Goal: Task Accomplishment & Management: Use online tool/utility

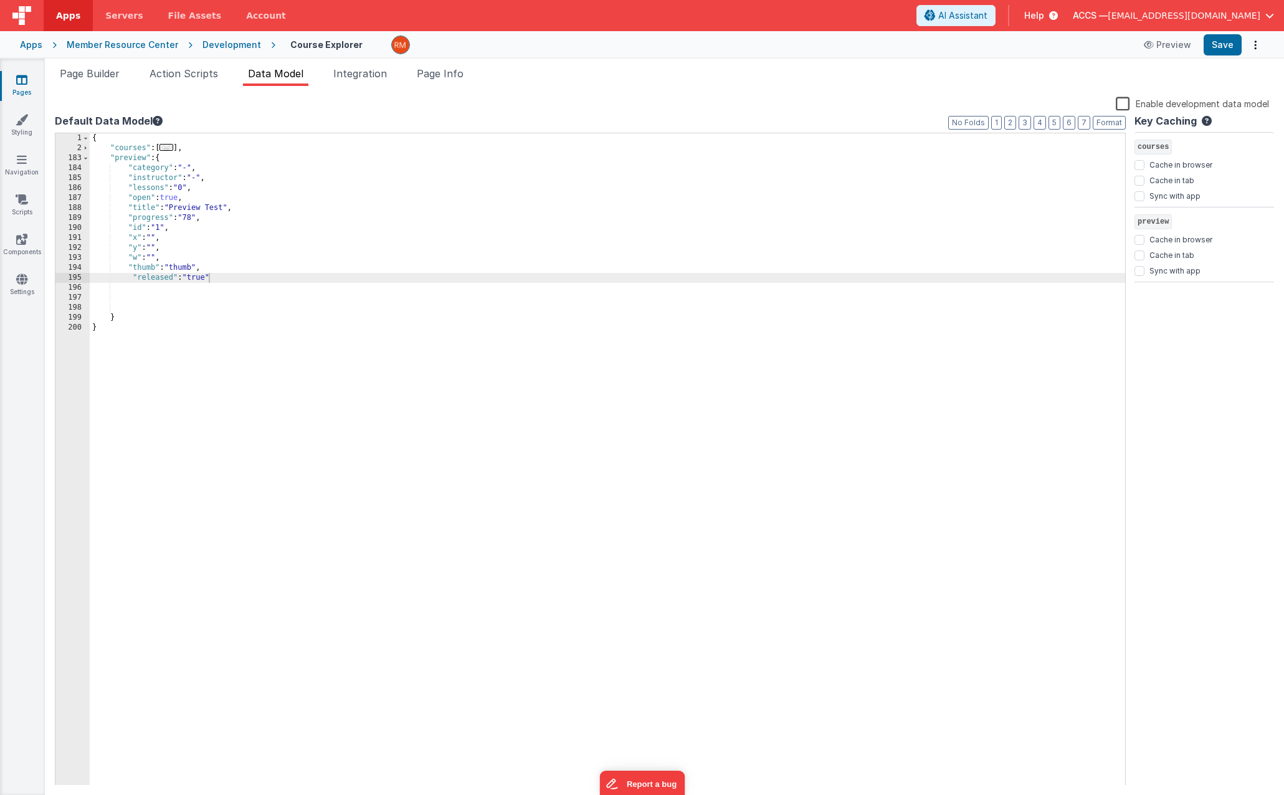
click at [166, 227] on div "{ "courses" : [ ... ] , "preview" : { "category" : "-" , "instructor" : "-" , "…" at bounding box center [607, 469] width 1035 height 672
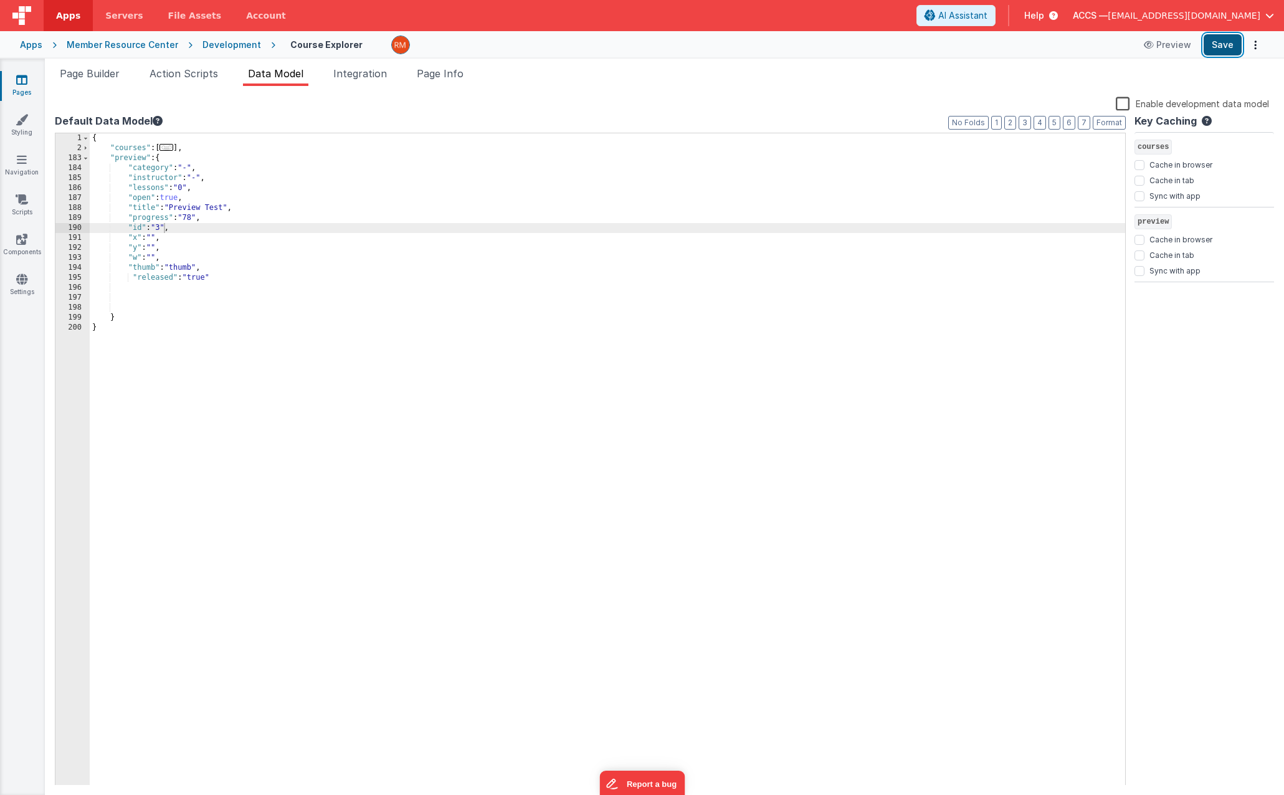
click at [1232, 49] on button "Save" at bounding box center [1223, 44] width 38 height 21
click at [169, 148] on span "..." at bounding box center [166, 147] width 14 height 7
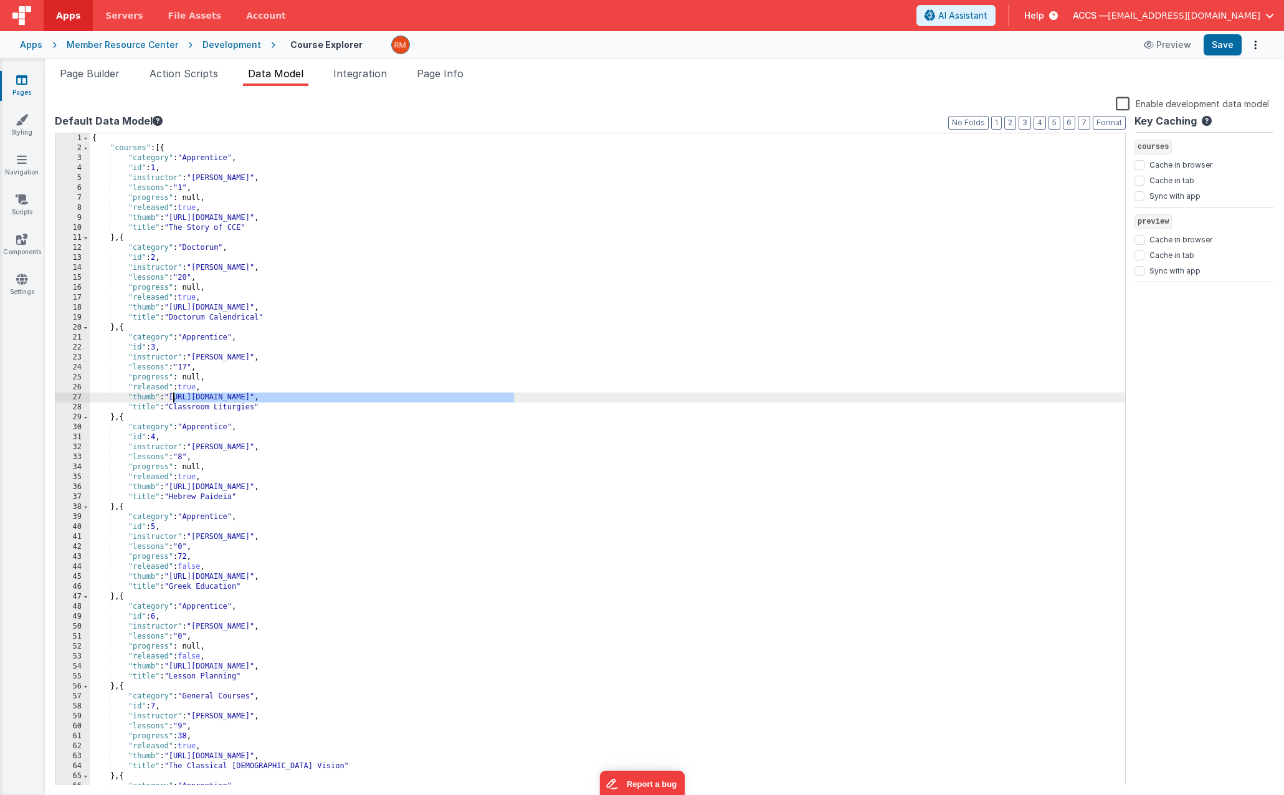
drag, startPoint x: 515, startPoint y: 398, endPoint x: 175, endPoint y: 396, distance: 339.5
click at [175, 396] on div "{ "courses" : [{ "category" : "Apprentice" , "id" : 1 , "instructor" : "[PERSON…" at bounding box center [607, 469] width 1035 height 672
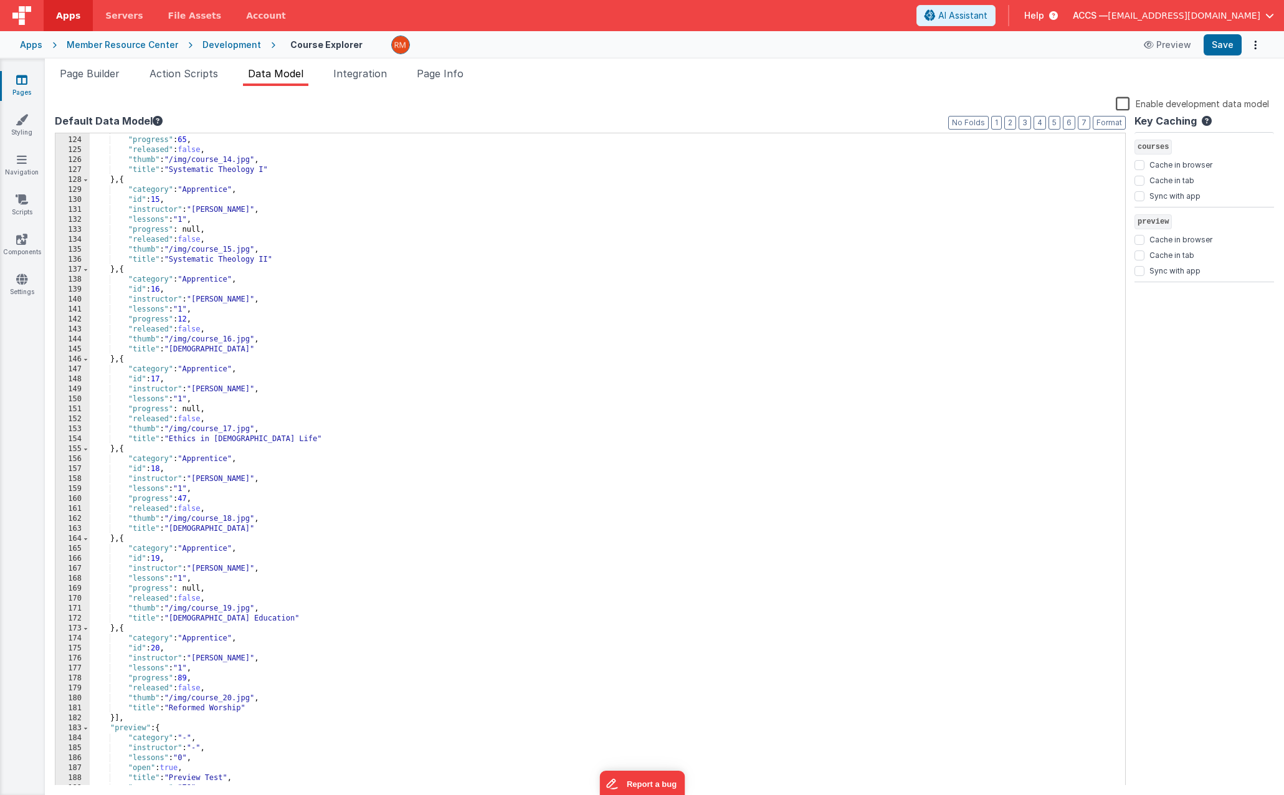
scroll to position [1341, 0]
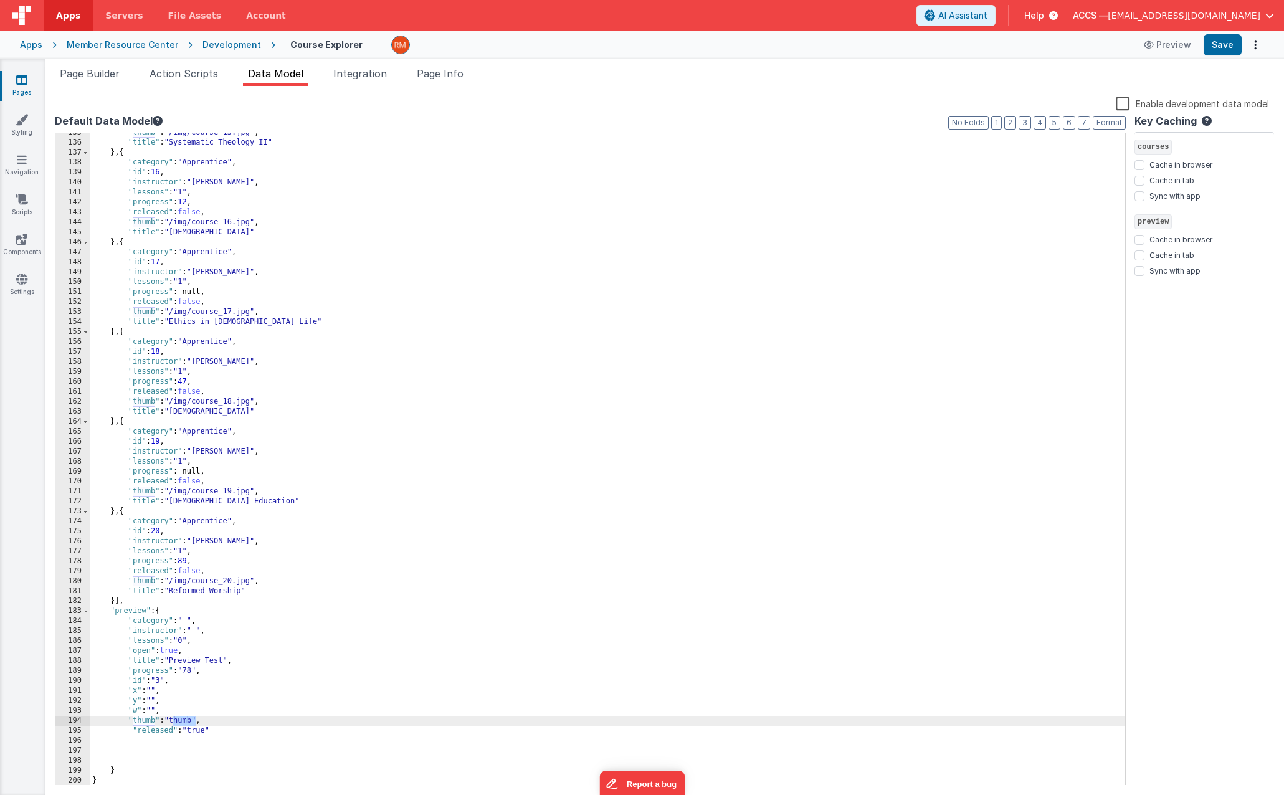
drag, startPoint x: 195, startPoint y: 721, endPoint x: 174, endPoint y: 720, distance: 21.2
click at [174, 720] on div ""thumb" : "/img/course_15.jpg" , "title" : "Systematic Theology II" } , { "cate…" at bounding box center [607, 464] width 1035 height 672
click at [133, 729] on div ""thumb" : "/img/course_15.jpg" , "title" : "Systematic Theology II" } , { "cate…" at bounding box center [607, 464] width 1035 height 672
click at [125, 755] on div ""thumb" : "/img/course_15.jpg" , "title" : "Systematic Theology II" } , { "cate…" at bounding box center [607, 464] width 1035 height 672
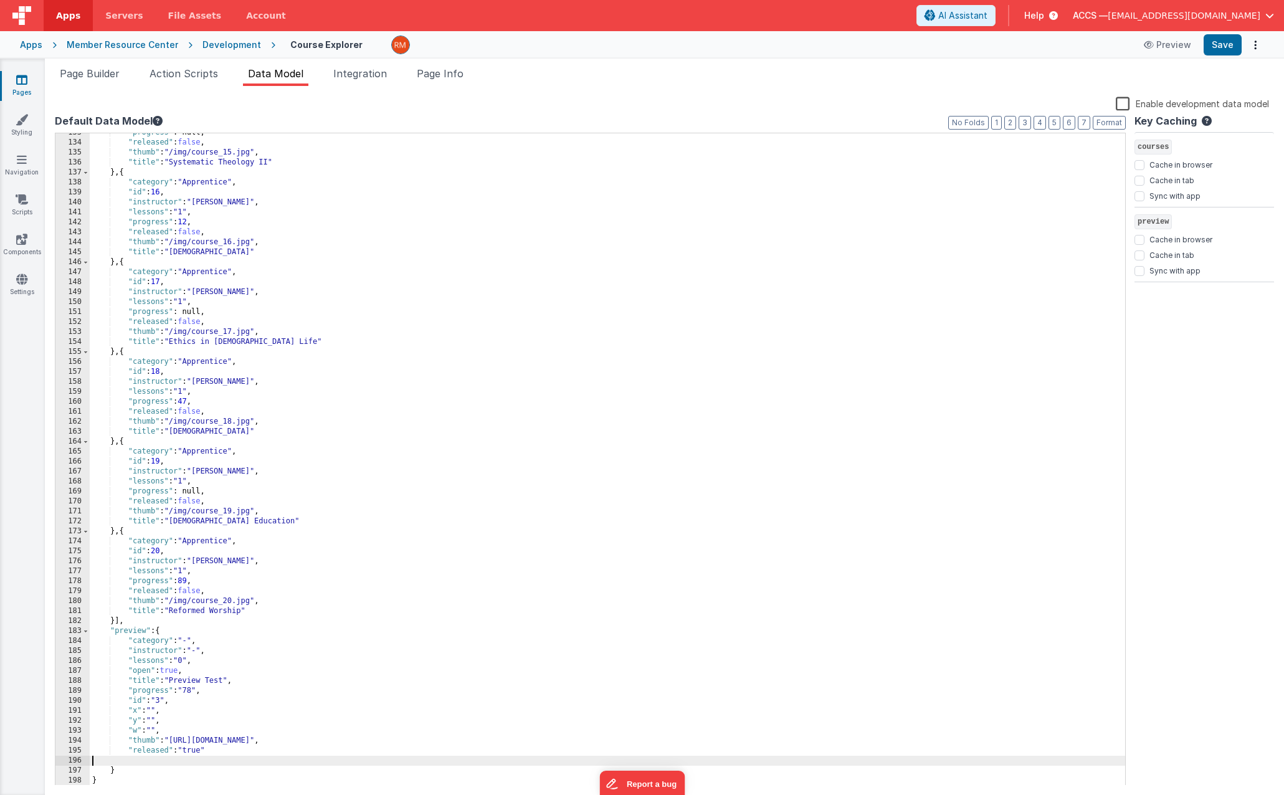
scroll to position [1311, 0]
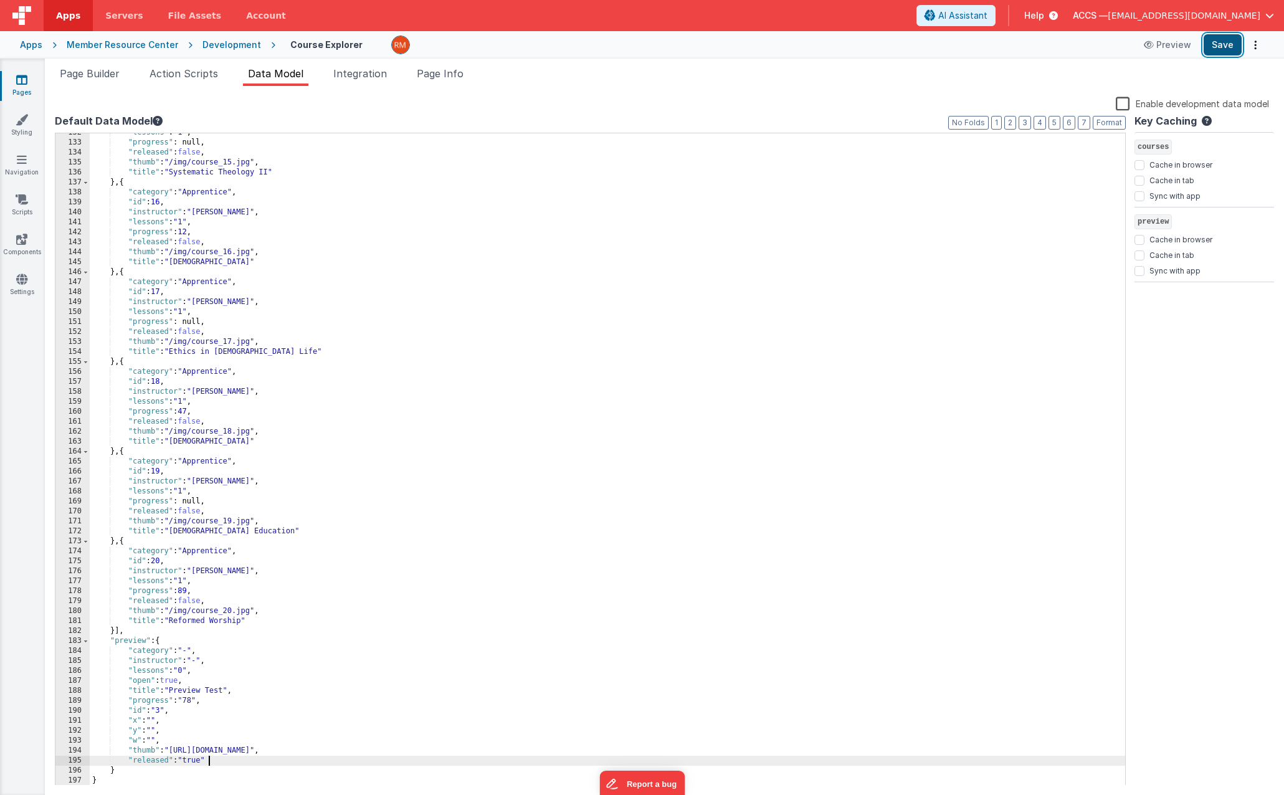
click at [1231, 52] on button "Save" at bounding box center [1223, 44] width 38 height 21
click at [102, 72] on span "Page Builder" at bounding box center [90, 73] width 60 height 12
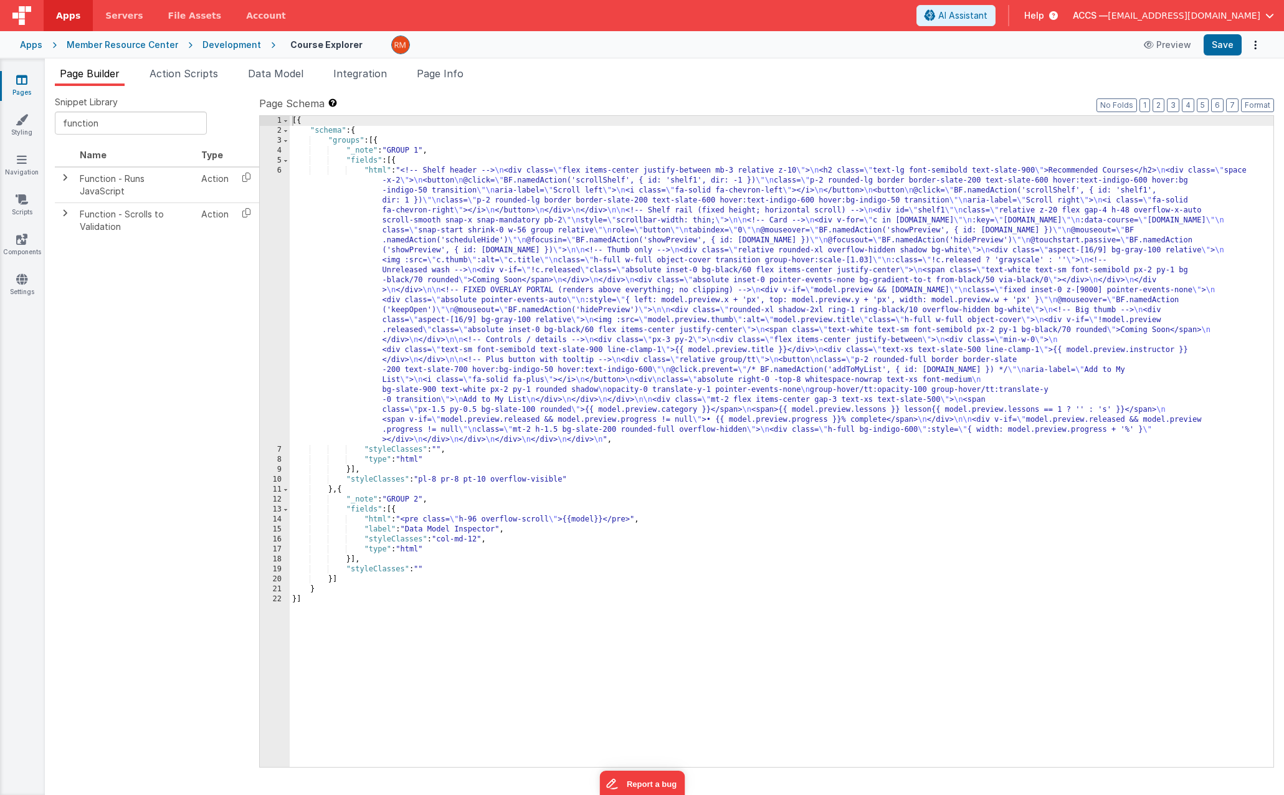
click at [489, 482] on div "[{ "schema" : { "groups" : [{ "_note" : "GROUP 1" , "fields" : [{ "html" : "<!-…" at bounding box center [782, 451] width 984 height 671
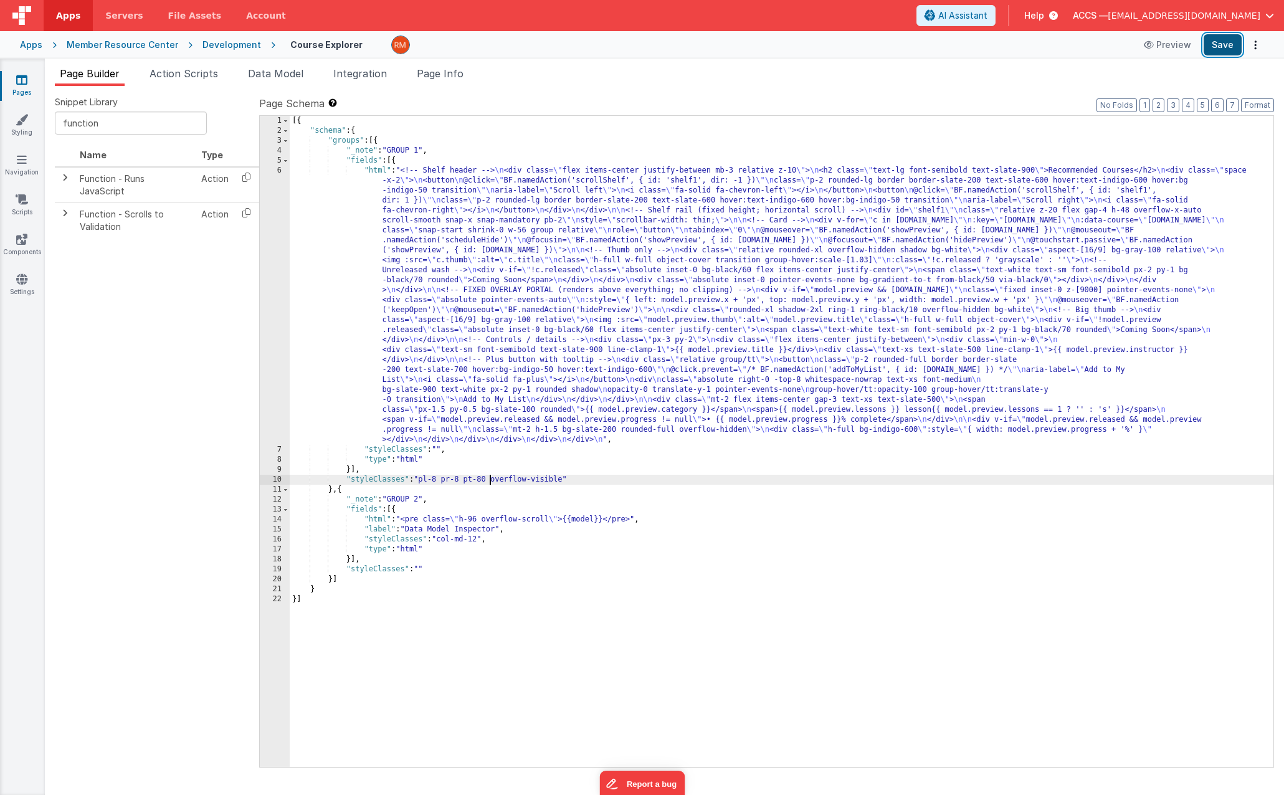
click at [1222, 45] on button "Save" at bounding box center [1223, 44] width 38 height 21
click at [447, 75] on span "Page Info" at bounding box center [440, 73] width 47 height 12
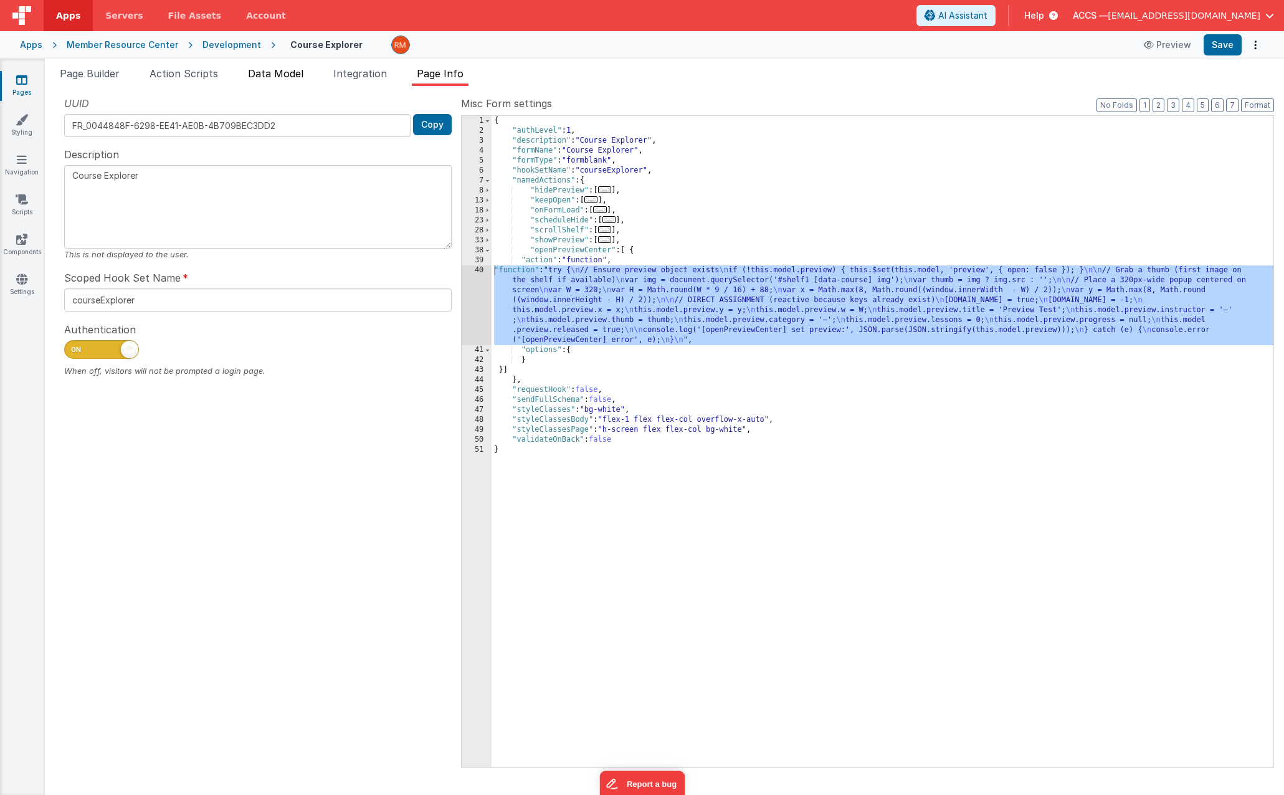
click at [294, 69] on span "Data Model" at bounding box center [275, 73] width 55 height 12
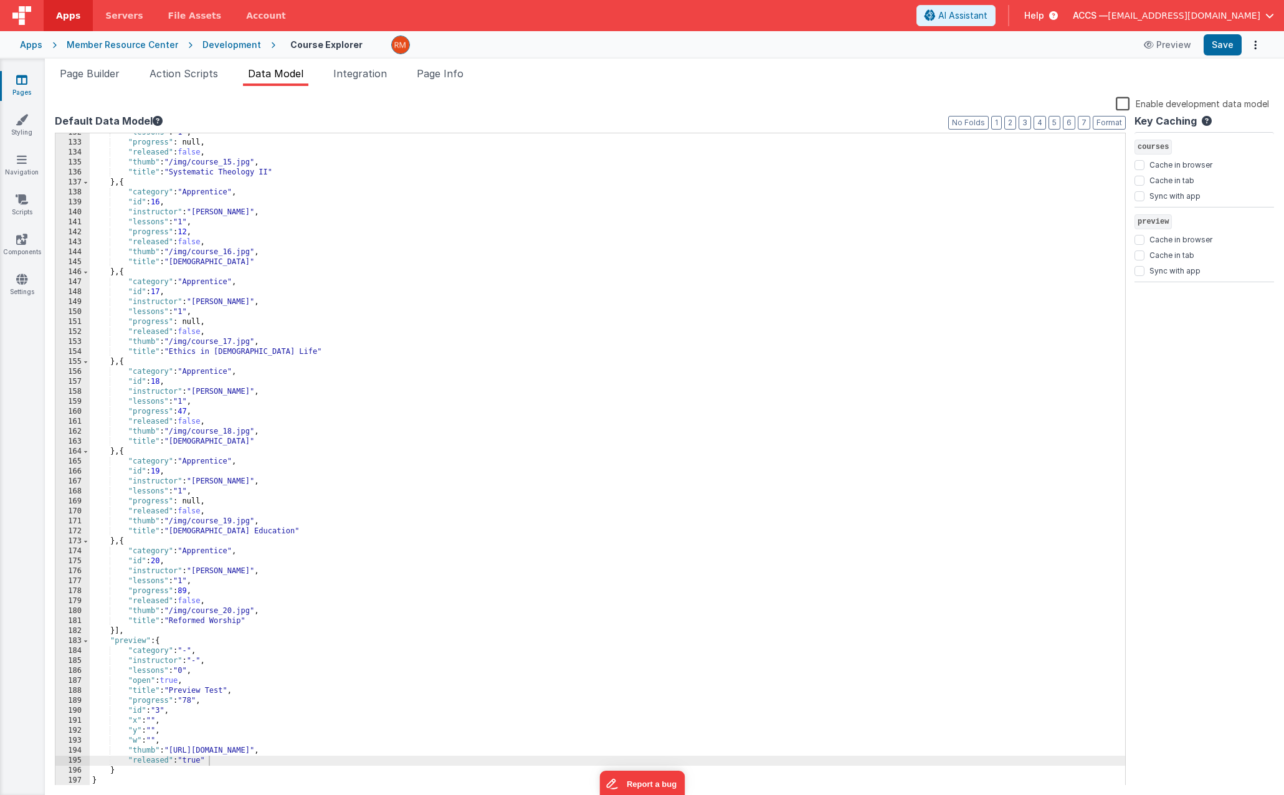
click at [189, 650] on div ""lessons" : "1" , "progress" : null, "released" : false , "thumb" : "/img/cours…" at bounding box center [607, 464] width 1035 height 672
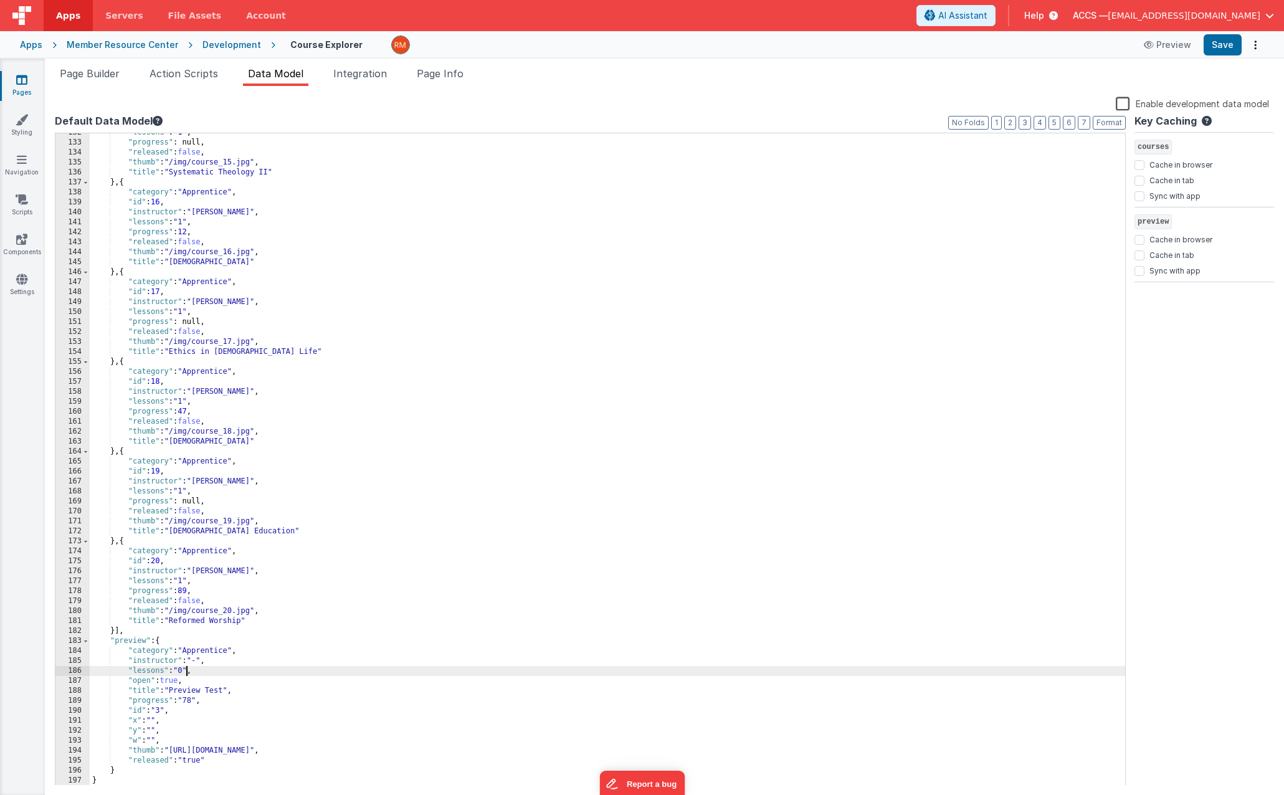
click at [186, 671] on div ""lessons" : "1" , "progress" : null, "released" : false , "thumb" : "/img/cours…" at bounding box center [607, 464] width 1035 height 672
click at [200, 664] on div ""lessons" : "1" , "progress" : null, "released" : false , "thumb" : "/img/cours…" at bounding box center [607, 464] width 1035 height 672
click at [153, 721] on div ""lessons" : "1" , "progress" : null, "released" : false , "thumb" : "/img/cours…" at bounding box center [607, 464] width 1035 height 672
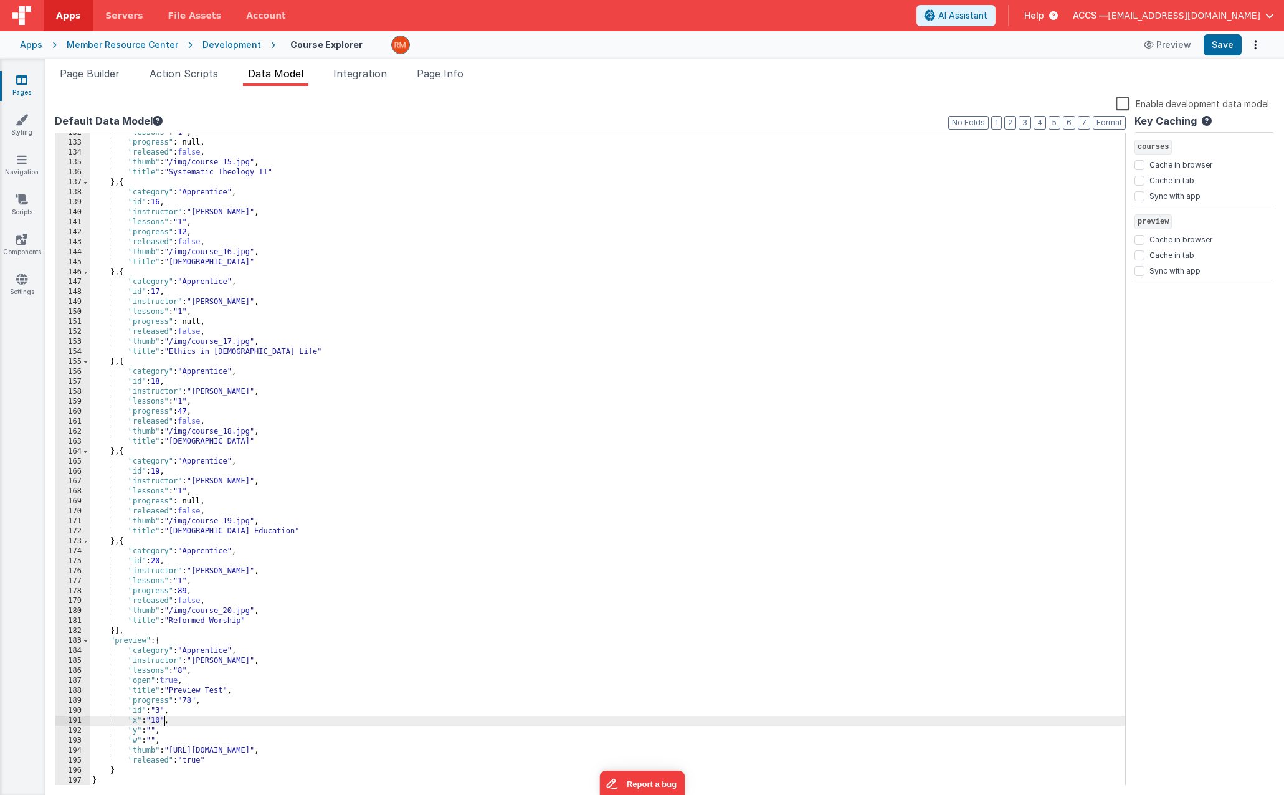
click at [155, 730] on div ""lessons" : "1" , "progress" : null, "released" : false , "thumb" : "/img/cours…" at bounding box center [607, 464] width 1035 height 672
click at [156, 739] on div ""lessons" : "1" , "progress" : null, "released" : false , "thumb" : "/img/cours…" at bounding box center [607, 464] width 1035 height 672
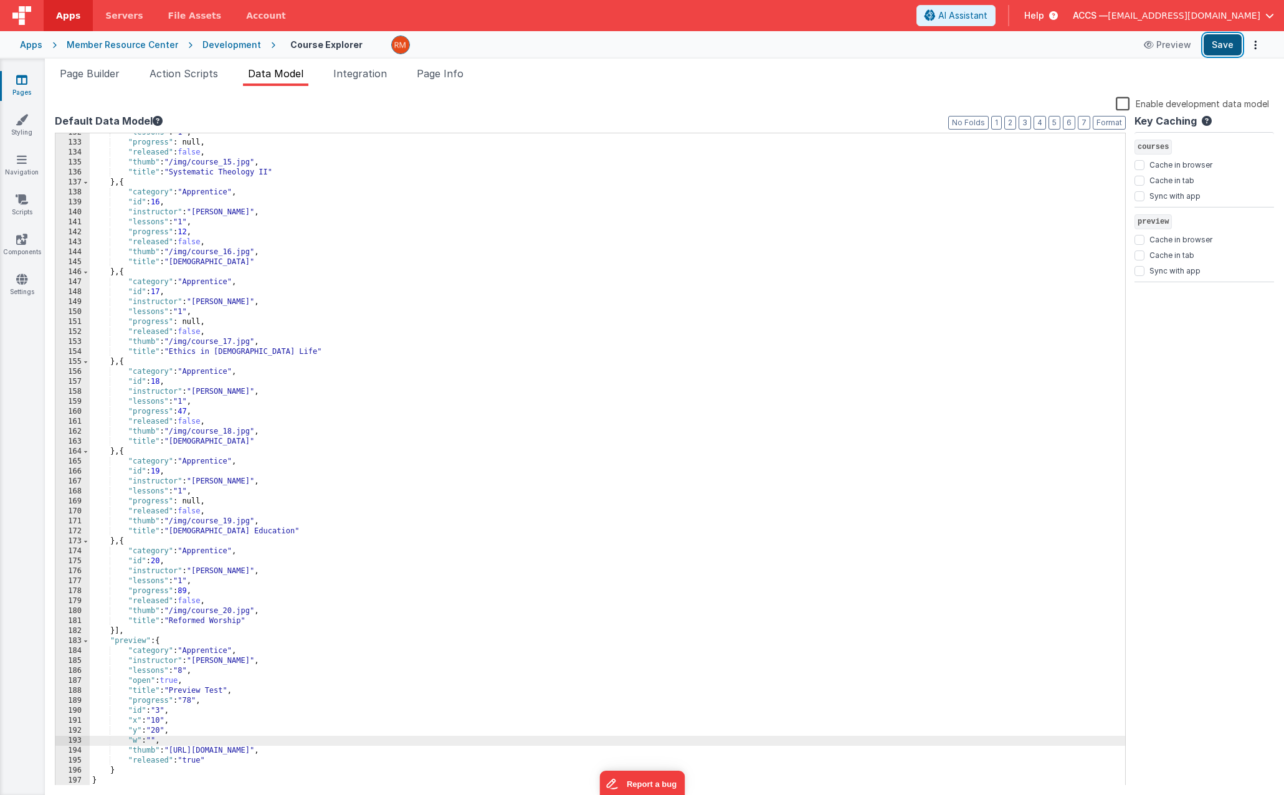
click at [1210, 51] on button "Save" at bounding box center [1223, 44] width 38 height 21
click at [155, 739] on div ""lessons" : "1" , "progress" : null, "released" : false , "thumb" : "/img/cours…" at bounding box center [607, 464] width 1035 height 672
click at [1220, 44] on button "Save" at bounding box center [1223, 44] width 38 height 21
click at [168, 741] on div ""lessons" : "1" , "progress" : null, "released" : false , "thumb" : "/img/cours…" at bounding box center [607, 464] width 1035 height 672
click at [1219, 42] on button "Save" at bounding box center [1223, 44] width 38 height 21
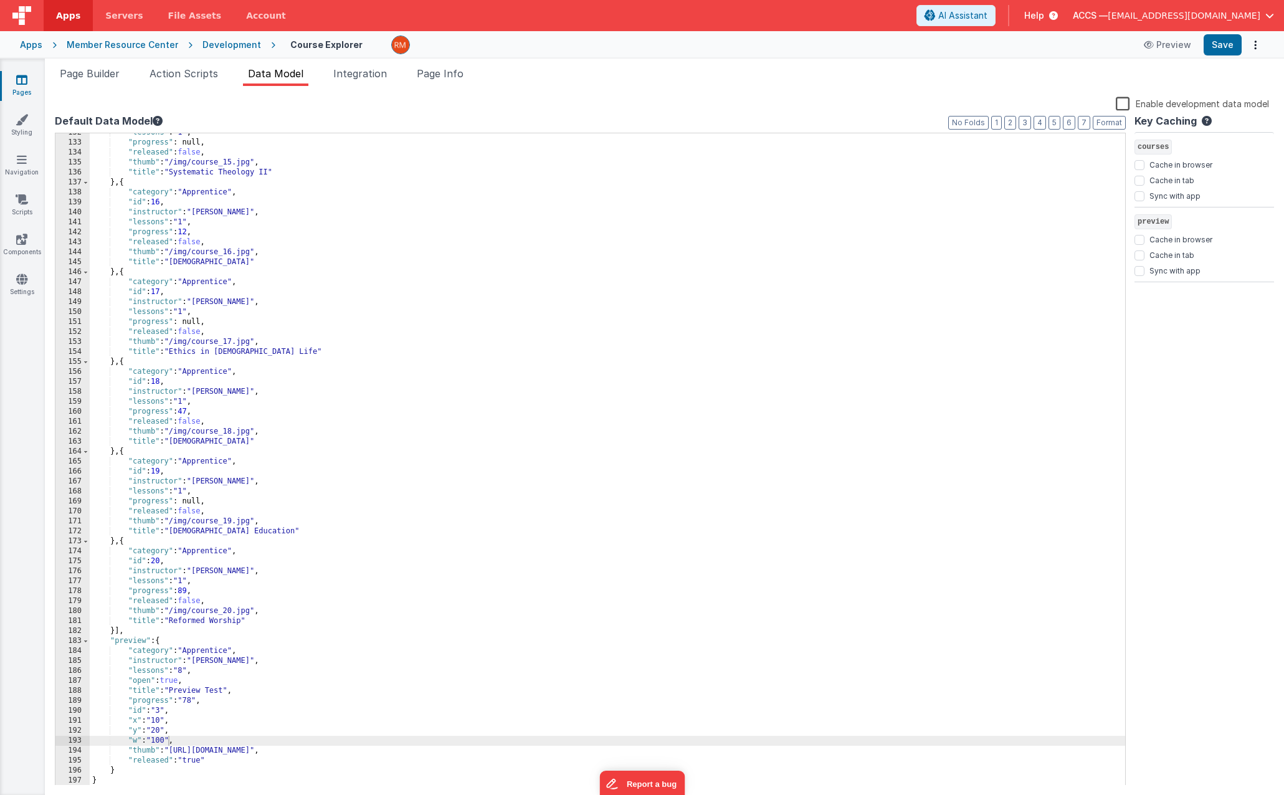
click at [168, 740] on div ""lessons" : "1" , "progress" : null, "released" : false , "thumb" : "/img/cours…" at bounding box center [607, 464] width 1035 height 672
click at [1221, 43] on button "Save" at bounding box center [1223, 44] width 38 height 21
click at [169, 739] on div ""lessons" : "1" , "progress" : null, "released" : false , "thumb" : "/img/cours…" at bounding box center [607, 464] width 1035 height 672
click at [1221, 50] on button "Save" at bounding box center [1223, 44] width 38 height 21
click at [163, 724] on div ""lessons" : "1" , "progress" : null, "released" : false , "thumb" : "/img/cours…" at bounding box center [607, 464] width 1035 height 672
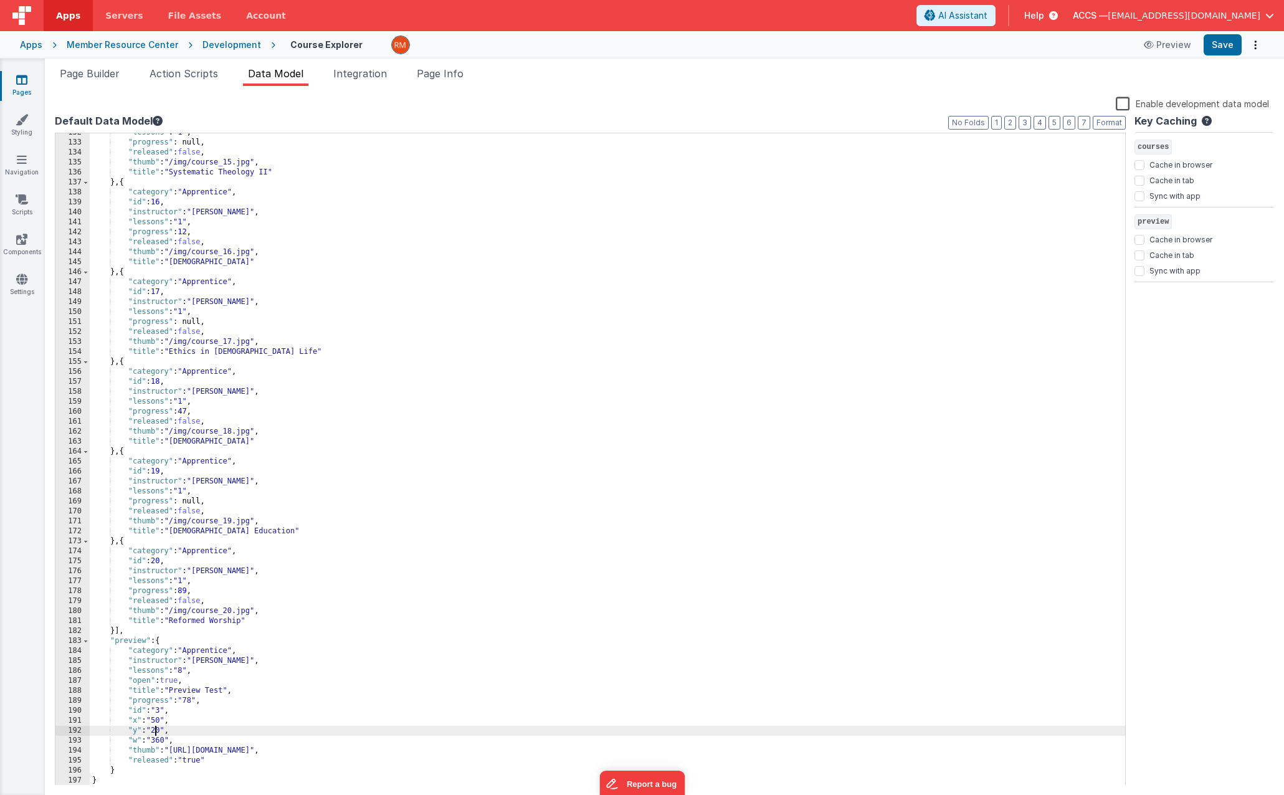
click at [156, 732] on div ""lessons" : "1" , "progress" : null, "released" : false , "thumb" : "/img/cours…" at bounding box center [607, 464] width 1035 height 672
click at [1204, 49] on div "Preview Save" at bounding box center [1200, 44] width 128 height 21
click at [1212, 47] on button "Save" at bounding box center [1223, 44] width 38 height 21
click at [93, 64] on div "Page Builder Action Scripts Data Model Integration Page Info Snippet Library fu…" at bounding box center [664, 427] width 1239 height 736
click at [96, 74] on span "Page Builder" at bounding box center [90, 73] width 60 height 12
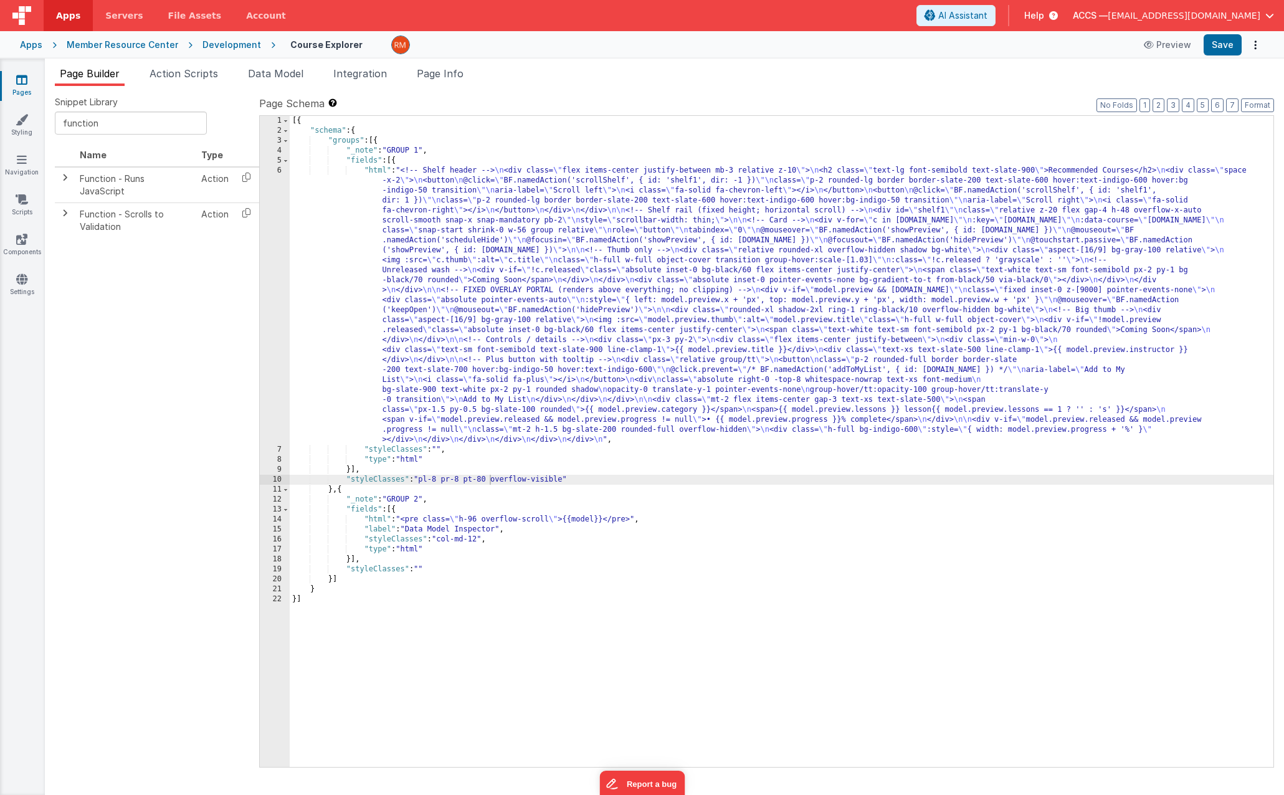
click at [380, 170] on div "[{ "schema" : { "groups" : [{ "_note" : "GROUP 1" , "fields" : [{ "html" : "<!-…" at bounding box center [782, 451] width 984 height 671
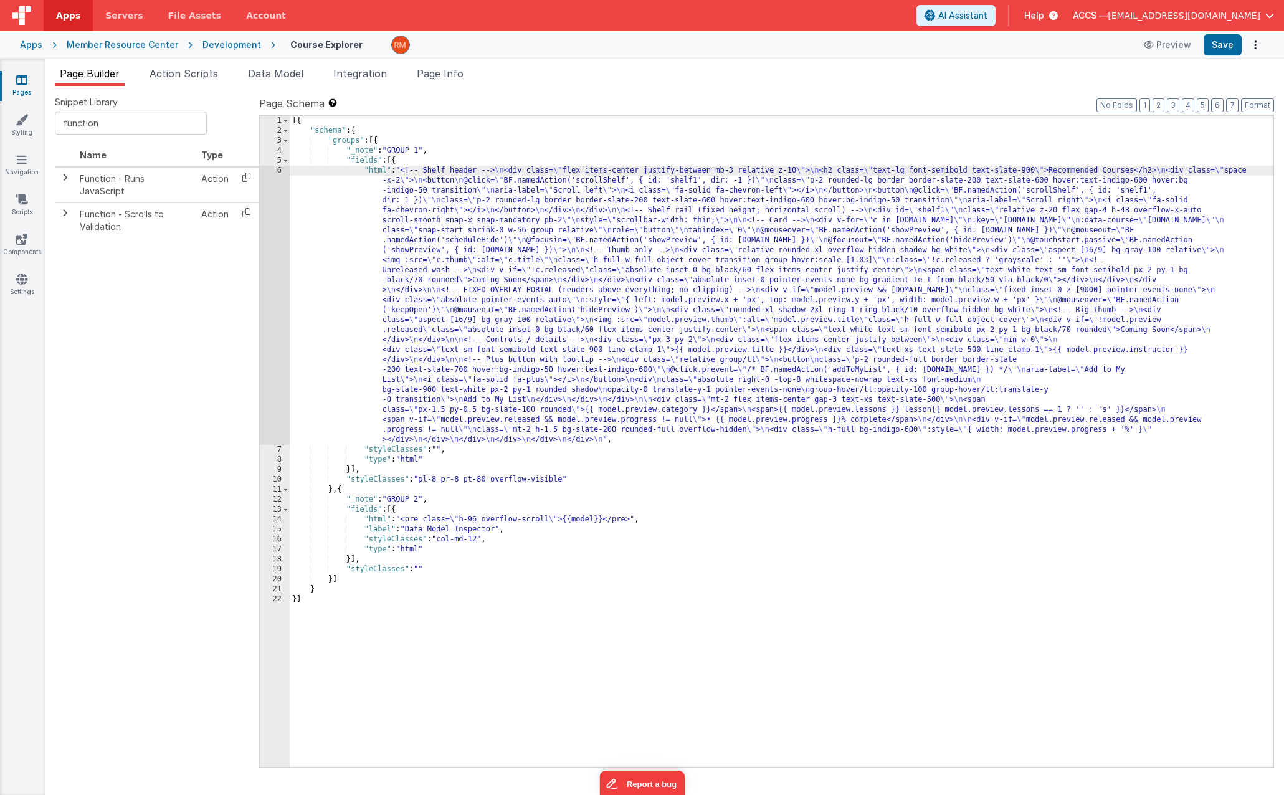
click at [275, 171] on div "6" at bounding box center [275, 305] width 30 height 279
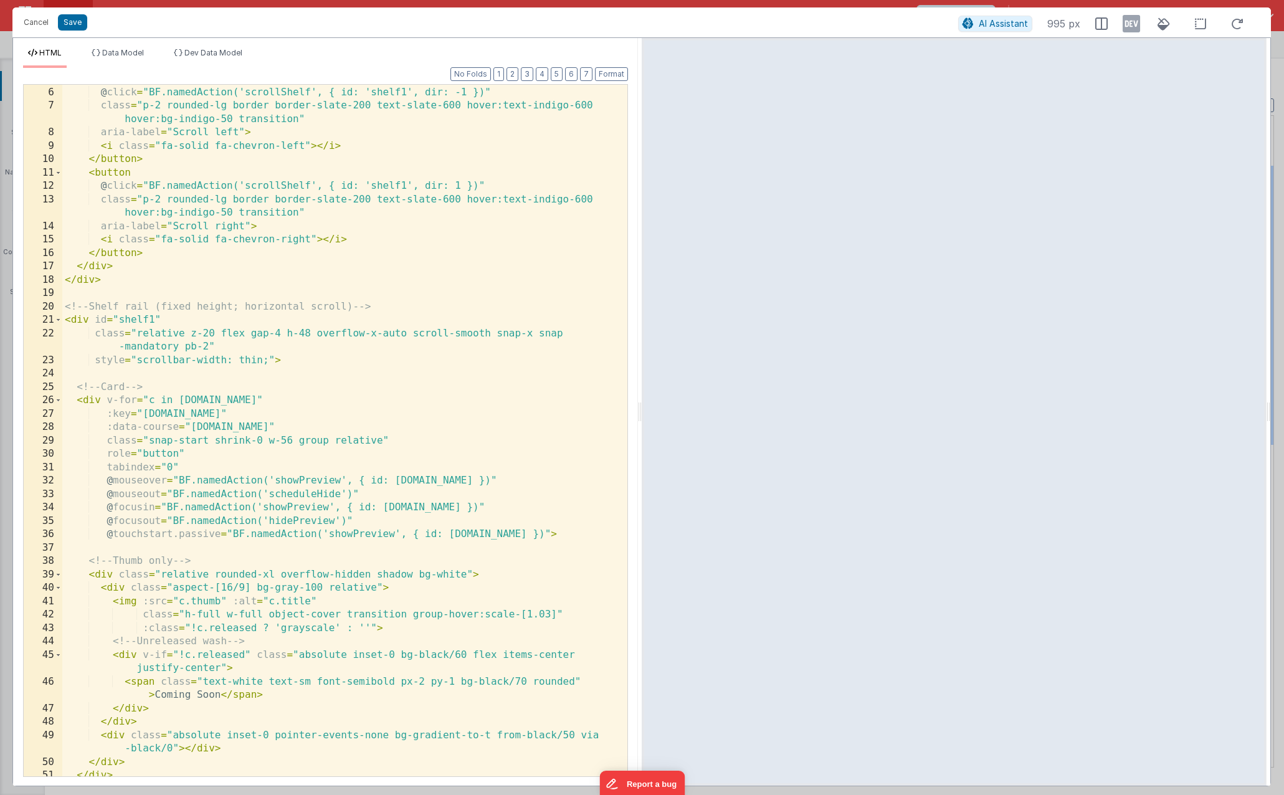
scroll to position [66, 0]
click at [177, 480] on div "< button @ click = "BF.namedAction('scrollShelf', { id: 'shelf1', dir: -1 })" c…" at bounding box center [340, 431] width 556 height 718
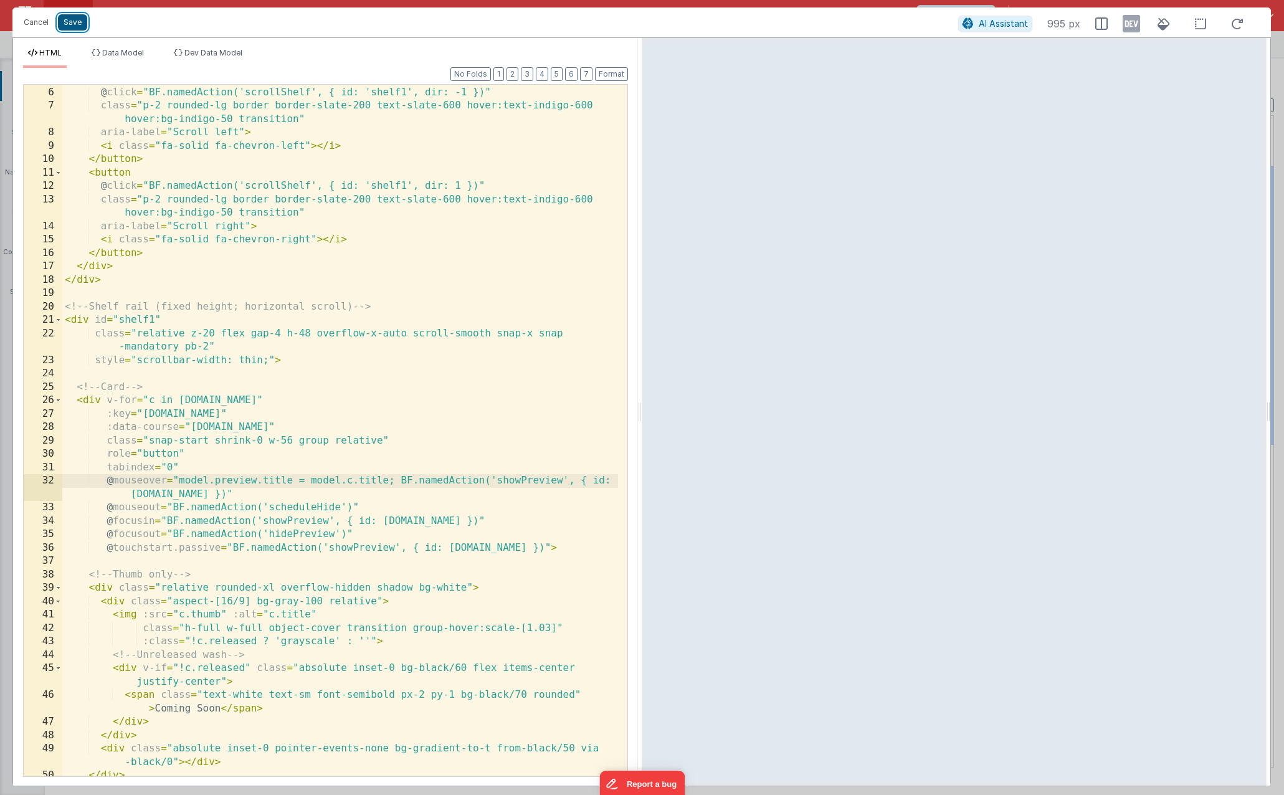
click at [70, 27] on button "Save" at bounding box center [72, 22] width 29 height 16
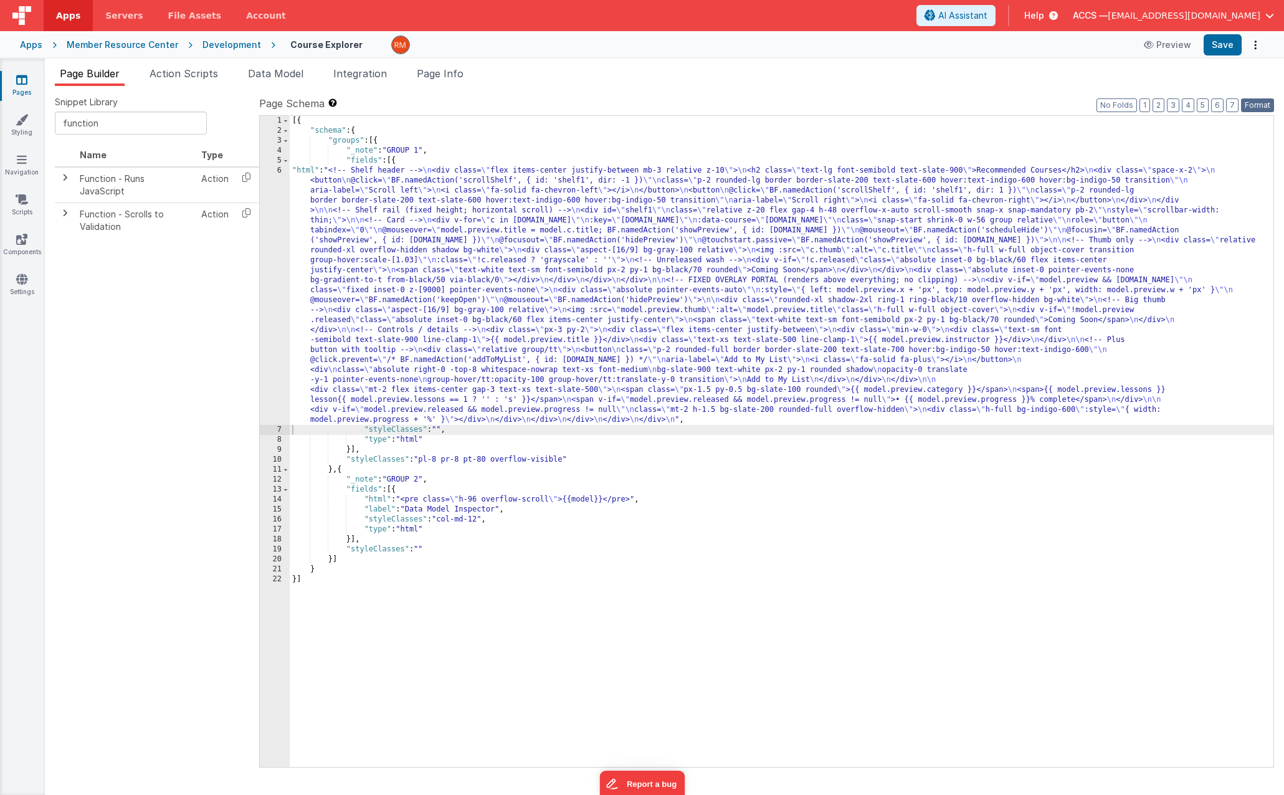
click at [1262, 107] on button "Format" at bounding box center [1257, 105] width 33 height 14
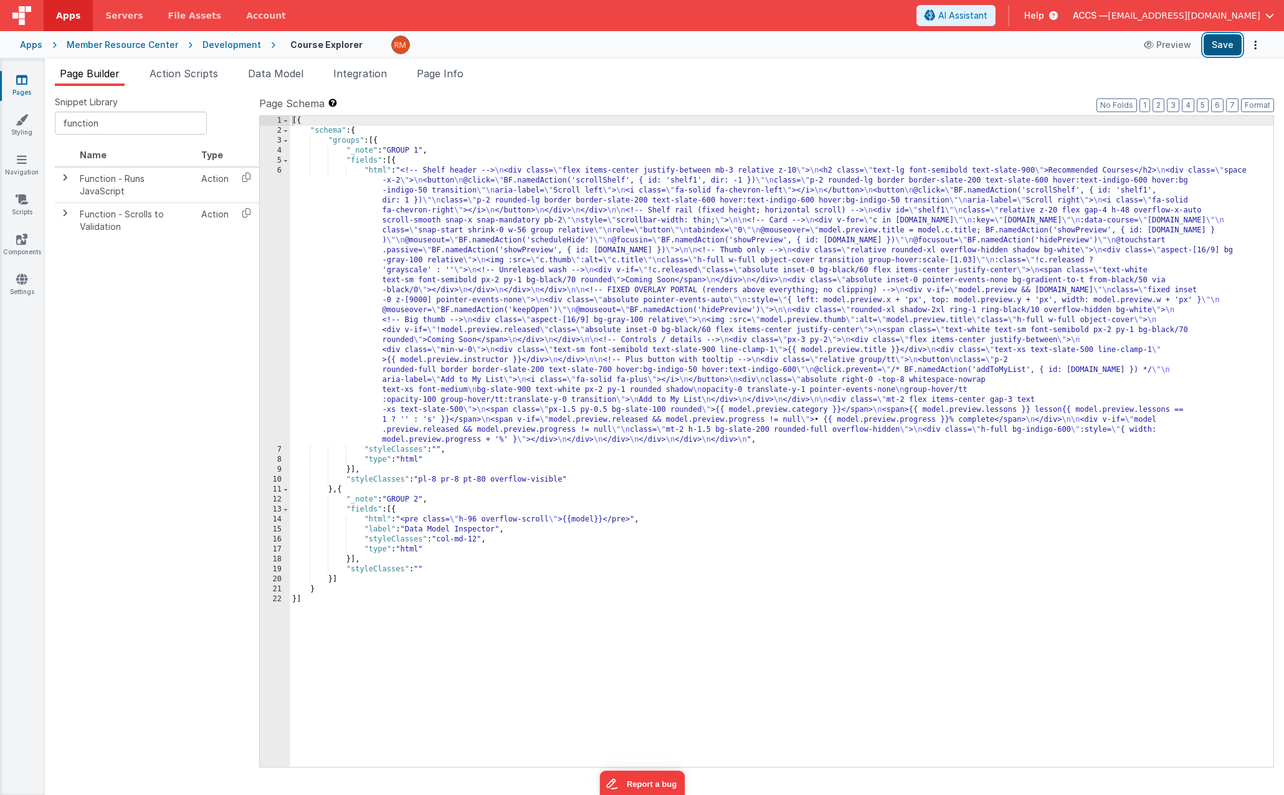
click at [1225, 47] on button "Save" at bounding box center [1223, 44] width 38 height 21
click at [377, 166] on div "[{ "schema" : { "groups" : [{ "_note" : "GROUP 1" , "fields" : [{ "html" : "<!-…" at bounding box center [782, 451] width 984 height 671
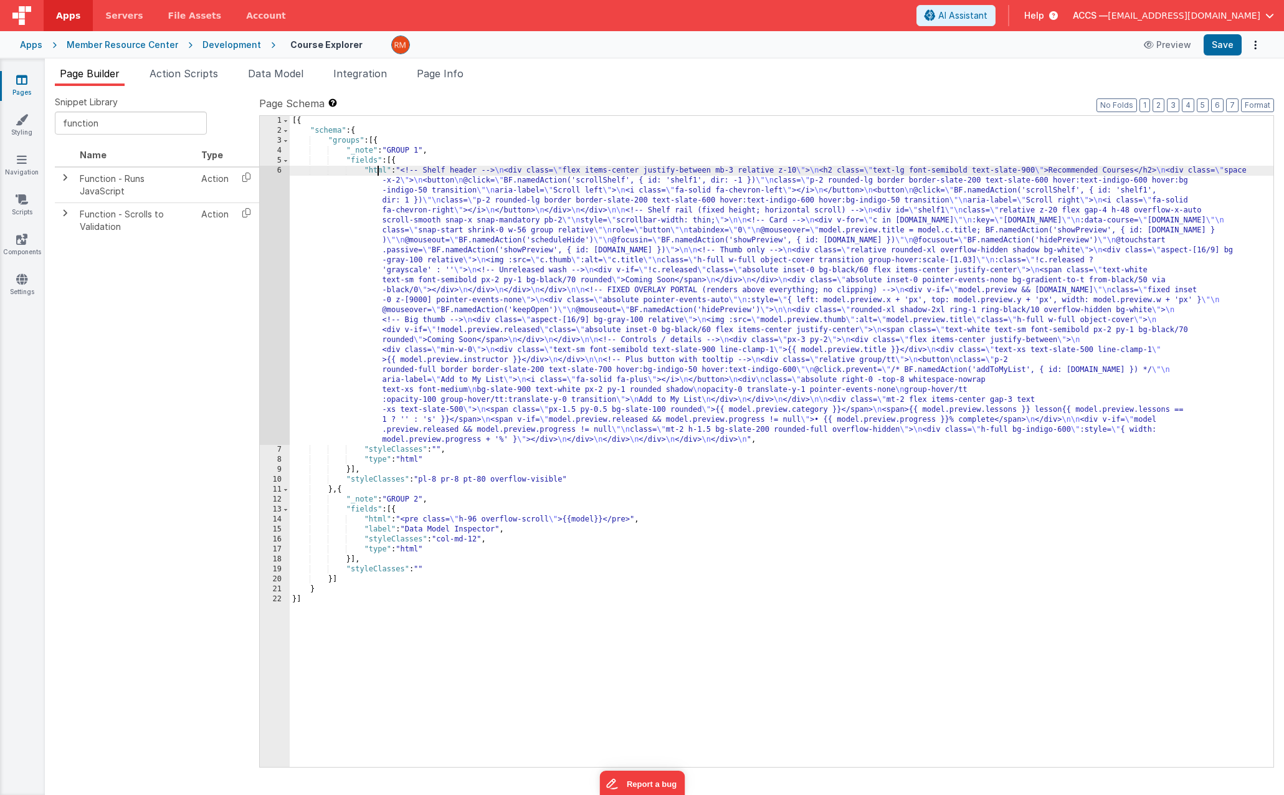
click at [280, 171] on div "6" at bounding box center [275, 305] width 30 height 279
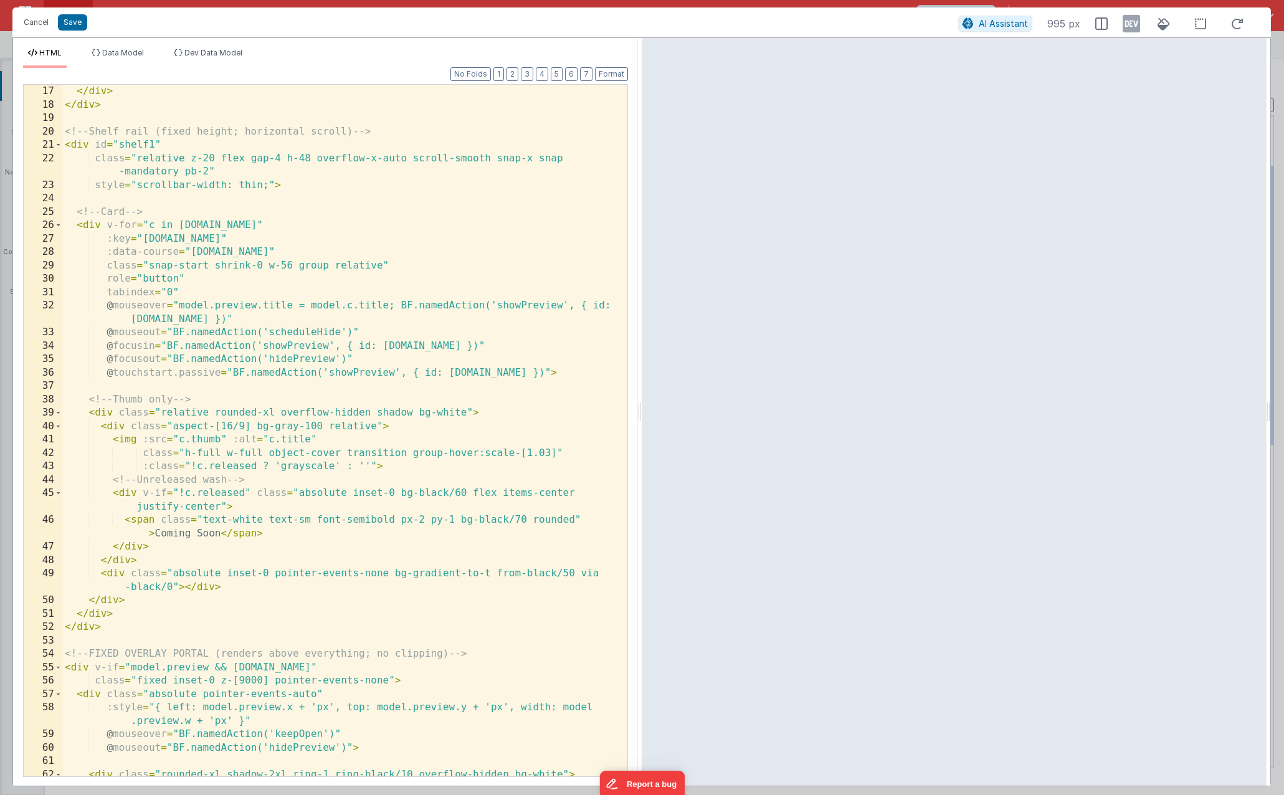
scroll to position [0, 0]
drag, startPoint x: 168, startPoint y: 305, endPoint x: 115, endPoint y: 303, distance: 53.6
click at [115, 303] on div "</ div > </ div > <!-- Shelf rail (fixed height; horizontal scroll) --> < div i…" at bounding box center [340, 444] width 556 height 718
click at [77, 25] on button "Save" at bounding box center [72, 22] width 29 height 16
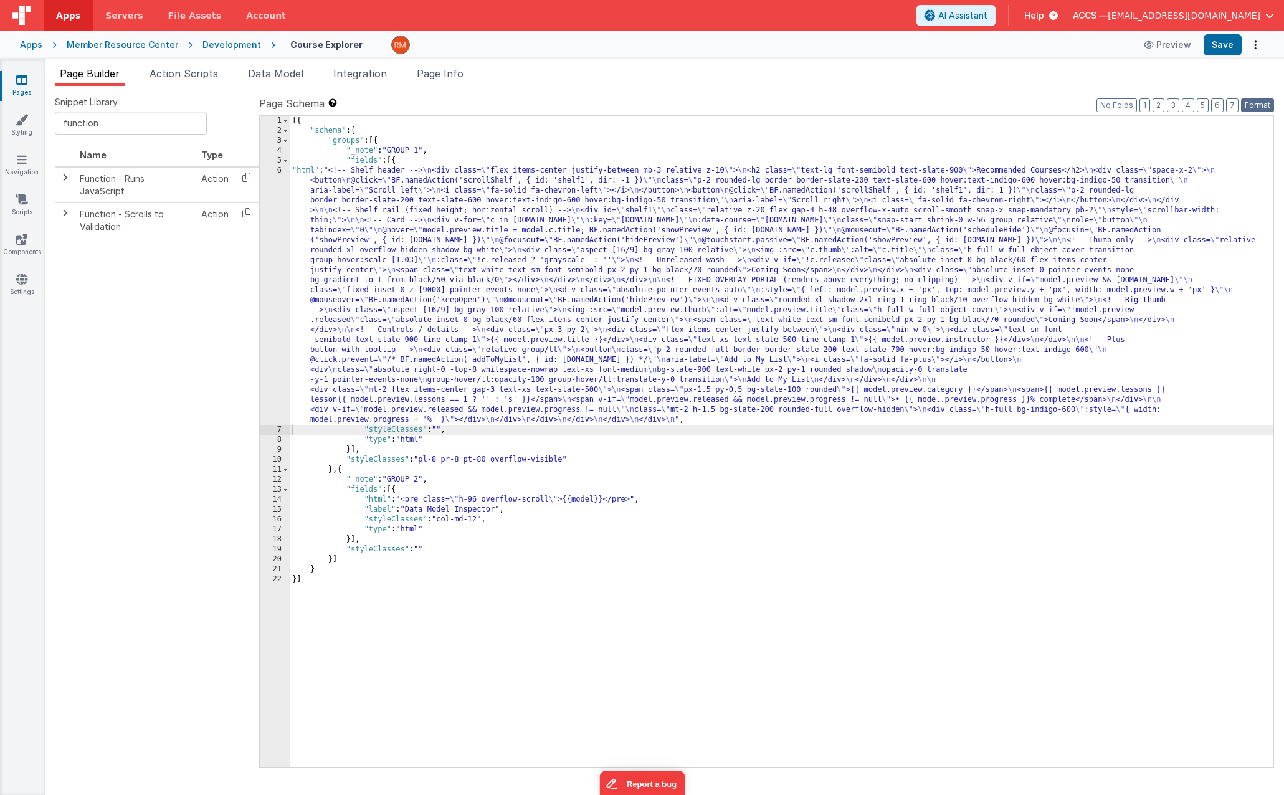
click at [1254, 108] on button "Format" at bounding box center [1257, 105] width 33 height 14
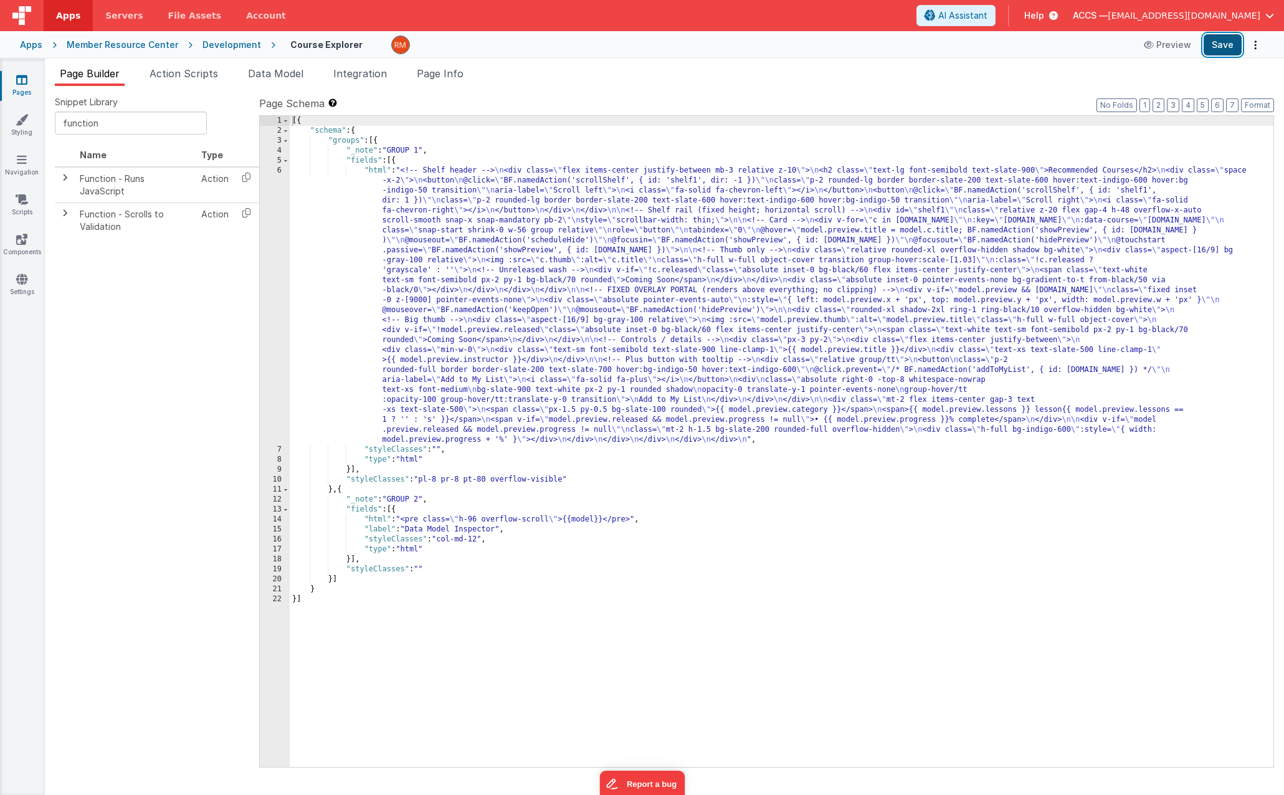
click at [1222, 49] on button "Save" at bounding box center [1223, 44] width 38 height 21
click at [372, 171] on div "[{ "schema" : { "groups" : [{ "_note" : "GROUP 1" , "fields" : [{ "html" : "<!-…" at bounding box center [782, 451] width 984 height 671
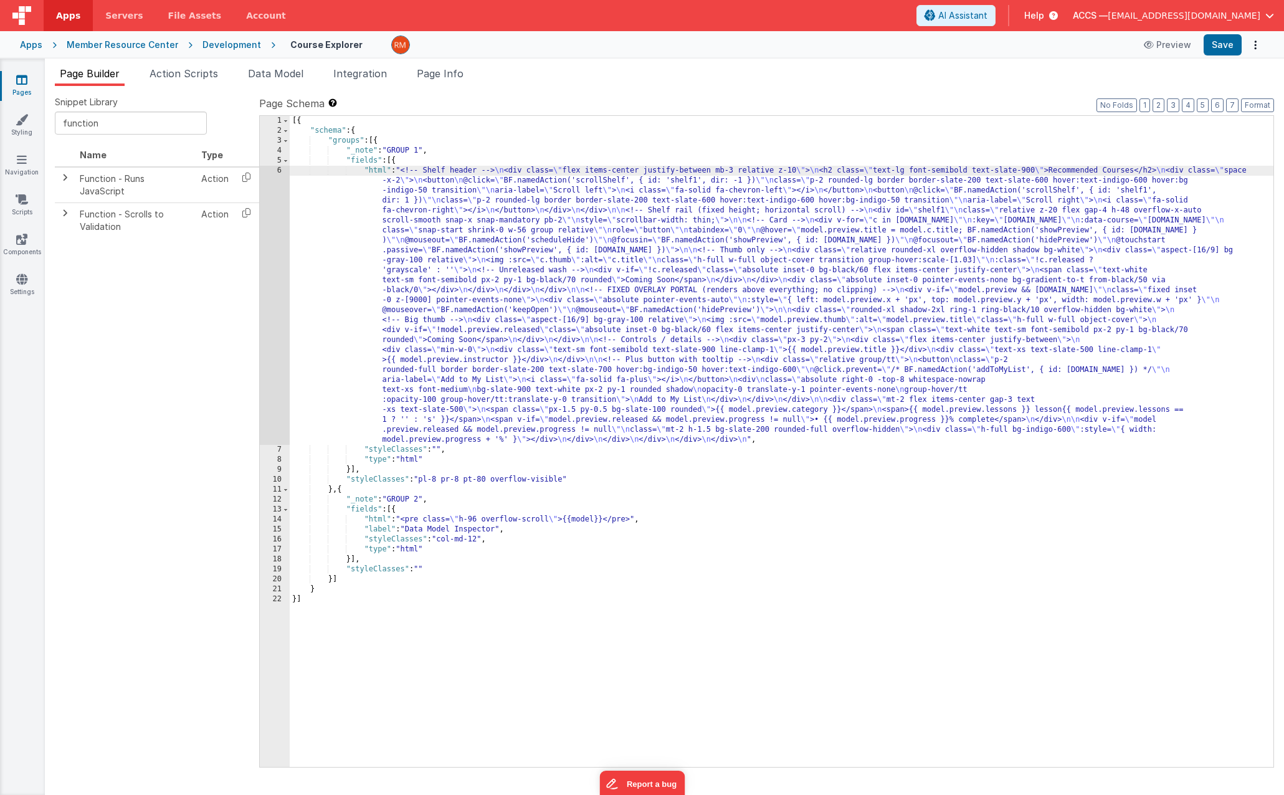
click at [278, 171] on div "6" at bounding box center [275, 305] width 30 height 279
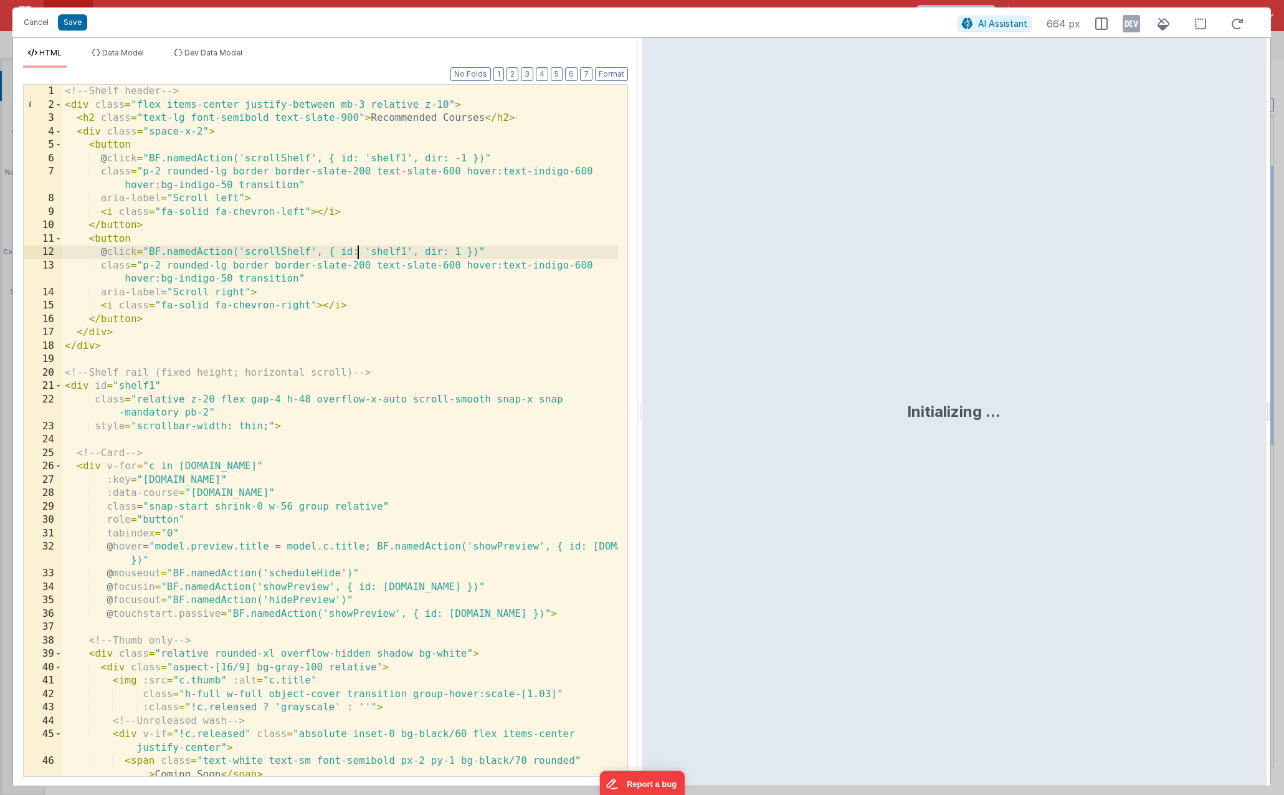
click at [355, 246] on div "<!-- Shelf header --> < div class = "flex items-center justify-between mb-3 rel…" at bounding box center [340, 444] width 556 height 718
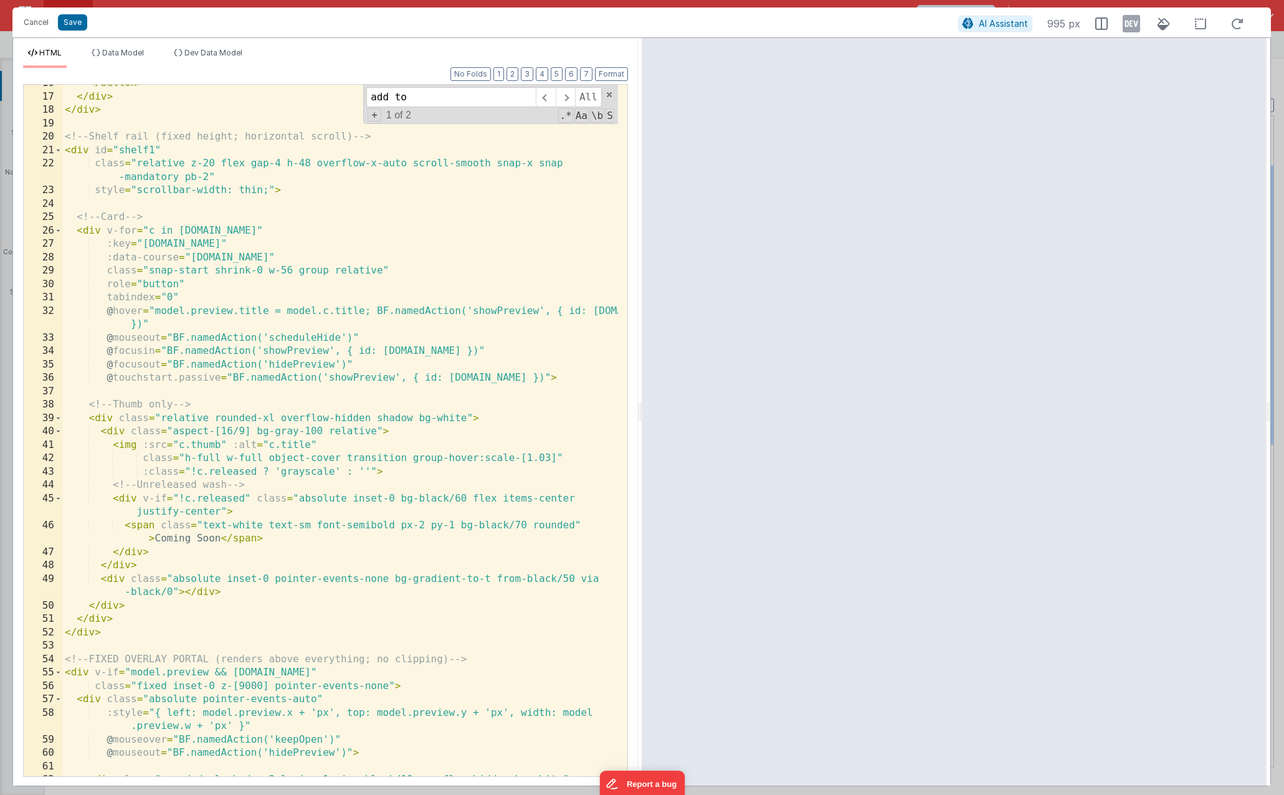
scroll to position [179, 0]
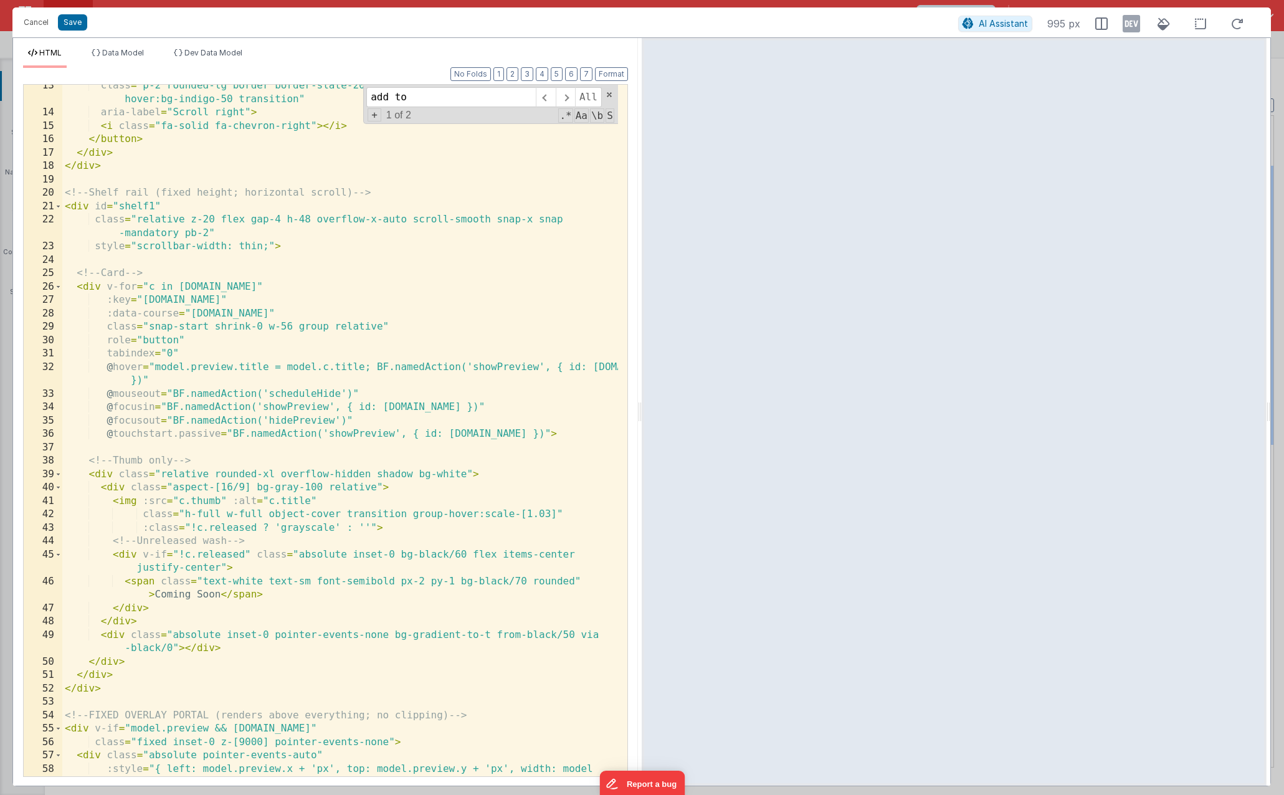
type input "add to"
click at [189, 395] on div "class = "p-2 rounded-lg border border-slate-200 text-slate-600 hover:text-indig…" at bounding box center [340, 451] width 556 height 745
click at [387, 366] on div "class = "p-2 rounded-lg border border-slate-200 text-slate-600 hover:text-indig…" at bounding box center [340, 451] width 556 height 745
click at [79, 26] on button "Save" at bounding box center [72, 22] width 29 height 16
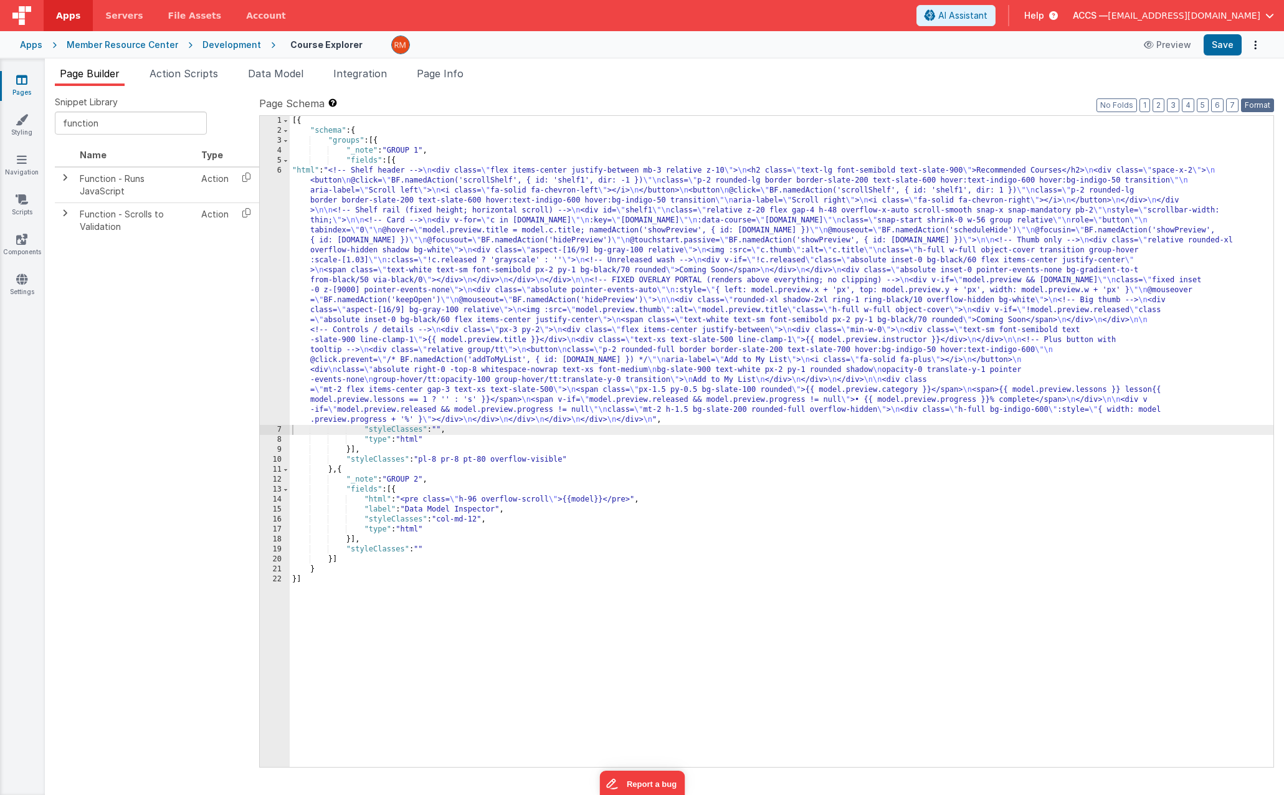
click at [1254, 105] on button "Format" at bounding box center [1257, 105] width 33 height 14
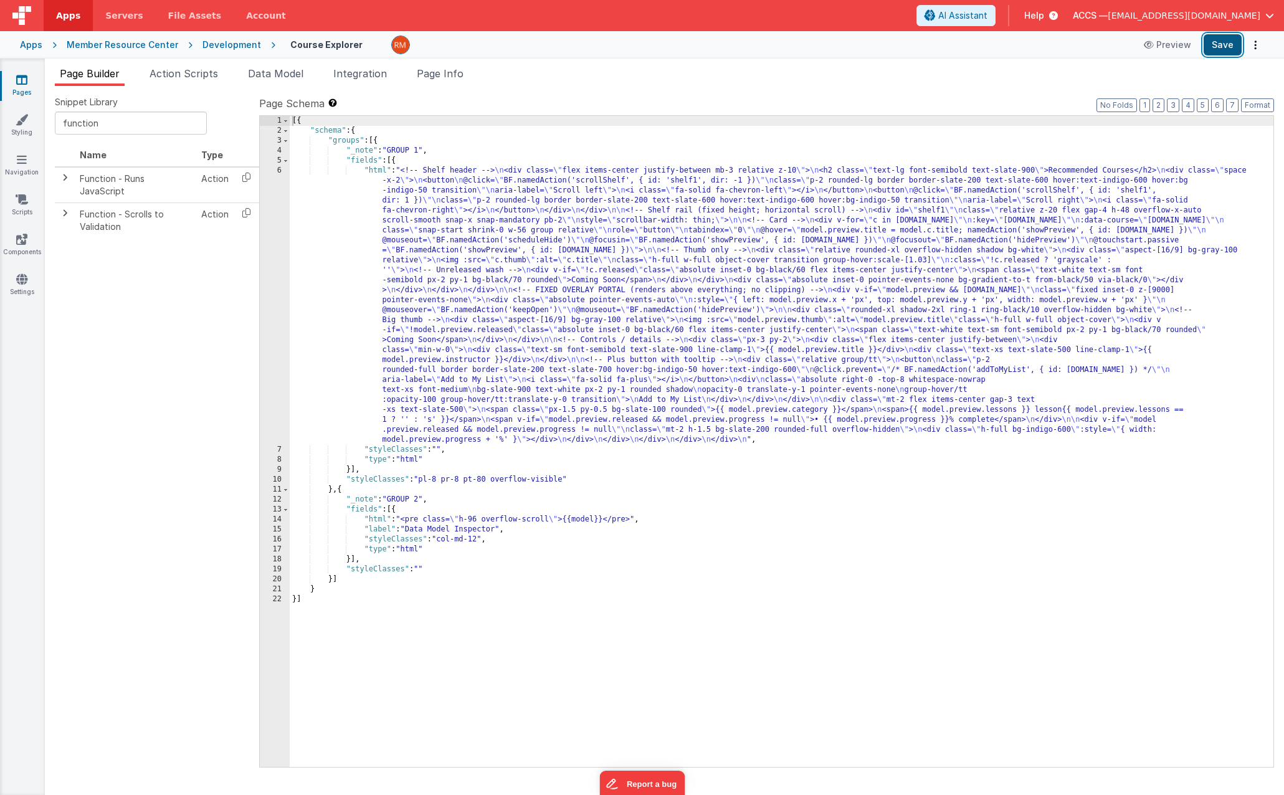
click at [1224, 47] on button "Save" at bounding box center [1223, 44] width 38 height 21
click at [440, 74] on span "Page Info" at bounding box center [440, 73] width 47 height 12
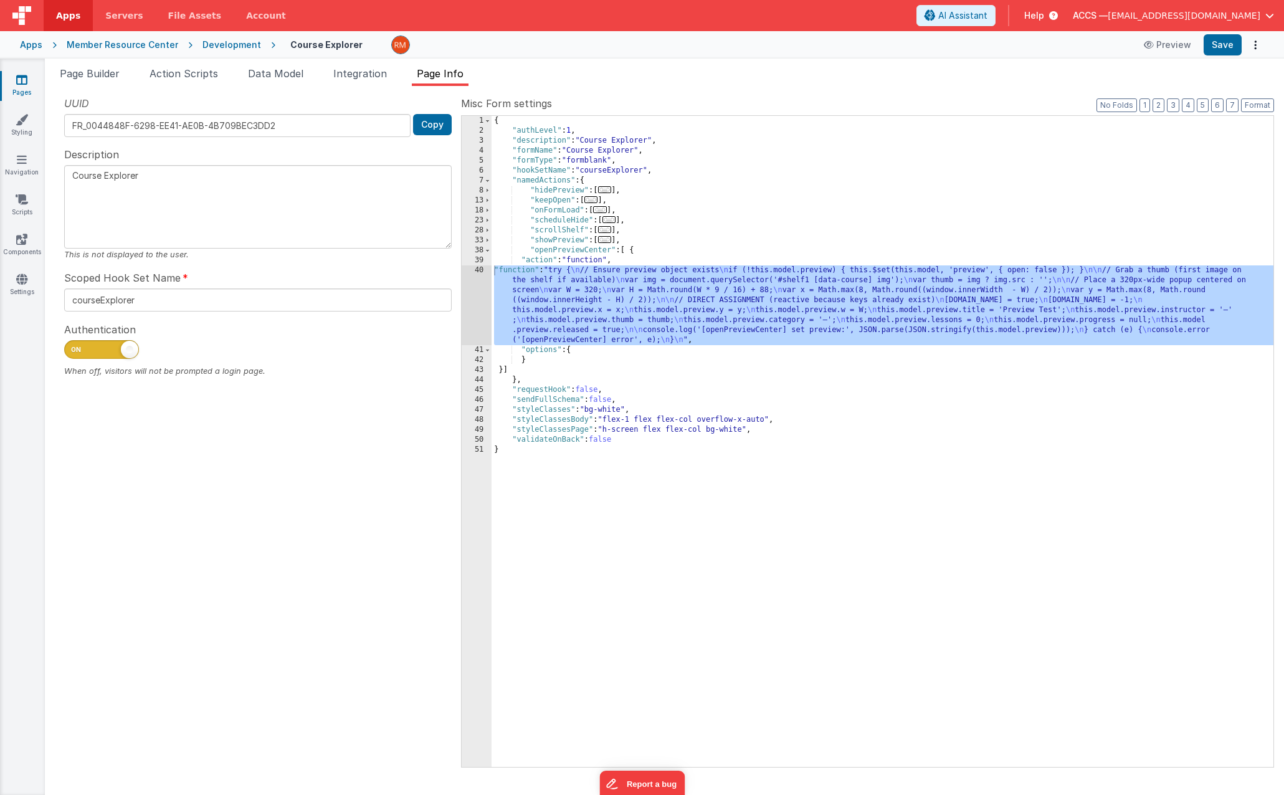
click at [609, 241] on span "..." at bounding box center [605, 239] width 14 height 7
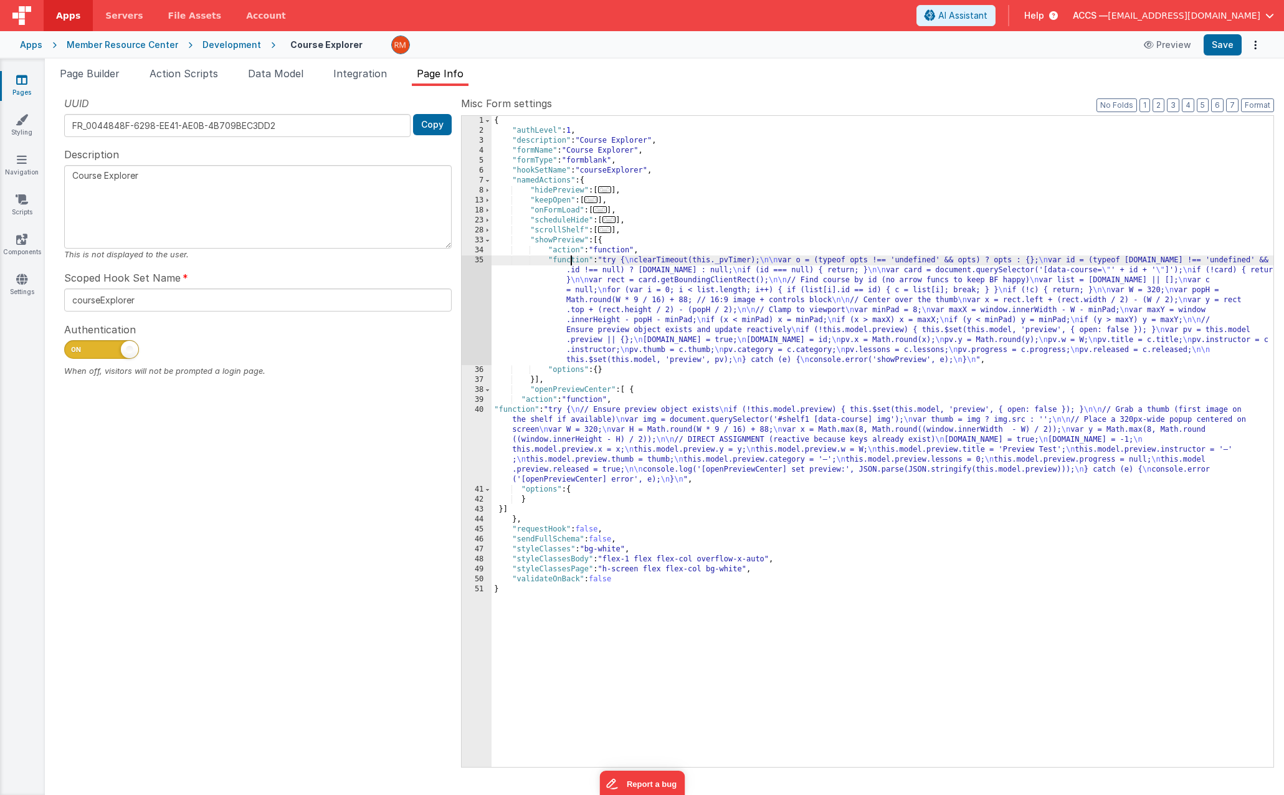
click at [569, 260] on div "{ "authLevel" : 1 , "description" : "Course Explorer" , "formName" : "Course Ex…" at bounding box center [883, 451] width 782 height 671
click at [481, 260] on div "35" at bounding box center [477, 310] width 30 height 110
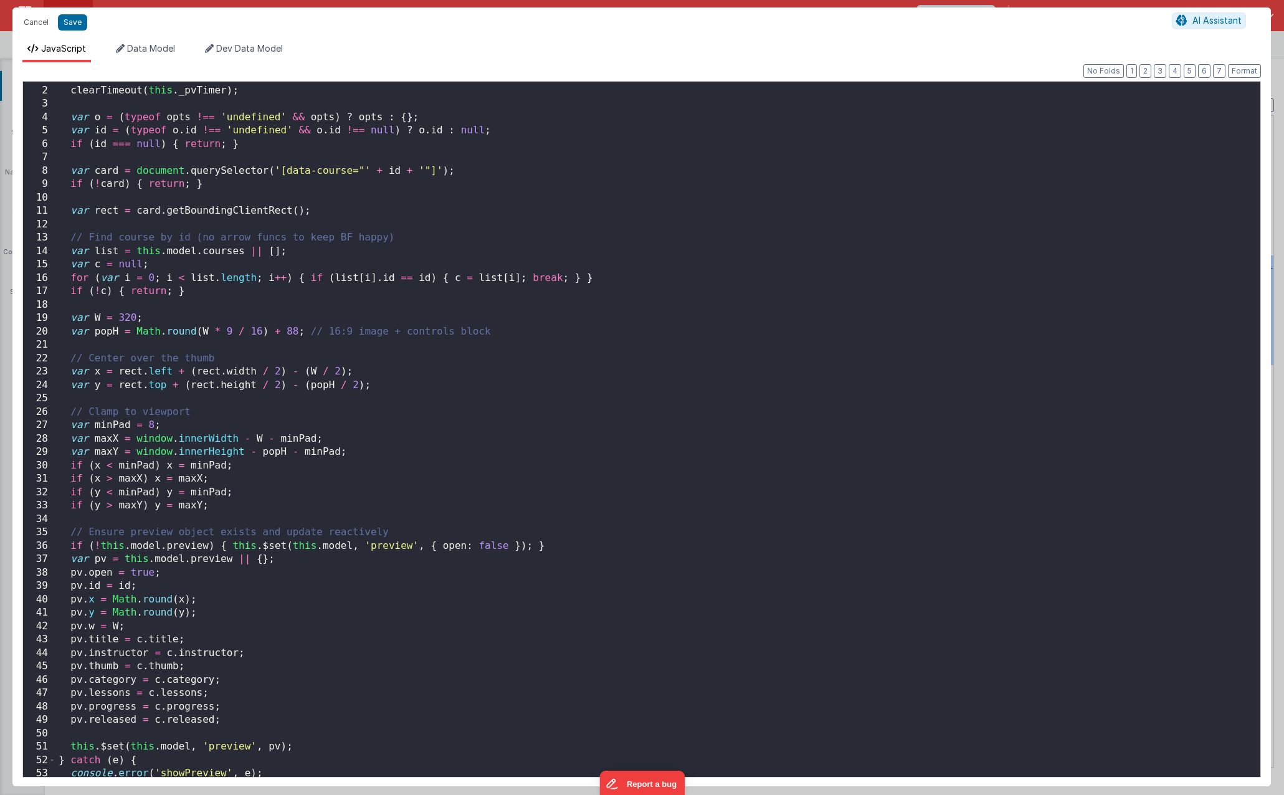
scroll to position [41, 0]
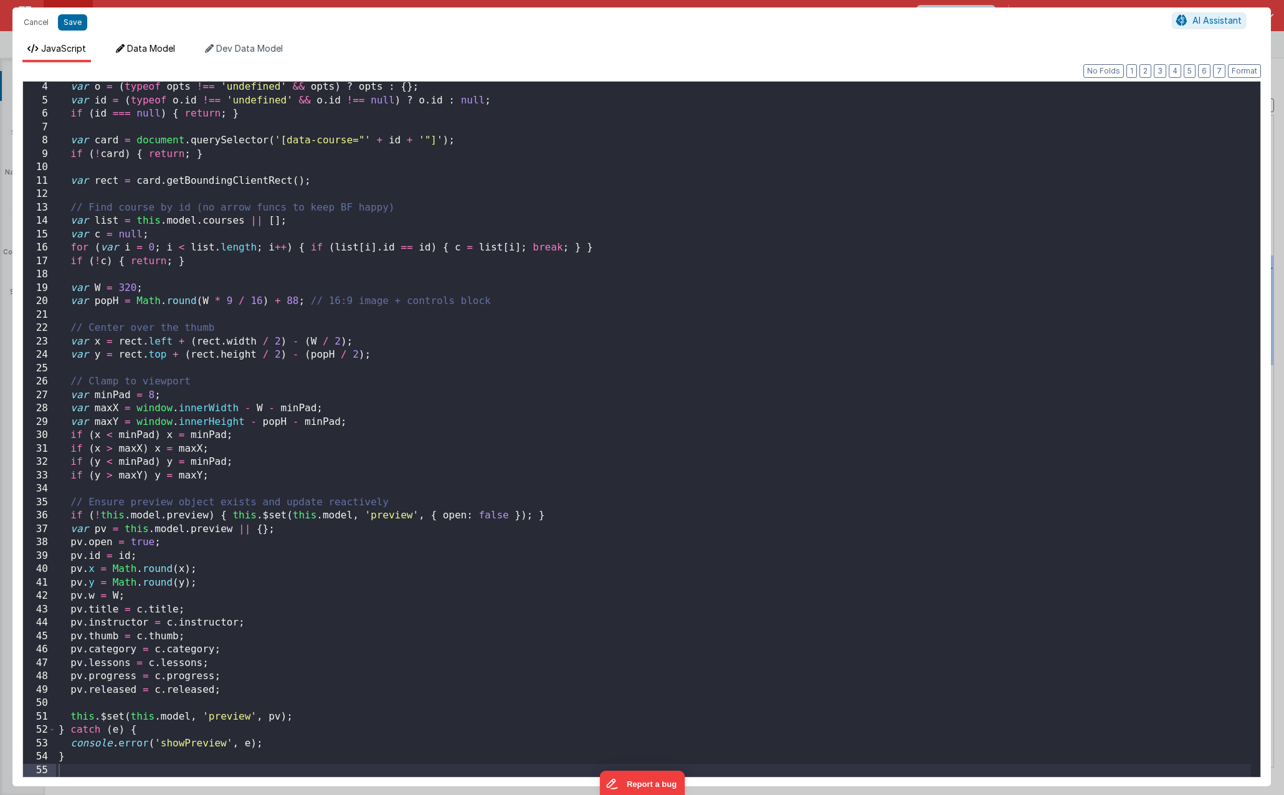
click at [135, 47] on span "Data Model" at bounding box center [151, 48] width 48 height 11
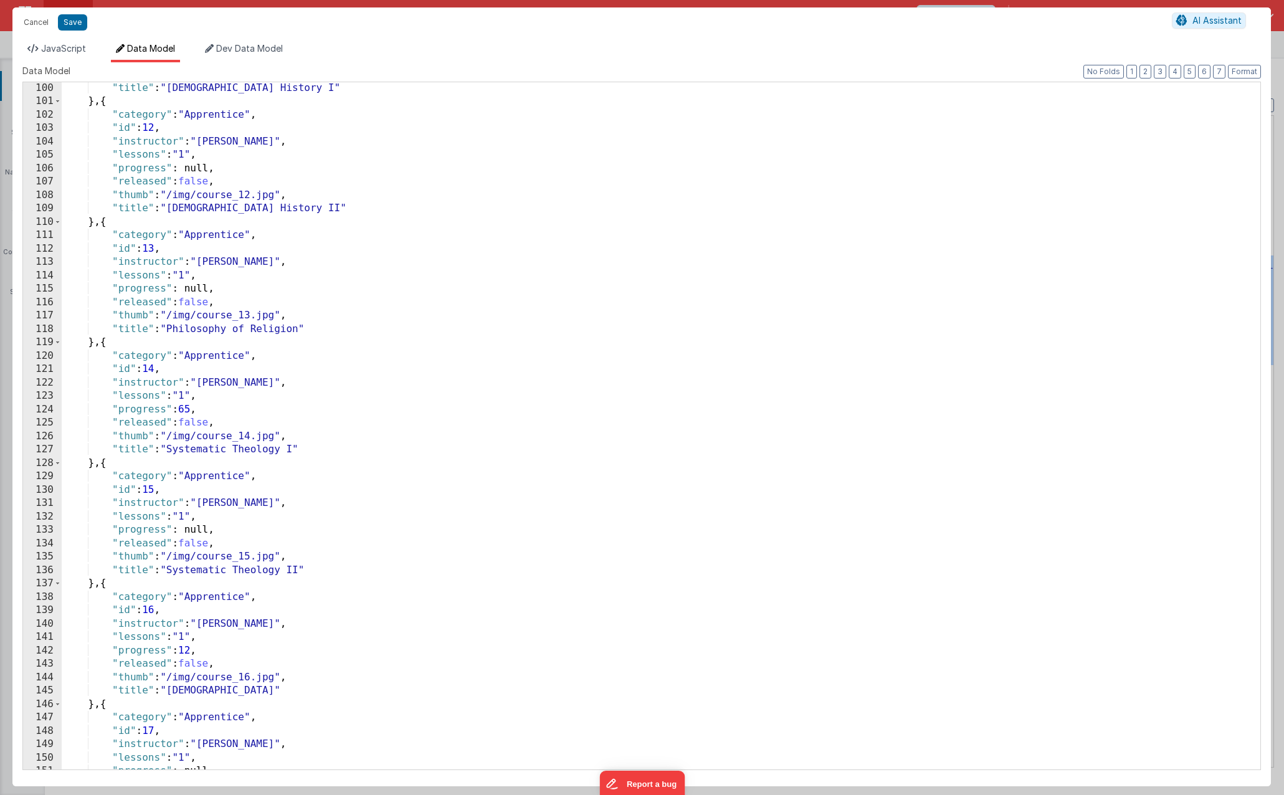
scroll to position [1951, 0]
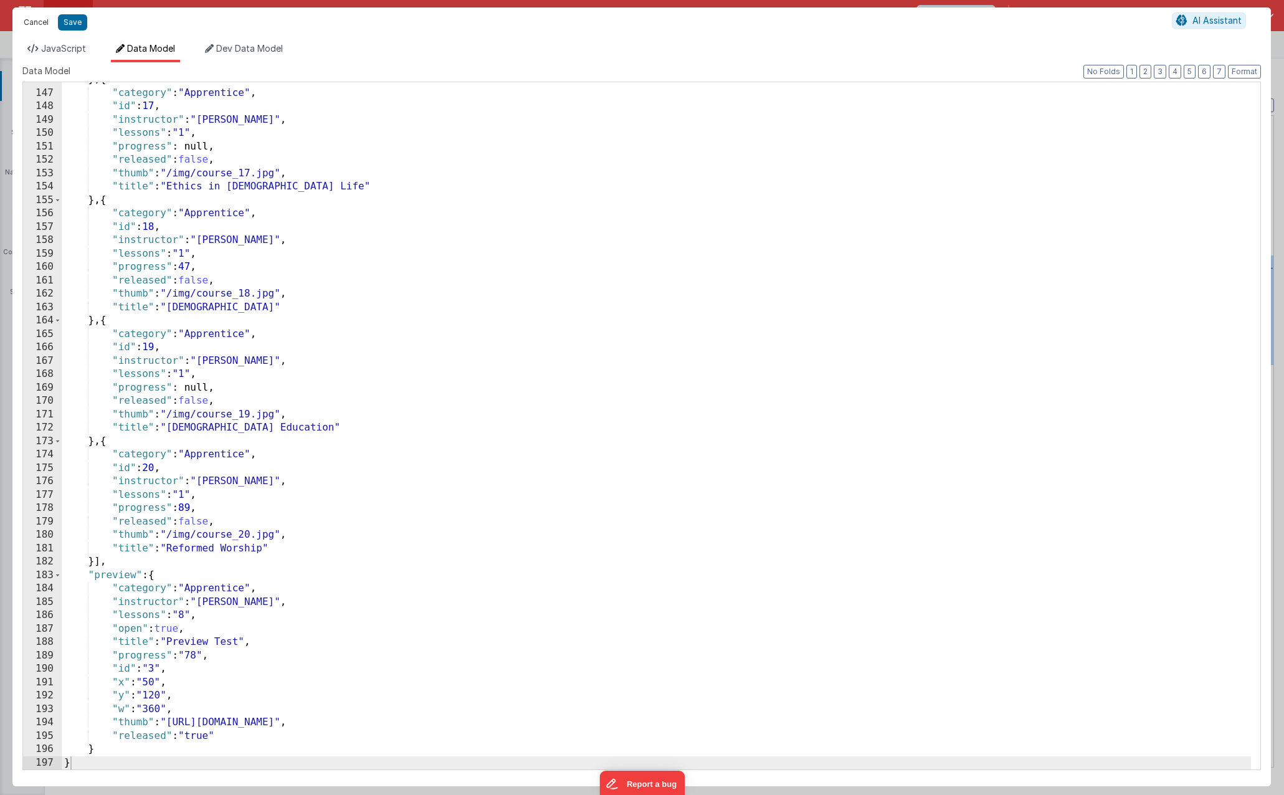
click at [40, 22] on button "Cancel" at bounding box center [35, 22] width 37 height 17
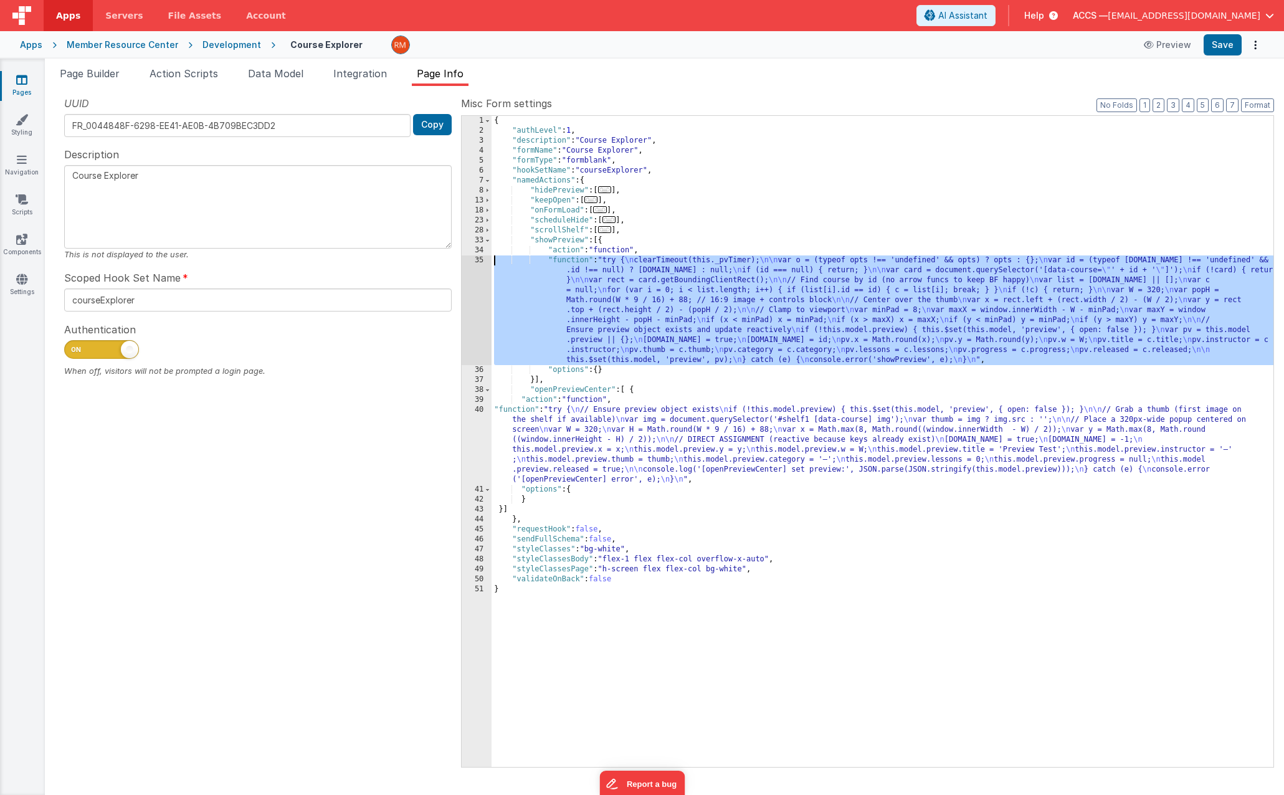
click at [578, 283] on div "{ "authLevel" : 1 , "description" : "Course Explorer" , "formName" : "Course Ex…" at bounding box center [883, 451] width 782 height 671
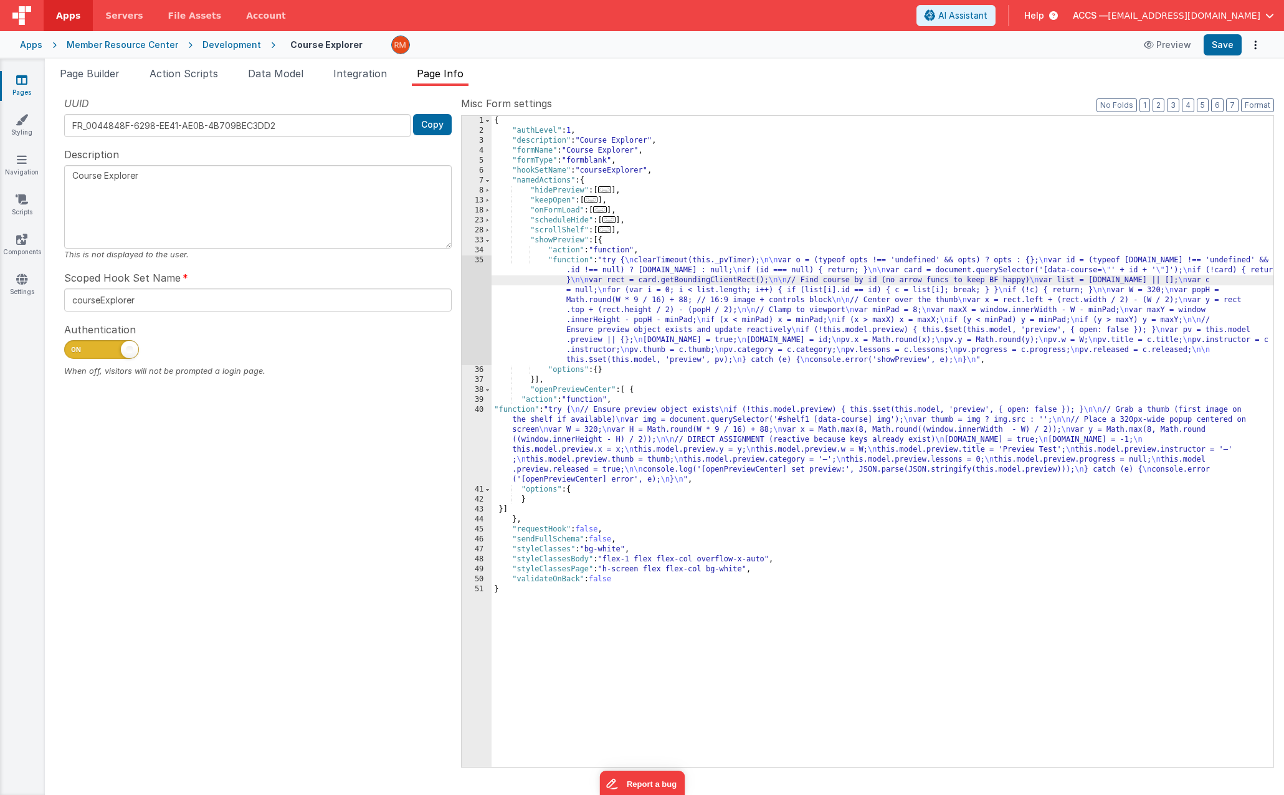
click at [577, 260] on div "{ "authLevel" : 1 , "description" : "Course Explorer" , "formName" : "Course Ex…" at bounding box center [883, 451] width 782 height 671
click at [481, 260] on div "35" at bounding box center [477, 310] width 30 height 110
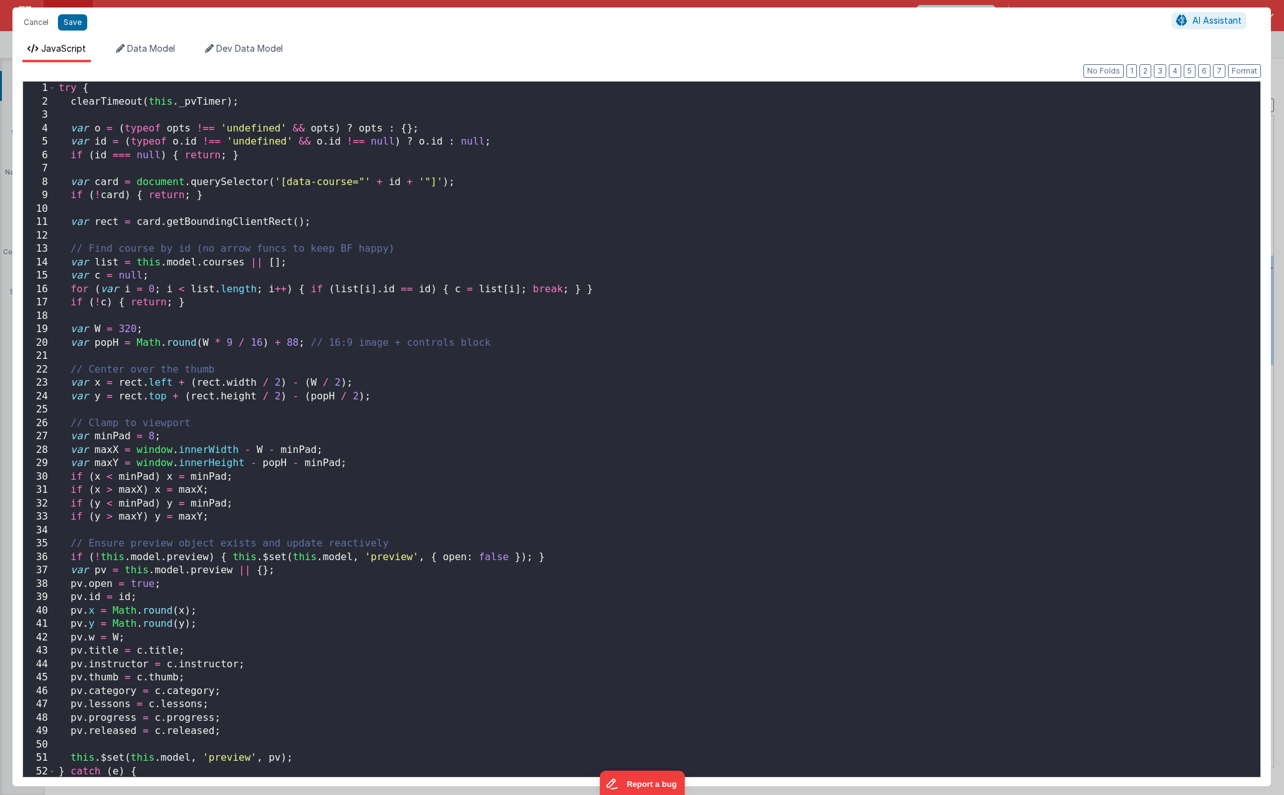
scroll to position [41, 0]
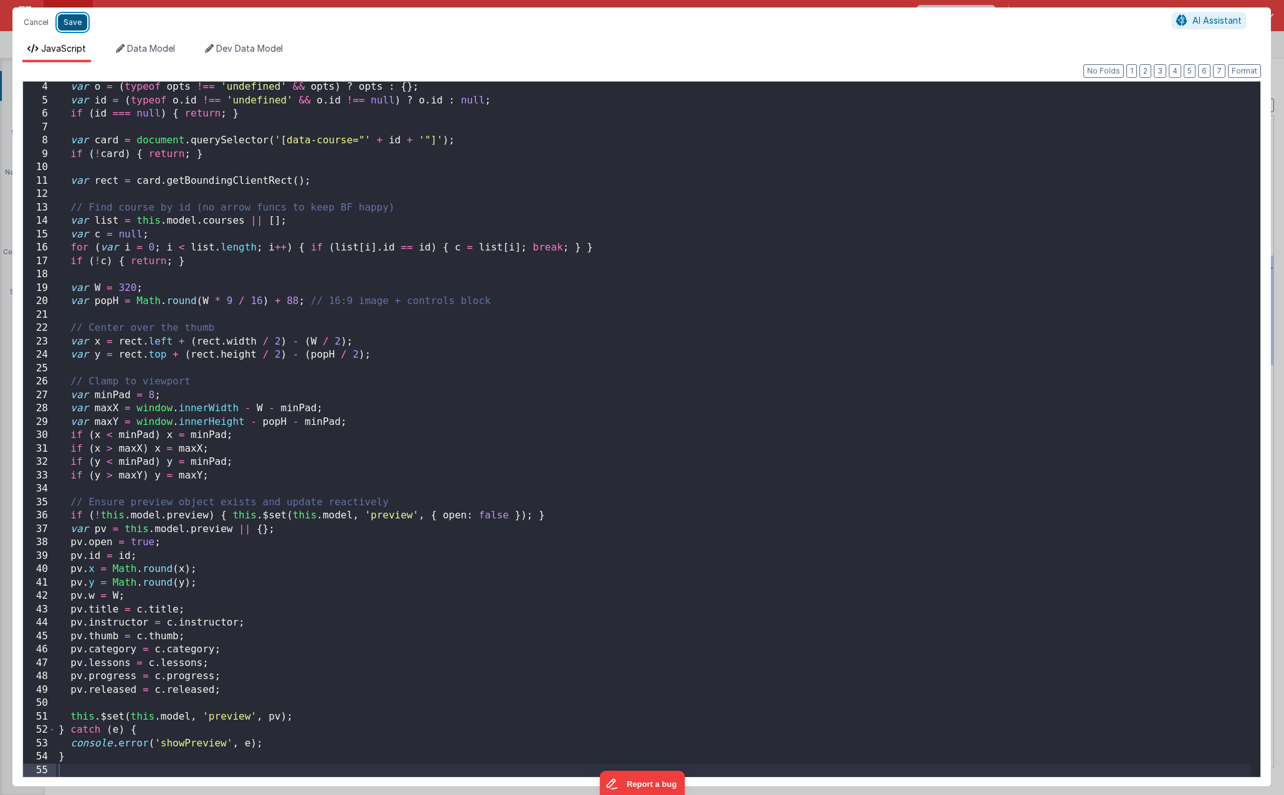
click at [74, 26] on button "Save" at bounding box center [72, 22] width 29 height 16
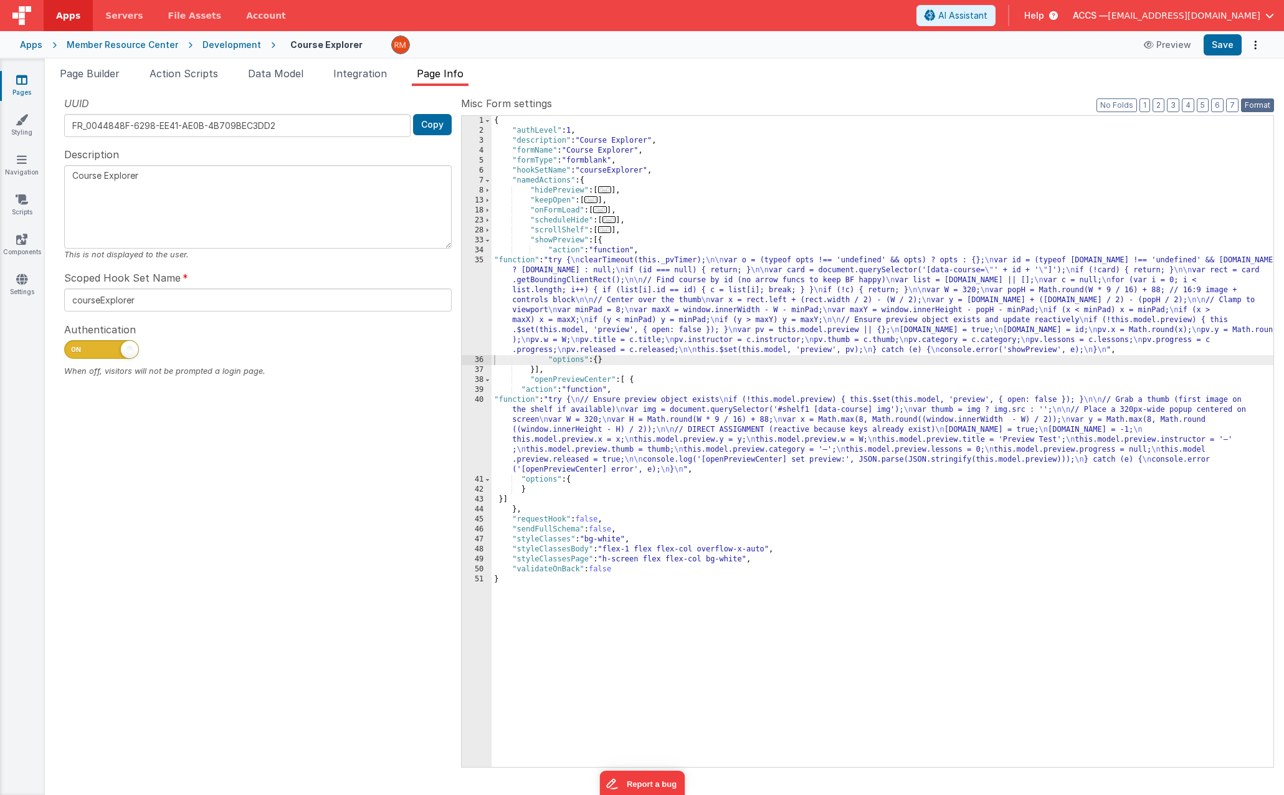
click at [1253, 103] on button "Format" at bounding box center [1257, 105] width 33 height 14
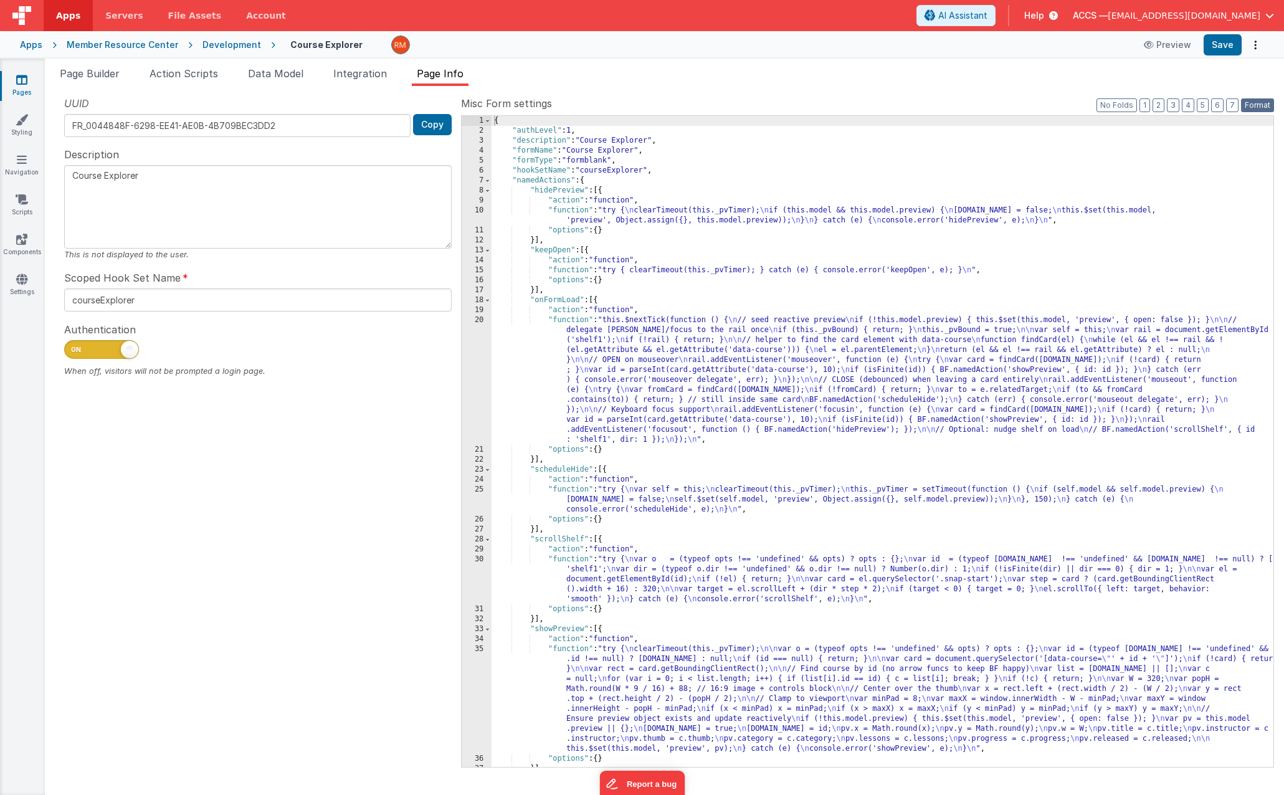
scroll to position [206, 0]
click at [1225, 45] on button "Save" at bounding box center [1223, 44] width 38 height 21
click at [91, 71] on span "Page Builder" at bounding box center [90, 73] width 60 height 12
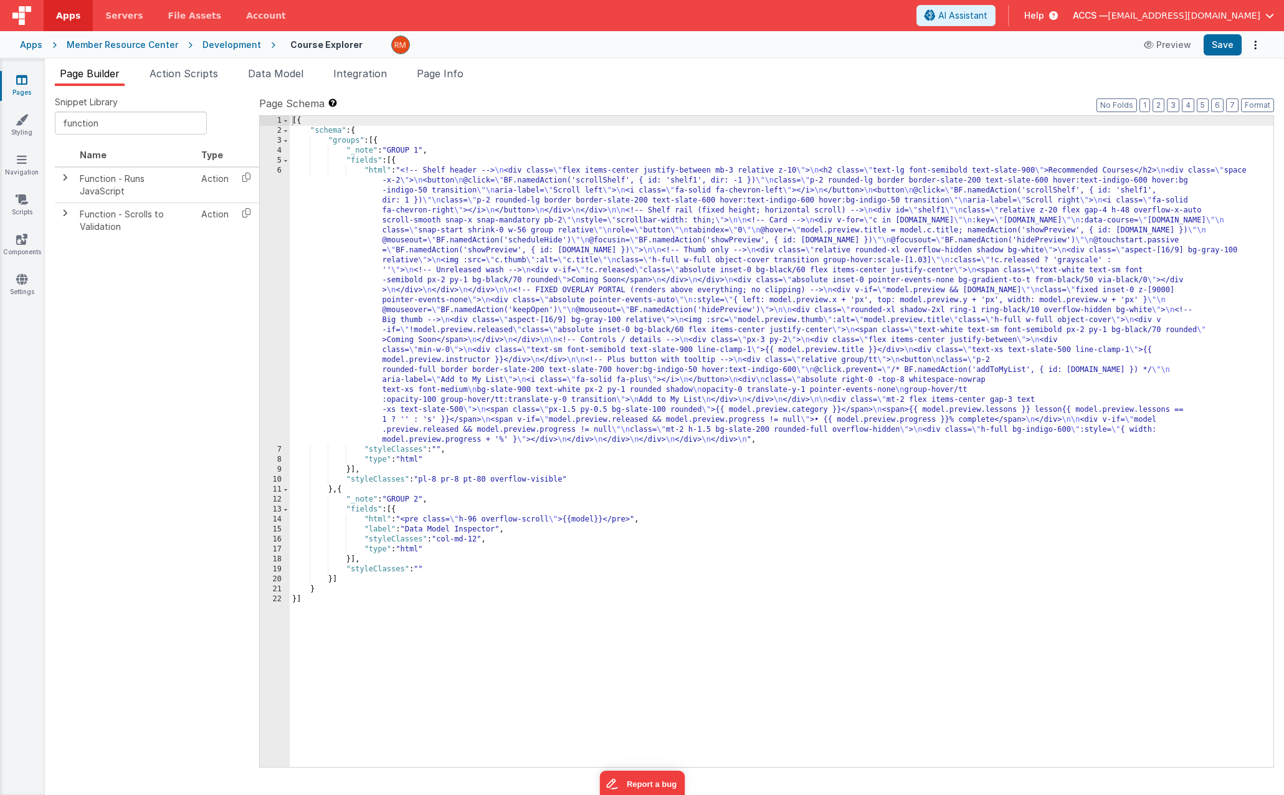
click at [374, 170] on div "[{ "schema" : { "groups" : [{ "_note" : "GROUP 1" , "fields" : [{ "html" : "<!-…" at bounding box center [782, 451] width 984 height 671
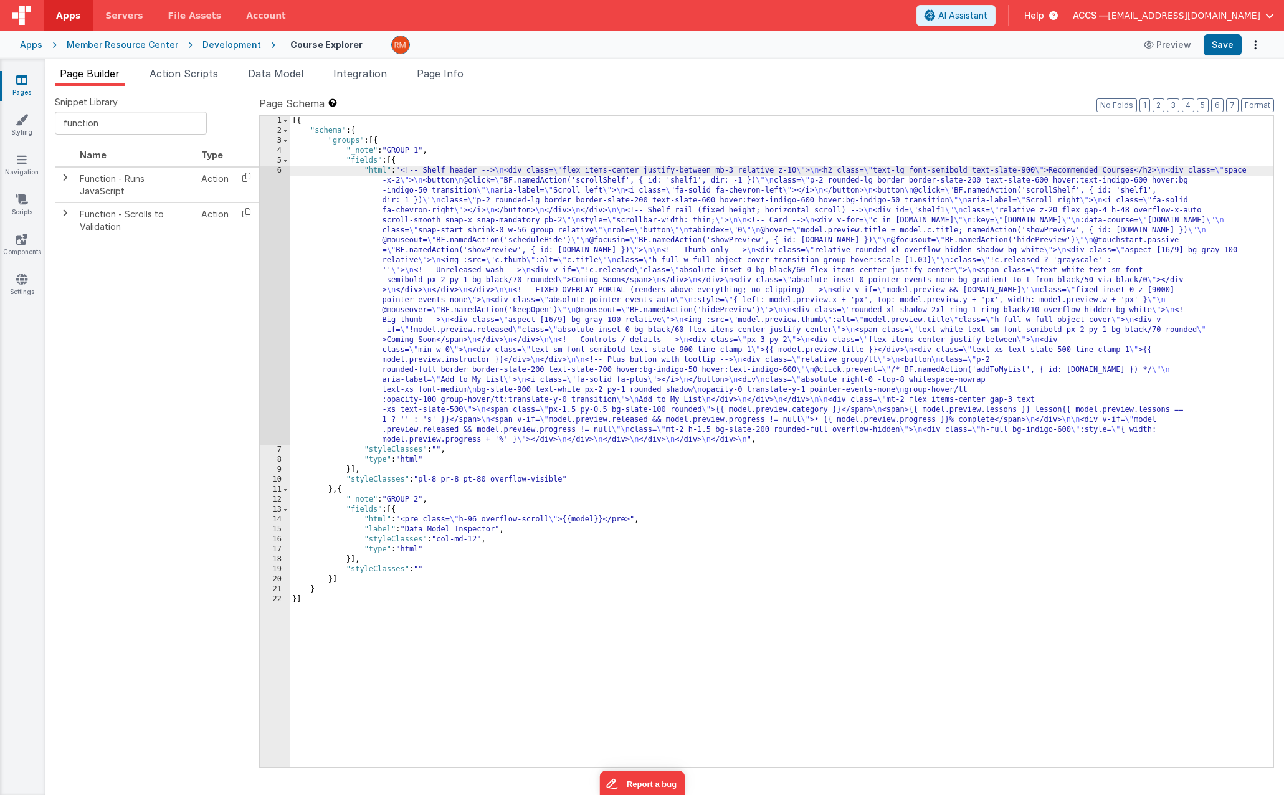
click at [282, 173] on div "6" at bounding box center [275, 305] width 30 height 279
click at [280, 171] on div "6" at bounding box center [275, 305] width 30 height 279
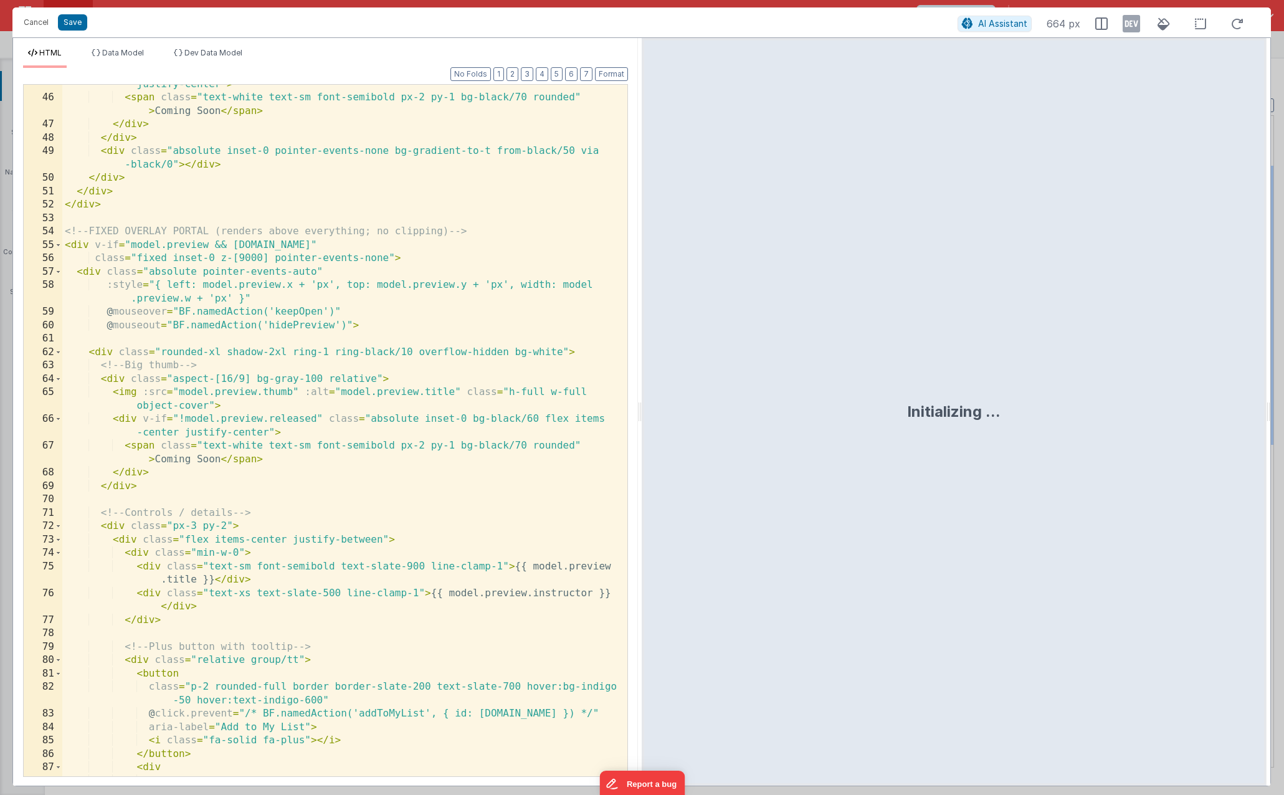
scroll to position [663, 0]
click at [194, 313] on div "< div v-if = "!c.released" class = "absolute inset-0 bg-black/60 flex items-cen…" at bounding box center [340, 430] width 556 height 732
click at [191, 325] on div "< div v-if = "!c.released" class = "absolute inset-0 bg-black/60 flex items-cen…" at bounding box center [340, 430] width 556 height 732
click at [411, 197] on div "< div v-if = "!c.released" class = "absolute inset-0 bg-black/60 flex items-cen…" at bounding box center [340, 430] width 556 height 732
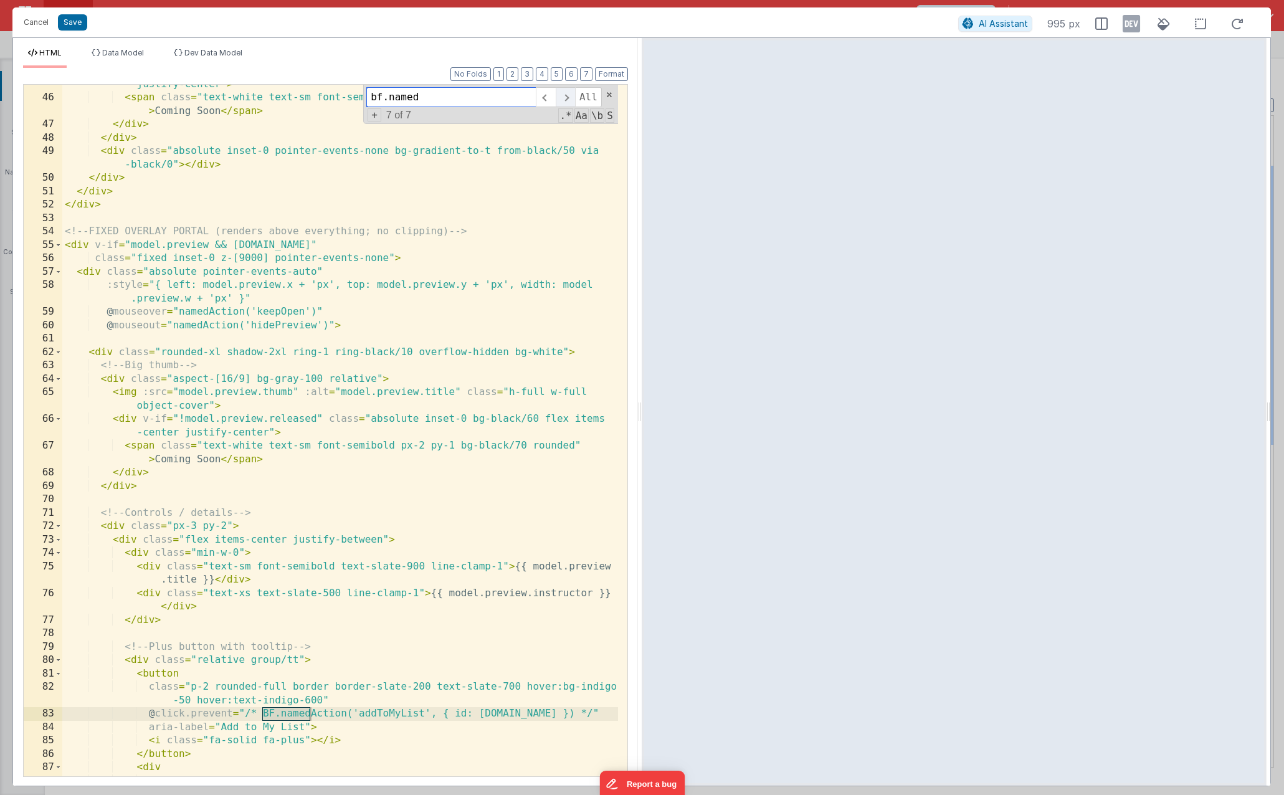
click at [571, 97] on span at bounding box center [565, 97] width 19 height 20
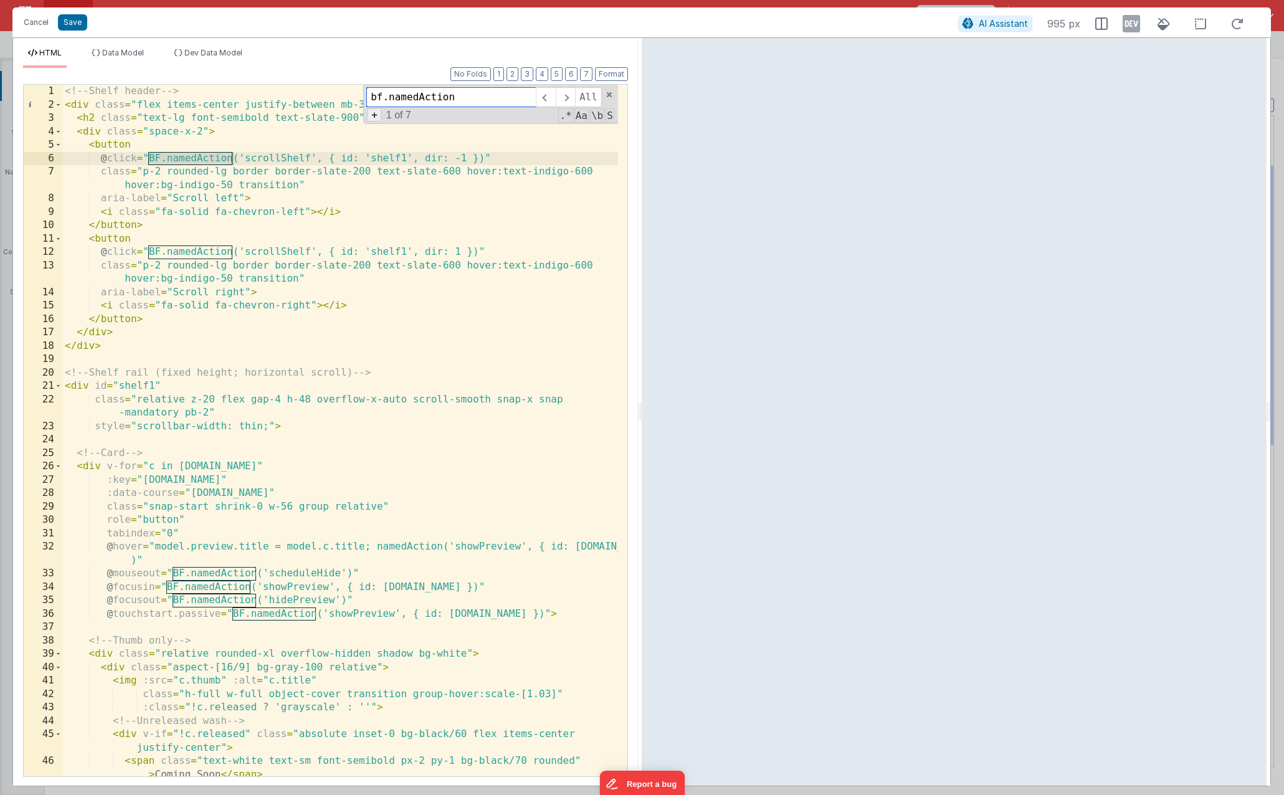
type input "bf.namedAction"
click at [371, 119] on span "+" at bounding box center [375, 114] width 14 height 13
click at [397, 126] on input at bounding box center [450, 120] width 169 height 20
type input "namedAction"
click at [601, 125] on span "All" at bounding box center [599, 120] width 27 height 20
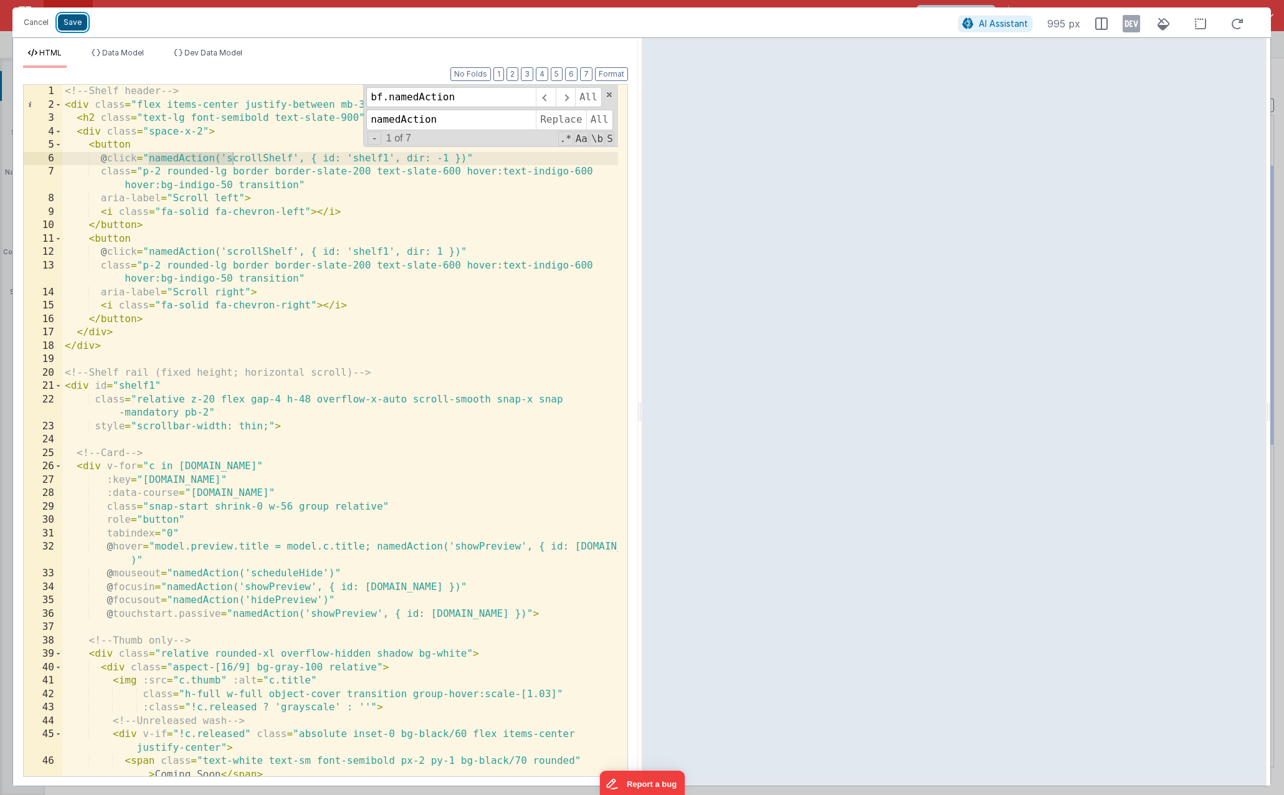
click at [71, 27] on button "Save" at bounding box center [72, 22] width 29 height 16
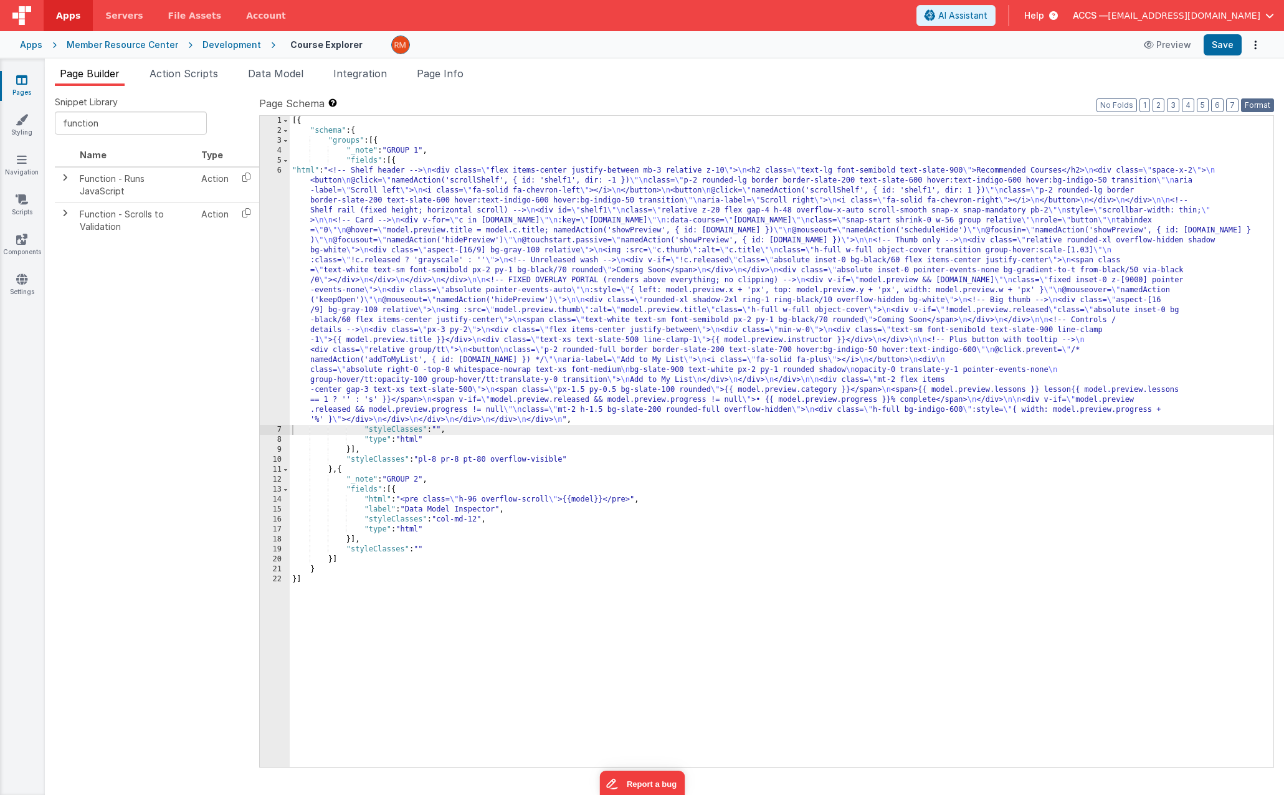
click at [1252, 104] on button "Format" at bounding box center [1257, 105] width 33 height 14
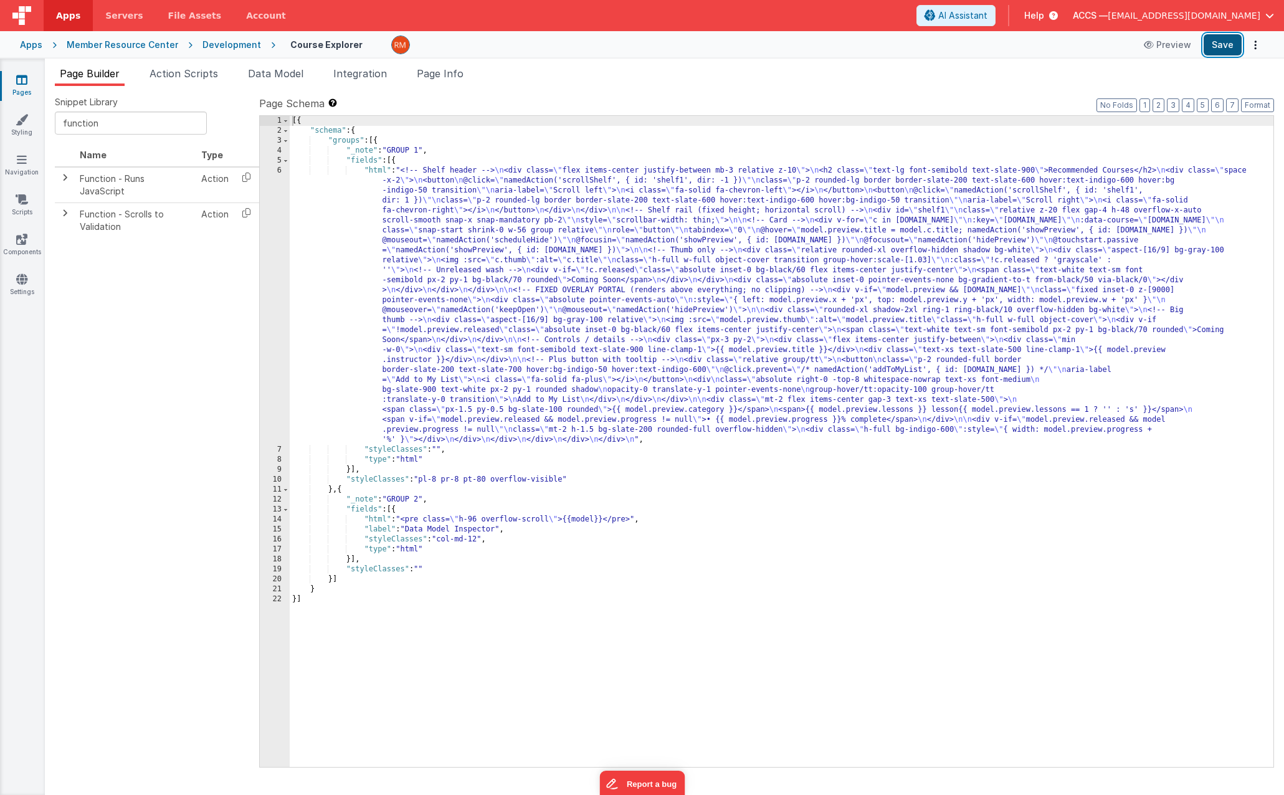
click at [1224, 50] on button "Save" at bounding box center [1223, 44] width 38 height 21
click at [220, 178] on td "Action" at bounding box center [214, 185] width 37 height 36
click at [249, 179] on icon at bounding box center [247, 177] width 26 height 19
click at [70, 182] on td at bounding box center [65, 185] width 20 height 36
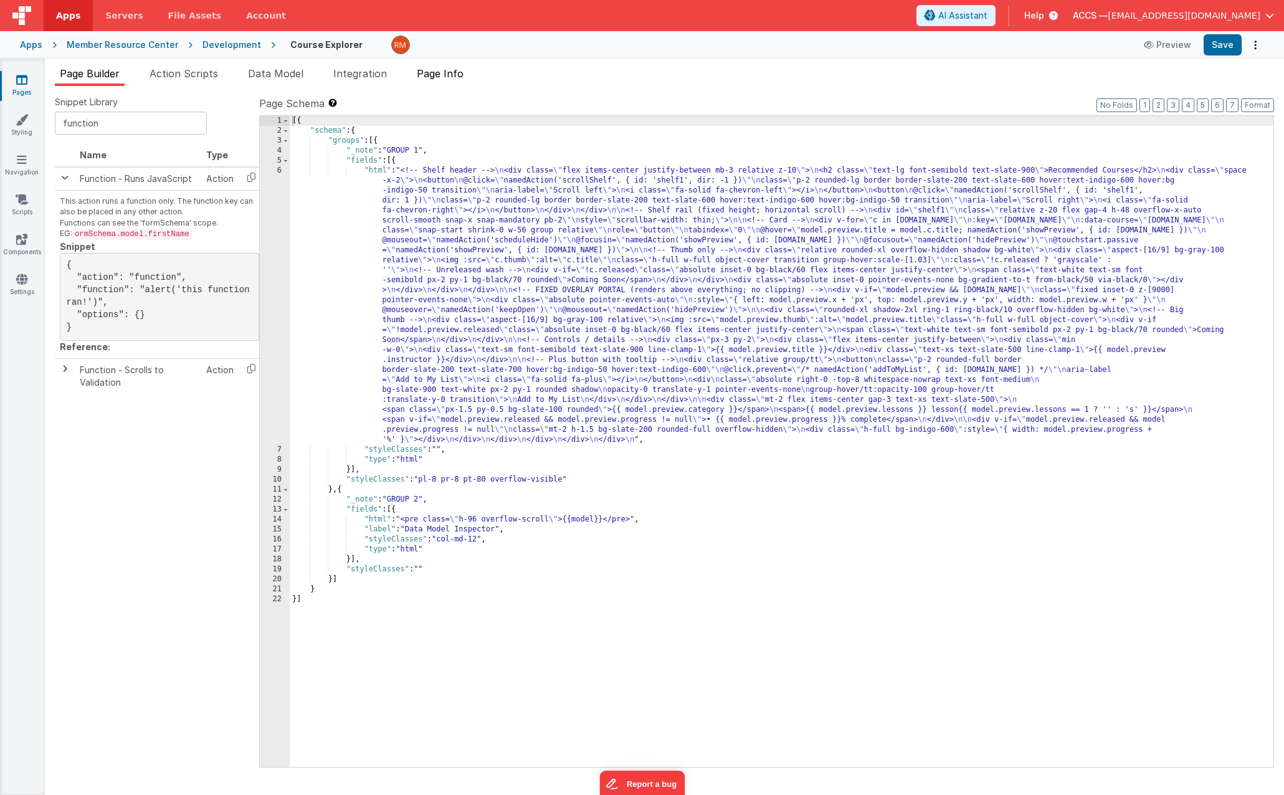
click at [440, 78] on span "Page Info" at bounding box center [440, 73] width 47 height 12
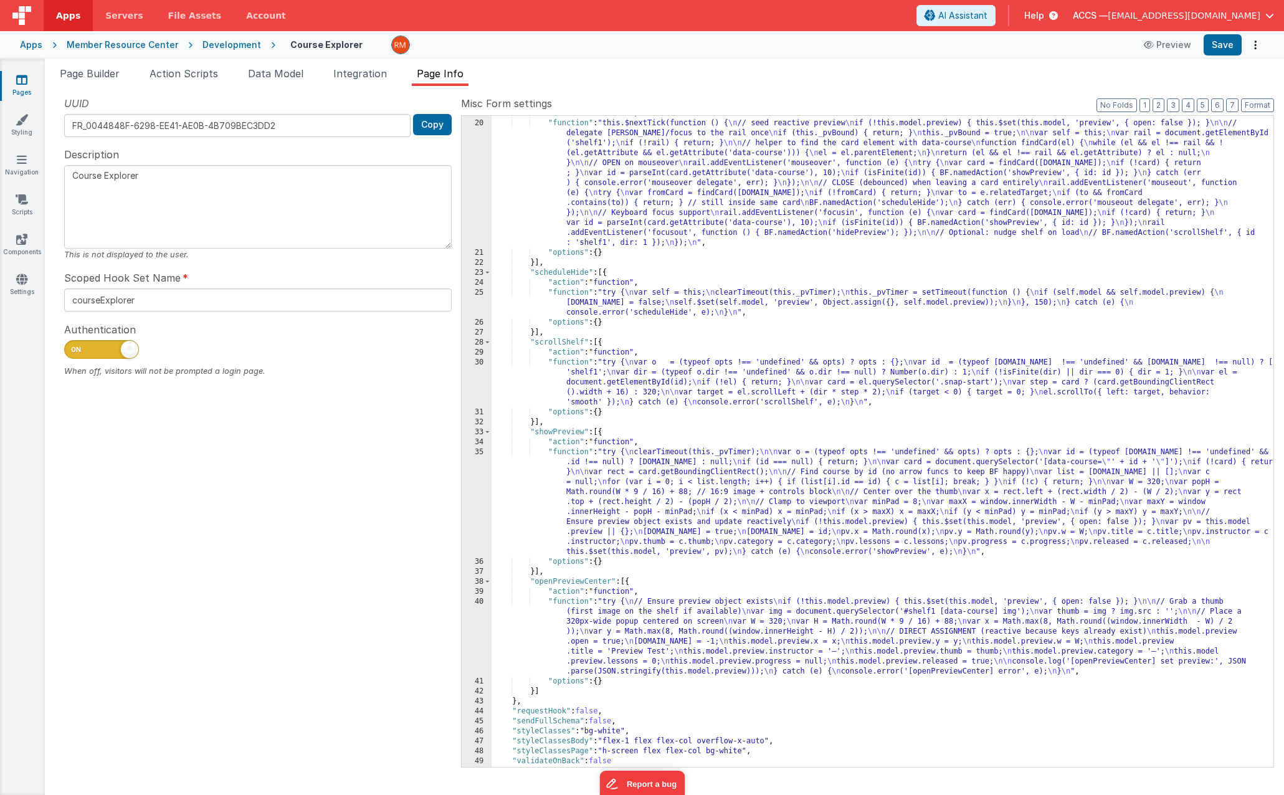
scroll to position [206, 0]
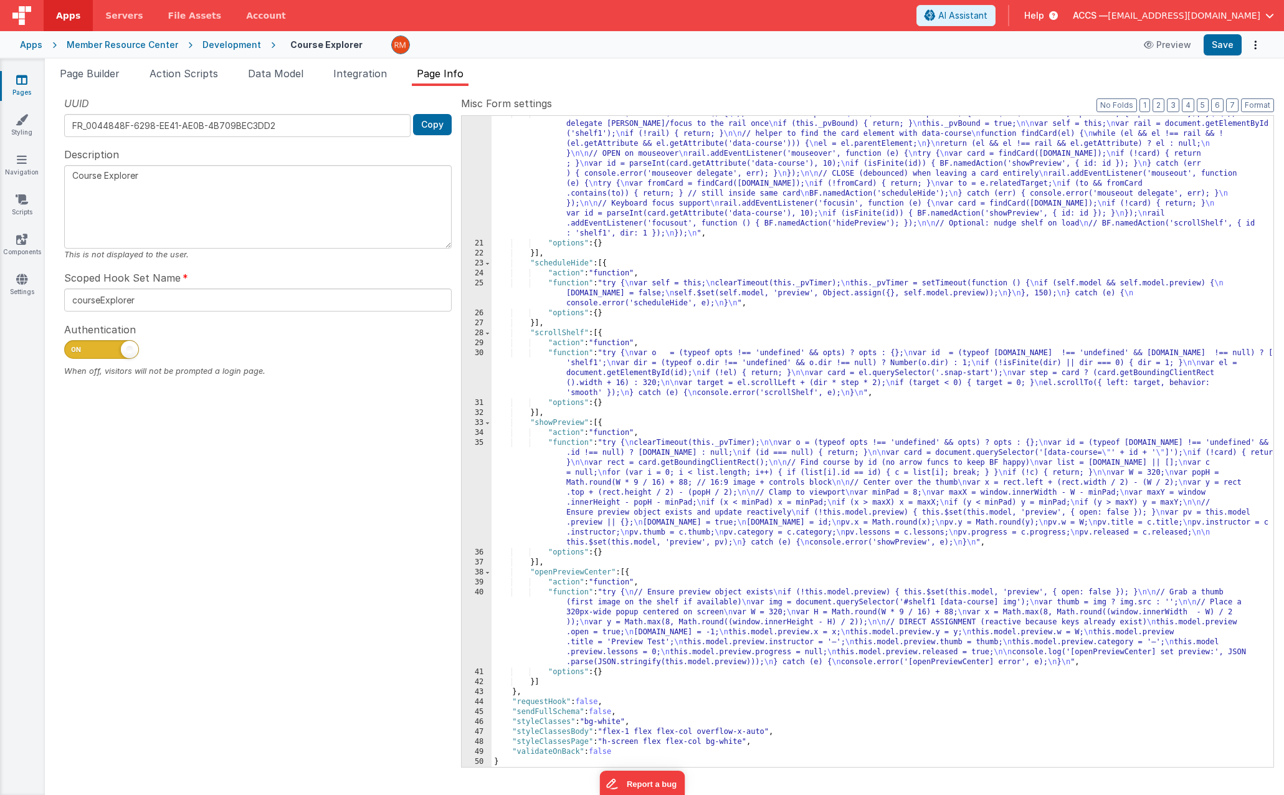
click at [601, 425] on div ""function" : "this.$nextTick(function () { \n // seed reactive preview \n if (!…" at bounding box center [883, 504] width 782 height 791
paste textarea
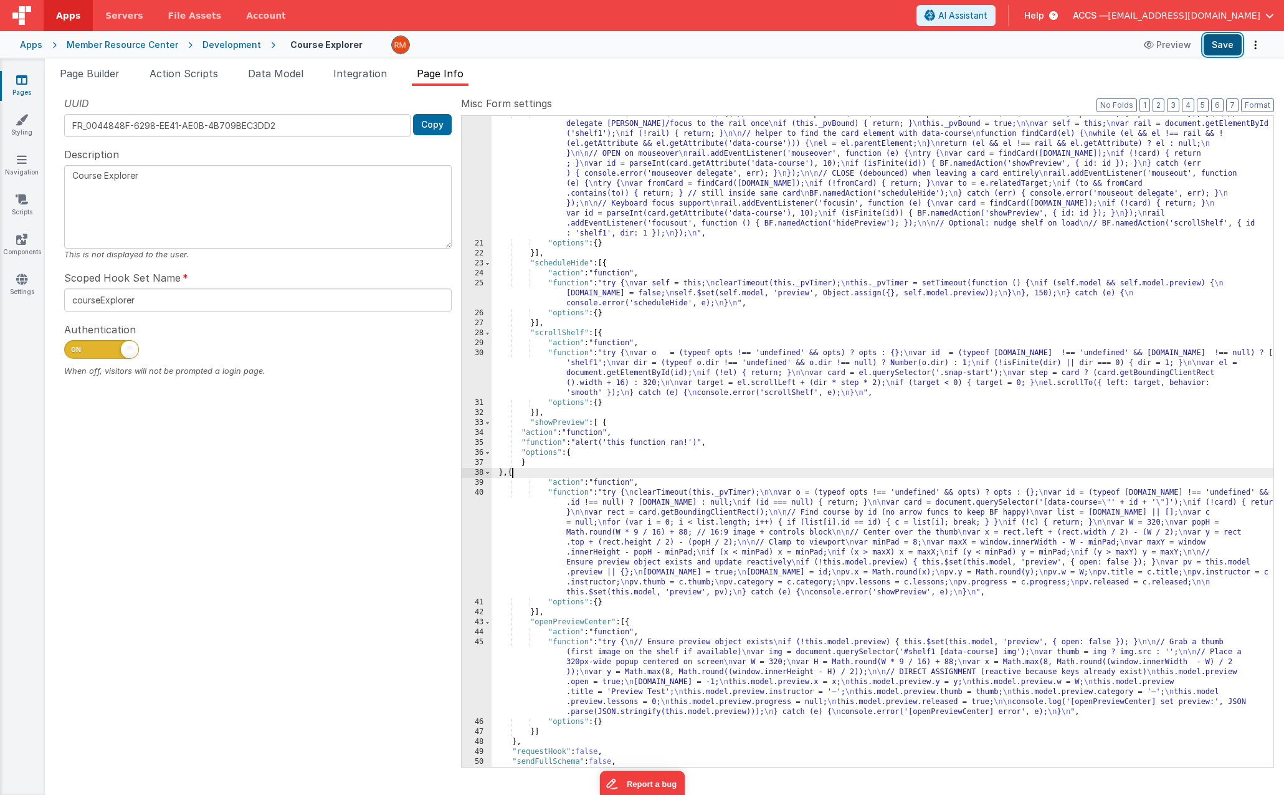
click at [1221, 52] on button "Save" at bounding box center [1223, 44] width 38 height 21
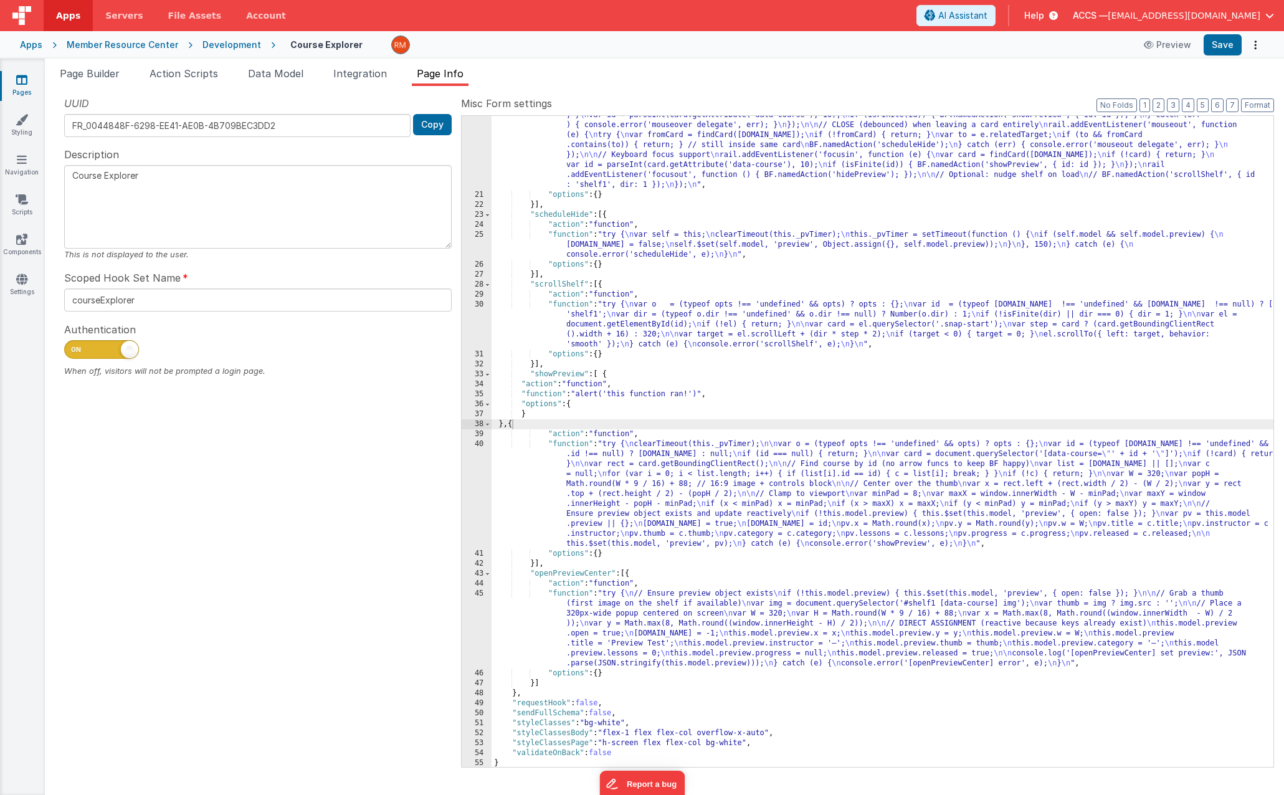
scroll to position [256, 0]
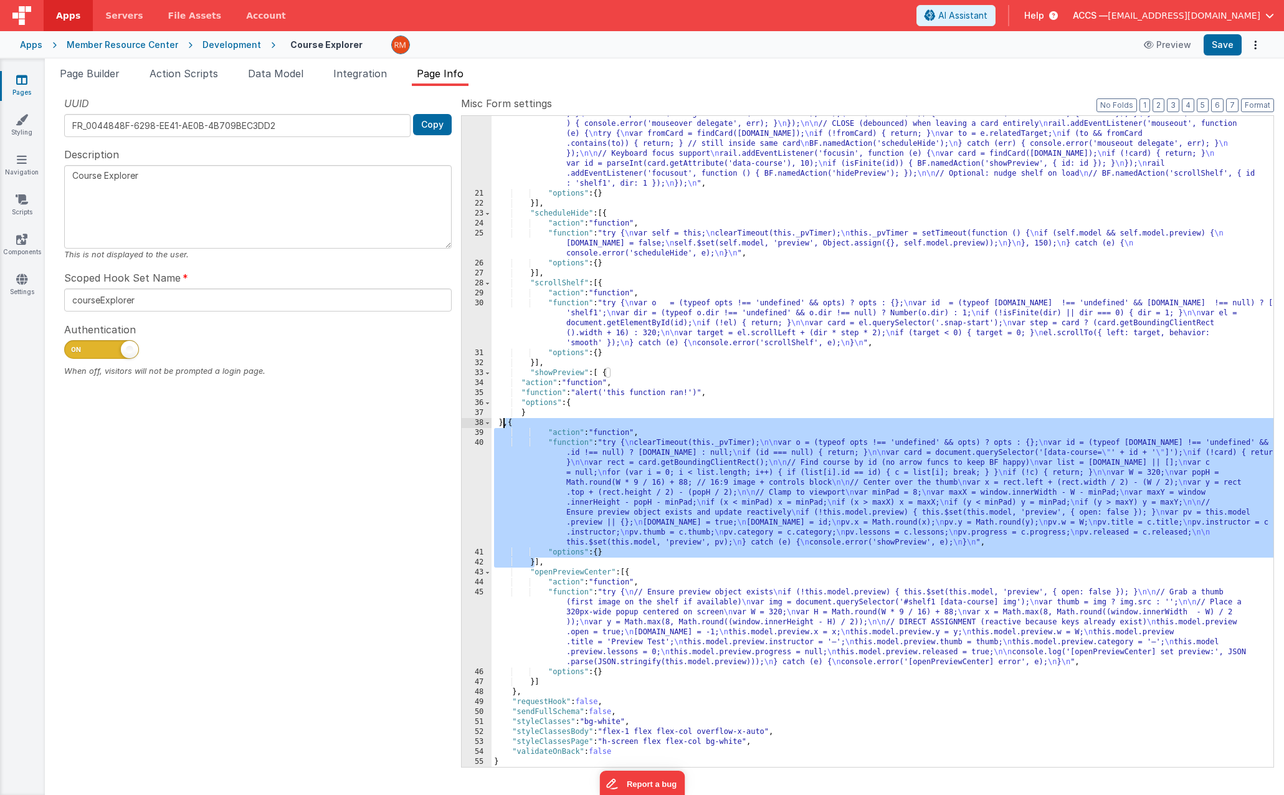
drag, startPoint x: 535, startPoint y: 563, endPoint x: 501, endPoint y: 425, distance: 141.0
click at [501, 425] on div ""function" : "this.$nextTick(function () { \n // seed reactive preview \n if (!…" at bounding box center [883, 454] width 782 height 791
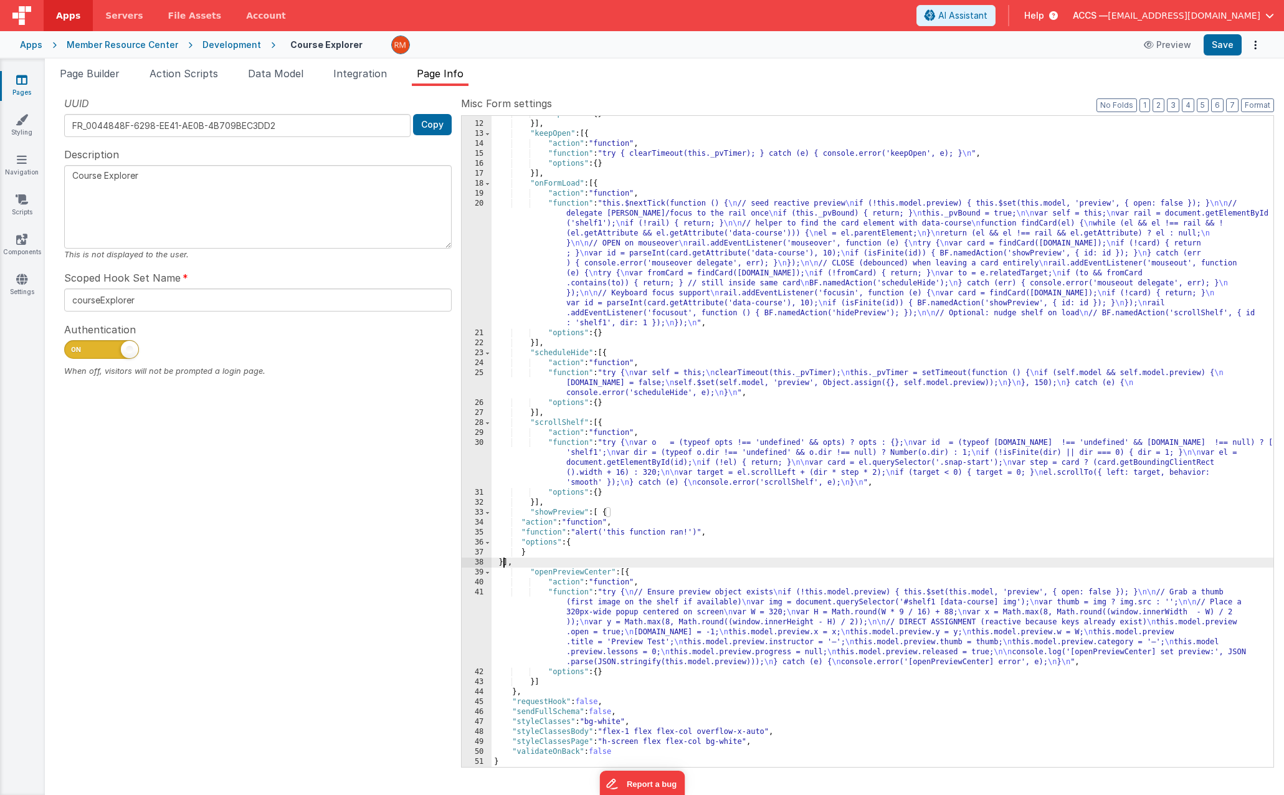
scroll to position [116, 0]
click at [1230, 50] on button "Save" at bounding box center [1223, 44] width 38 height 21
click at [1217, 50] on button "Save" at bounding box center [1223, 44] width 38 height 21
click at [650, 553] on div ""options" : { } }] , "keepOpen" : [{ "action" : "function" , "function" : "try …" at bounding box center [883, 444] width 782 height 671
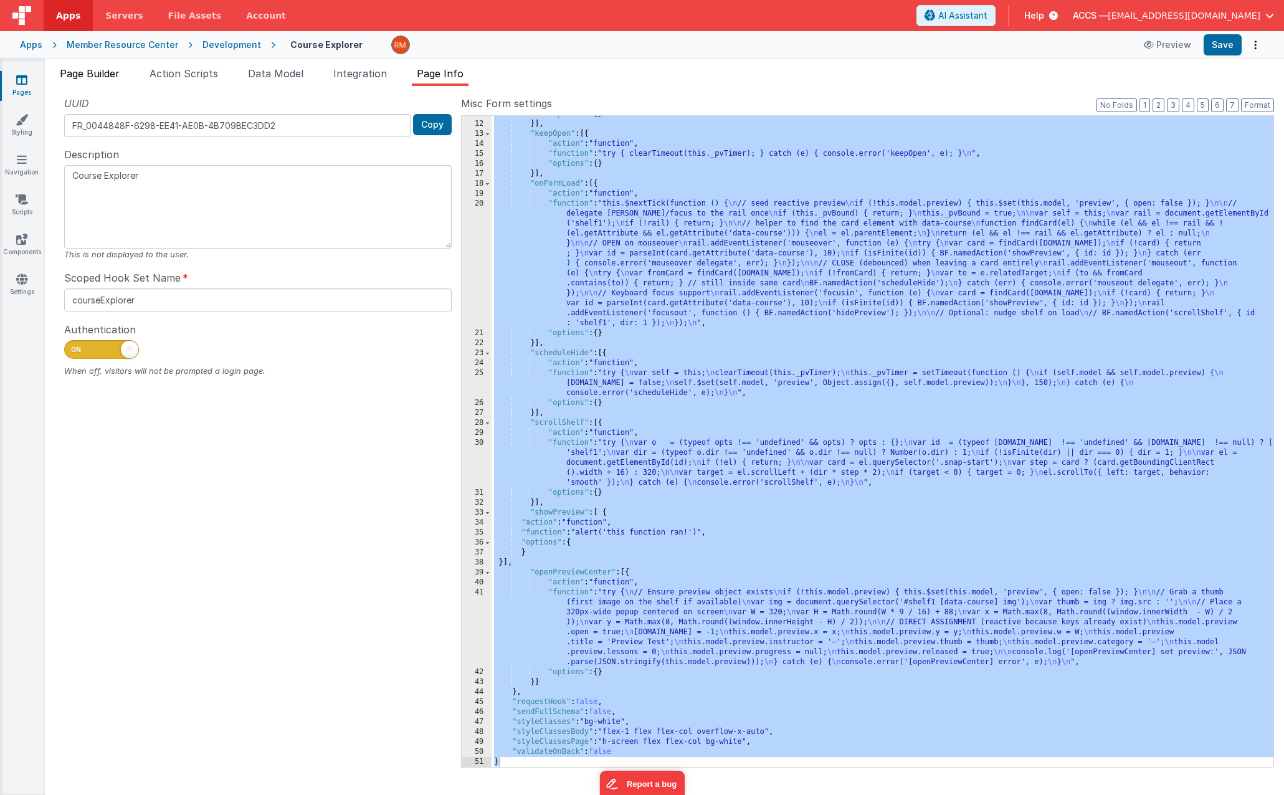
click at [110, 77] on span "Page Builder" at bounding box center [90, 73] width 60 height 12
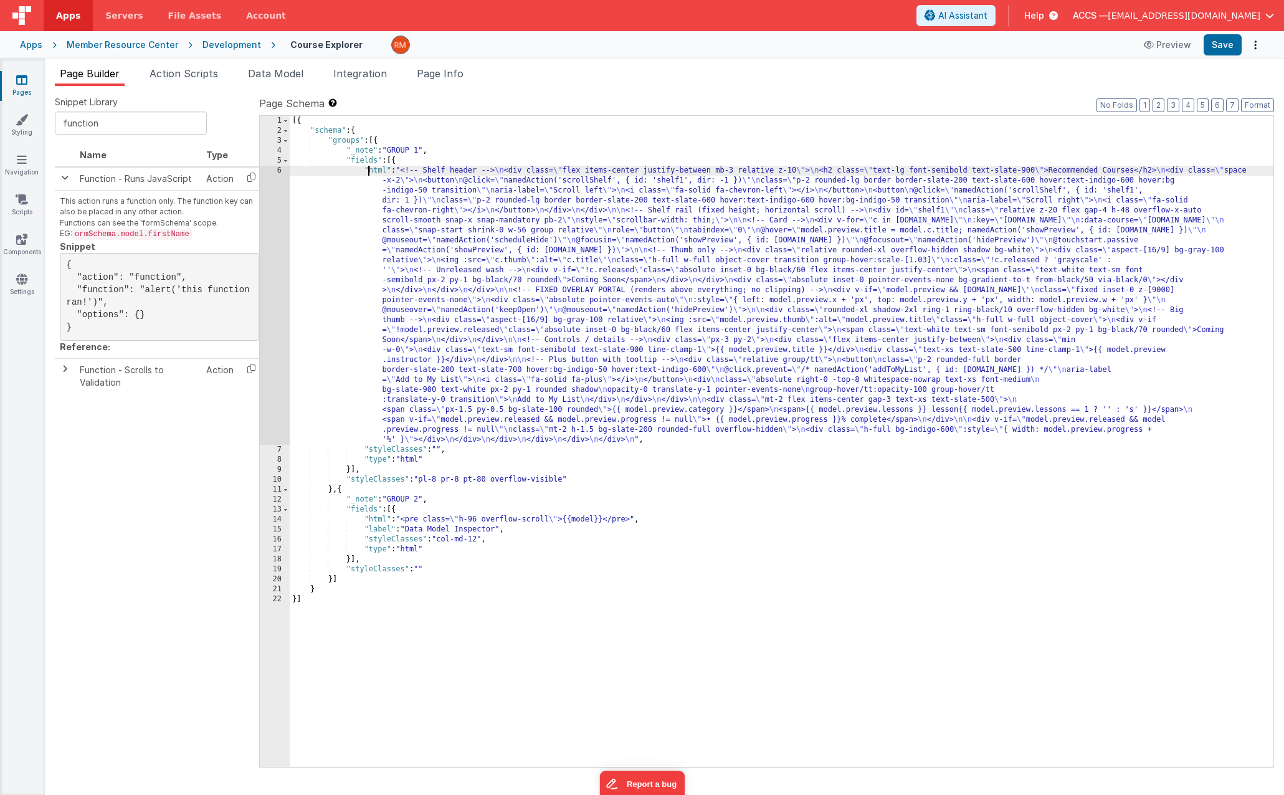
click at [371, 171] on div "[{ "schema" : { "groups" : [{ "_note" : "GROUP 1" , "fields" : [{ "html" : "<!-…" at bounding box center [782, 451] width 984 height 671
click at [277, 171] on div "6" at bounding box center [275, 305] width 30 height 279
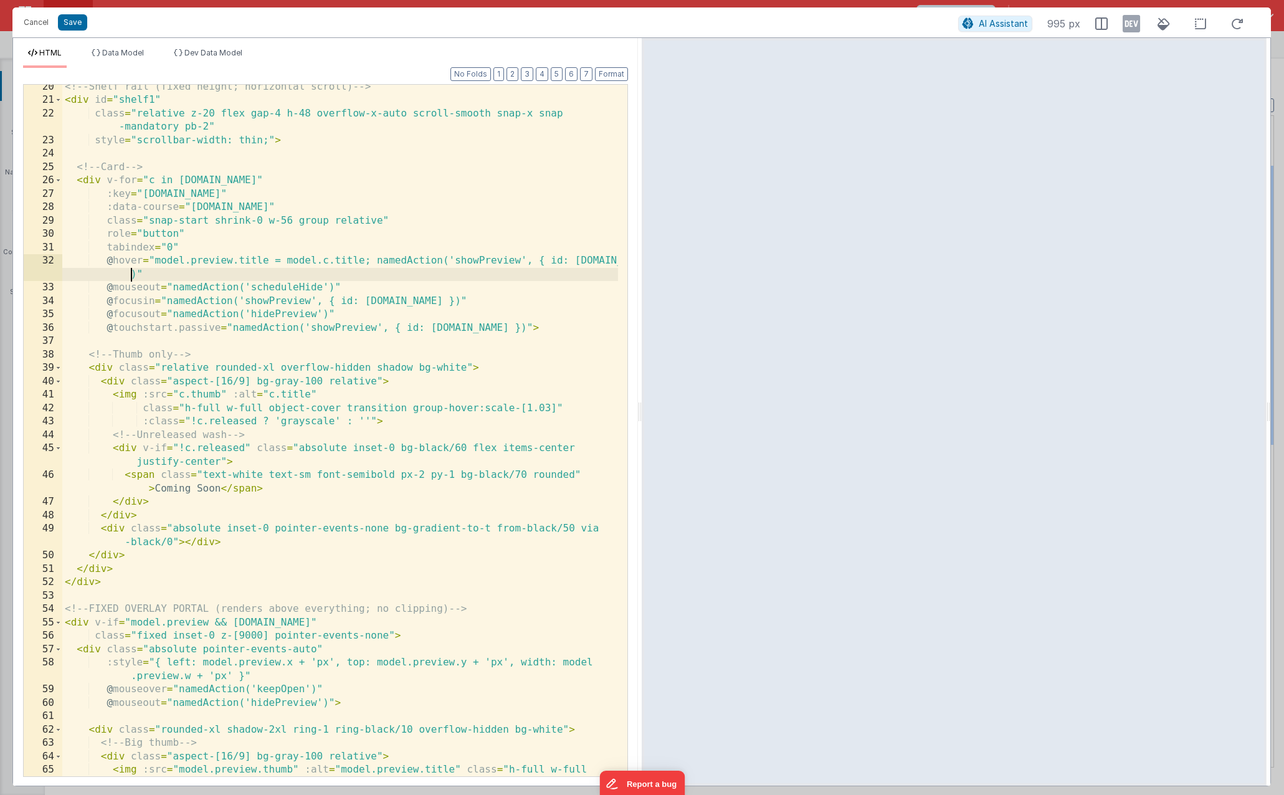
scroll to position [0, 0]
drag, startPoint x: 131, startPoint y: 273, endPoint x: 528, endPoint y: 263, distance: 397.6
click at [528, 263] on div "<!-- Shelf rail (fixed height; horizontal scroll) --> < div id = "shelf1" class…" at bounding box center [340, 446] width 556 height 732
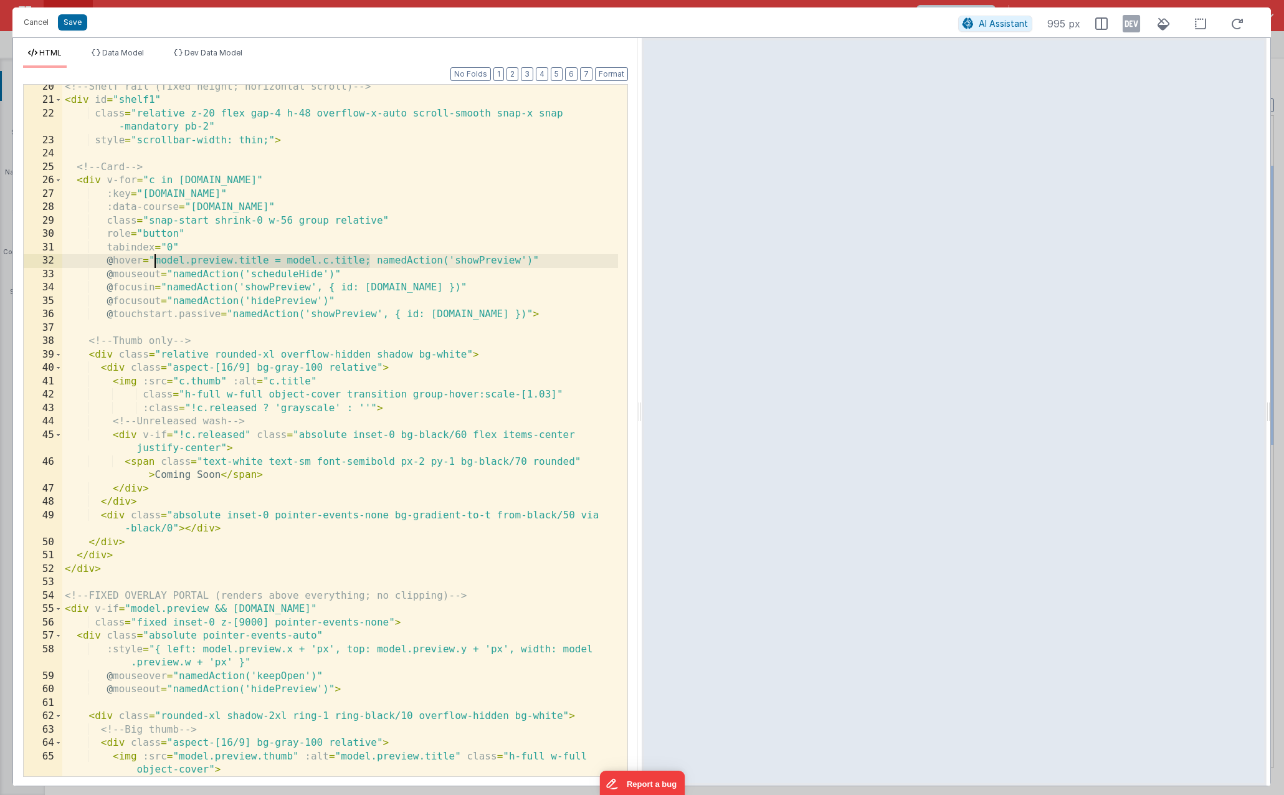
drag, startPoint x: 366, startPoint y: 260, endPoint x: 153, endPoint y: 264, distance: 213.1
click at [153, 264] on div "<!-- Shelf rail (fixed height; horizontal scroll) --> < div id = "shelf1" class…" at bounding box center [340, 446] width 556 height 732
click at [143, 264] on div "<!-- Shelf rail (fixed height; horizontal scroll) --> < div id = "shelf1" class…" at bounding box center [340, 446] width 556 height 732
click at [75, 22] on button "Save" at bounding box center [72, 22] width 29 height 16
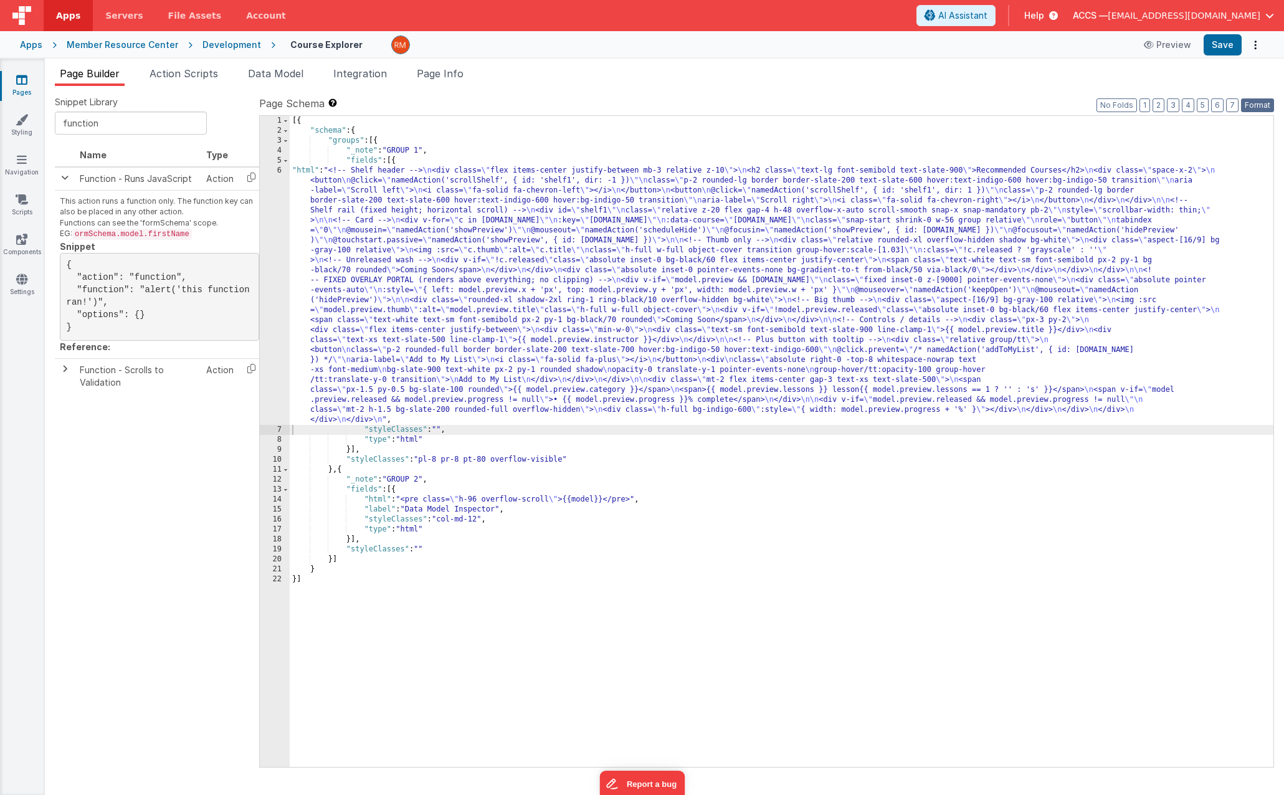
click at [1254, 102] on button "Format" at bounding box center [1257, 105] width 33 height 14
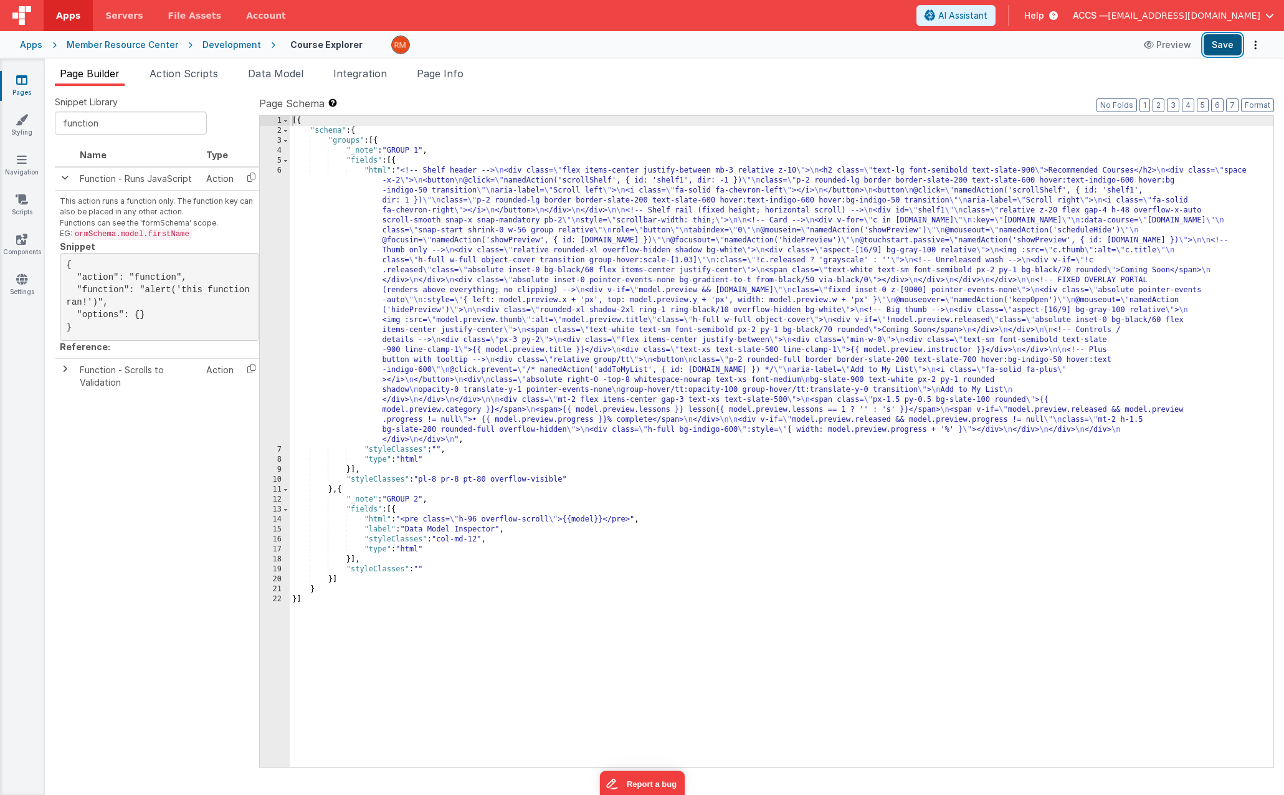
click at [1219, 42] on button "Save" at bounding box center [1223, 44] width 38 height 21
click at [381, 169] on div "[{ "schema" : { "groups" : [{ "_note" : "GROUP 1" , "fields" : [{ "html" : "<!-…" at bounding box center [782, 451] width 984 height 671
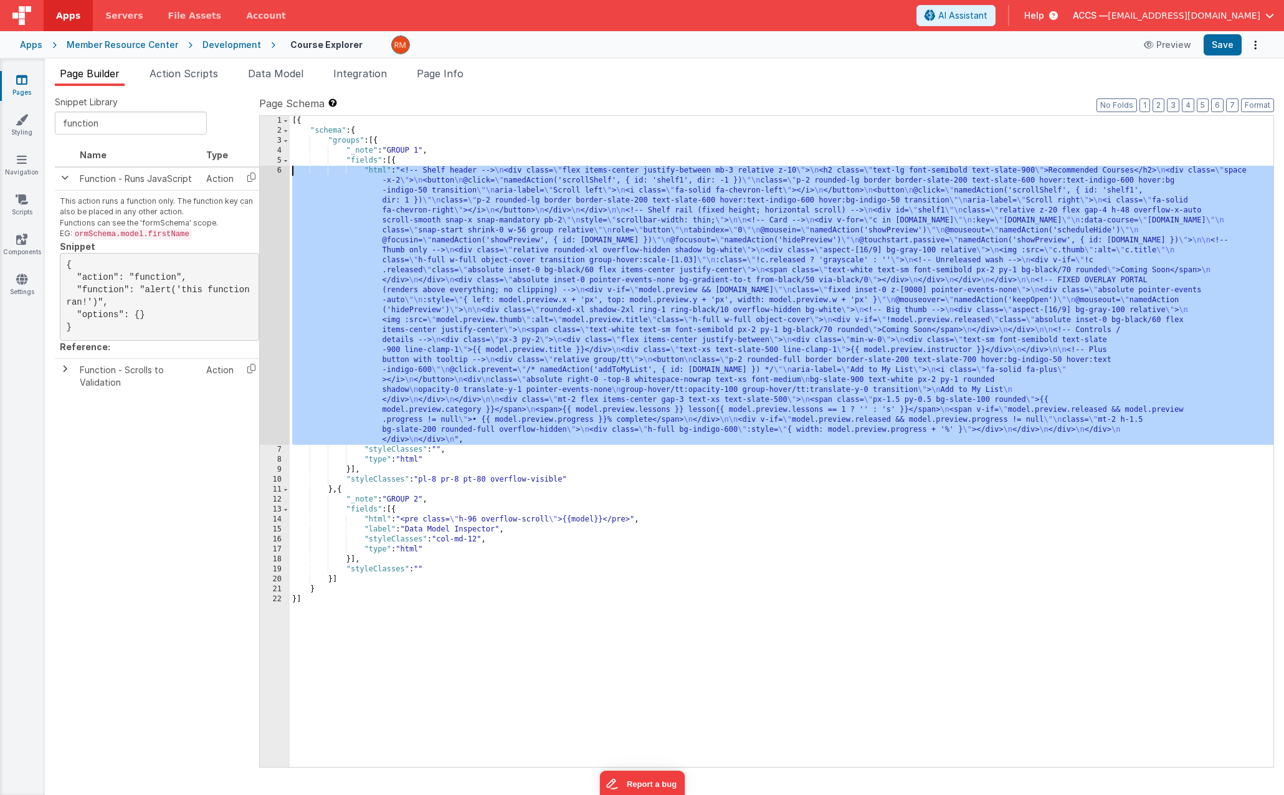
click at [280, 174] on div "6" at bounding box center [275, 305] width 30 height 279
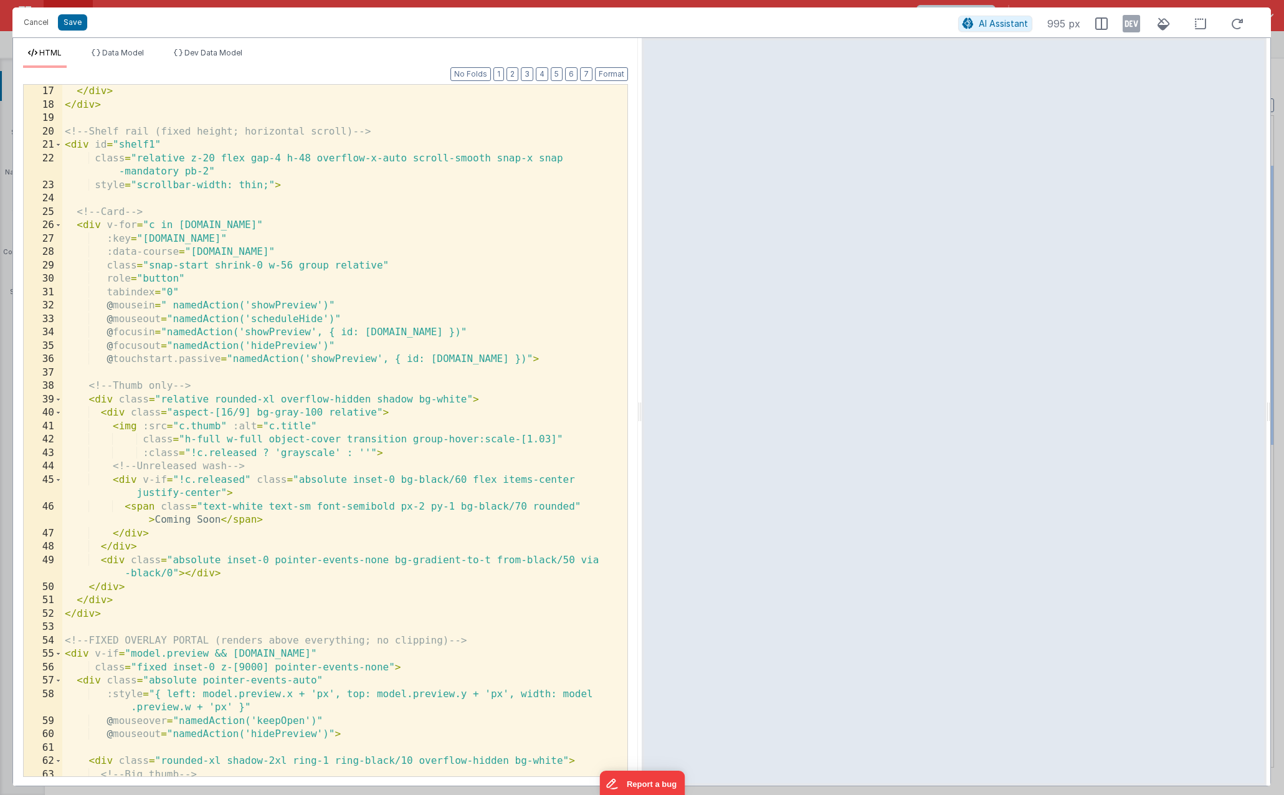
scroll to position [241, 0]
click at [155, 308] on div "</ div > </ div > <!-- Shelf rail (fixed height; horizontal scroll) --> < div i…" at bounding box center [340, 444] width 556 height 718
click at [77, 25] on button "Save" at bounding box center [72, 22] width 29 height 16
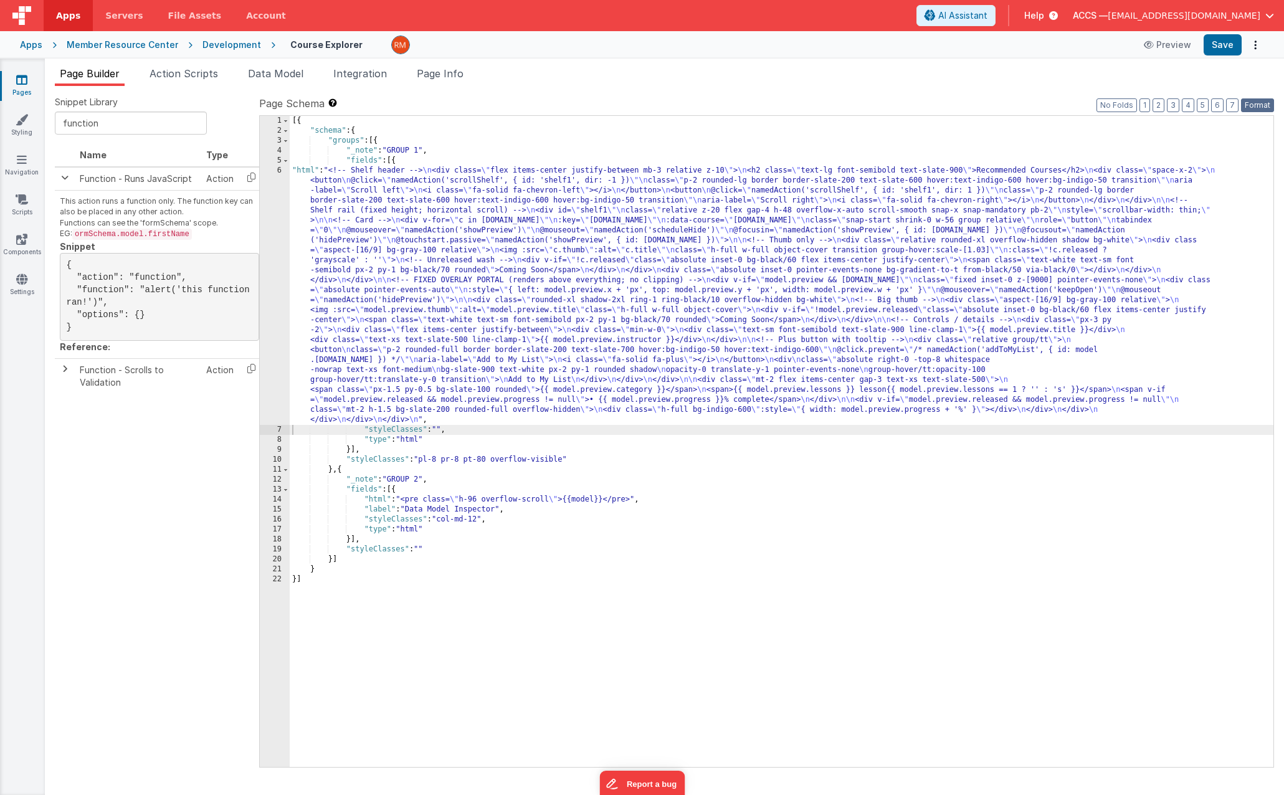
drag, startPoint x: 1250, startPoint y: 105, endPoint x: 1237, endPoint y: 96, distance: 15.6
click at [1250, 105] on button "Format" at bounding box center [1257, 105] width 33 height 14
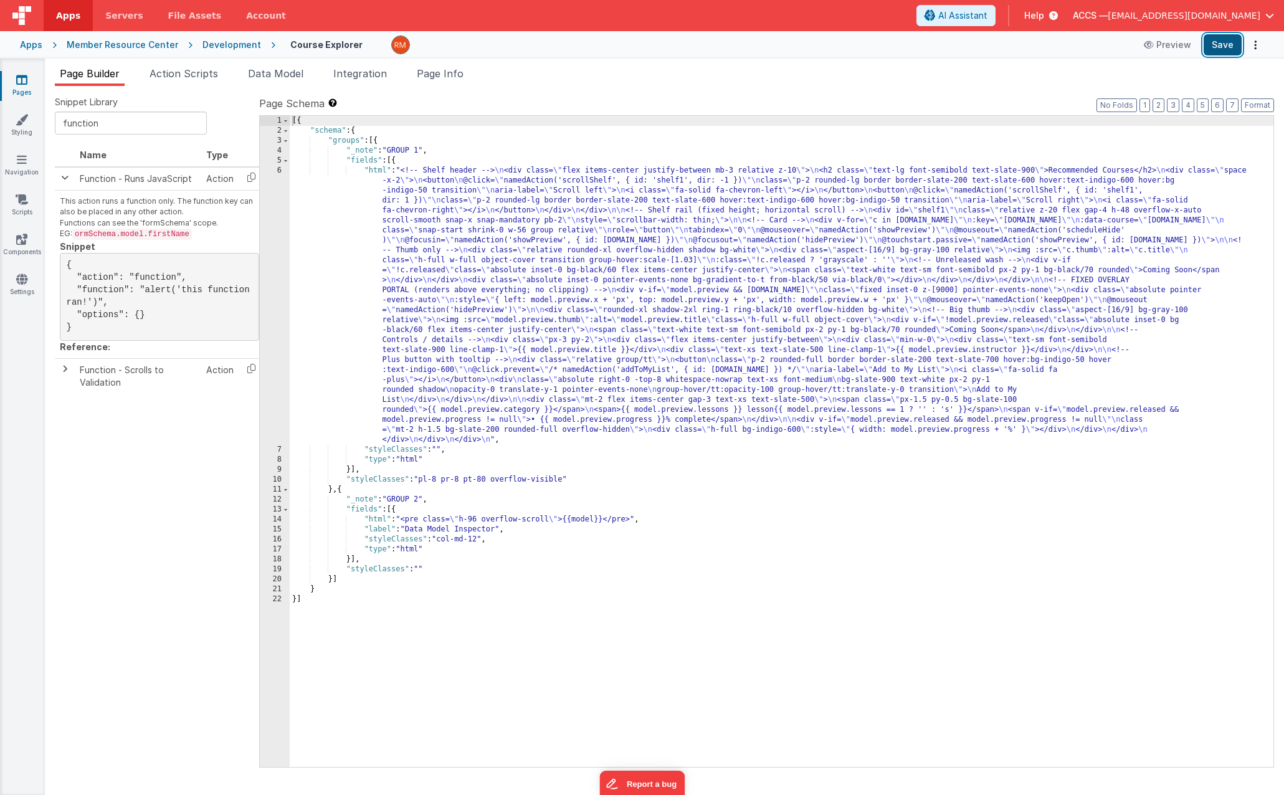
click at [1214, 52] on button "Save" at bounding box center [1223, 44] width 38 height 21
click at [378, 170] on div "[{ "schema" : { "groups" : [{ "_note" : "GROUP 1" , "fields" : [{ "html" : "<!-…" at bounding box center [782, 451] width 984 height 671
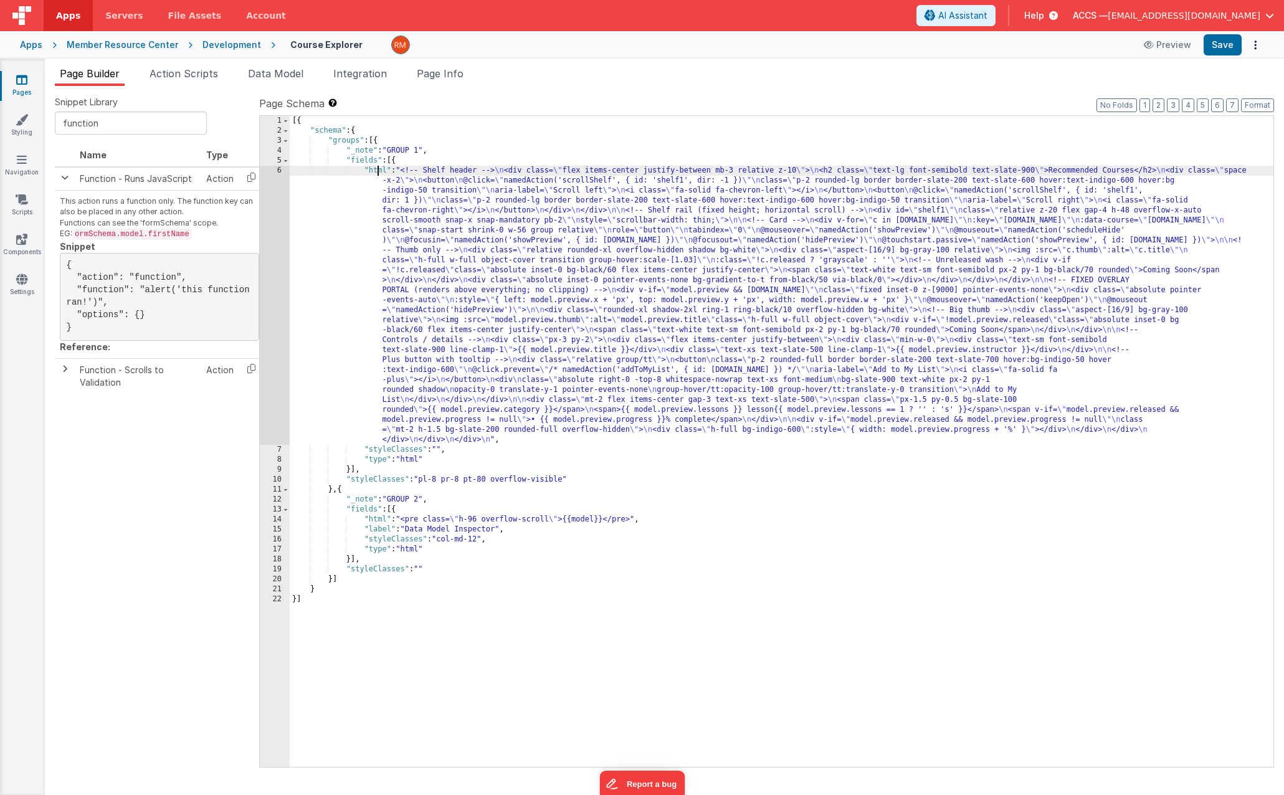
click at [277, 171] on div "6" at bounding box center [275, 305] width 30 height 279
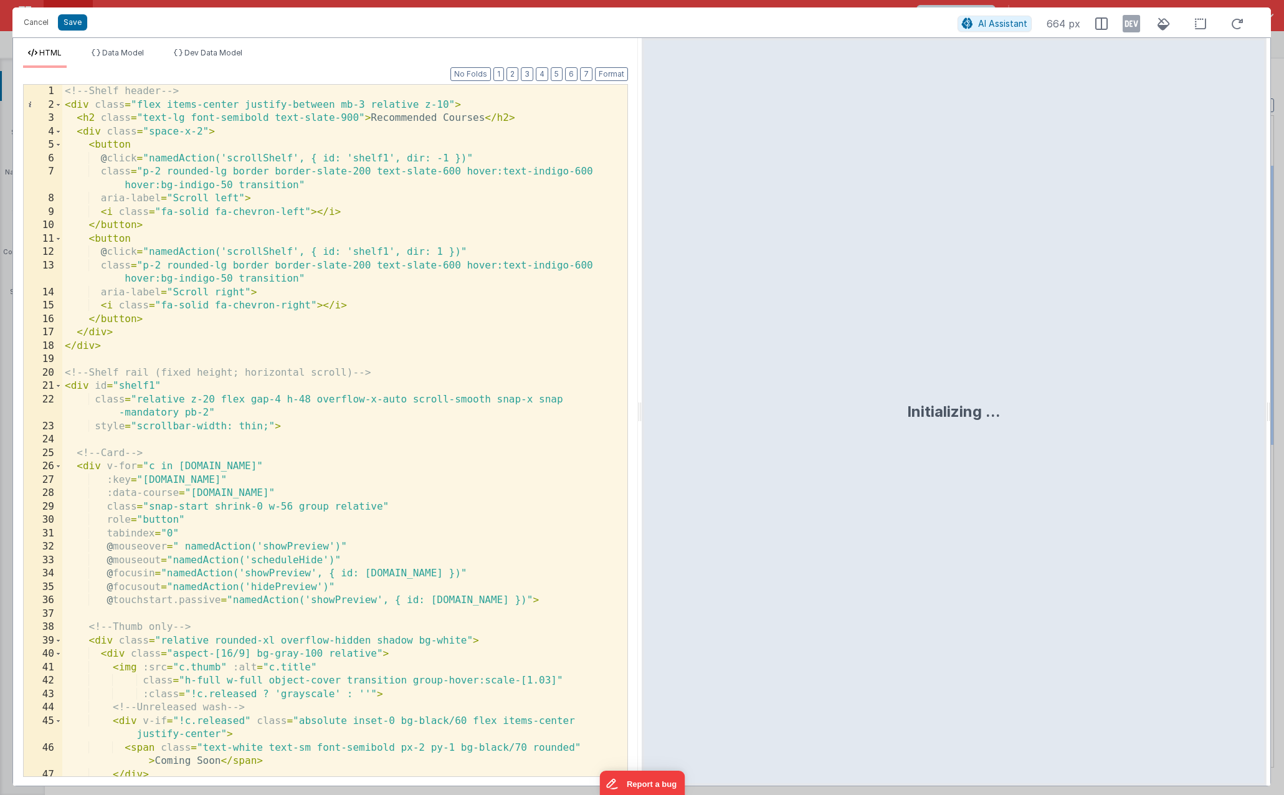
click at [374, 264] on div "<!-- Shelf header --> < div class = "flex items-center justify-between mb-3 rel…" at bounding box center [340, 444] width 556 height 718
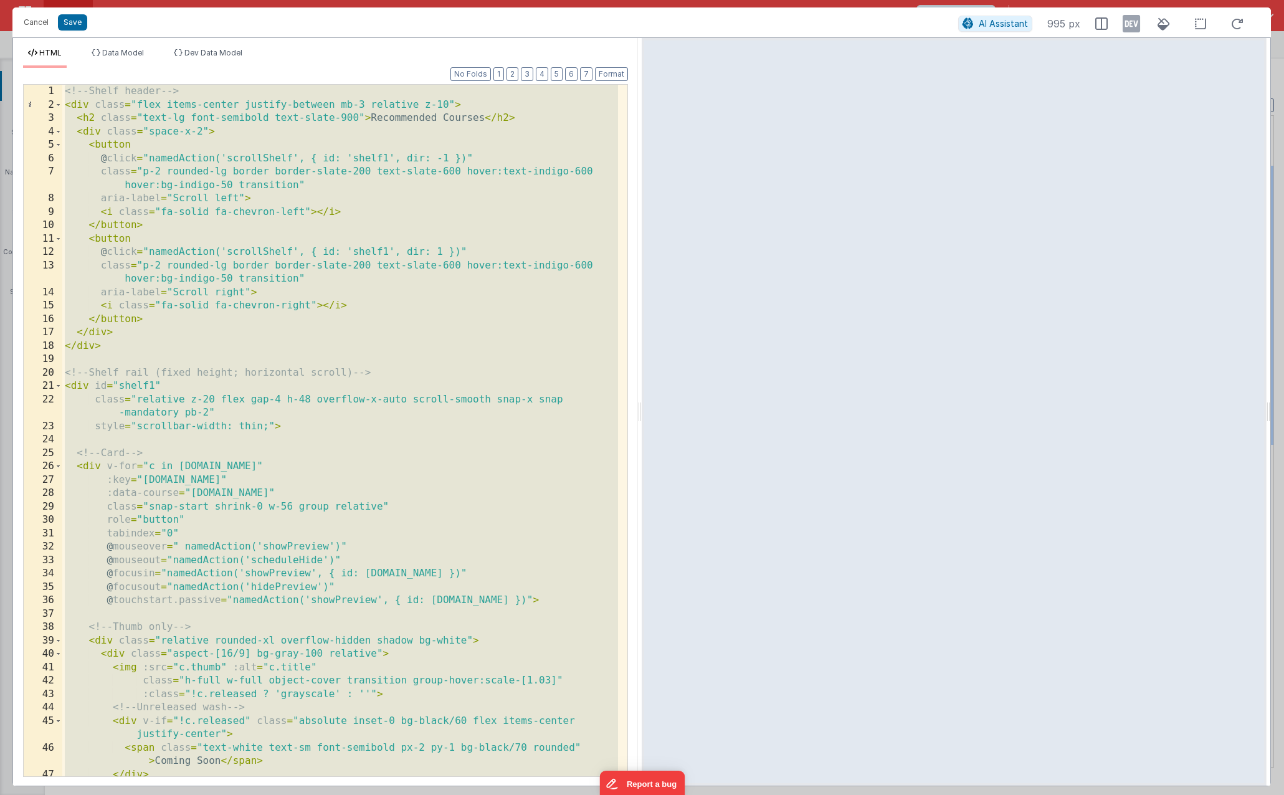
click at [199, 168] on div "<!-- Shelf header --> < div class = "flex items-center justify-between mb-3 rel…" at bounding box center [340, 444] width 556 height 718
click at [40, 32] on div "Cancel Save AI Assistant 995 px" at bounding box center [641, 22] width 1258 height 30
click at [40, 26] on button "Cancel" at bounding box center [35, 22] width 37 height 17
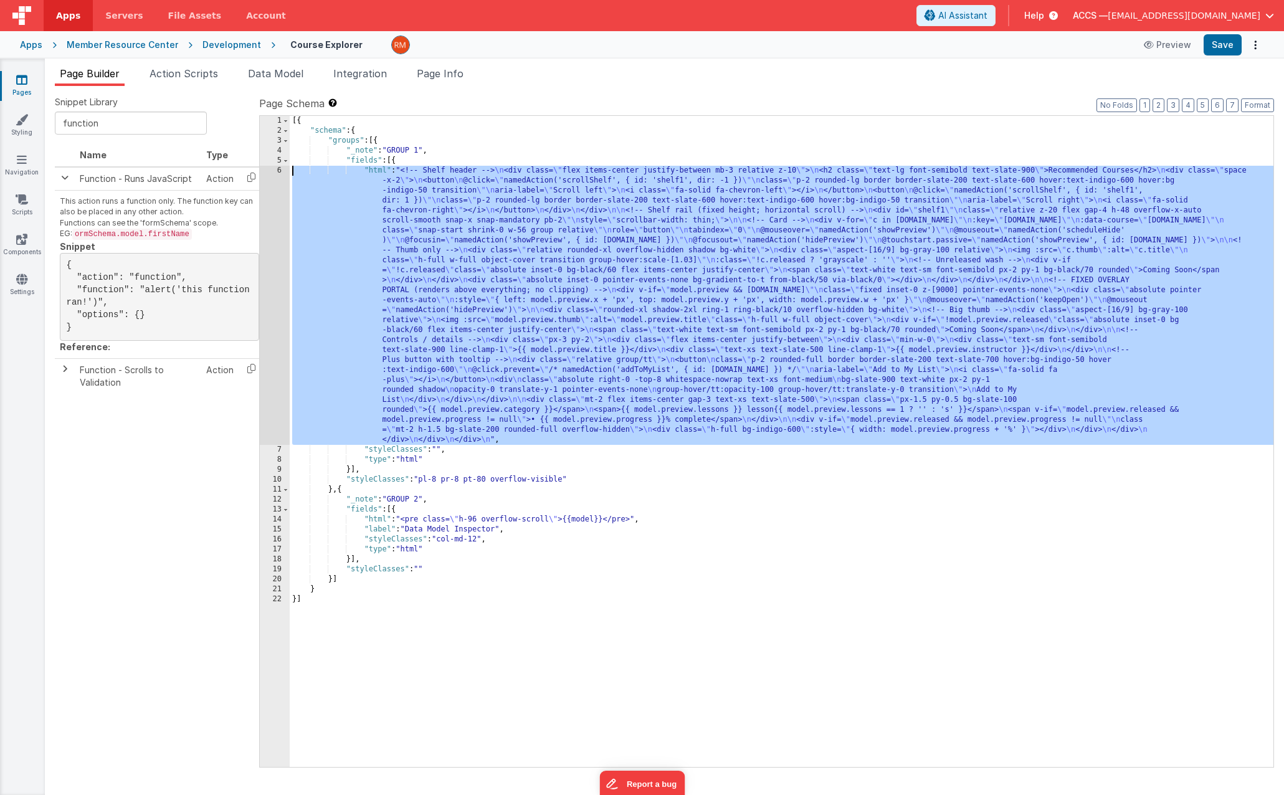
click at [377, 173] on div "[{ "schema" : { "groups" : [{ "_note" : "GROUP 1" , "fields" : [{ "html" : "<!-…" at bounding box center [782, 451] width 984 height 671
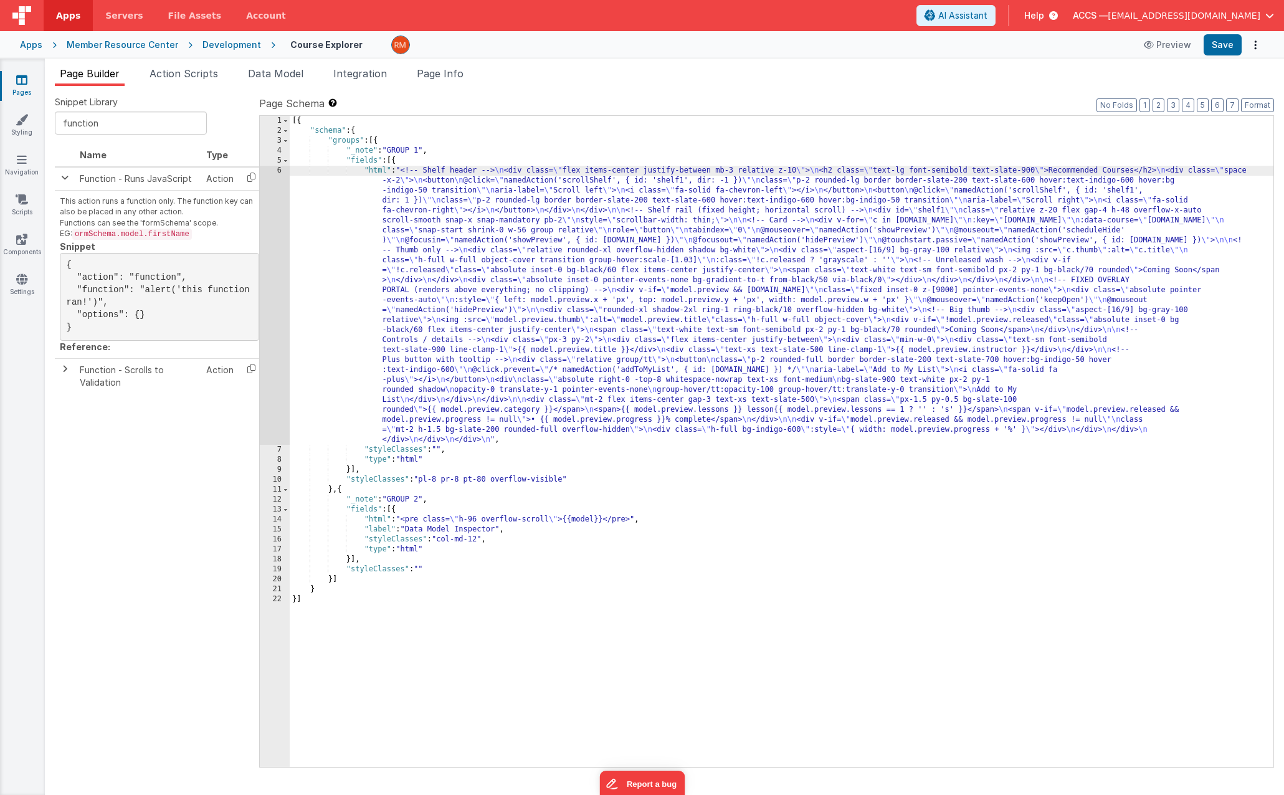
click at [279, 171] on div "6" at bounding box center [275, 305] width 30 height 279
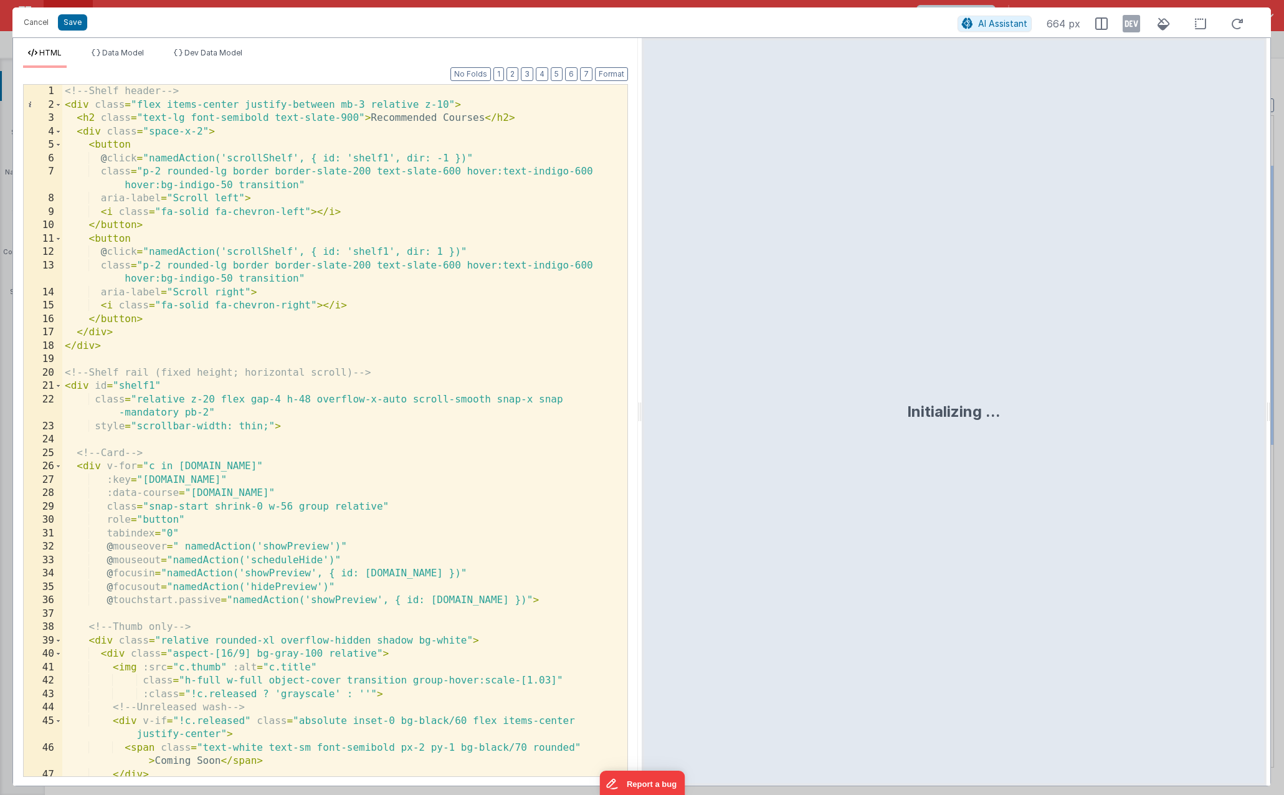
click at [329, 397] on div "<!-- Shelf header --> < div class = "flex items-center justify-between mb-3 rel…" at bounding box center [340, 444] width 556 height 718
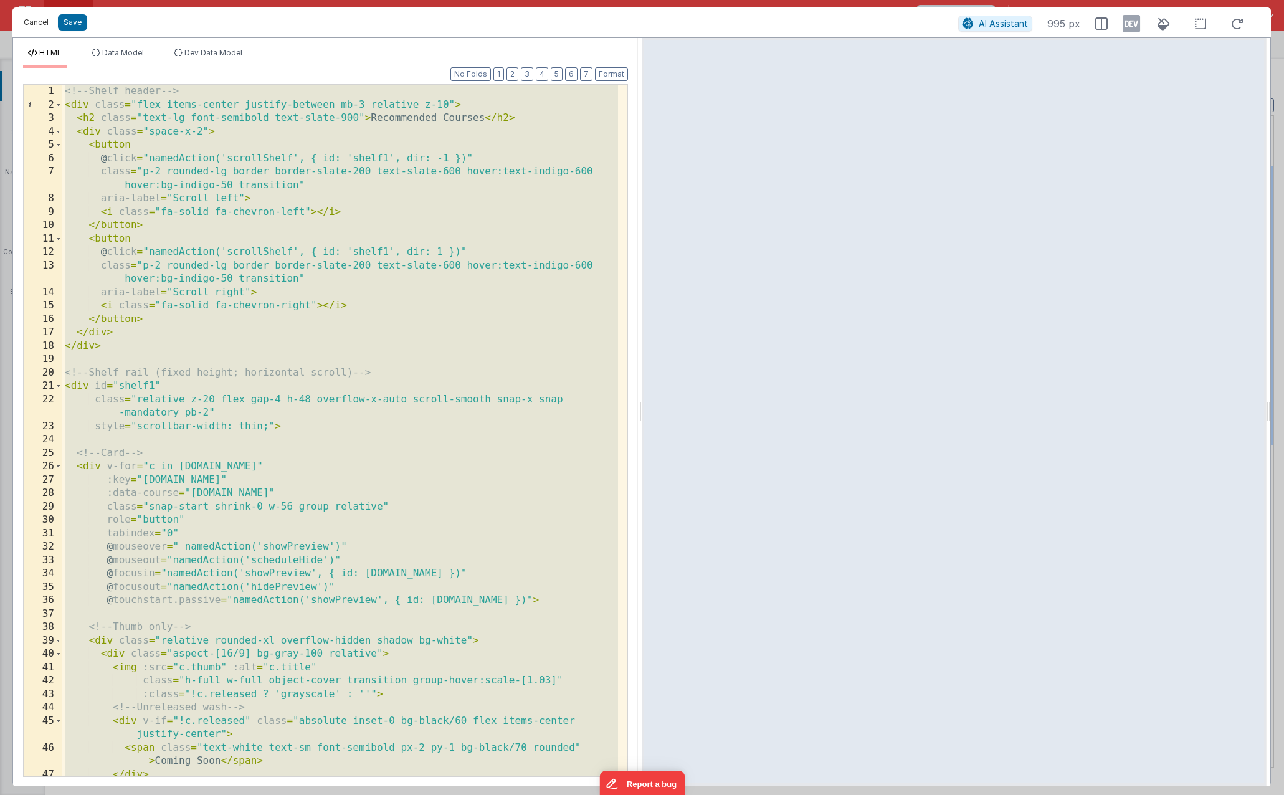
click at [39, 24] on button "Cancel" at bounding box center [35, 22] width 37 height 17
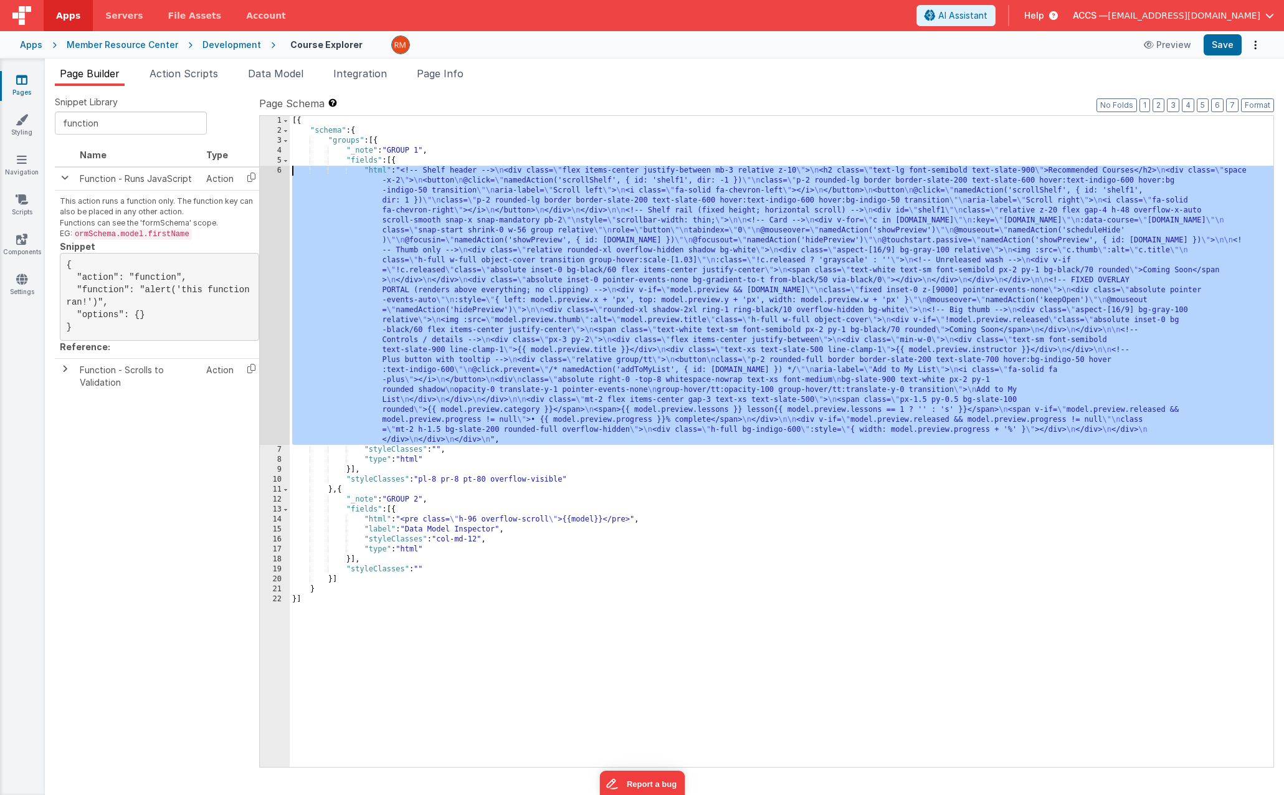
click at [374, 169] on div "[{ "schema" : { "groups" : [{ "_note" : "GROUP 1" , "fields" : [{ "html" : "<!-…" at bounding box center [782, 451] width 984 height 671
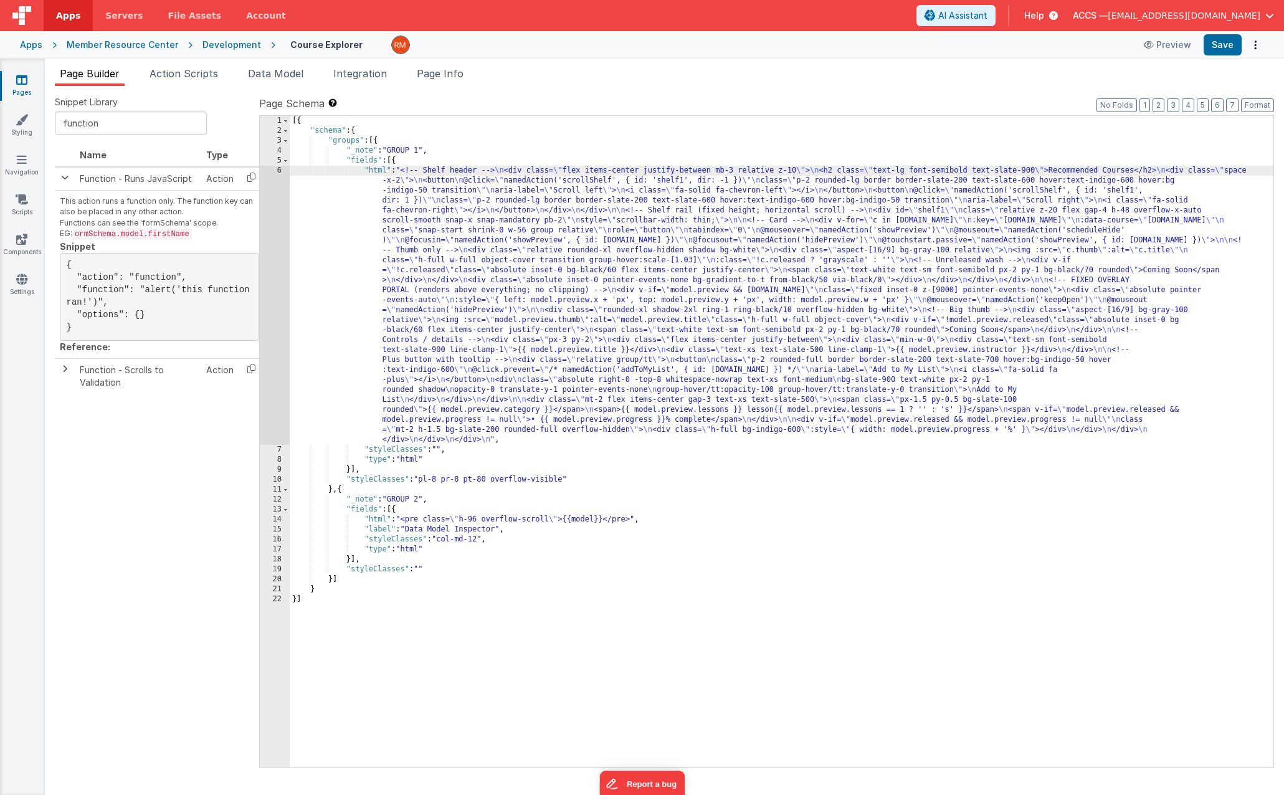
click at [275, 168] on div "6" at bounding box center [275, 305] width 30 height 279
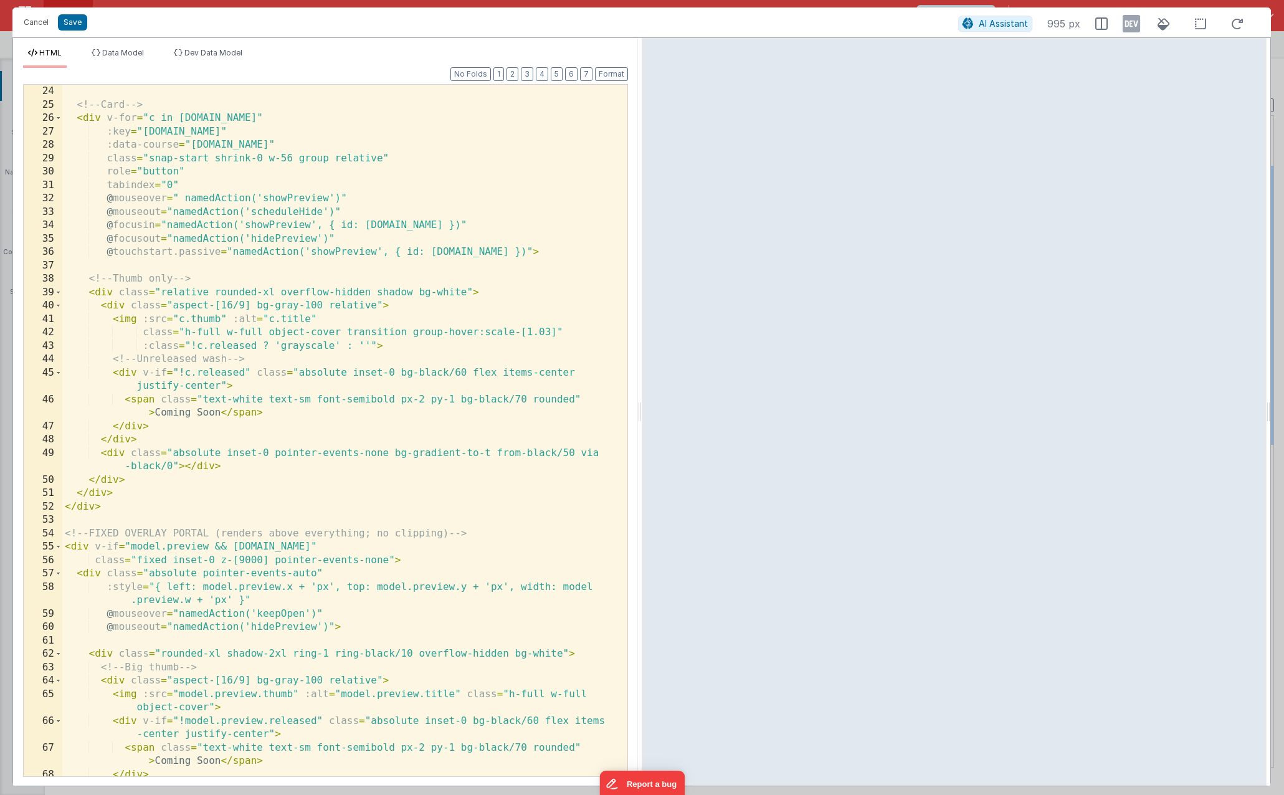
scroll to position [273, 0]
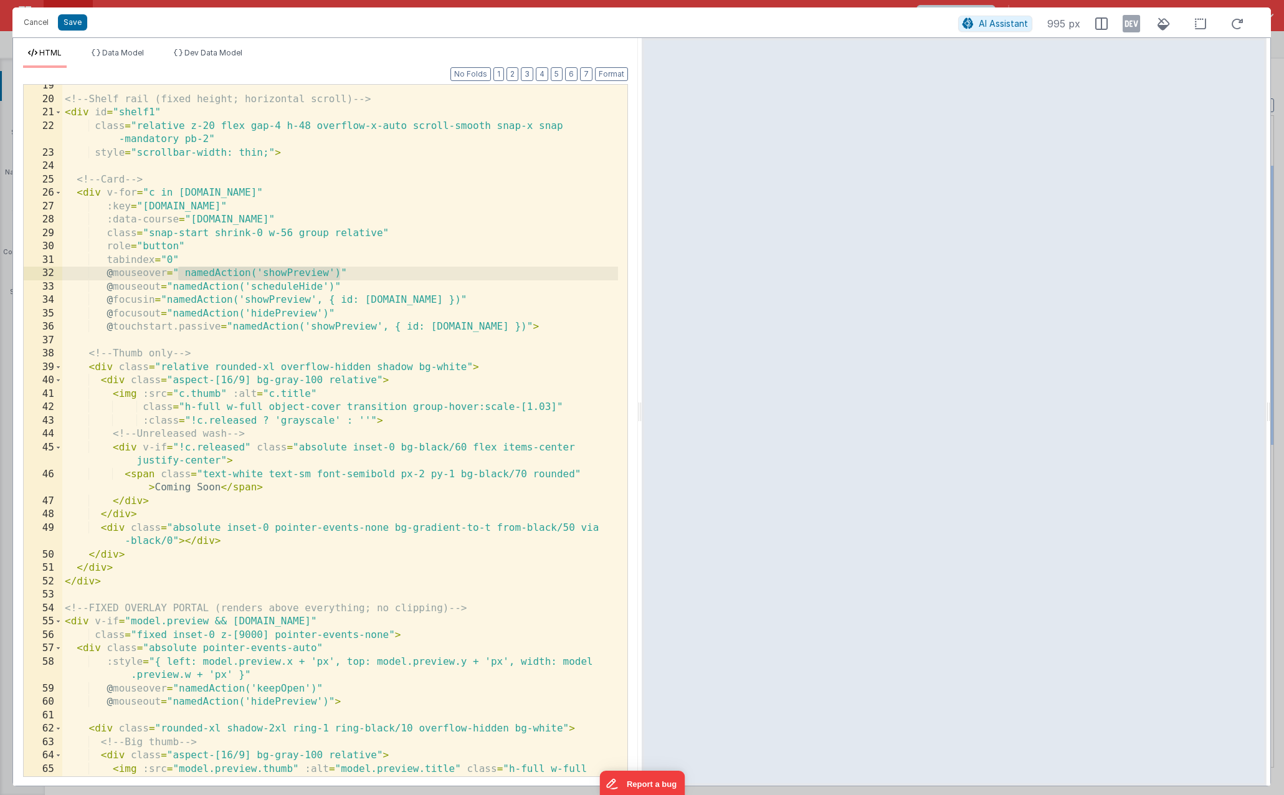
drag, startPoint x: 341, startPoint y: 274, endPoint x: 178, endPoint y: 278, distance: 162.6
click at [178, 278] on div "<!-- Shelf rail (fixed height; horizontal scroll) --> < div id = "shelf1" class…" at bounding box center [340, 445] width 556 height 732
click at [62, 25] on button "Save" at bounding box center [72, 22] width 29 height 16
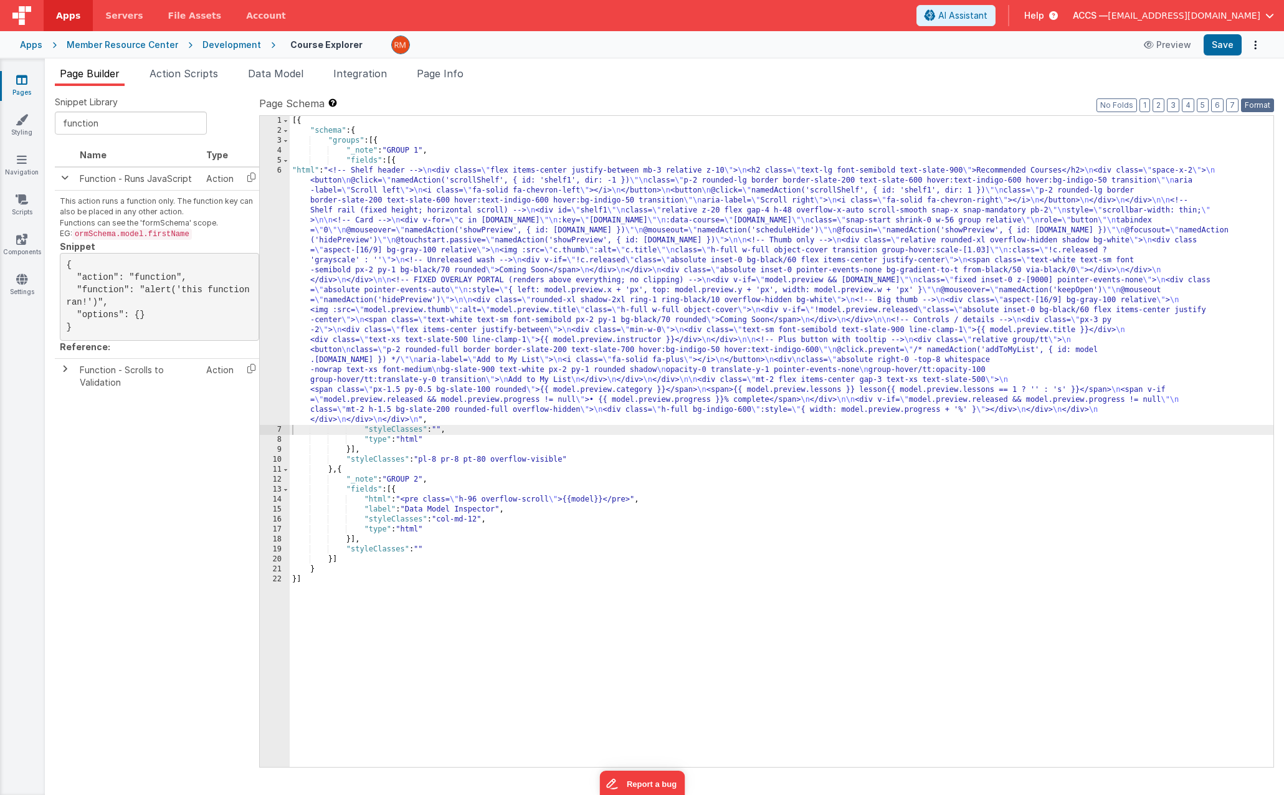
click at [1254, 107] on button "Format" at bounding box center [1257, 105] width 33 height 14
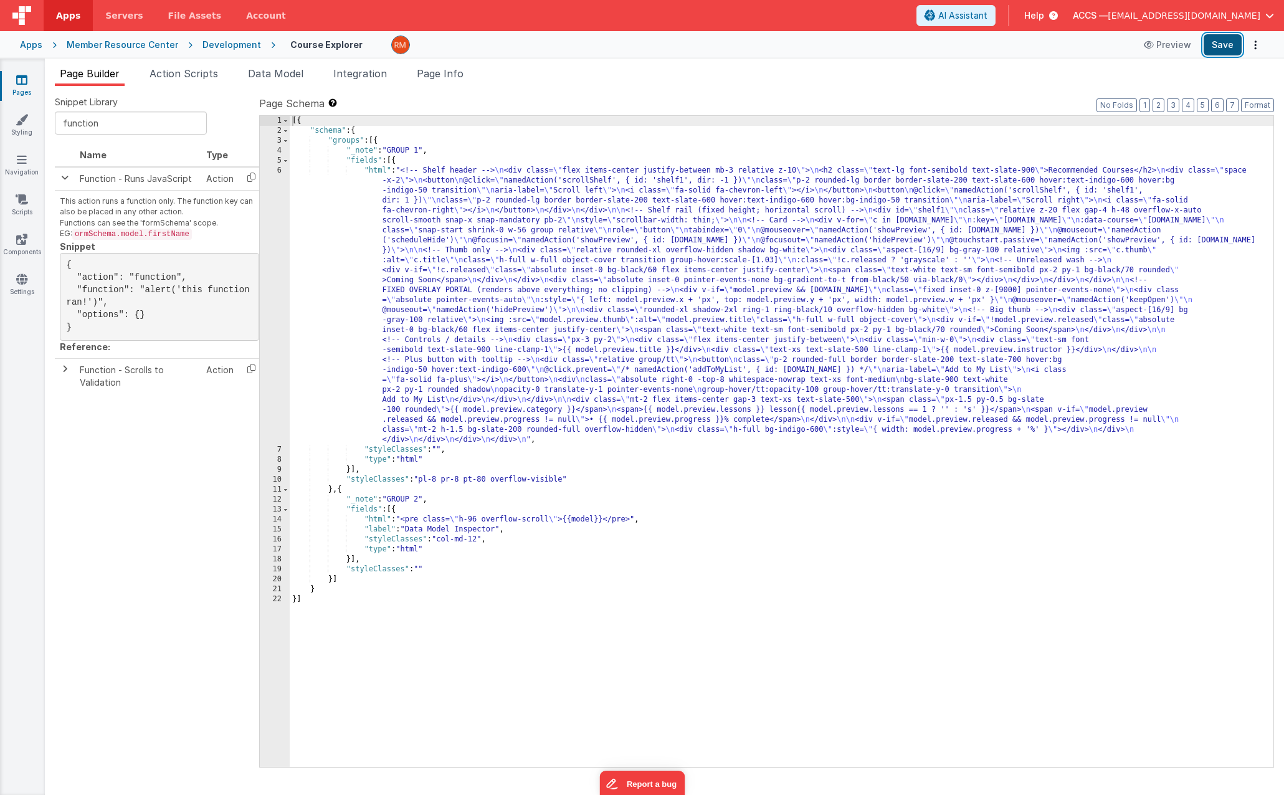
click at [1227, 52] on button "Save" at bounding box center [1223, 44] width 38 height 21
click at [444, 72] on span "Page Info" at bounding box center [440, 73] width 47 height 12
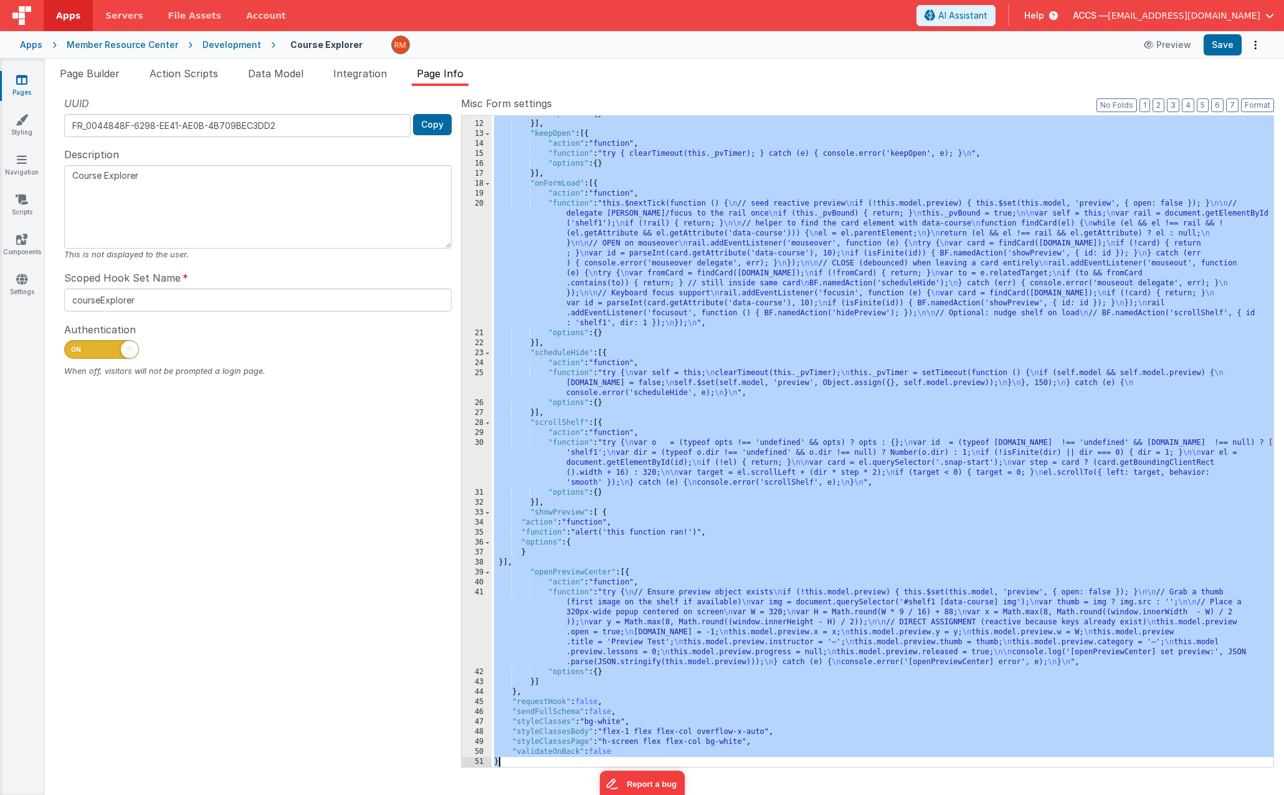
click at [546, 536] on div ""options" : { } }] , "keepOpen" : [{ "action" : "function" , "function" : "try …" at bounding box center [883, 444] width 782 height 671
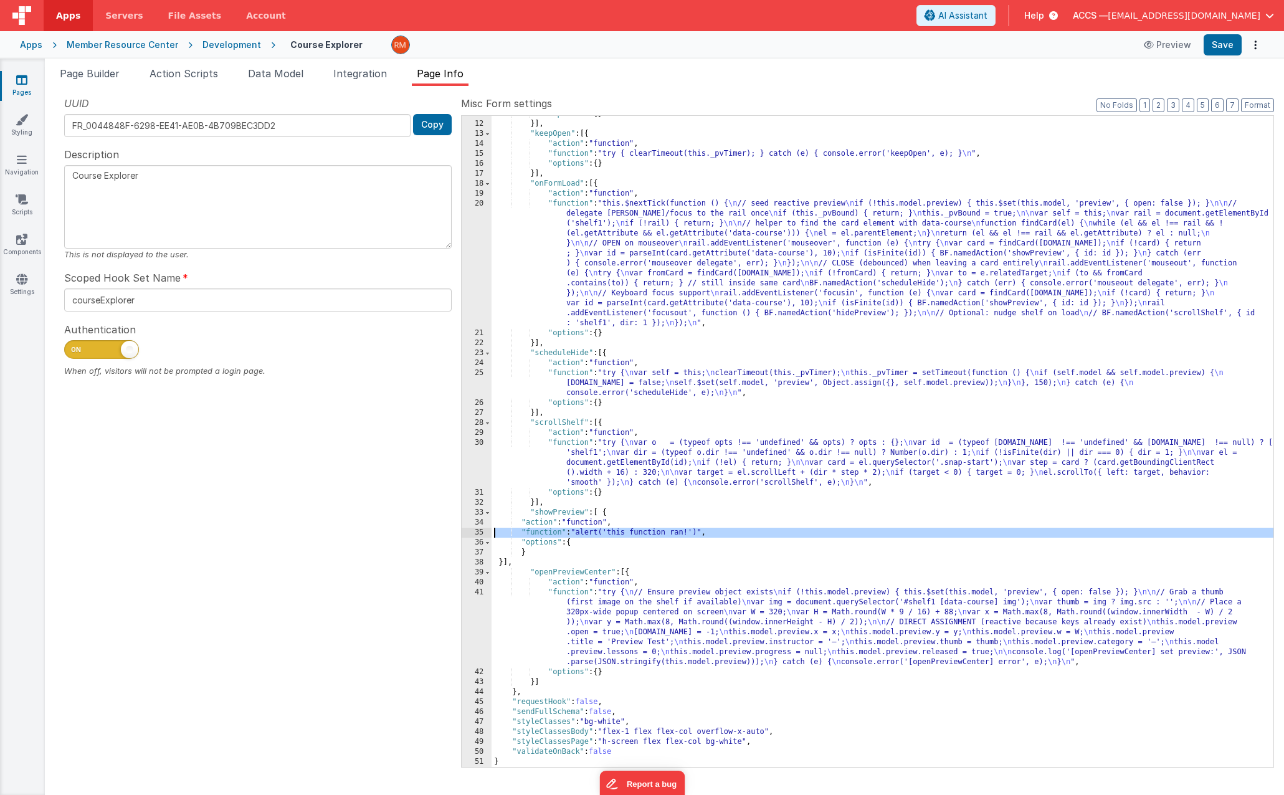
click at [483, 532] on div "35" at bounding box center [477, 533] width 30 height 10
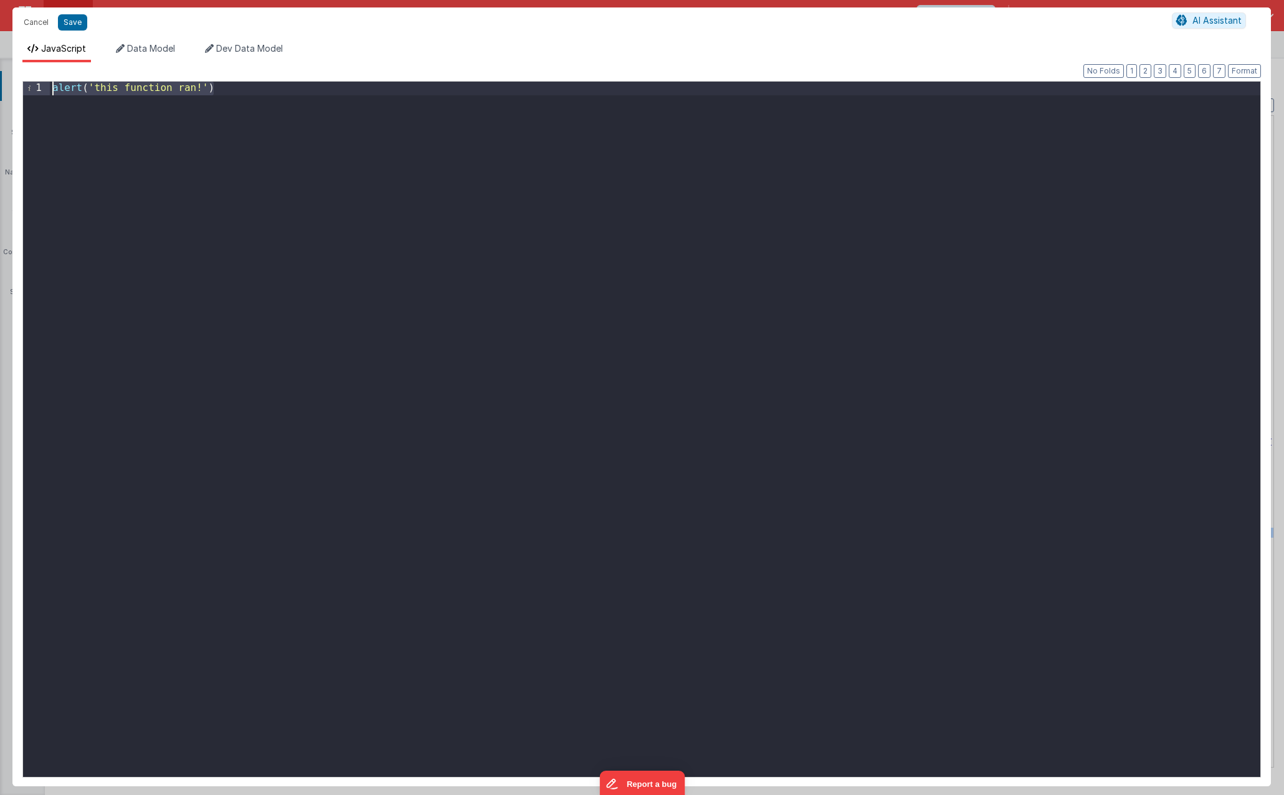
drag, startPoint x: 257, startPoint y: 100, endPoint x: -26, endPoint y: 82, distance: 282.7
click at [0, 82] on html "Cancel Save AI Assistant JavaScript Data Model Dev Data Model Format 7 6 5 4 3 …" at bounding box center [642, 397] width 1284 height 795
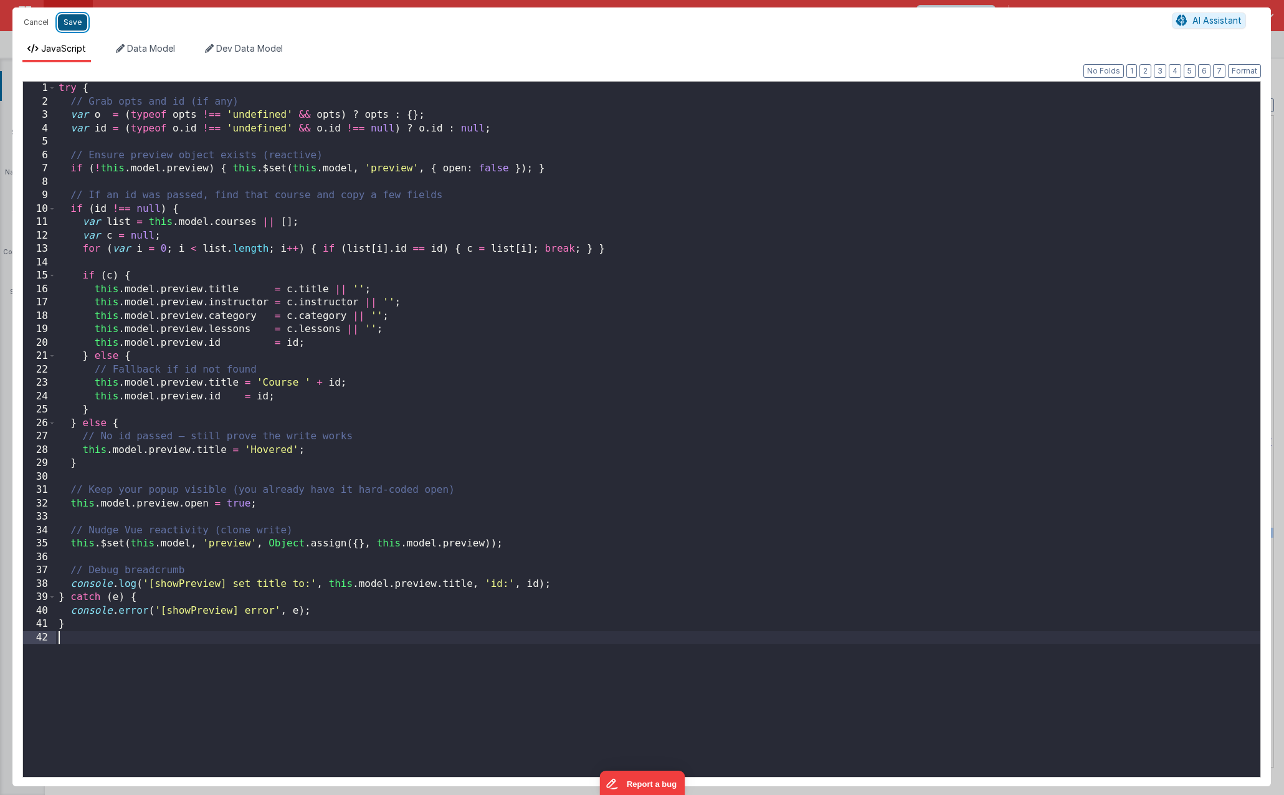
click at [72, 28] on button "Save" at bounding box center [72, 22] width 29 height 16
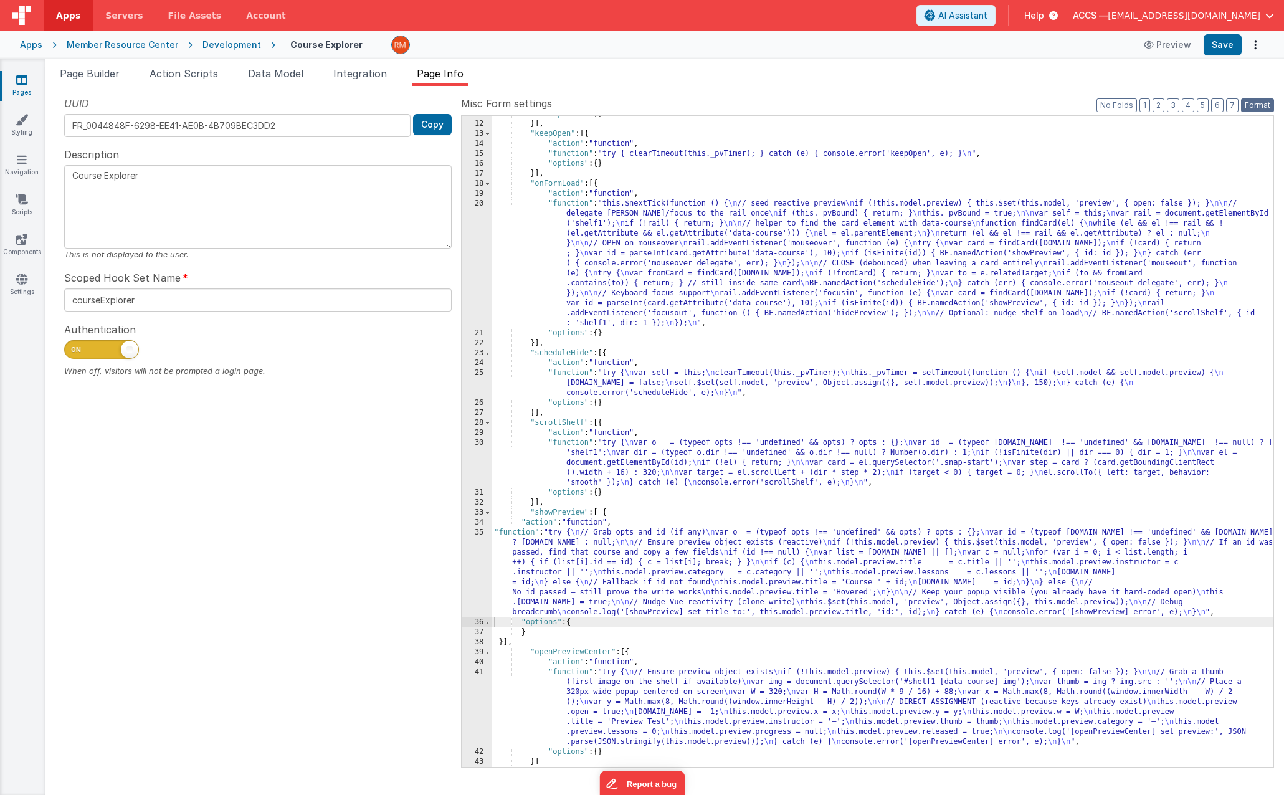
click at [1255, 104] on button "Format" at bounding box center [1257, 105] width 33 height 14
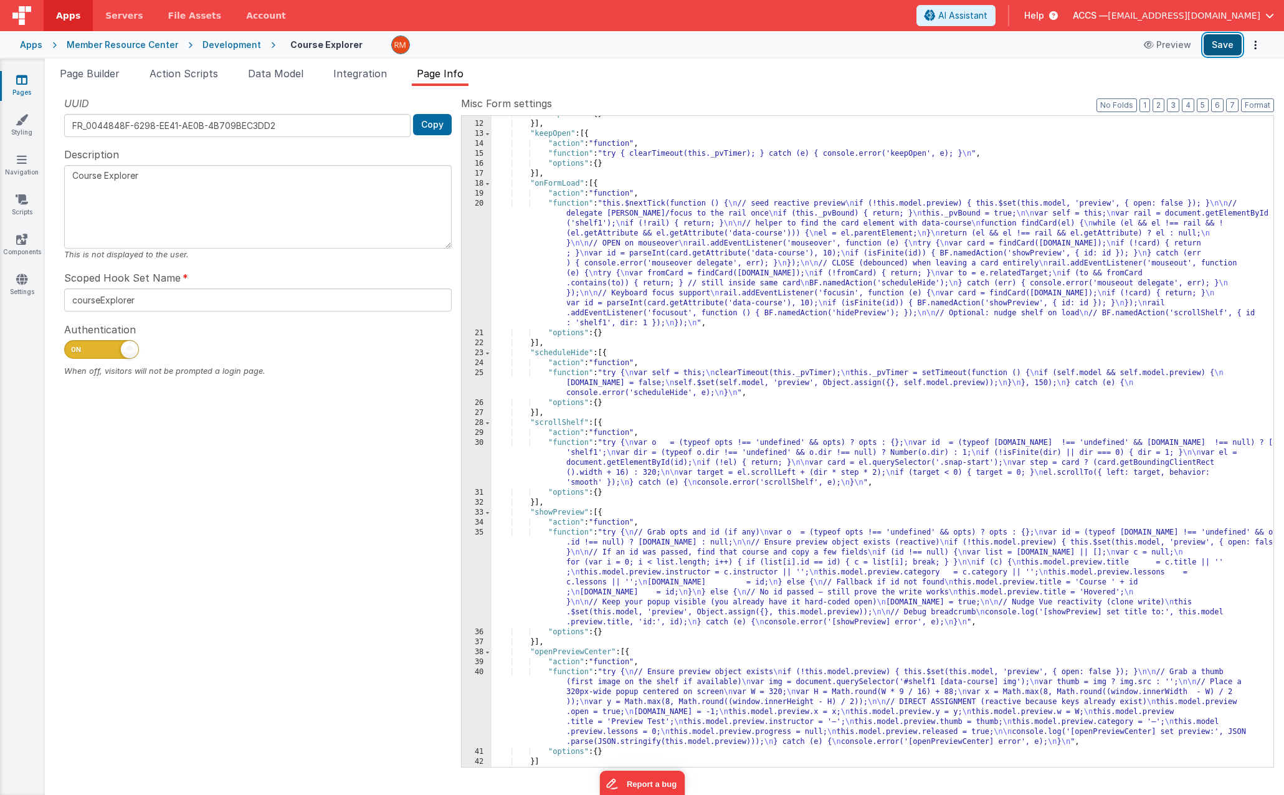
click at [1230, 44] on button "Save" at bounding box center [1223, 44] width 38 height 21
click at [1044, 17] on span "Help" at bounding box center [1034, 15] width 20 height 12
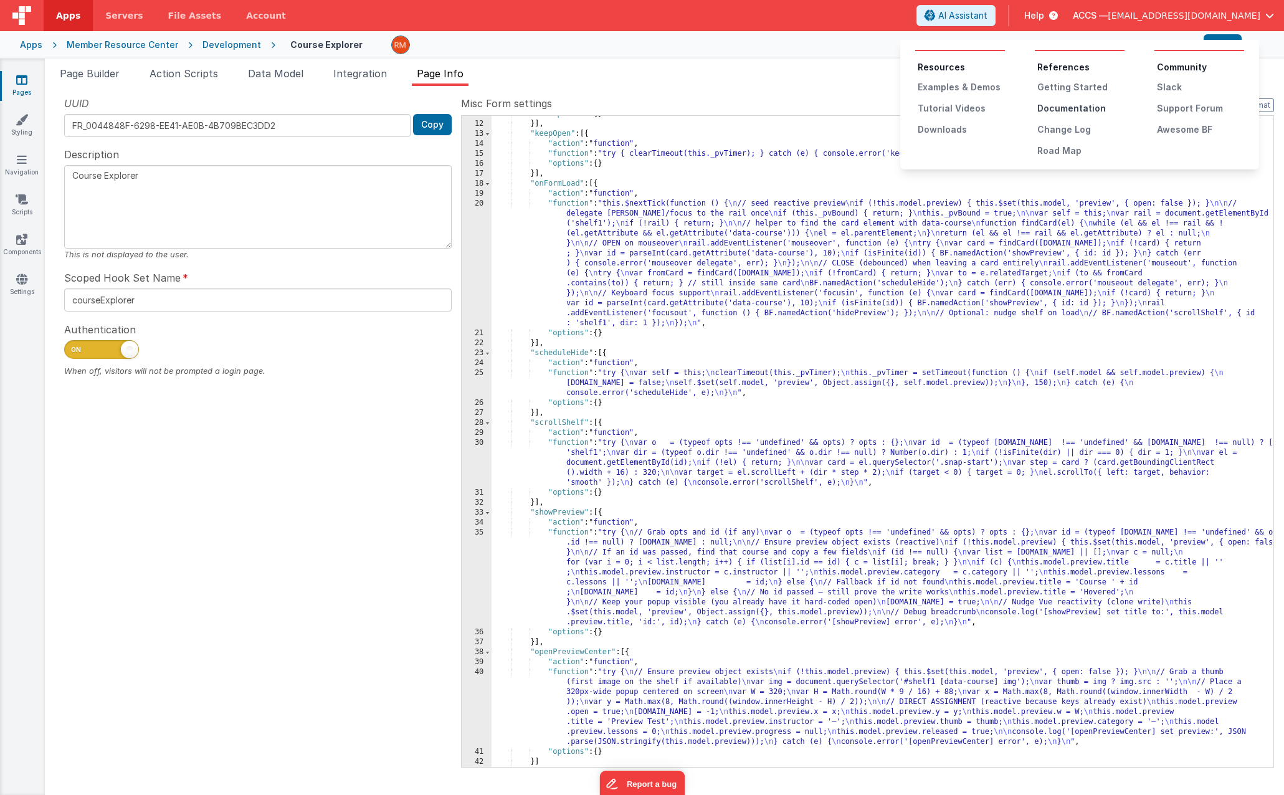
click at [1067, 105] on div "Documentation" at bounding box center [1080, 108] width 87 height 12
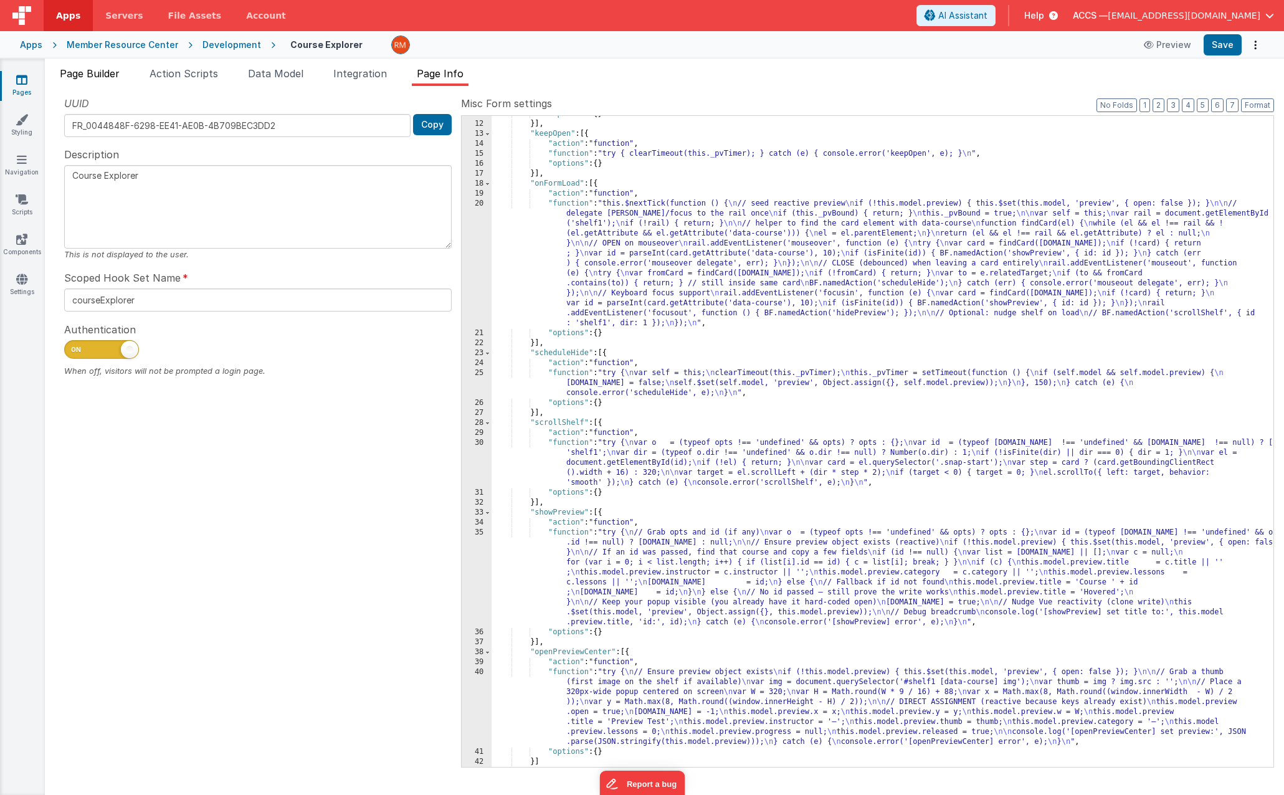
click at [102, 72] on span "Page Builder" at bounding box center [90, 73] width 60 height 12
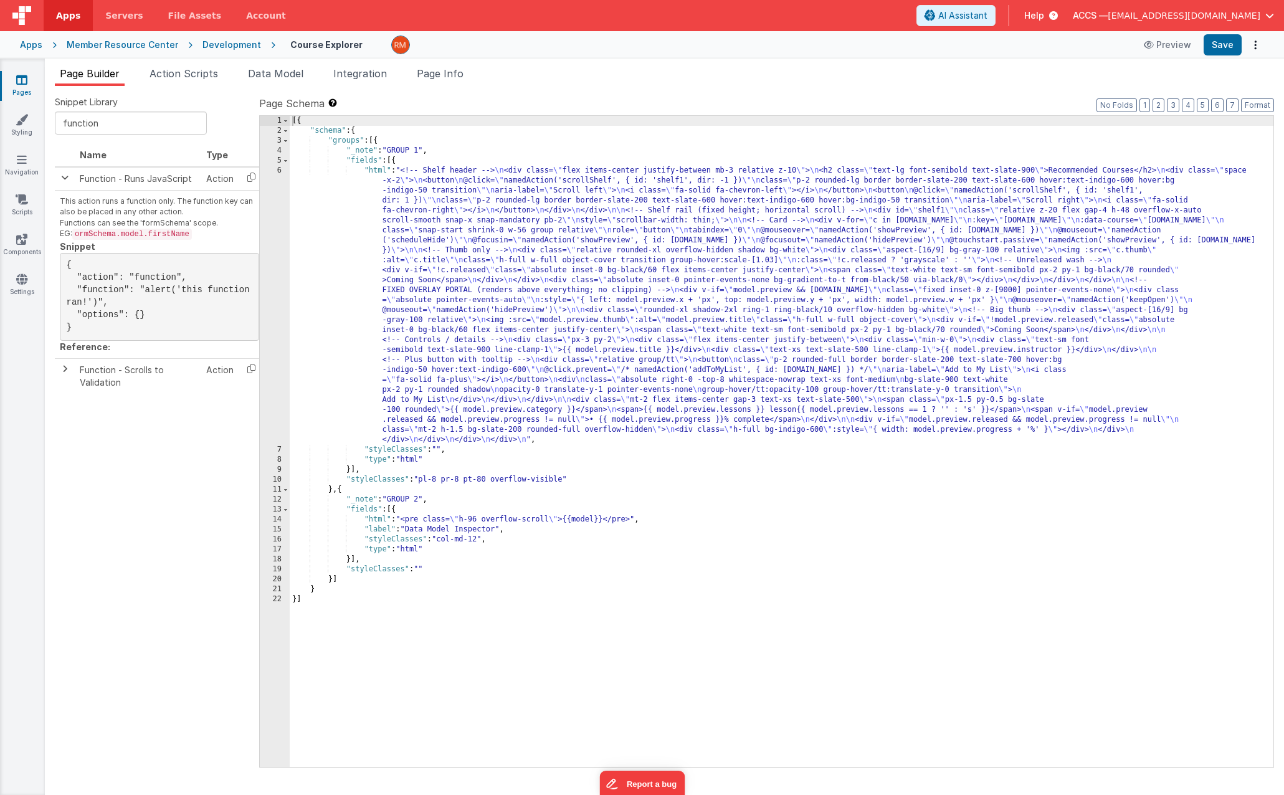
click at [377, 171] on div "[{ "schema" : { "groups" : [{ "_note" : "GROUP 1" , "fields" : [{ "html" : "<!-…" at bounding box center [782, 451] width 984 height 671
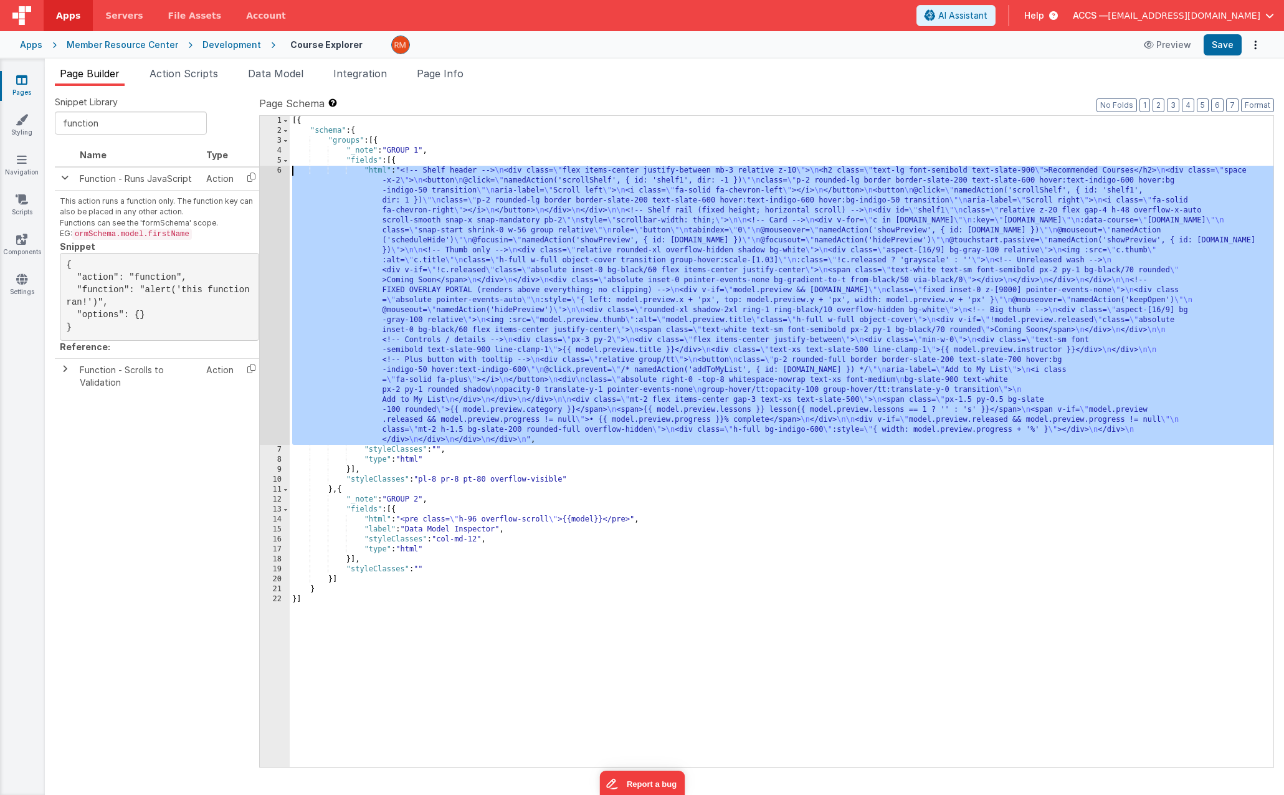
click at [280, 173] on div "6" at bounding box center [275, 305] width 30 height 279
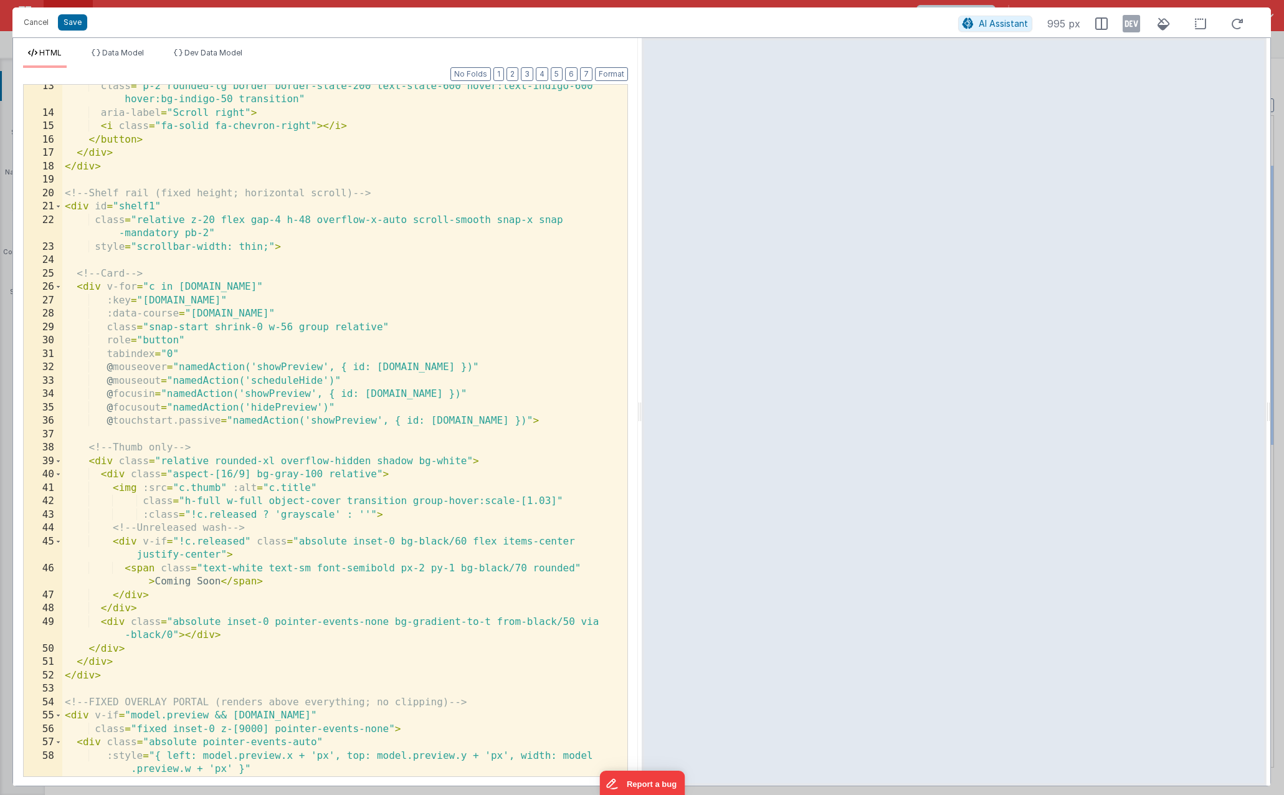
scroll to position [204, 0]
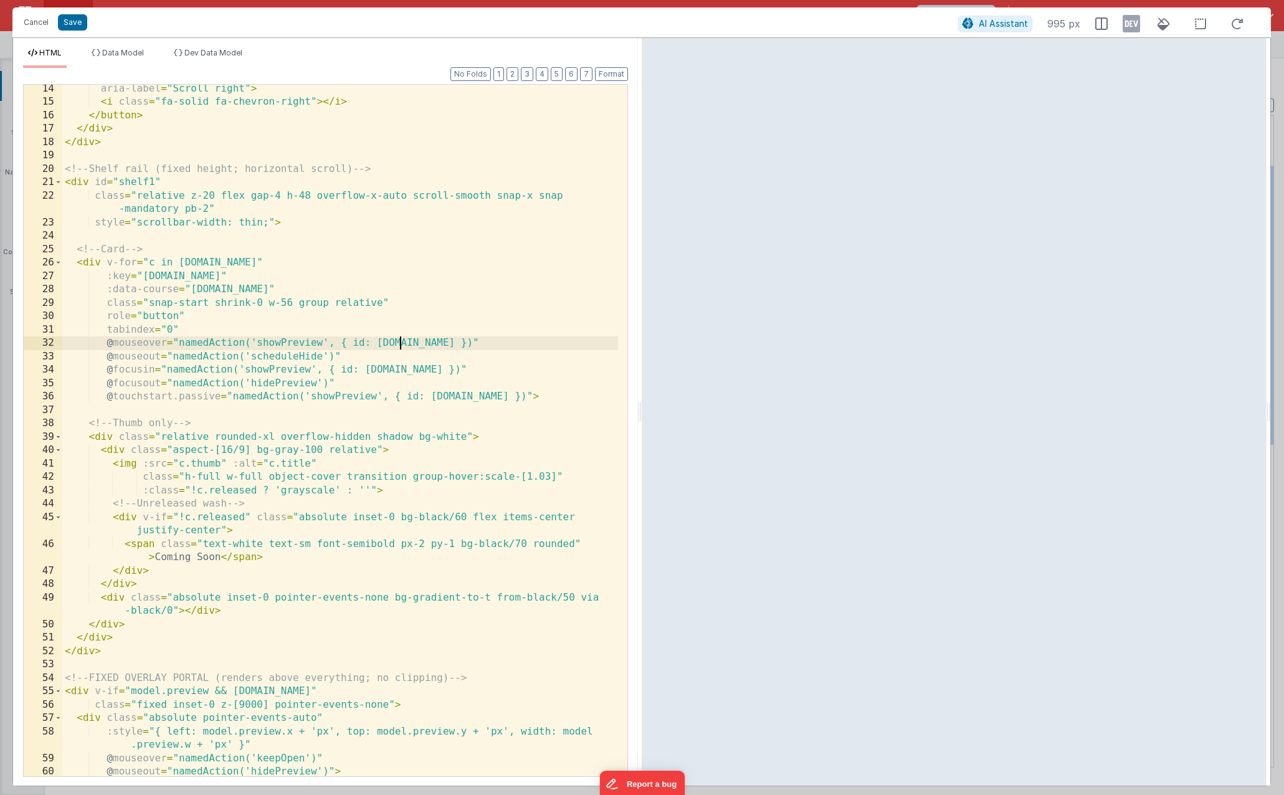
click at [399, 344] on div "aria-label = "Scroll right" > < i class = "fa-solid fa-chevron-right" > </ i > …" at bounding box center [340, 441] width 556 height 718
click at [74, 24] on button "Save" at bounding box center [72, 22] width 29 height 16
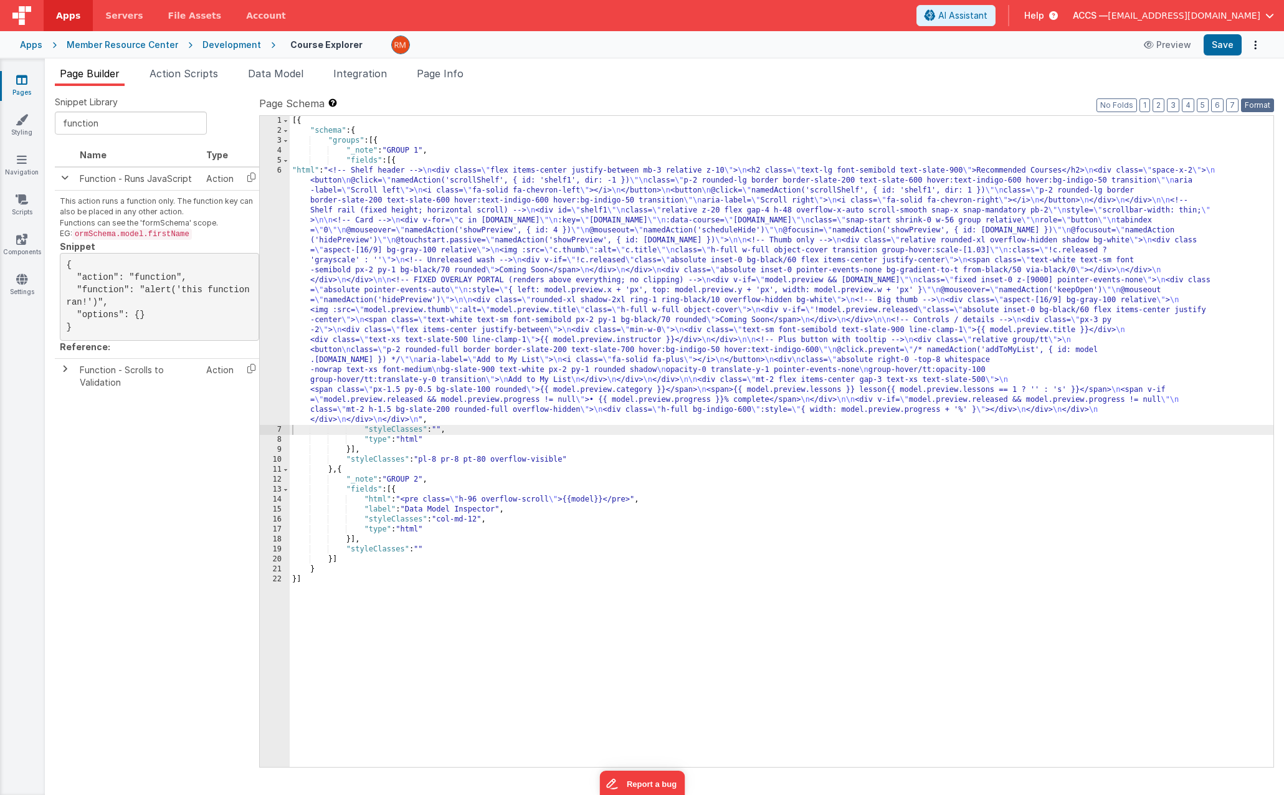
drag, startPoint x: 1257, startPoint y: 108, endPoint x: 1248, endPoint y: 101, distance: 12.0
click at [1256, 107] on button "Format" at bounding box center [1257, 105] width 33 height 14
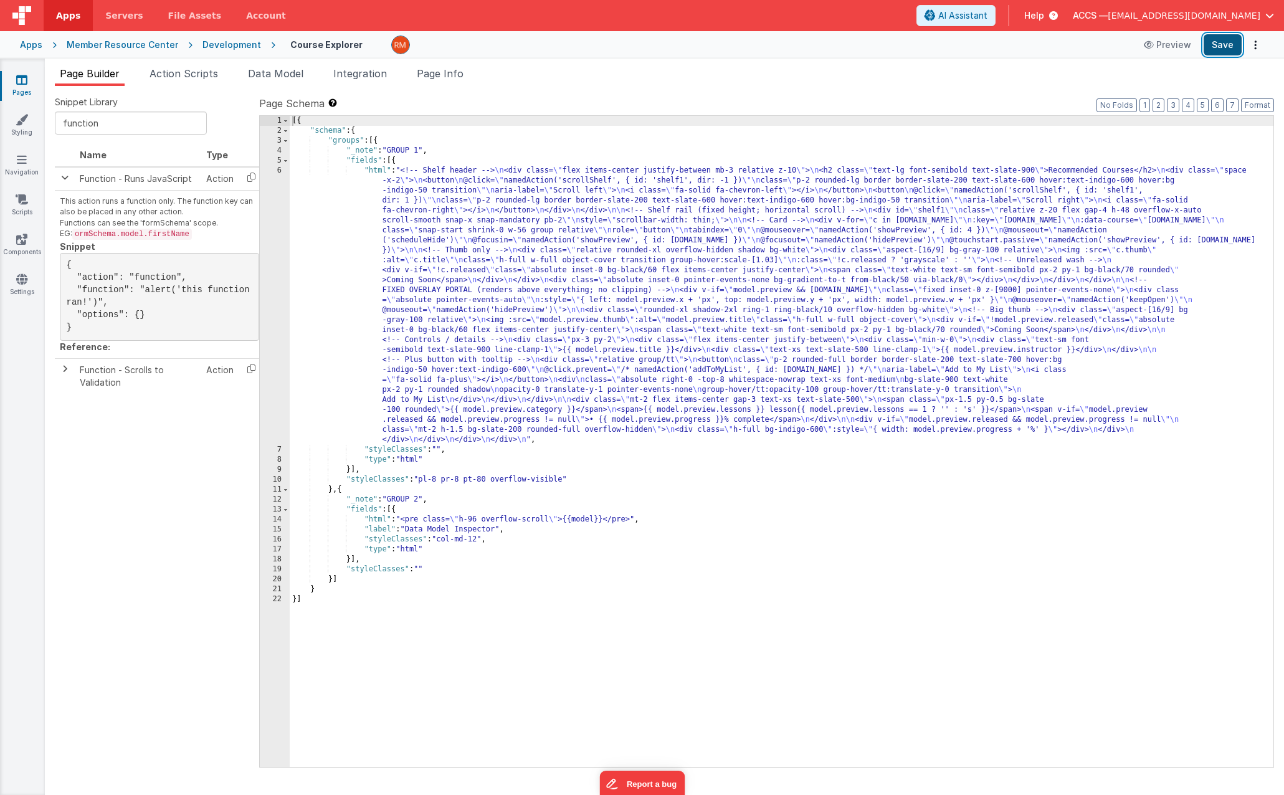
click at [1222, 46] on button "Save" at bounding box center [1223, 44] width 38 height 21
click at [381, 173] on div "[{ "schema" : { "groups" : [{ "_note" : "GROUP 1" , "fields" : [{ "html" : "<!-…" at bounding box center [782, 451] width 984 height 671
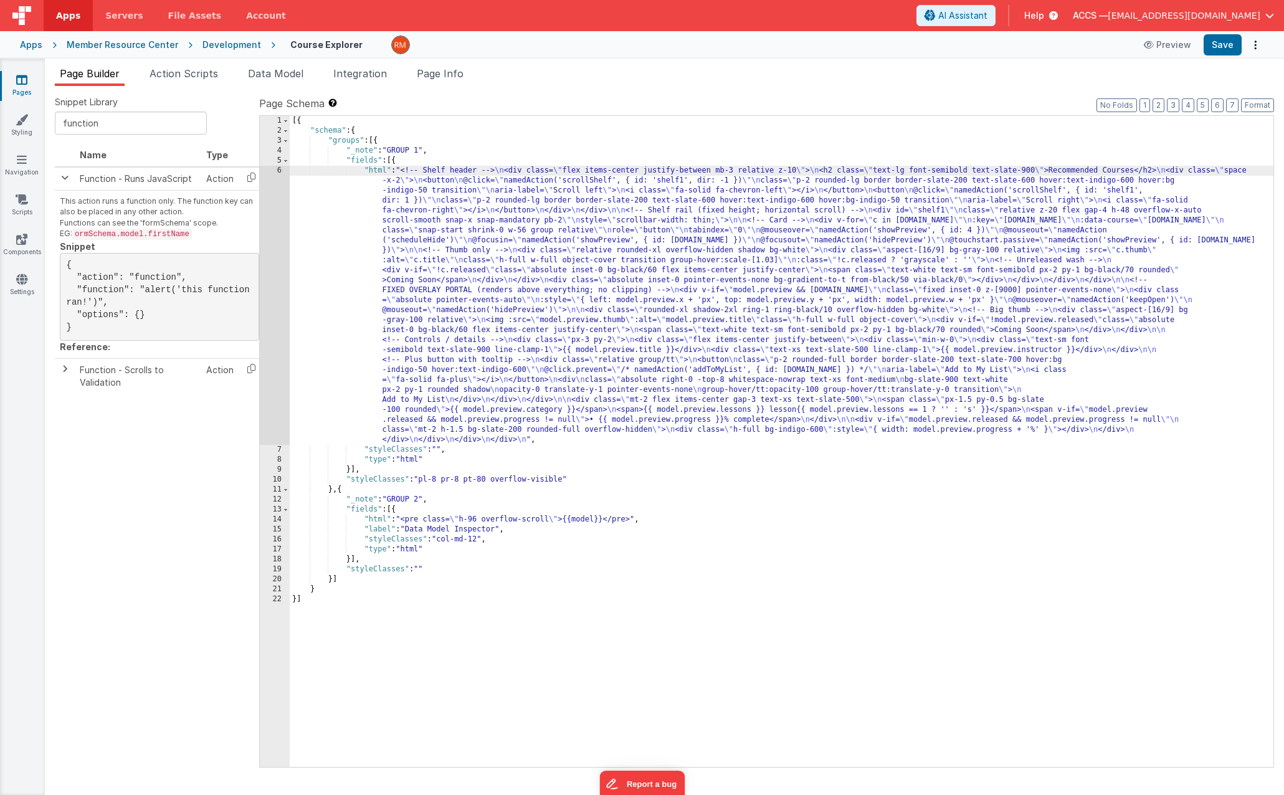
click at [280, 173] on div "6" at bounding box center [275, 305] width 30 height 279
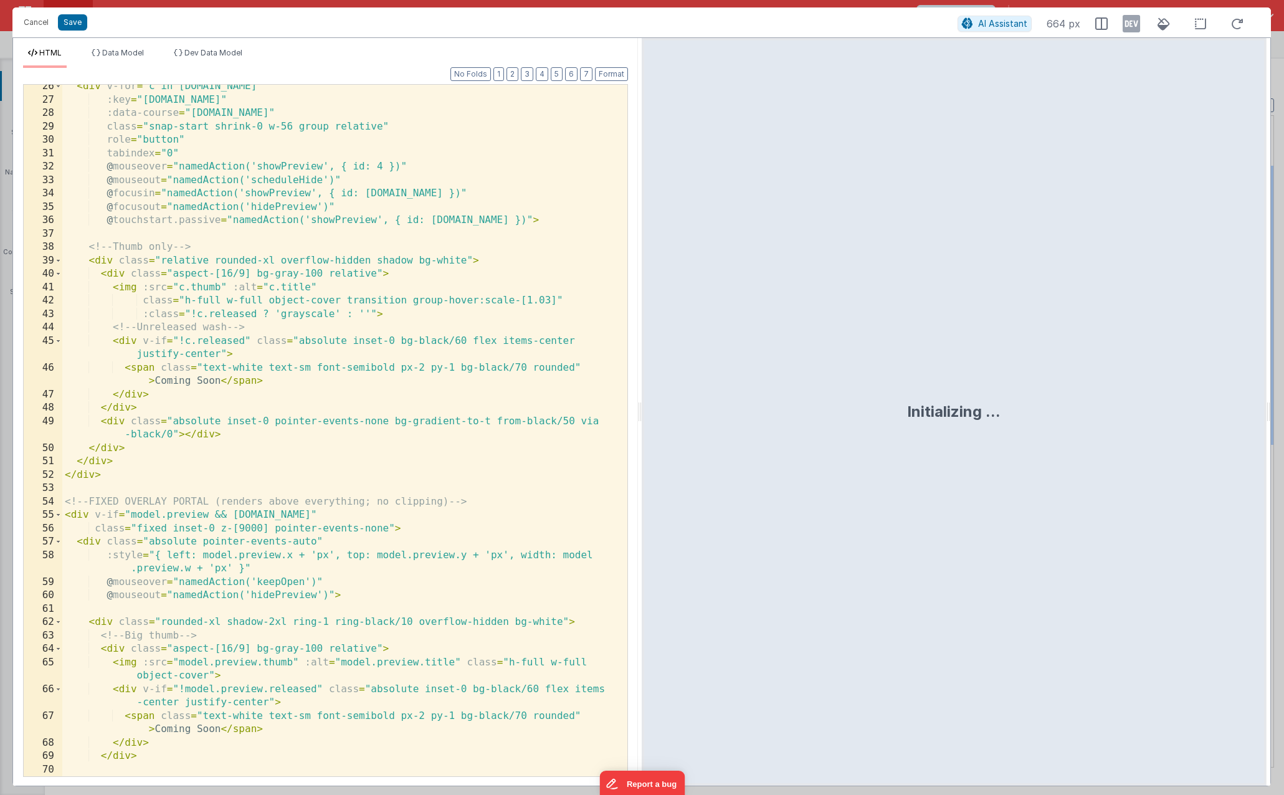
scroll to position [108, 0]
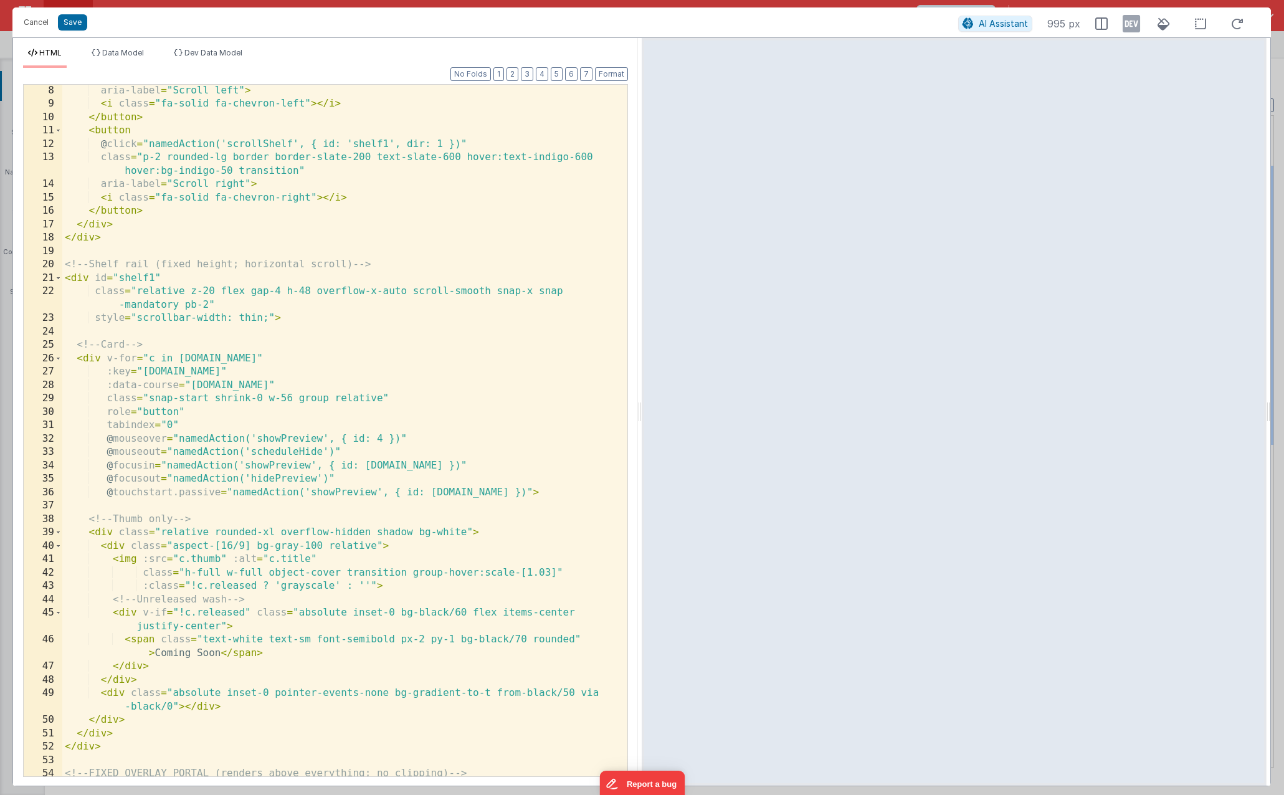
click at [379, 435] on div "aria-label = "Scroll left" > < i class = "fa-solid fa-chevron-left" > </ i > </…" at bounding box center [340, 443] width 556 height 718
click at [77, 27] on button "Save" at bounding box center [72, 22] width 29 height 16
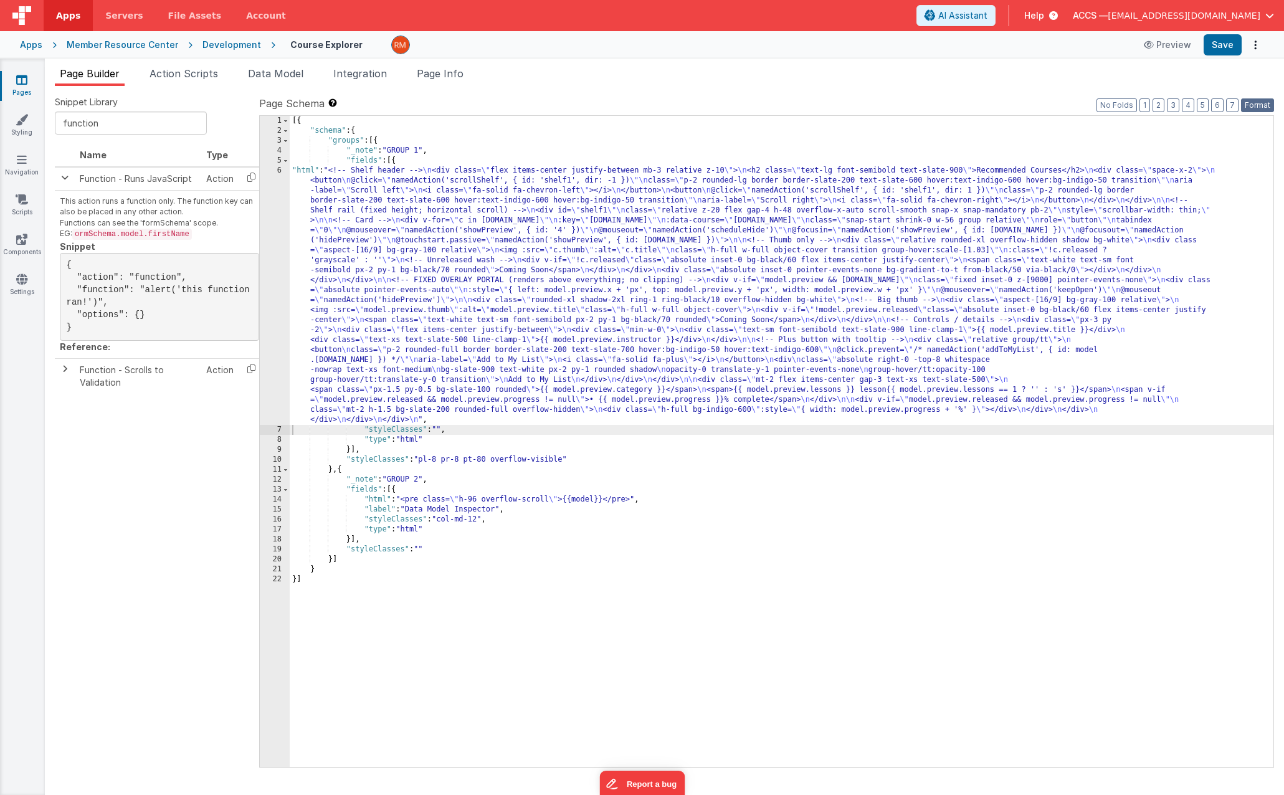
click at [1250, 101] on button "Format" at bounding box center [1257, 105] width 33 height 14
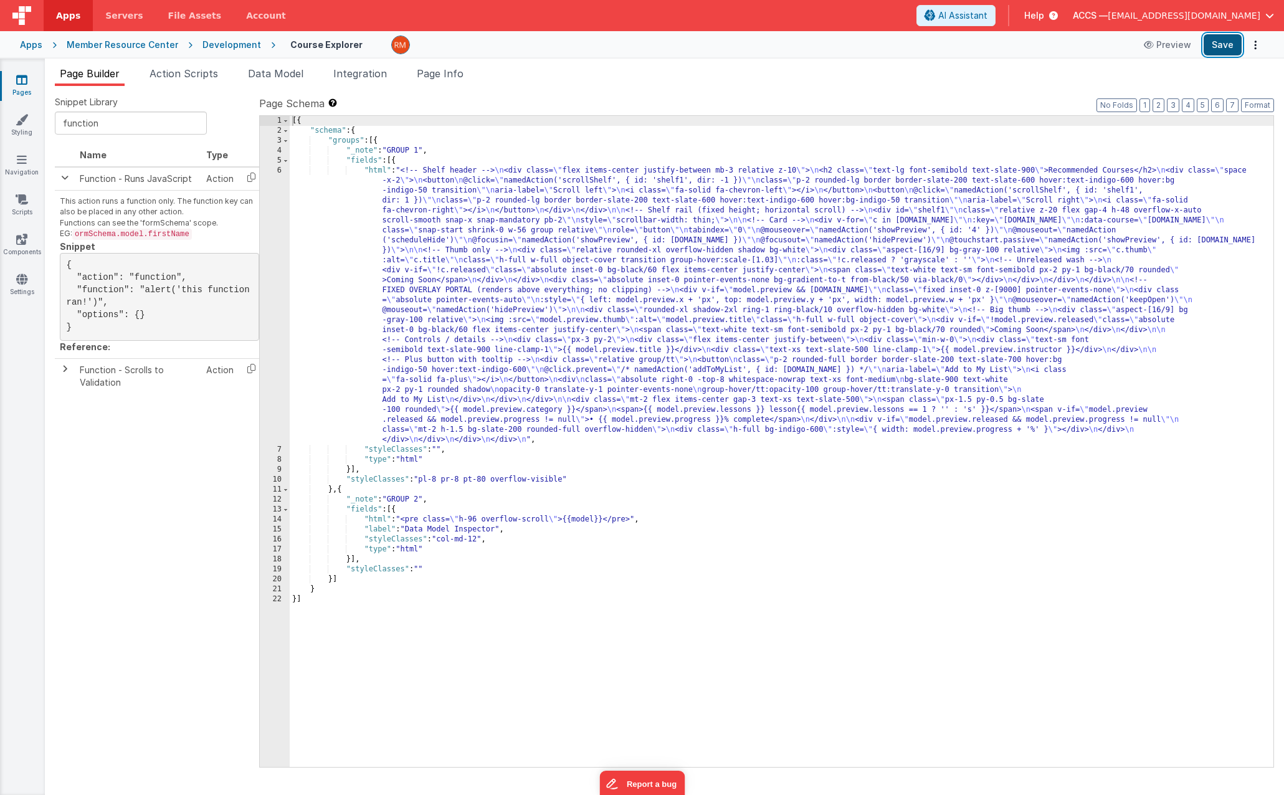
click at [1217, 47] on button "Save" at bounding box center [1223, 44] width 38 height 21
click at [377, 168] on div "[{ "schema" : { "groups" : [{ "_note" : "GROUP 1" , "fields" : [{ "html" : "<!-…" at bounding box center [782, 451] width 984 height 671
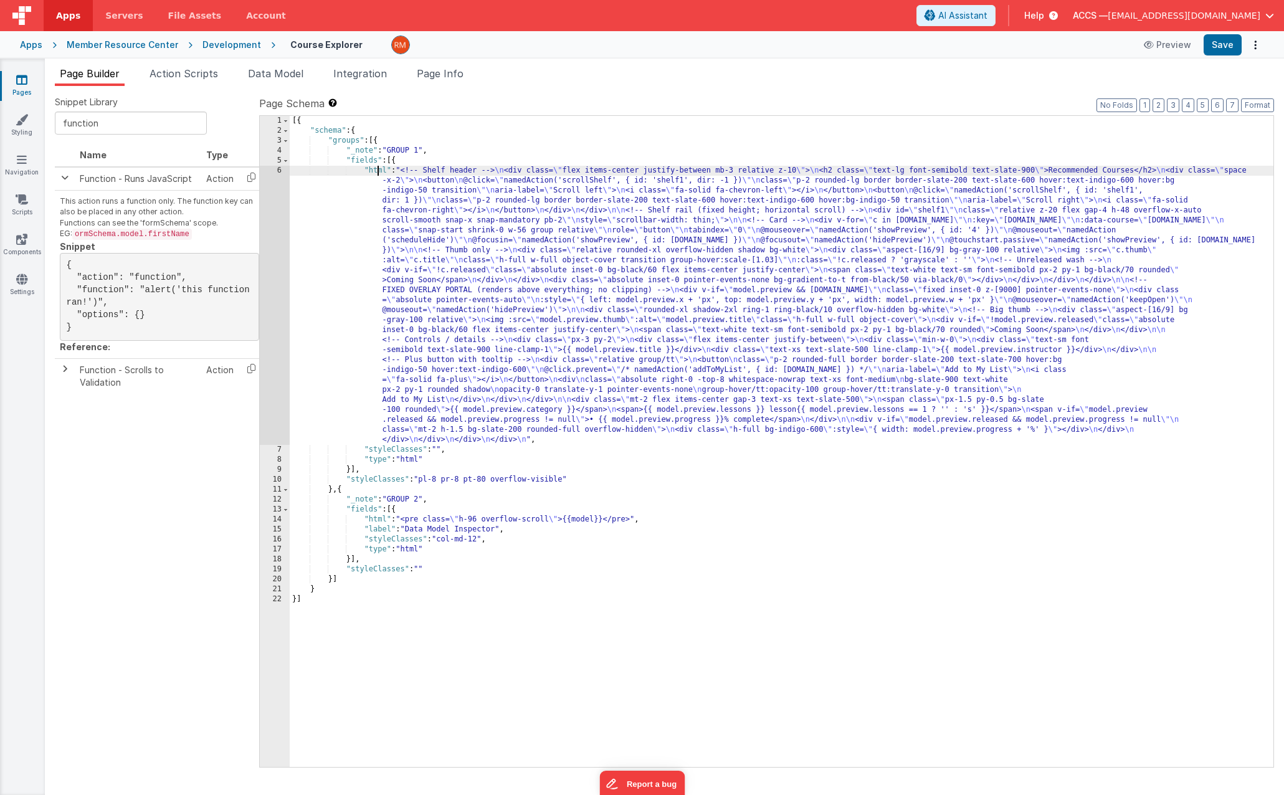
click at [276, 172] on div "6" at bounding box center [275, 305] width 30 height 279
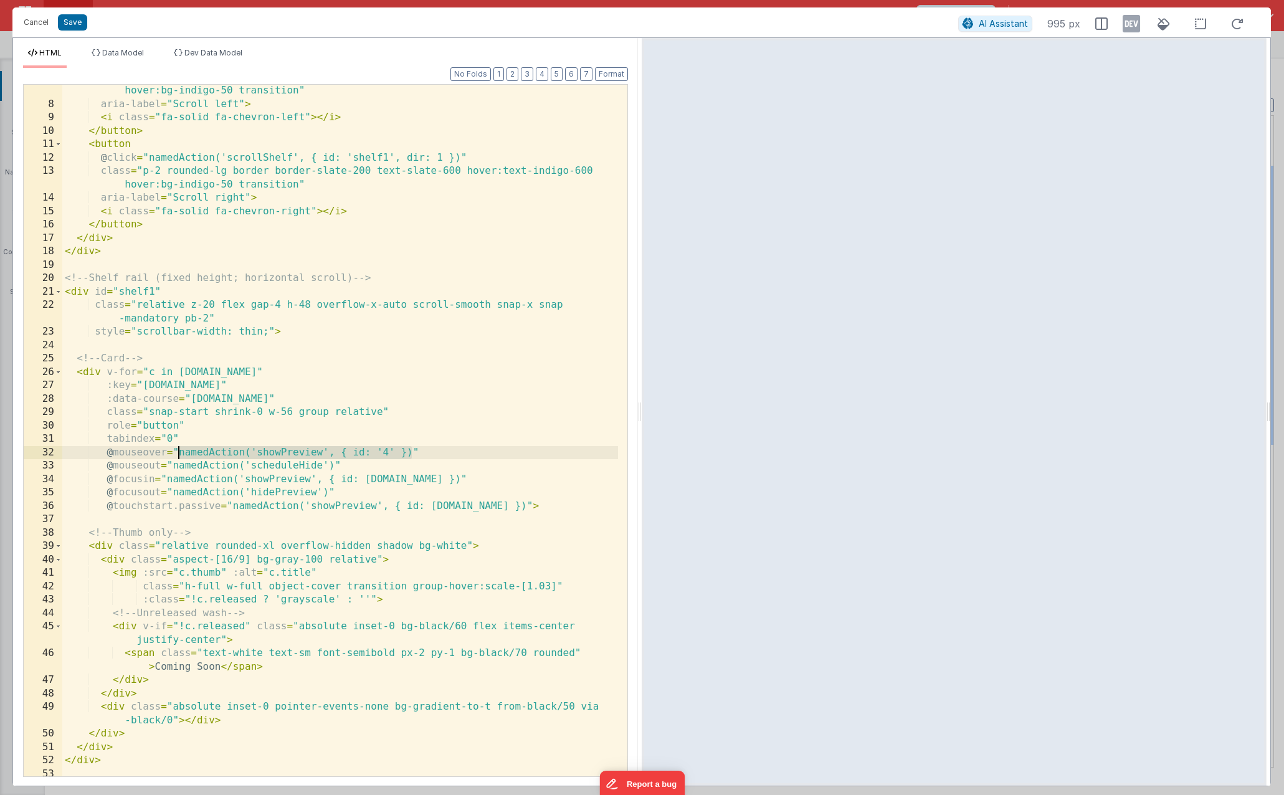
drag, startPoint x: 412, startPoint y: 453, endPoint x: 179, endPoint y: 454, distance: 233.6
click at [179, 454] on div "class = "p-2 rounded-lg border border-slate-200 text-slate-600 hover:text-indig…" at bounding box center [340, 437] width 556 height 732
click at [67, 21] on button "Save" at bounding box center [72, 22] width 29 height 16
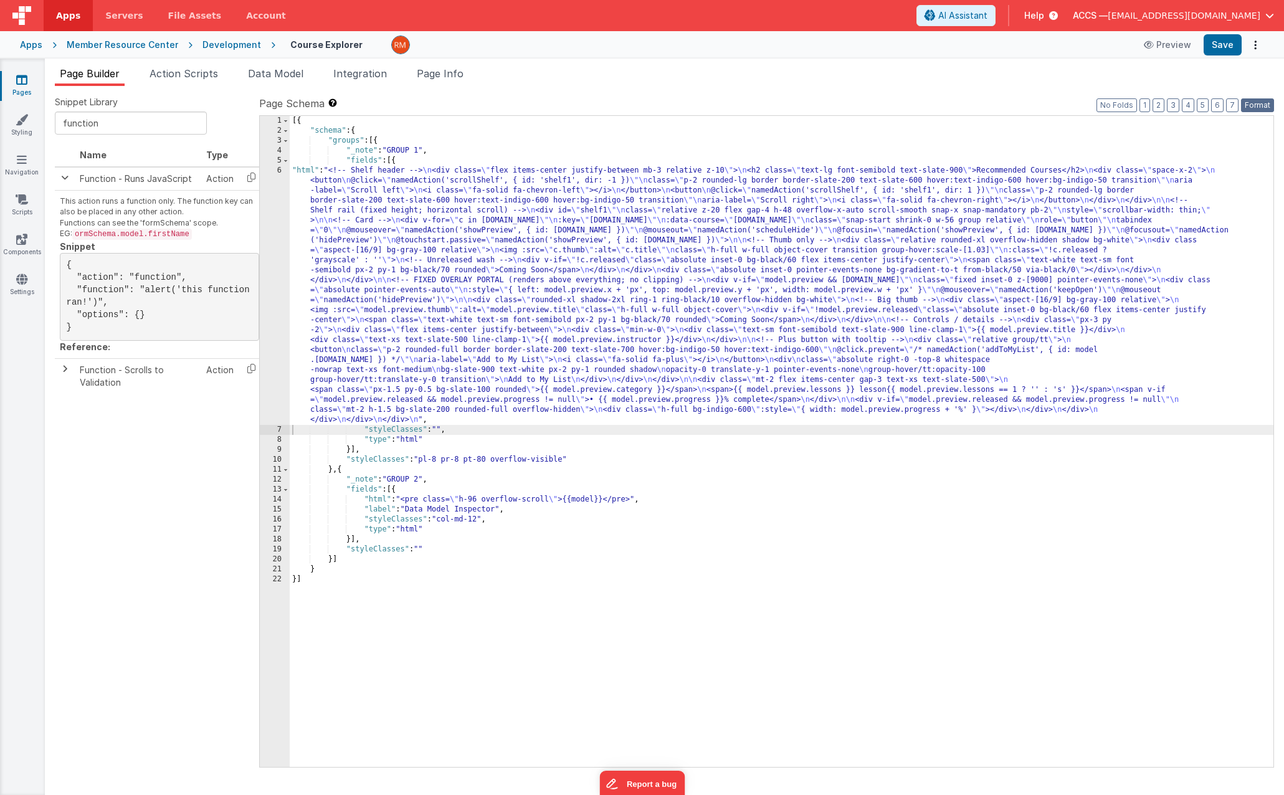
drag, startPoint x: 1252, startPoint y: 105, endPoint x: 1243, endPoint y: 79, distance: 27.8
click at [1252, 105] on button "Format" at bounding box center [1257, 105] width 33 height 14
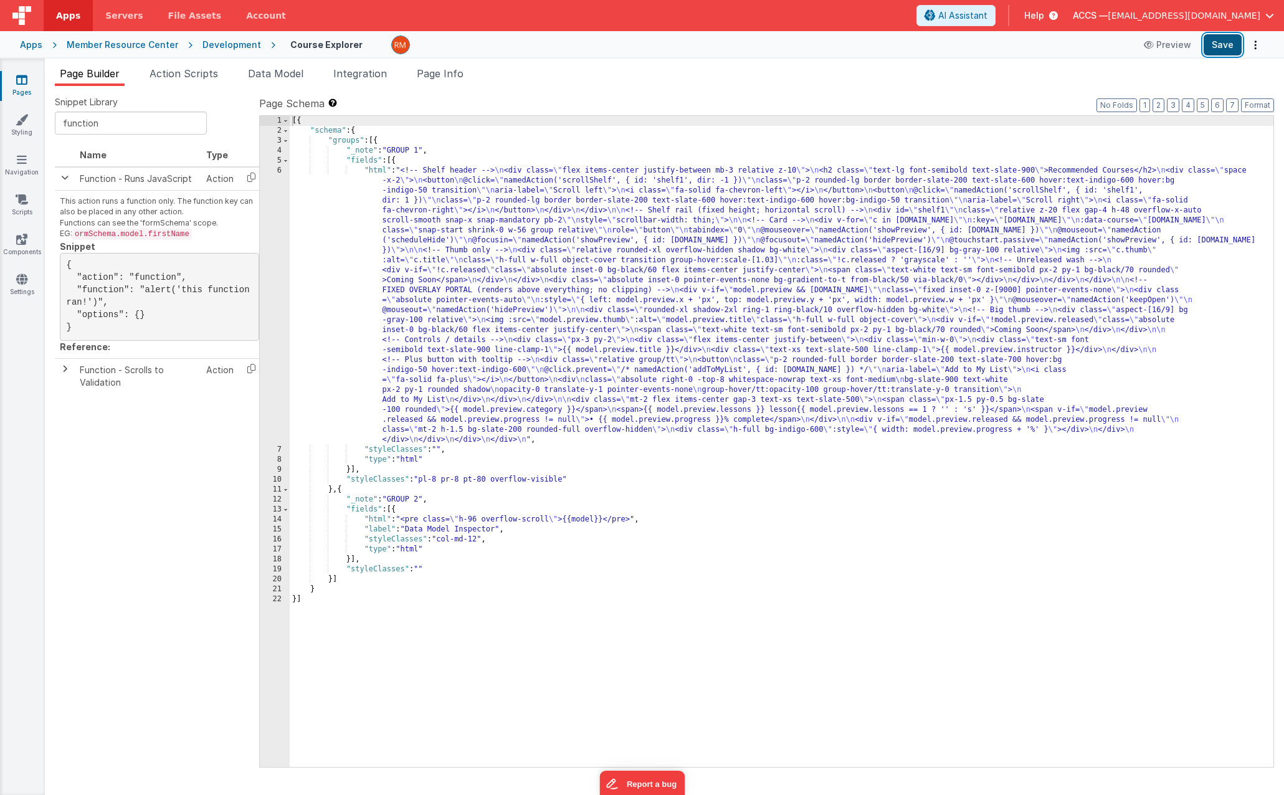
click at [1227, 49] on button "Save" at bounding box center [1223, 44] width 38 height 21
click at [440, 80] on li "Page Info" at bounding box center [440, 76] width 57 height 20
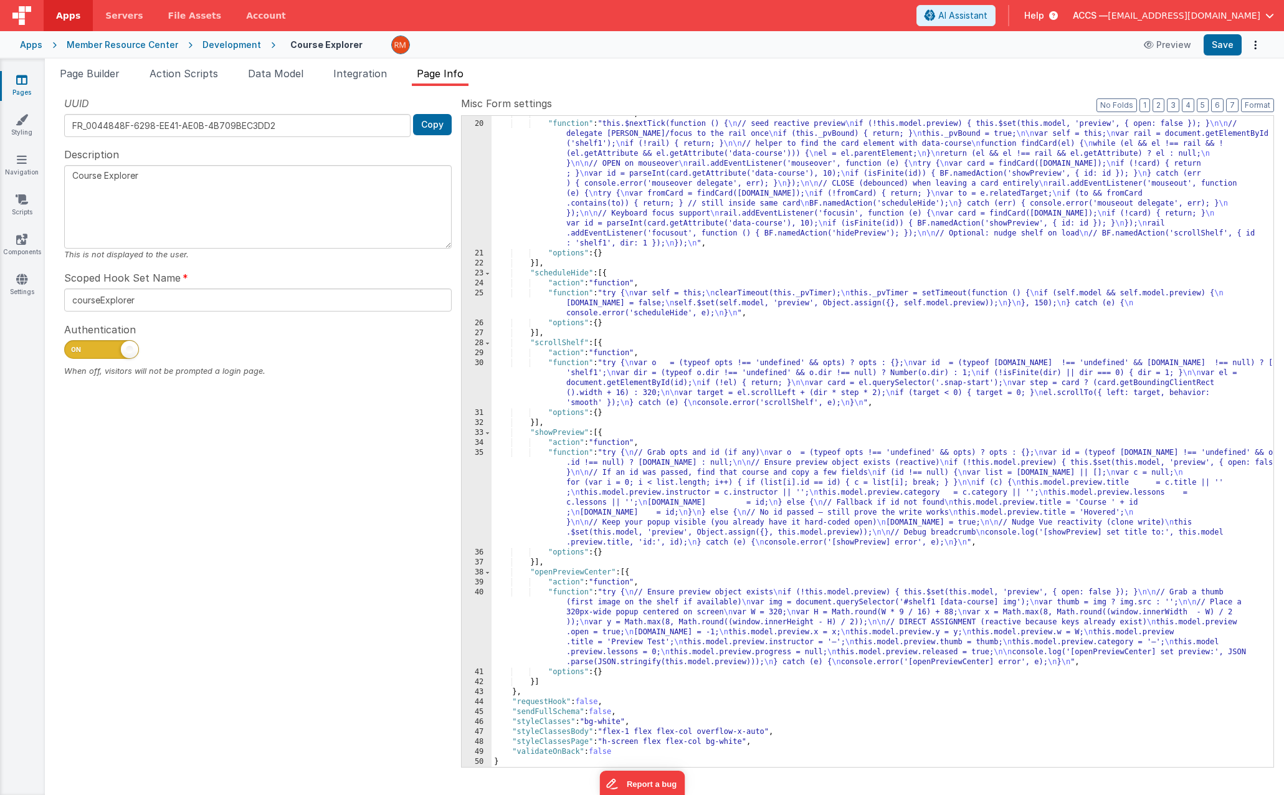
scroll to position [196, 0]
click at [571, 452] on div ""action" : "function" , "function" : "this.$nextTick(function () { \n // seed r…" at bounding box center [883, 444] width 782 height 671
click at [478, 454] on div "35" at bounding box center [477, 498] width 30 height 100
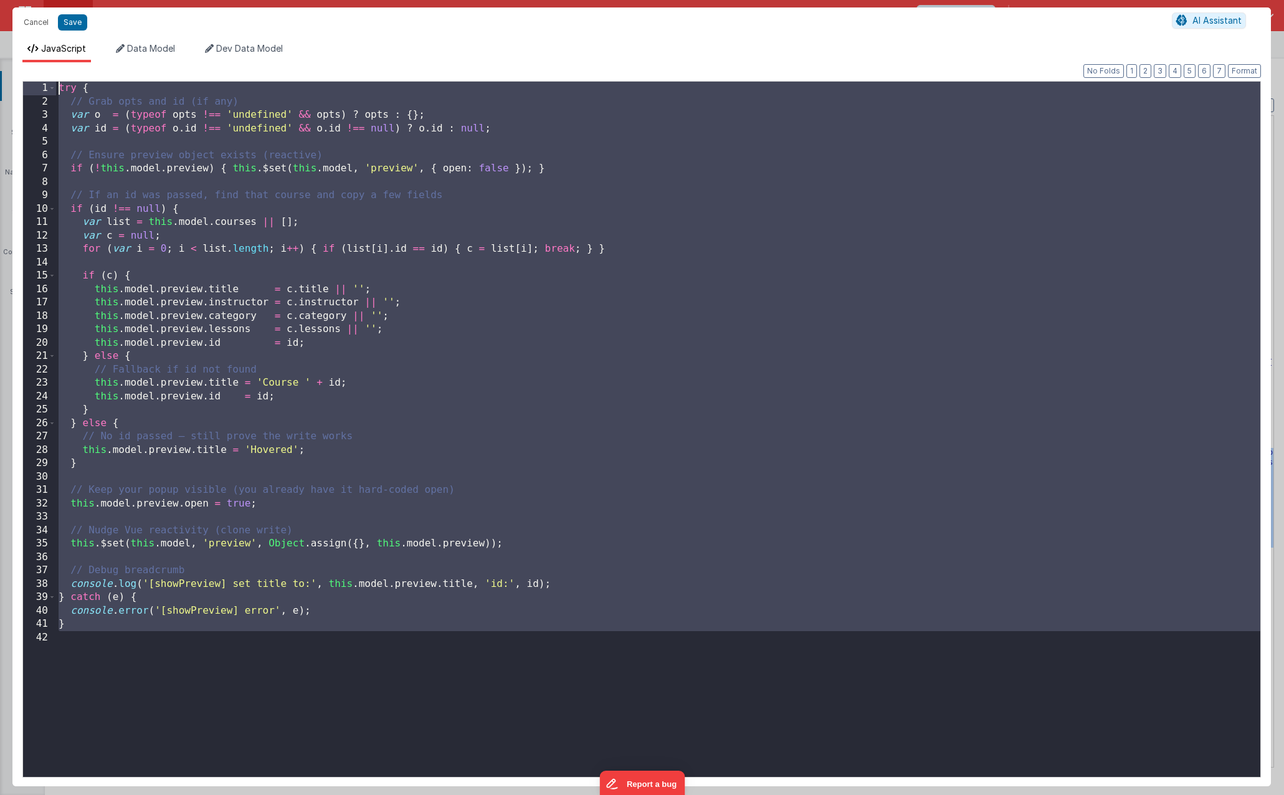
drag, startPoint x: 75, startPoint y: 658, endPoint x: -4, endPoint y: 59, distance: 603.9
click at [0, 59] on html "Cancel Save AI Assistant JavaScript Data Model Dev Data Model Format 7 6 5 4 3 …" at bounding box center [642, 397] width 1284 height 795
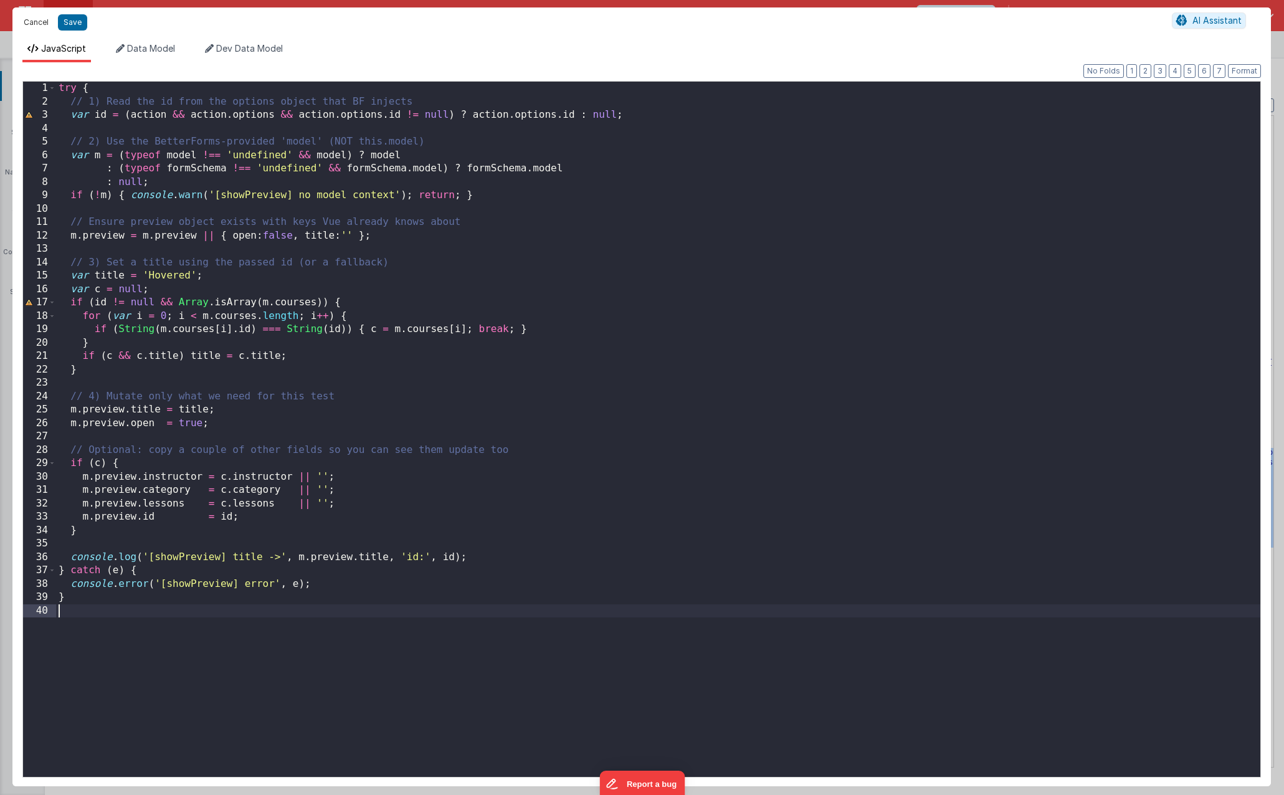
click at [40, 26] on button "Cancel" at bounding box center [35, 22] width 37 height 17
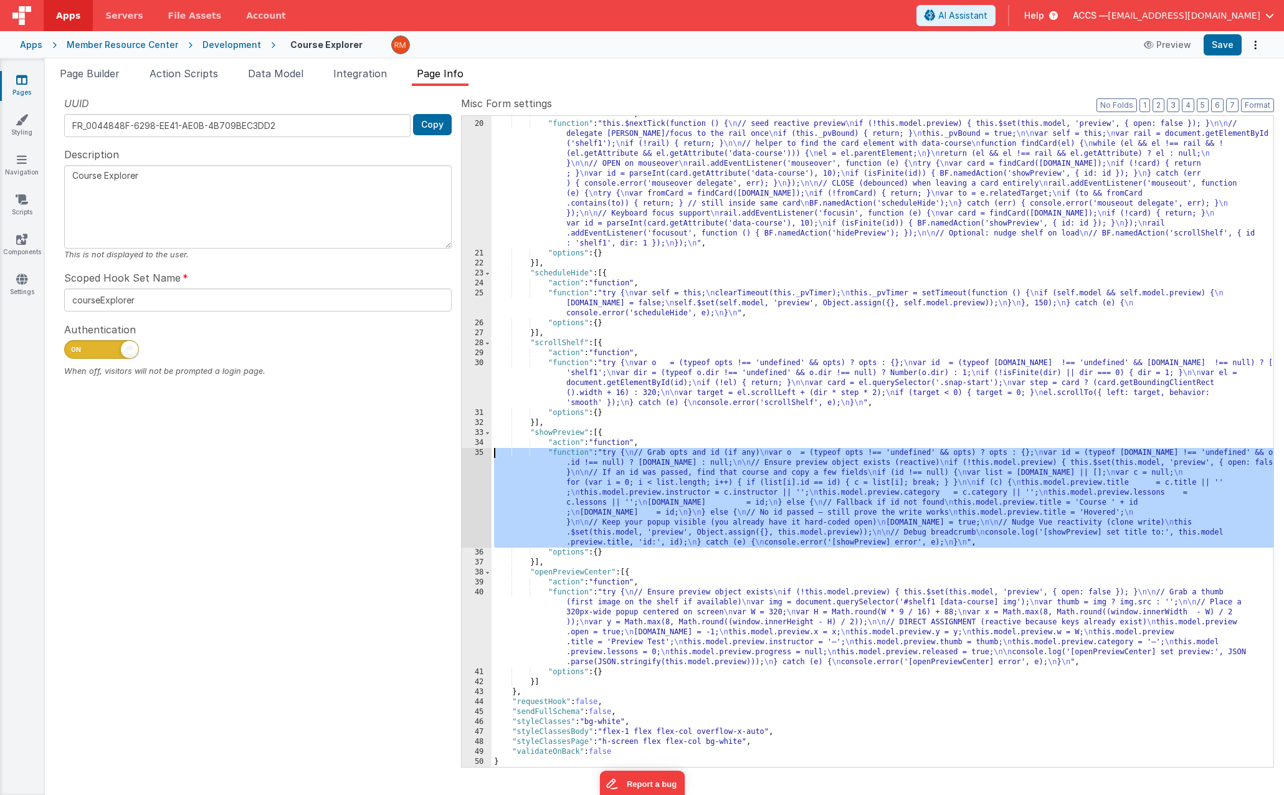
click at [568, 453] on div ""action" : "function" , "function" : "this.$nextTick(function () { \n // seed r…" at bounding box center [883, 444] width 782 height 671
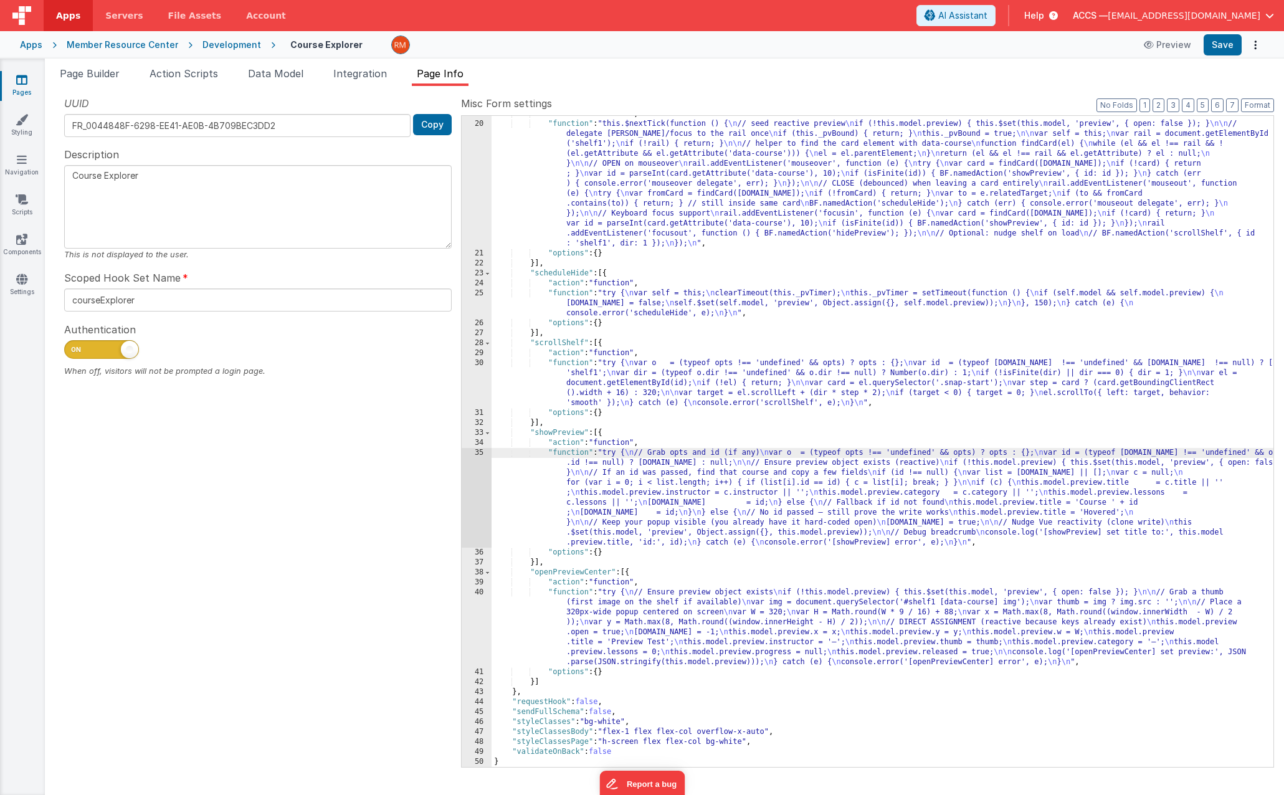
click at [478, 454] on div "35" at bounding box center [477, 498] width 30 height 100
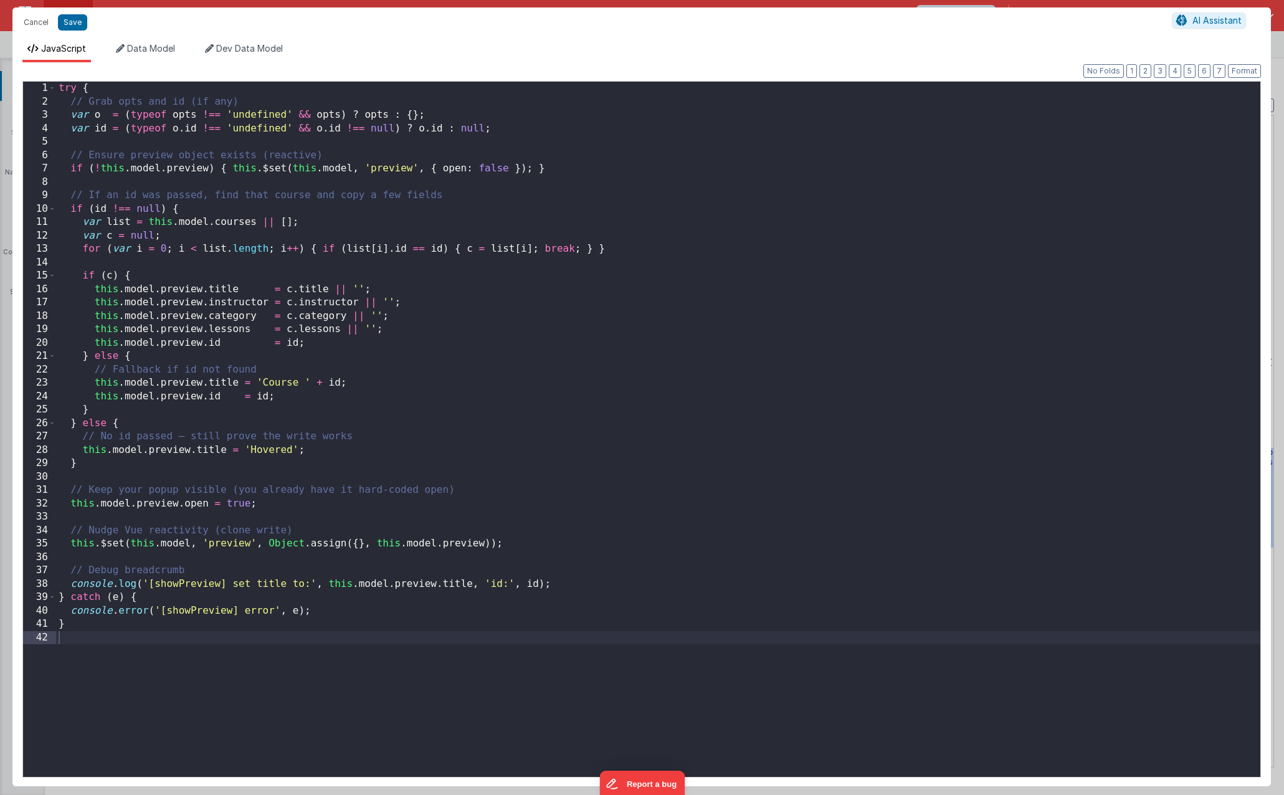
click at [598, 301] on div "try { // Grab opts and id (if any) var o = ( typeof opts !== 'undefined' && opt…" at bounding box center [658, 443] width 1204 height 722
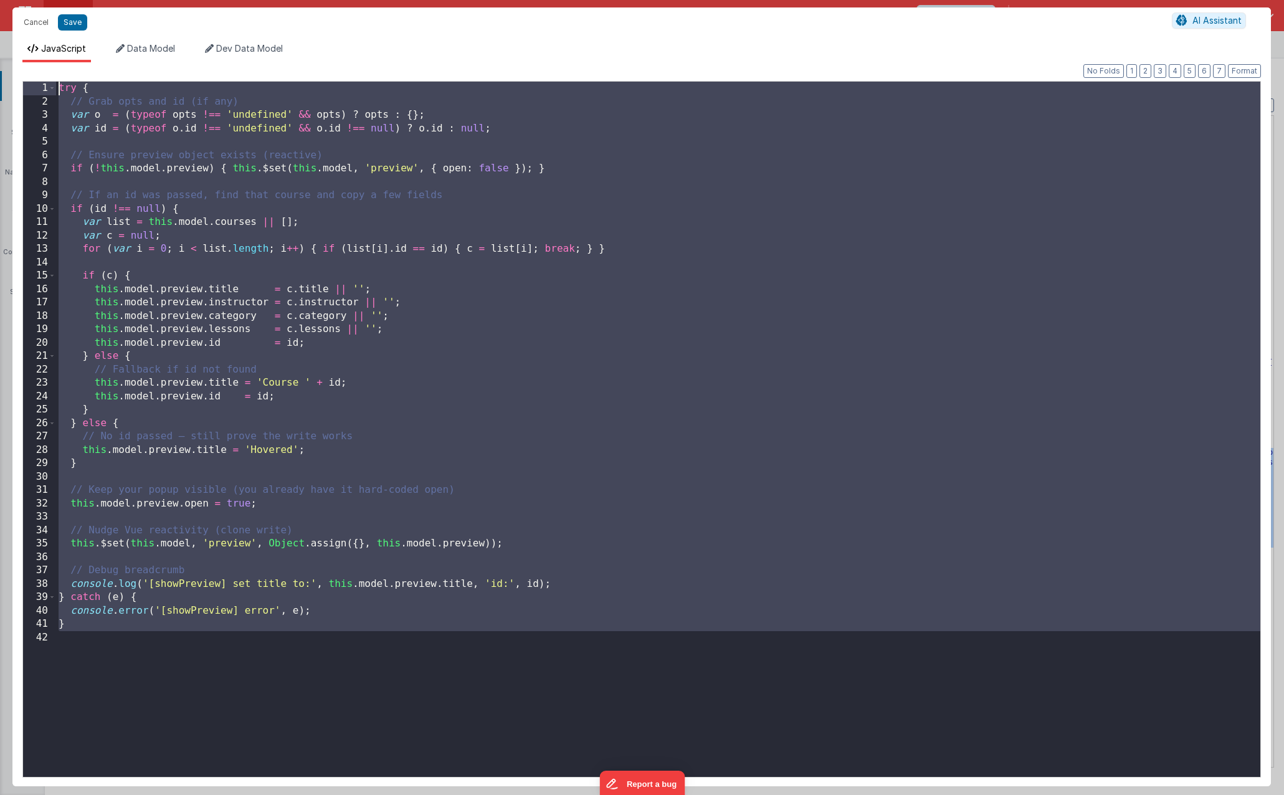
drag, startPoint x: 290, startPoint y: 688, endPoint x: 16, endPoint y: -30, distance: 768.2
click at [16, 0] on html "Cancel Save AI Assistant JavaScript Data Model Dev Data Model Format 7 6 5 4 3 …" at bounding box center [642, 397] width 1284 height 795
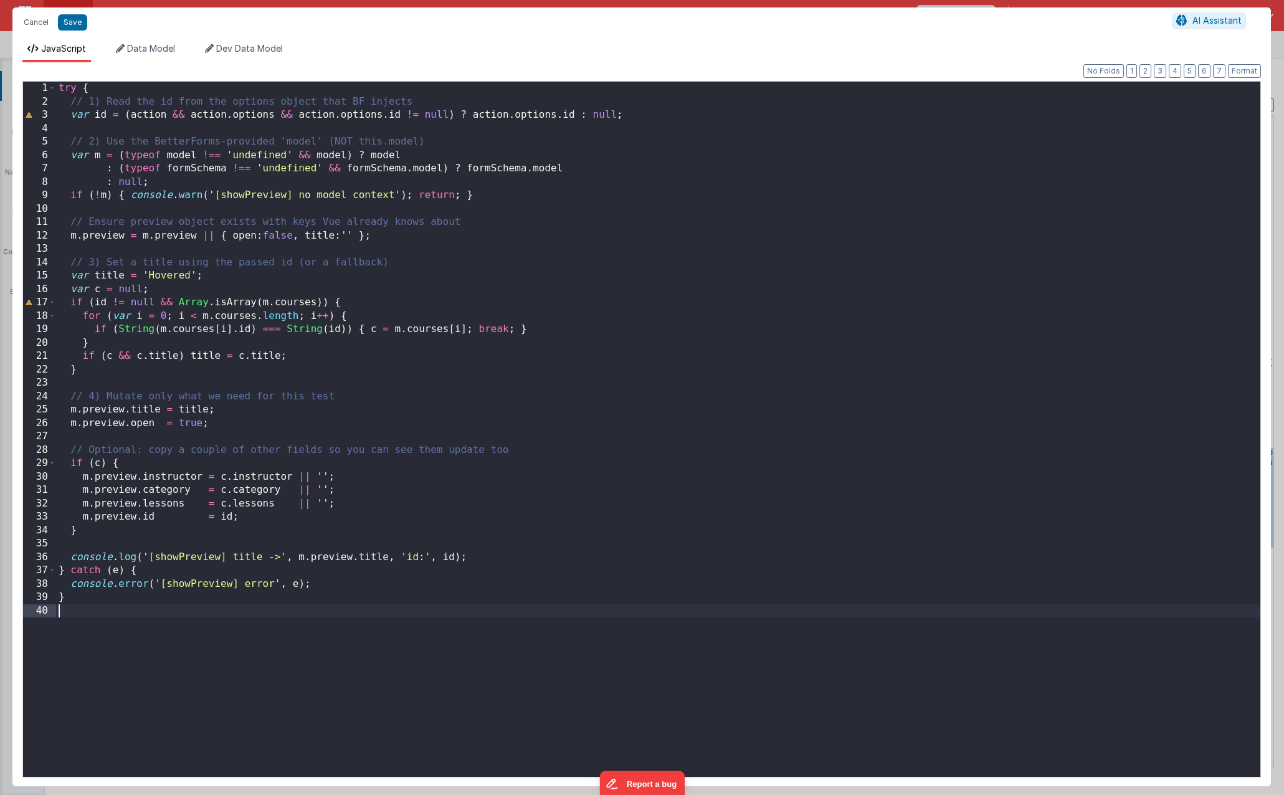
click at [183, 620] on div "try { // 1) Read the id from the options object that BF injects var id = ( acti…" at bounding box center [658, 443] width 1204 height 722
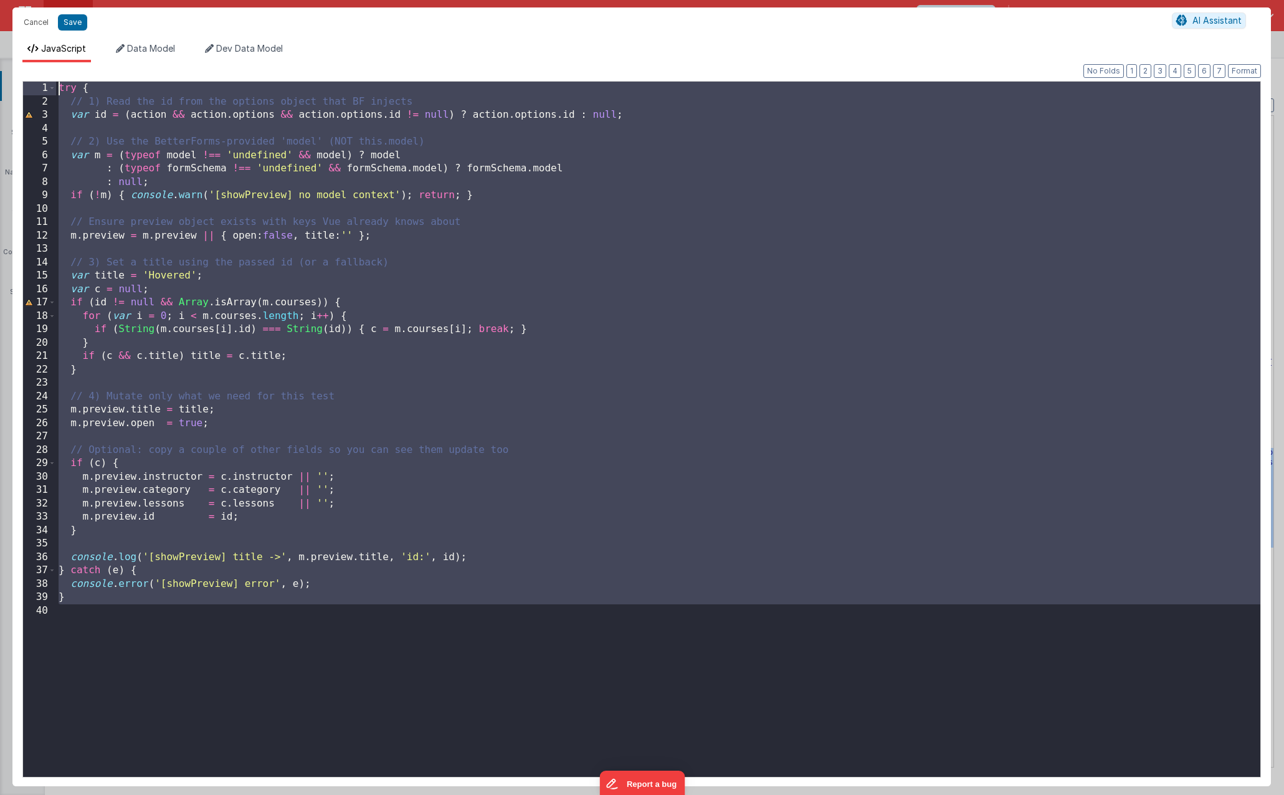
drag, startPoint x: 112, startPoint y: 639, endPoint x: -13, endPoint y: 55, distance: 597.0
click at [0, 55] on html "Cancel Save AI Assistant JavaScript Data Model Dev Data Model Format 7 6 5 4 3 …" at bounding box center [642, 397] width 1284 height 795
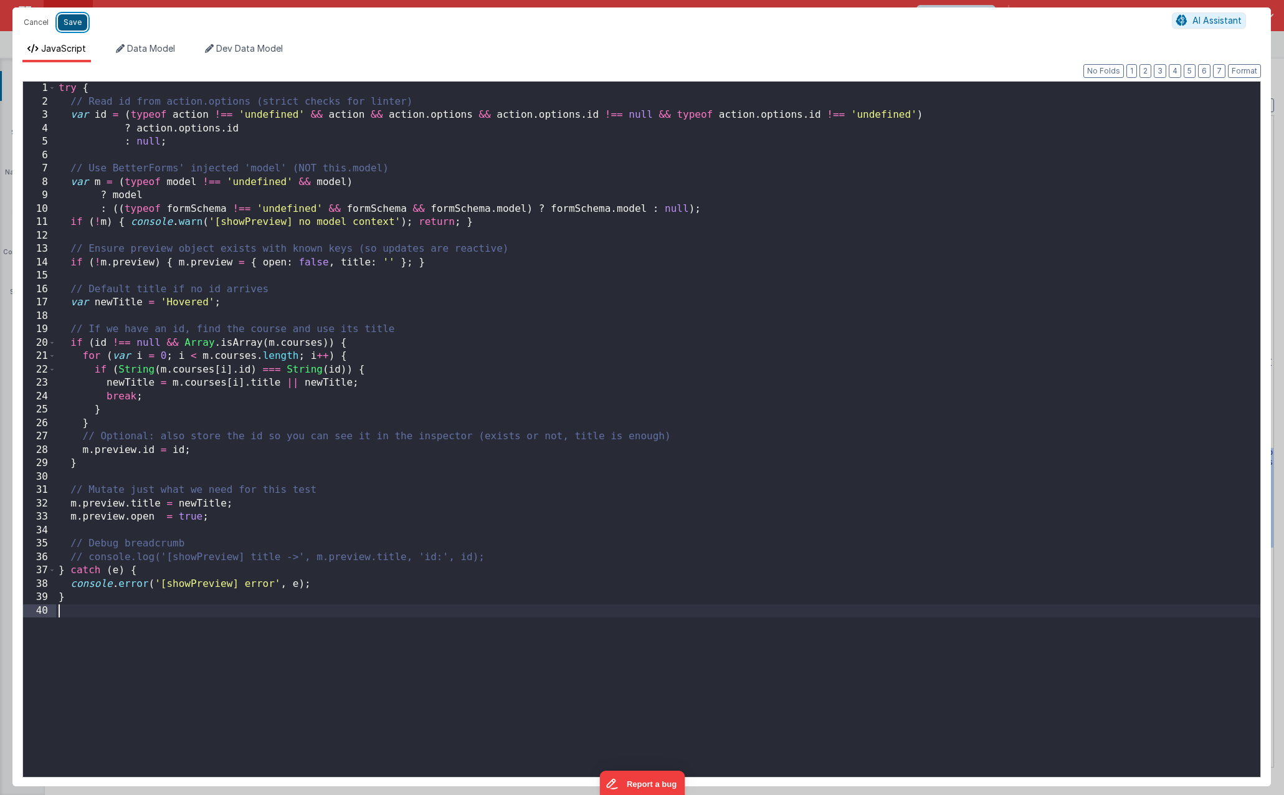
click at [80, 26] on button "Save" at bounding box center [72, 22] width 29 height 16
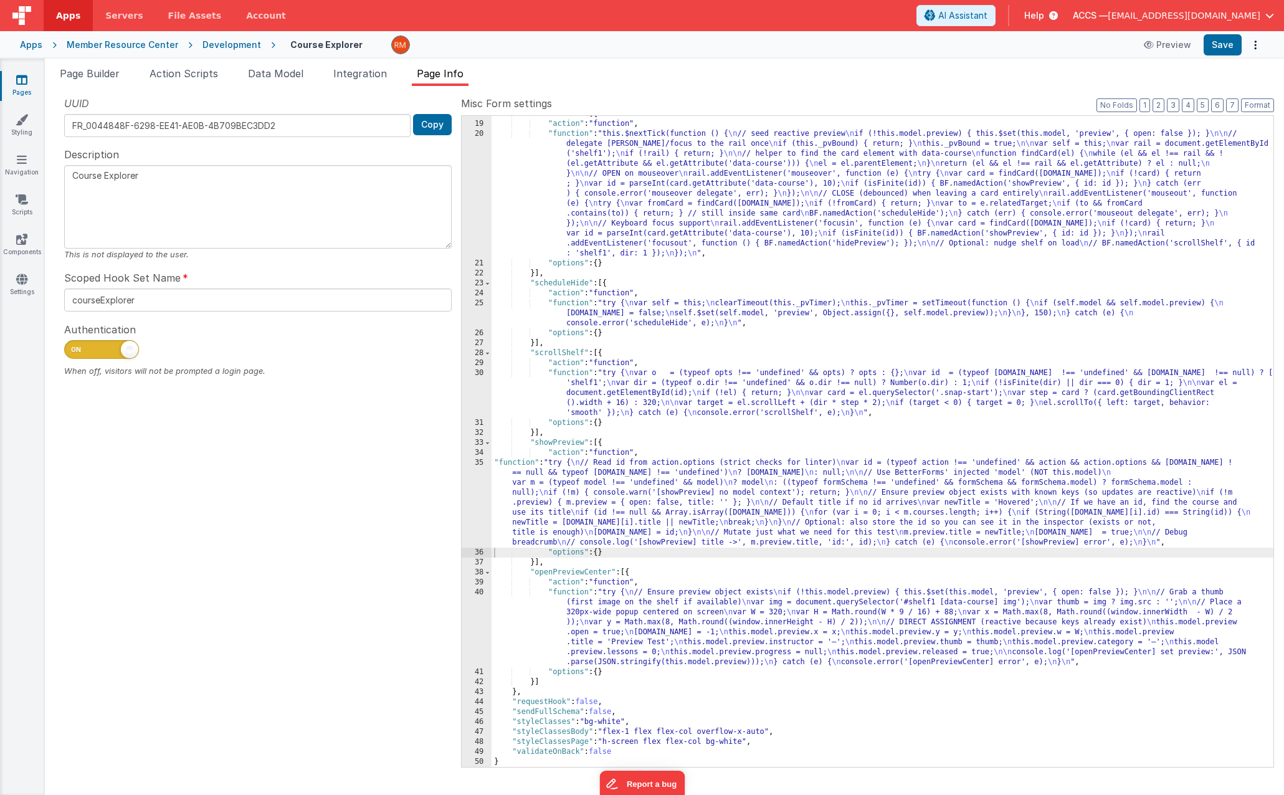
scroll to position [186, 0]
click at [1263, 105] on button "Format" at bounding box center [1257, 105] width 33 height 14
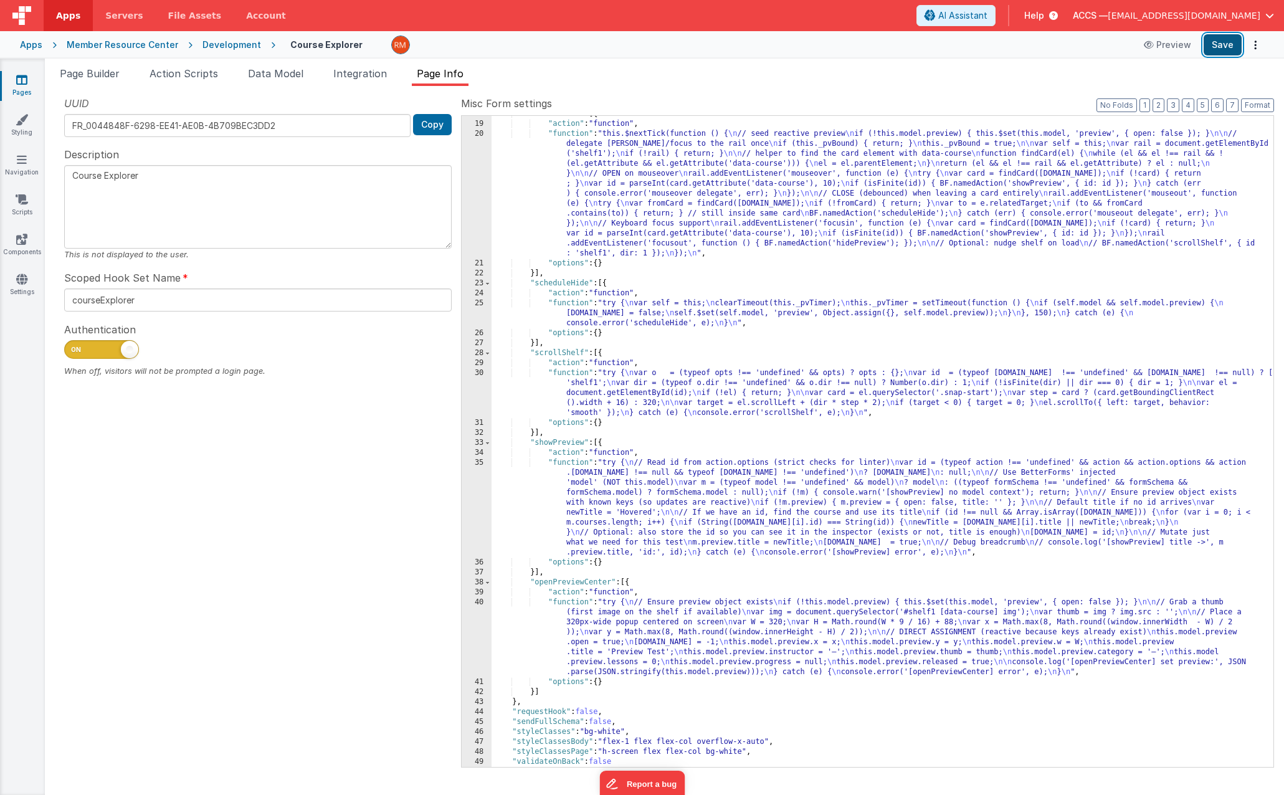
click at [1222, 44] on button "Save" at bounding box center [1223, 44] width 38 height 21
click at [758, 299] on div ""onFormLoad" : [{ "action" : "function" , "function" : "this.$nextTick(function…" at bounding box center [883, 444] width 782 height 671
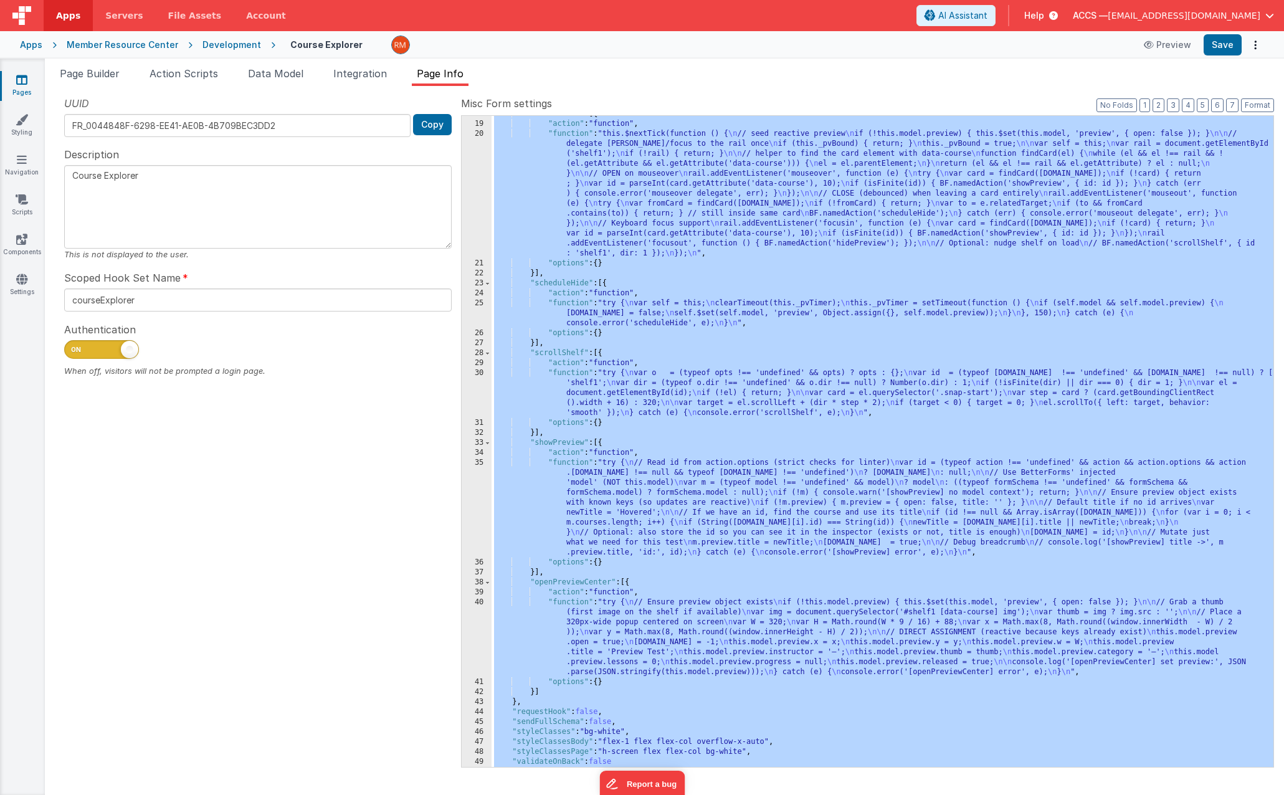
click at [595, 282] on div ""onFormLoad" : [{ "action" : "function" , "function" : "this.$nextTick(function…" at bounding box center [883, 444] width 782 height 671
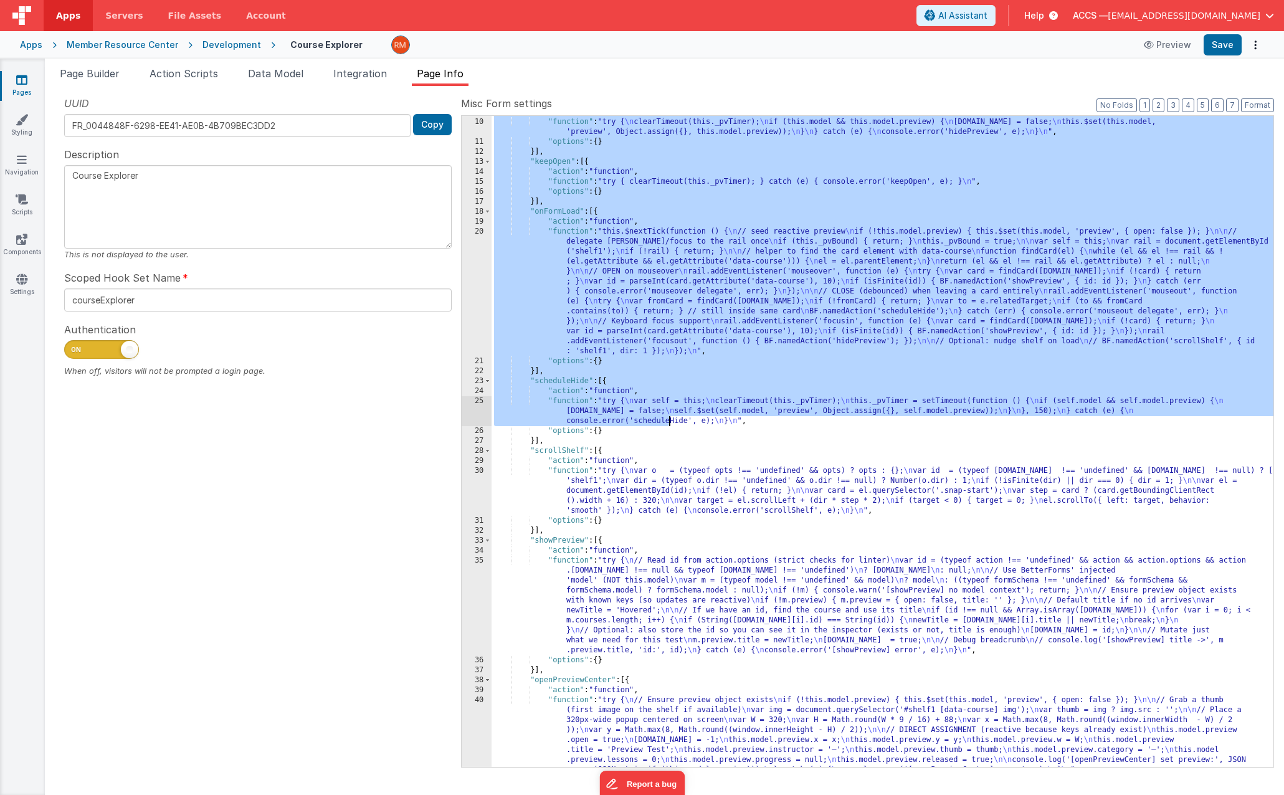
scroll to position [196, 0]
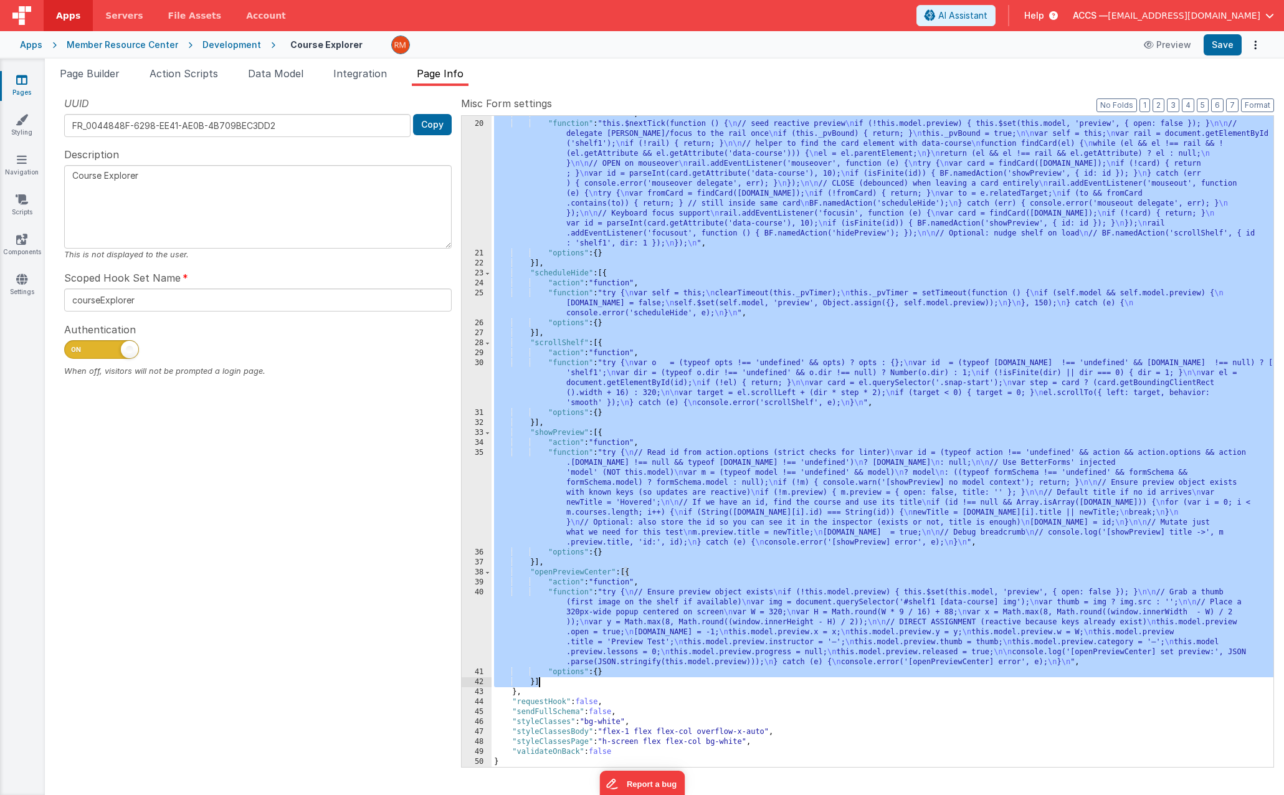
drag, startPoint x: 493, startPoint y: 179, endPoint x: 625, endPoint y: 680, distance: 517.4
click at [625, 680] on div ""action" : "function" , "function" : "this.$nextTick(function () { \n // seed r…" at bounding box center [883, 444] width 782 height 671
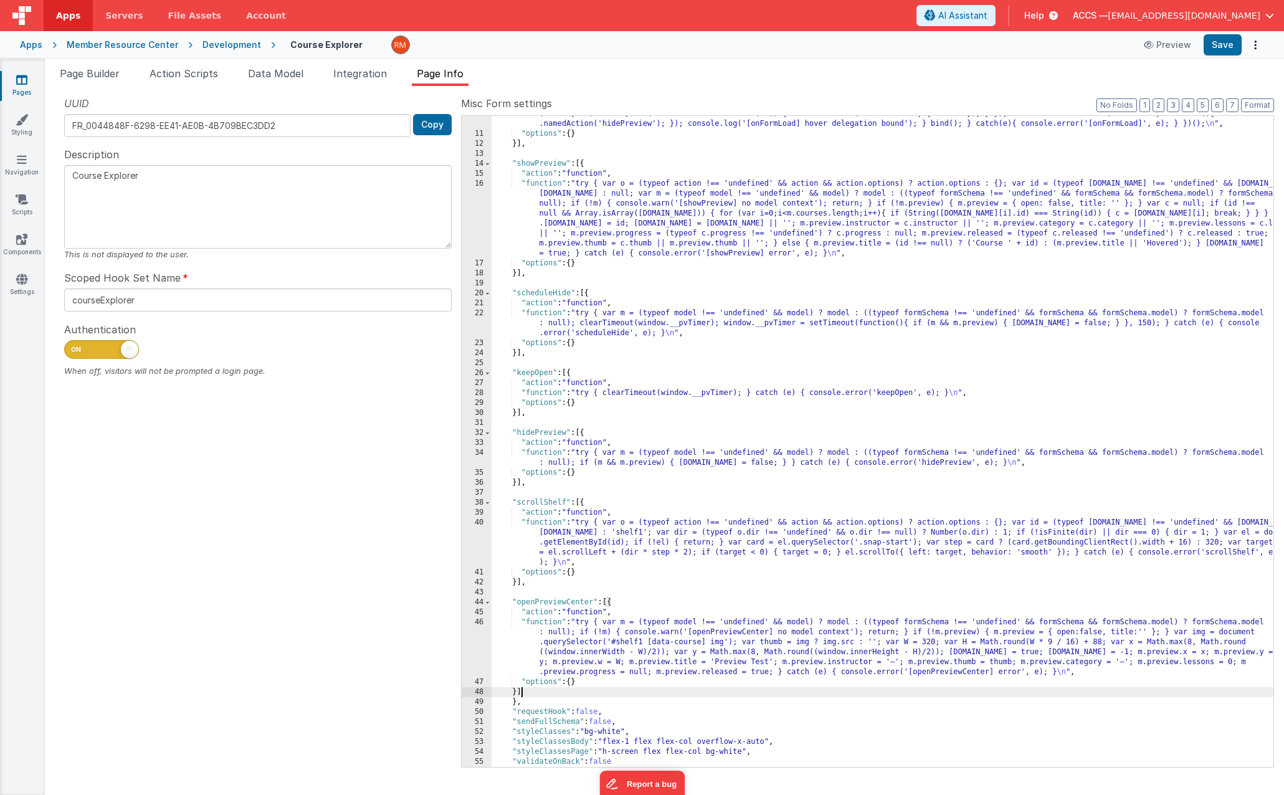
scroll to position [0, 0]
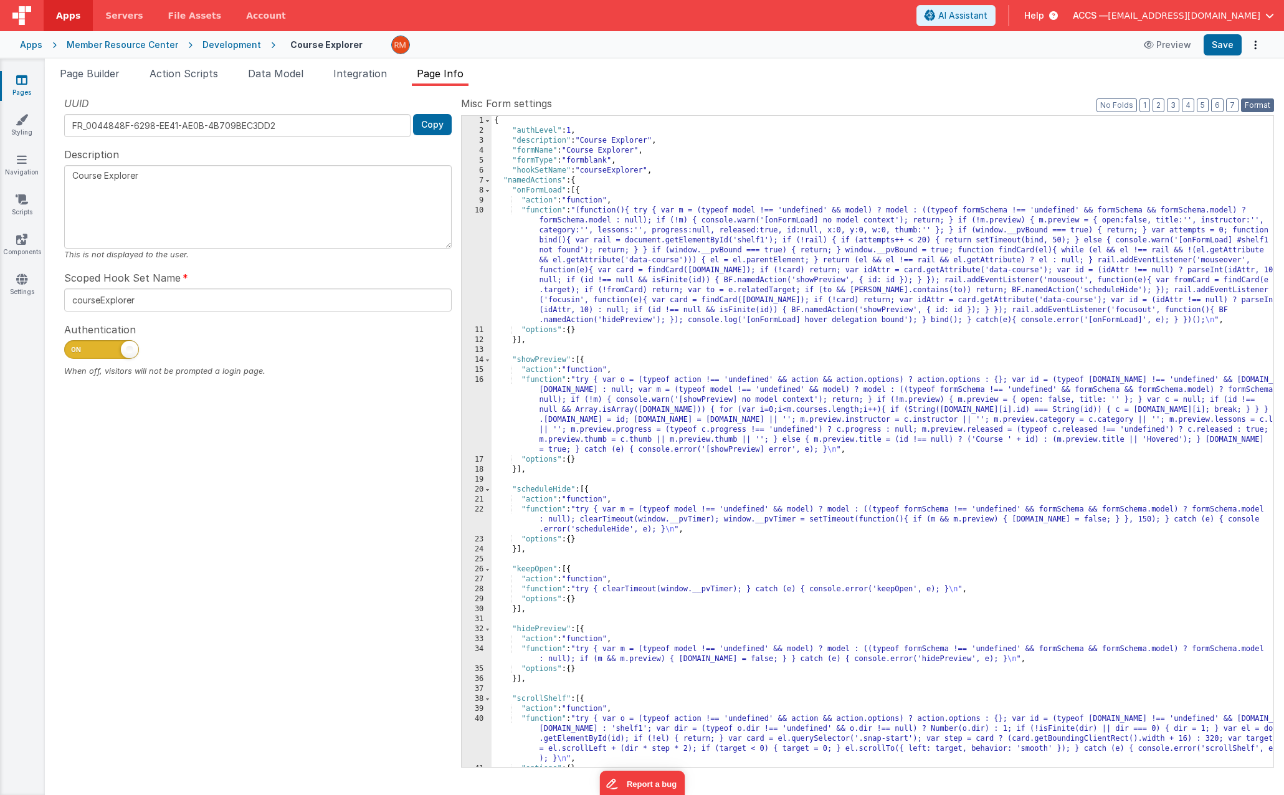
click at [1255, 108] on button "Format" at bounding box center [1257, 105] width 33 height 14
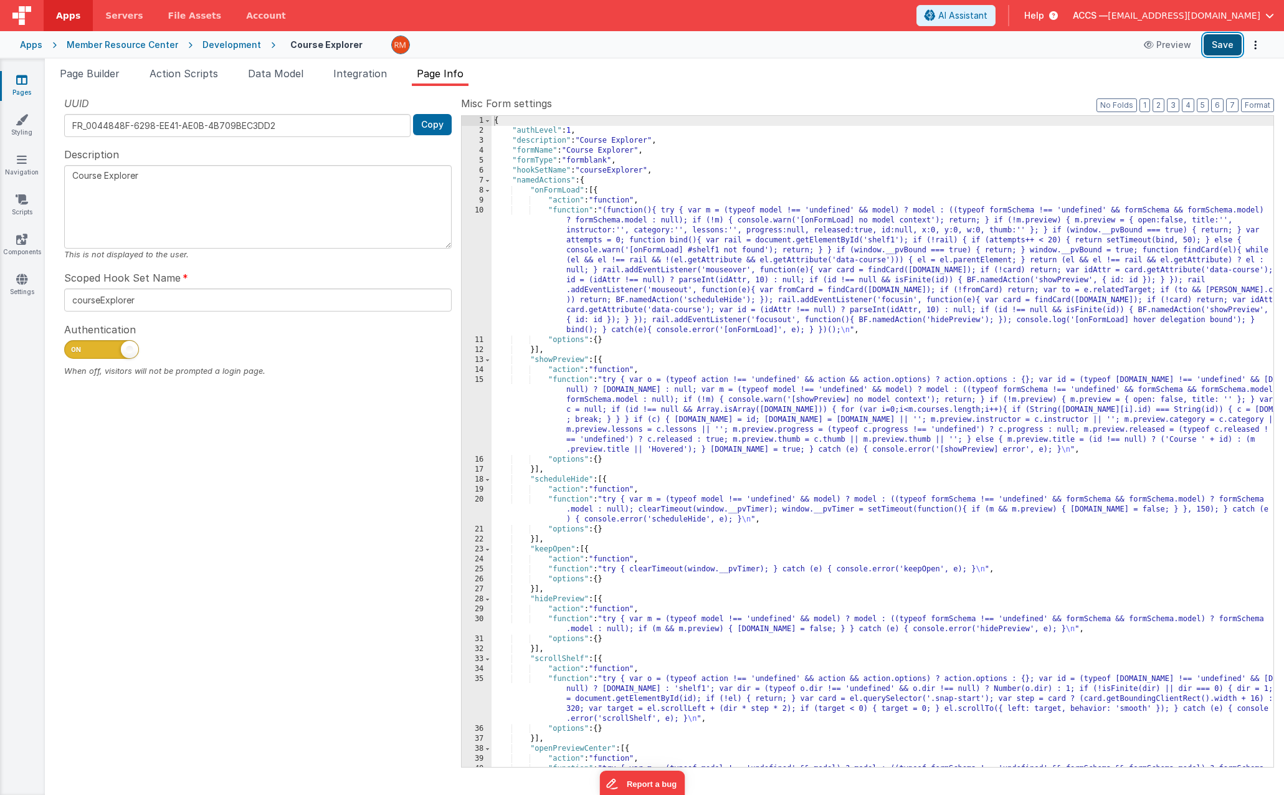
click at [1219, 48] on button "Save" at bounding box center [1223, 44] width 38 height 21
click at [279, 80] on li "Data Model" at bounding box center [275, 76] width 65 height 20
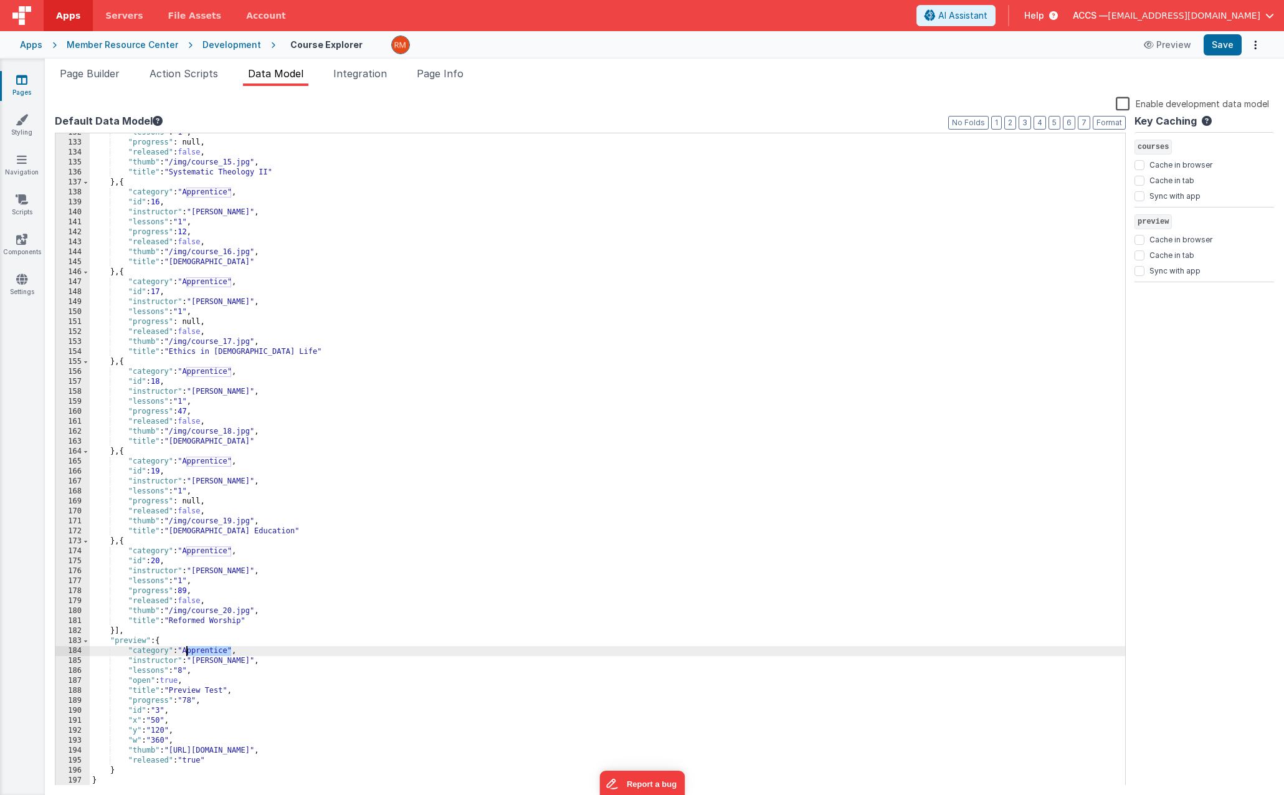
drag, startPoint x: 232, startPoint y: 653, endPoint x: 185, endPoint y: 647, distance: 47.7
click at [185, 647] on div ""lessons" : "1" , "progress" : null, "released" : false , "thumb" : "/img/cours…" at bounding box center [607, 464] width 1035 height 672
drag, startPoint x: 245, startPoint y: 663, endPoint x: 195, endPoint y: 658, distance: 50.1
click at [195, 658] on div ""lessons" : "1" , "progress" : null, "released" : false , "thumb" : "/img/cours…" at bounding box center [607, 464] width 1035 height 672
click at [186, 672] on div ""lessons" : "1" , "progress" : null, "released" : false , "thumb" : "/img/cours…" at bounding box center [607, 464] width 1035 height 672
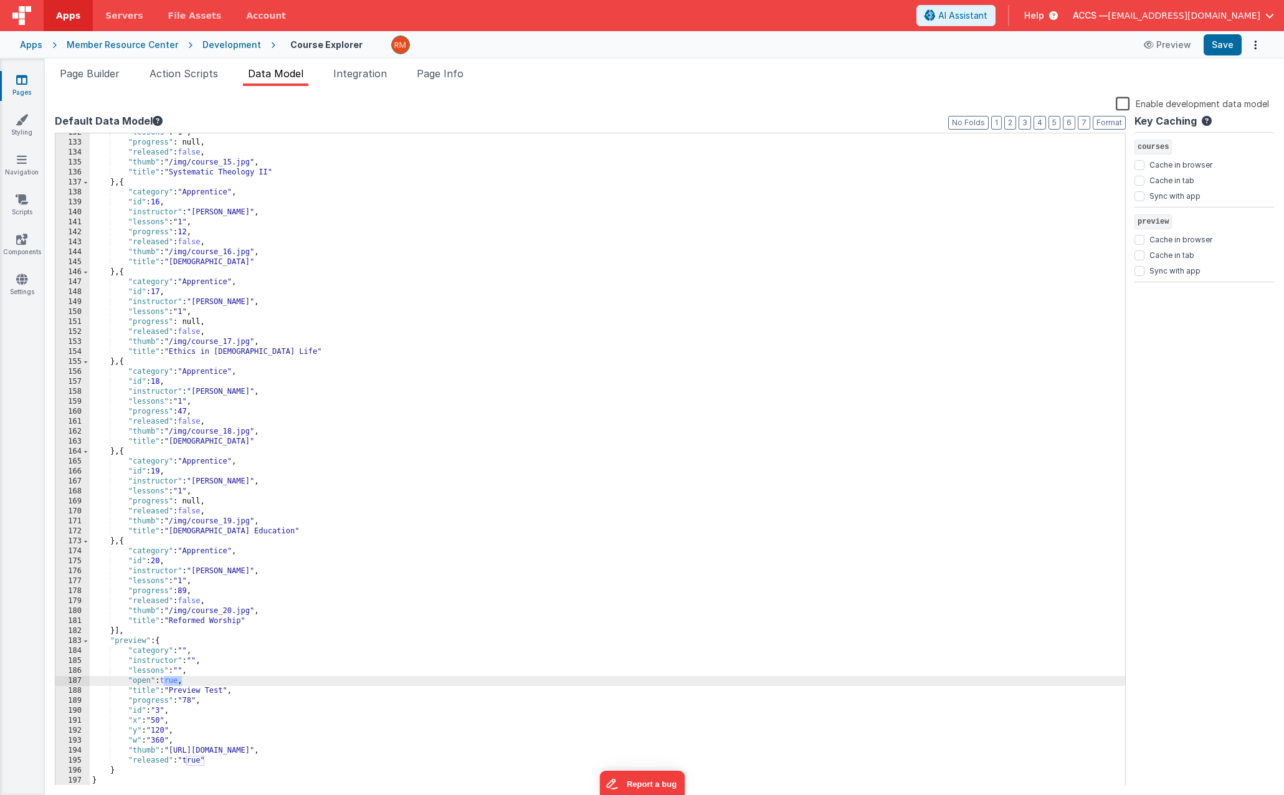
drag, startPoint x: 180, startPoint y: 682, endPoint x: 164, endPoint y: 680, distance: 15.6
click at [164, 680] on div ""lessons" : "1" , "progress" : null, "released" : false , "thumb" : "/img/cours…" at bounding box center [607, 464] width 1035 height 672
drag, startPoint x: 227, startPoint y: 693, endPoint x: 174, endPoint y: 691, distance: 53.0
click at [174, 691] on div ""lessons" : "1" , "progress" : null, "released" : false , "thumb" : "/img/cours…" at bounding box center [607, 464] width 1035 height 672
click at [196, 701] on div ""lessons" : "1" , "progress" : null, "released" : false , "thumb" : "/img/cours…" at bounding box center [607, 464] width 1035 height 672
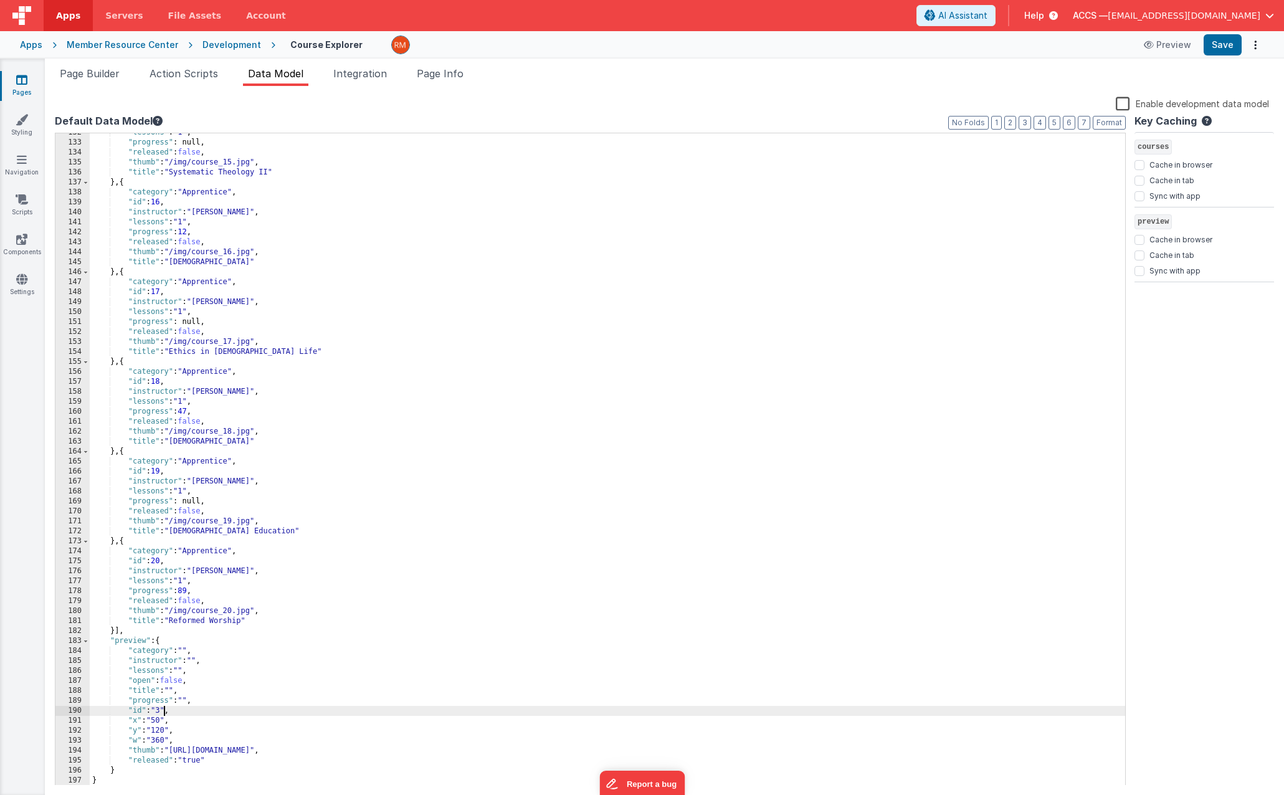
click at [164, 711] on div ""lessons" : "1" , "progress" : null, "released" : false , "thumb" : "/img/cours…" at bounding box center [607, 464] width 1035 height 672
click at [163, 723] on div ""lessons" : "1" , "progress" : null, "released" : false , "thumb" : "/img/cours…" at bounding box center [607, 464] width 1035 height 672
click at [167, 731] on div ""lessons" : "1" , "progress" : null, "released" : false , "thumb" : "/img/cours…" at bounding box center [607, 464] width 1035 height 672
click at [169, 740] on div ""lessons" : "1" , "progress" : null, "released" : false , "thumb" : "/img/cours…" at bounding box center [607, 464] width 1035 height 672
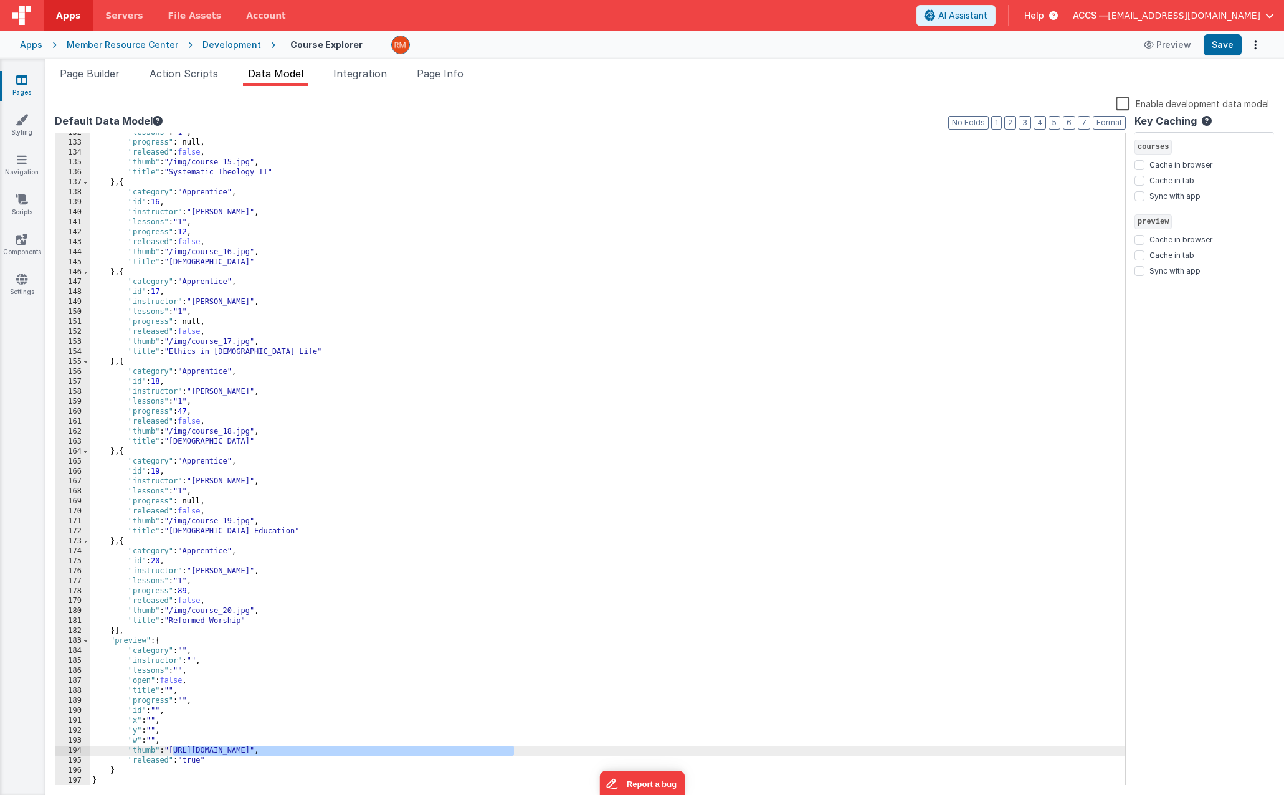
drag, startPoint x: 515, startPoint y: 752, endPoint x: 174, endPoint y: 749, distance: 340.2
click at [174, 749] on div ""lessons" : "1" , "progress" : null, "released" : false , "thumb" : "/img/cours…" at bounding box center [607, 464] width 1035 height 672
click at [202, 764] on div ""lessons" : "1" , "progress" : null, "released" : false , "thumb" : "/img/cours…" at bounding box center [607, 464] width 1035 height 672
click at [1229, 50] on button "Save" at bounding box center [1223, 44] width 38 height 21
click at [463, 80] on li "Page Info" at bounding box center [440, 76] width 57 height 20
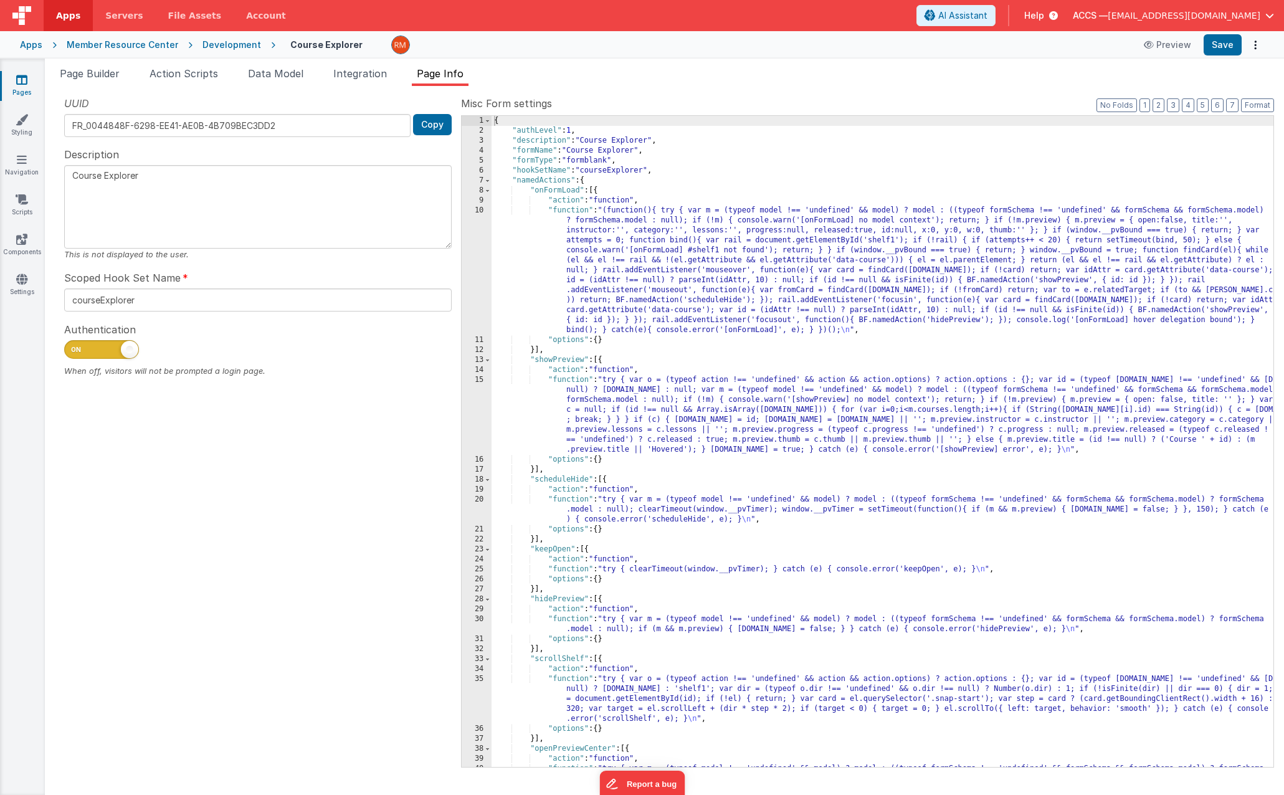
click at [569, 215] on div "{ "authLevel" : 1 , "description" : "Course Explorer" , "formName" : "Course Ex…" at bounding box center [883, 476] width 782 height 721
click at [283, 80] on li "Data Model" at bounding box center [275, 76] width 65 height 20
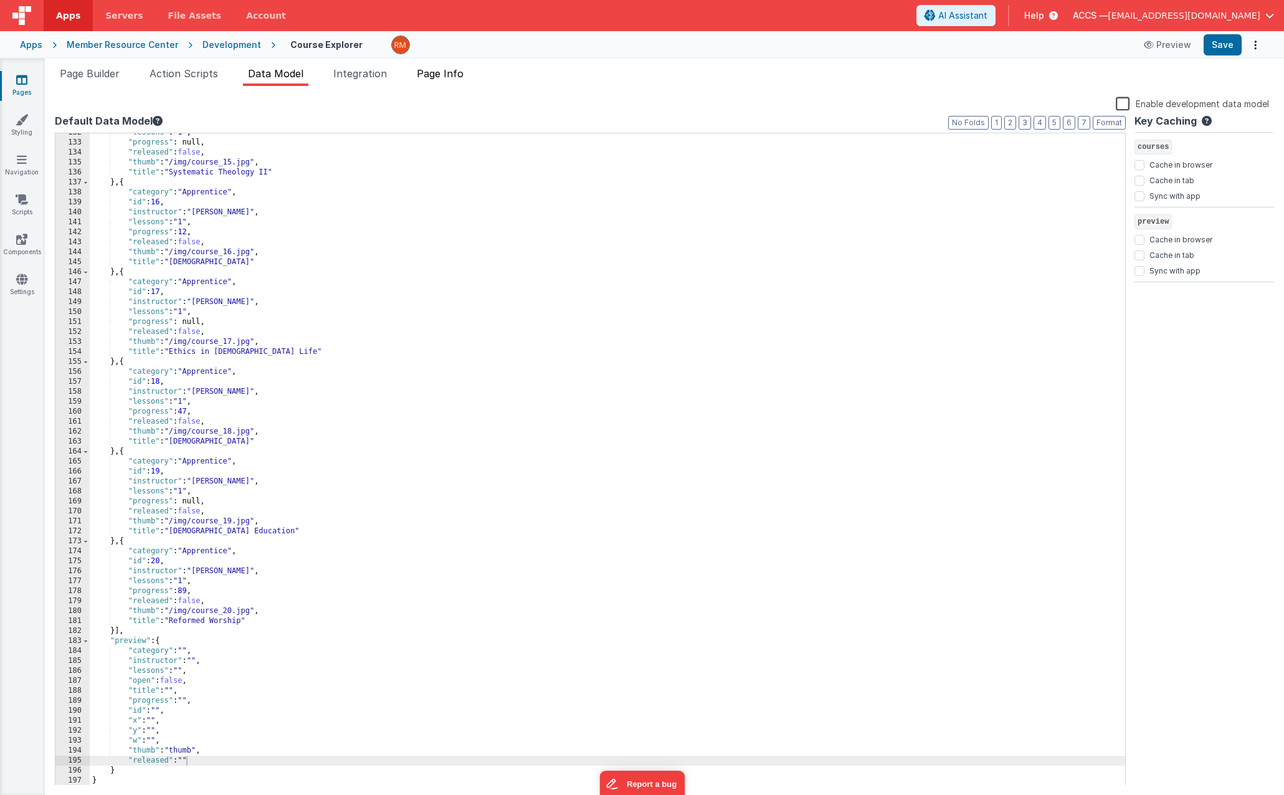
click at [442, 73] on span "Page Info" at bounding box center [440, 73] width 47 height 12
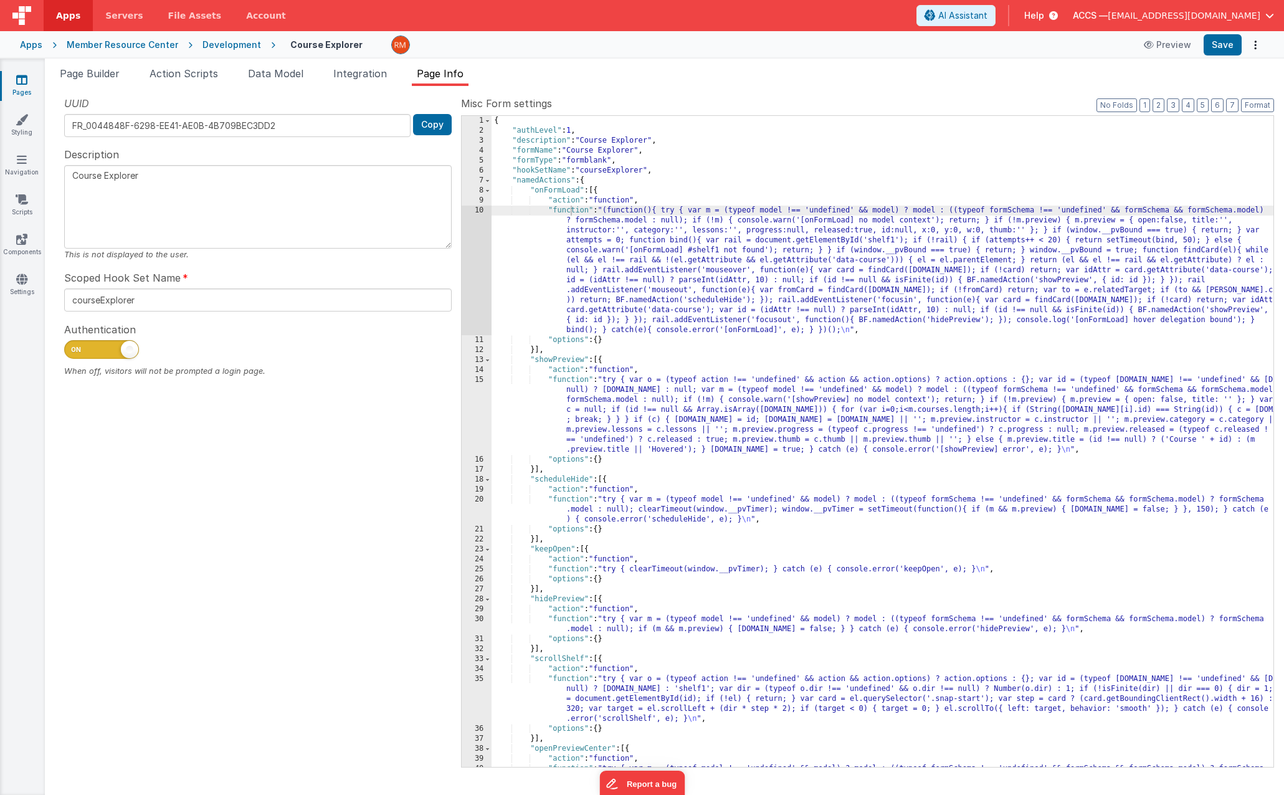
click at [564, 211] on div "{ "authLevel" : 1 , "description" : "Course Explorer" , "formName" : "Course Ex…" at bounding box center [883, 476] width 782 height 721
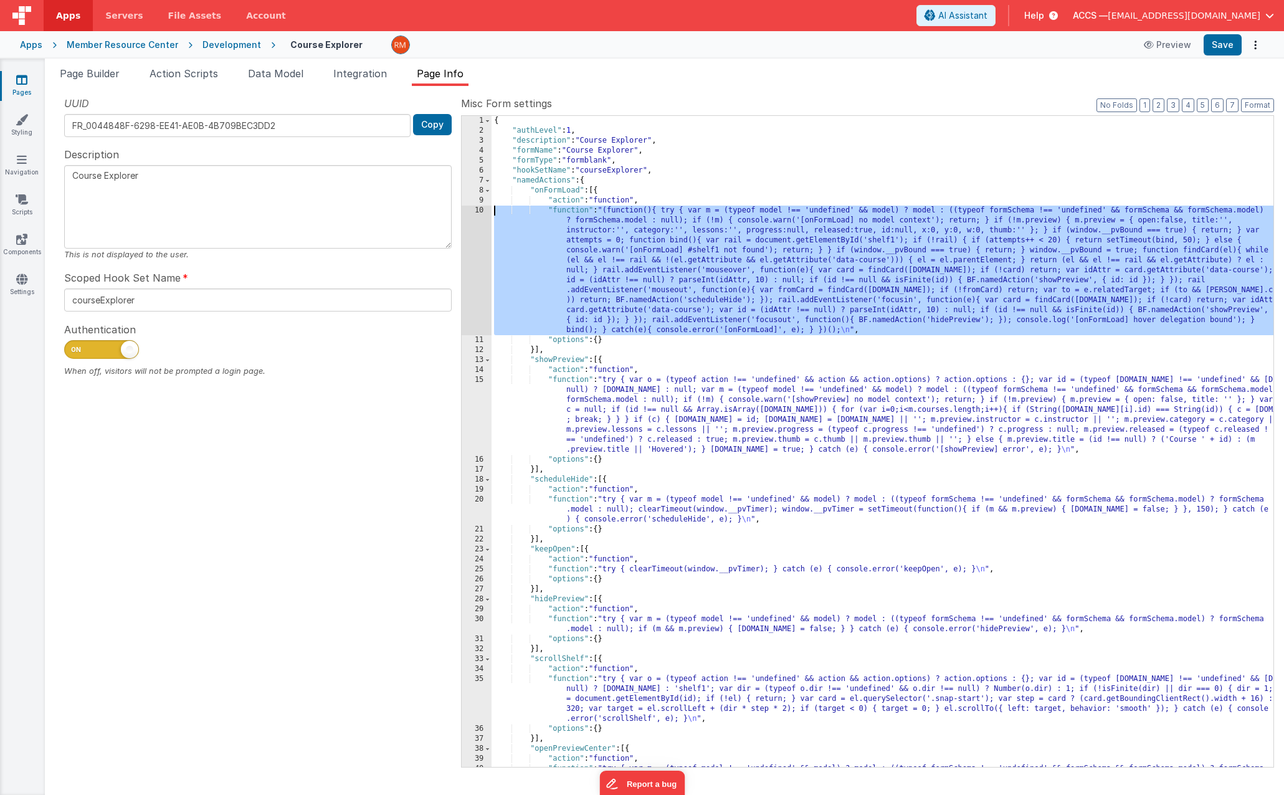
click at [477, 210] on div "10" at bounding box center [477, 271] width 30 height 130
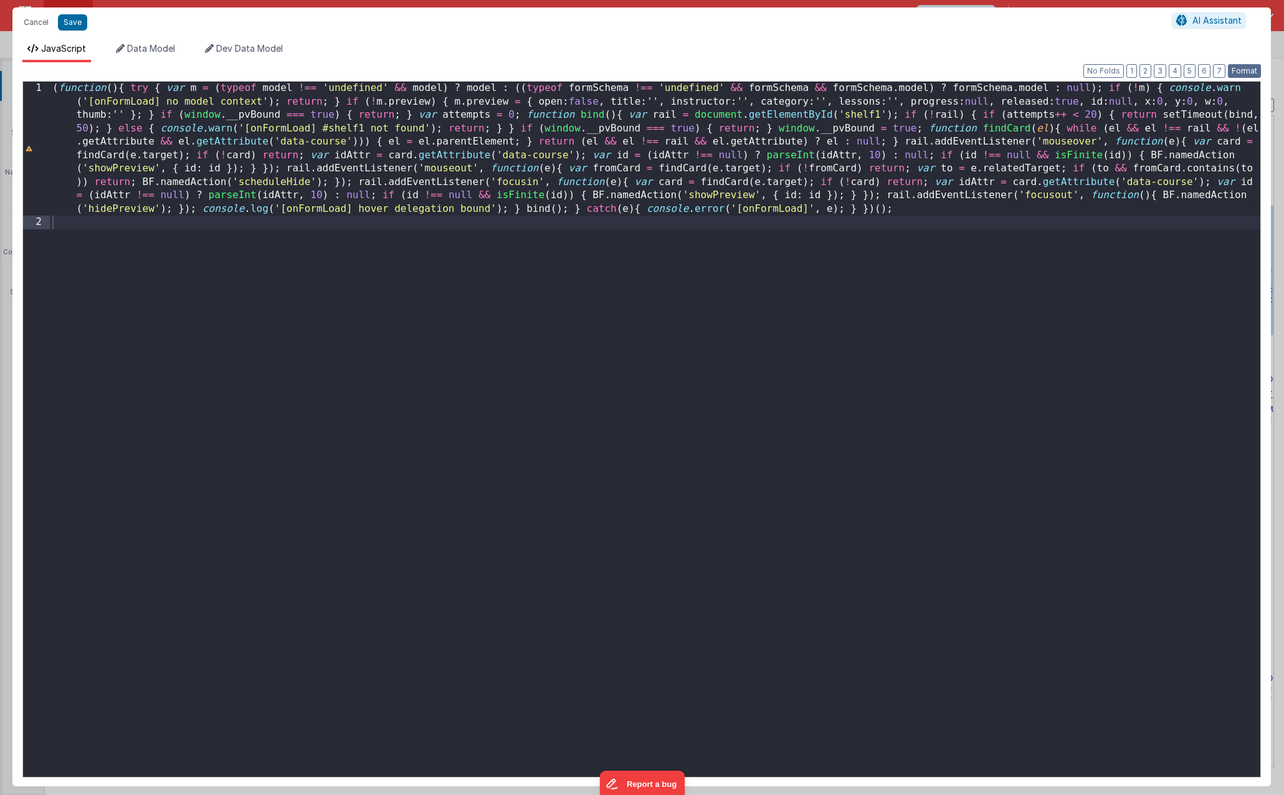
click at [1232, 75] on button "Format" at bounding box center [1244, 71] width 33 height 14
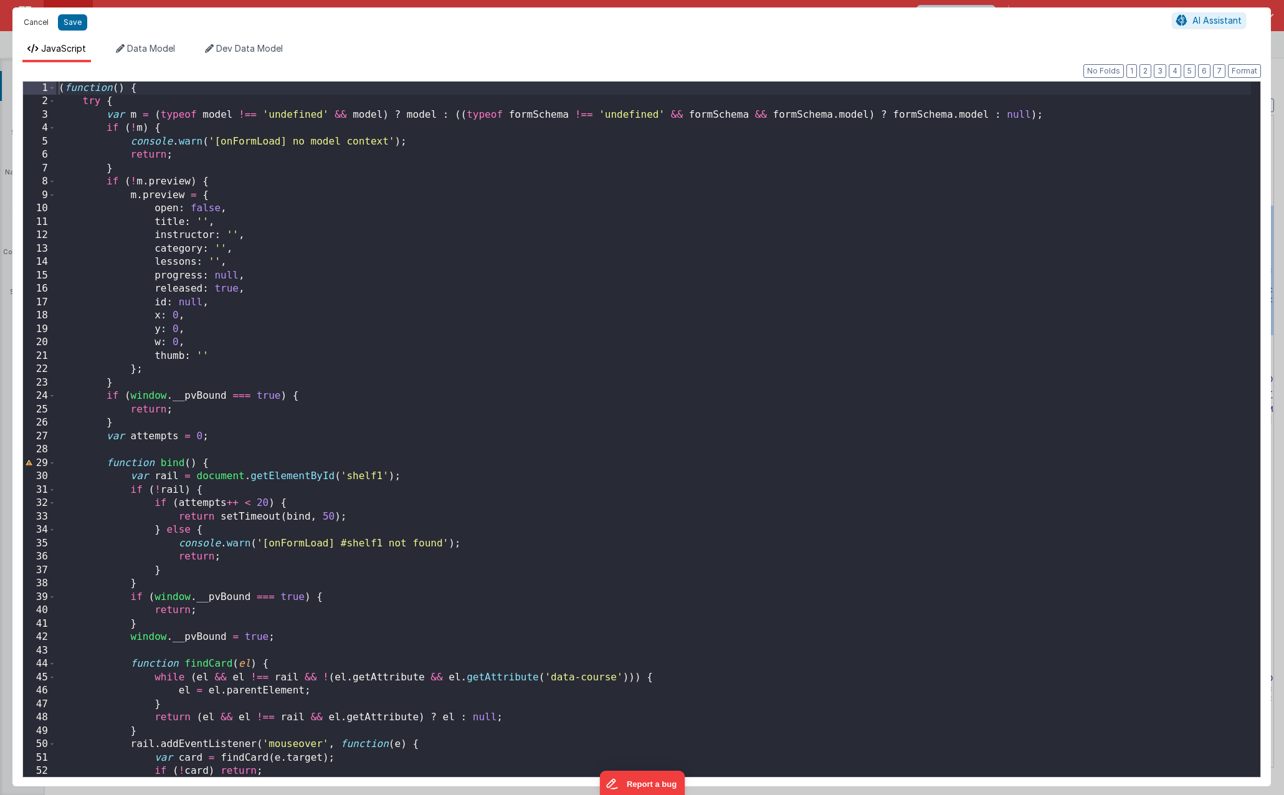
click at [33, 26] on button "Cancel" at bounding box center [35, 22] width 37 height 17
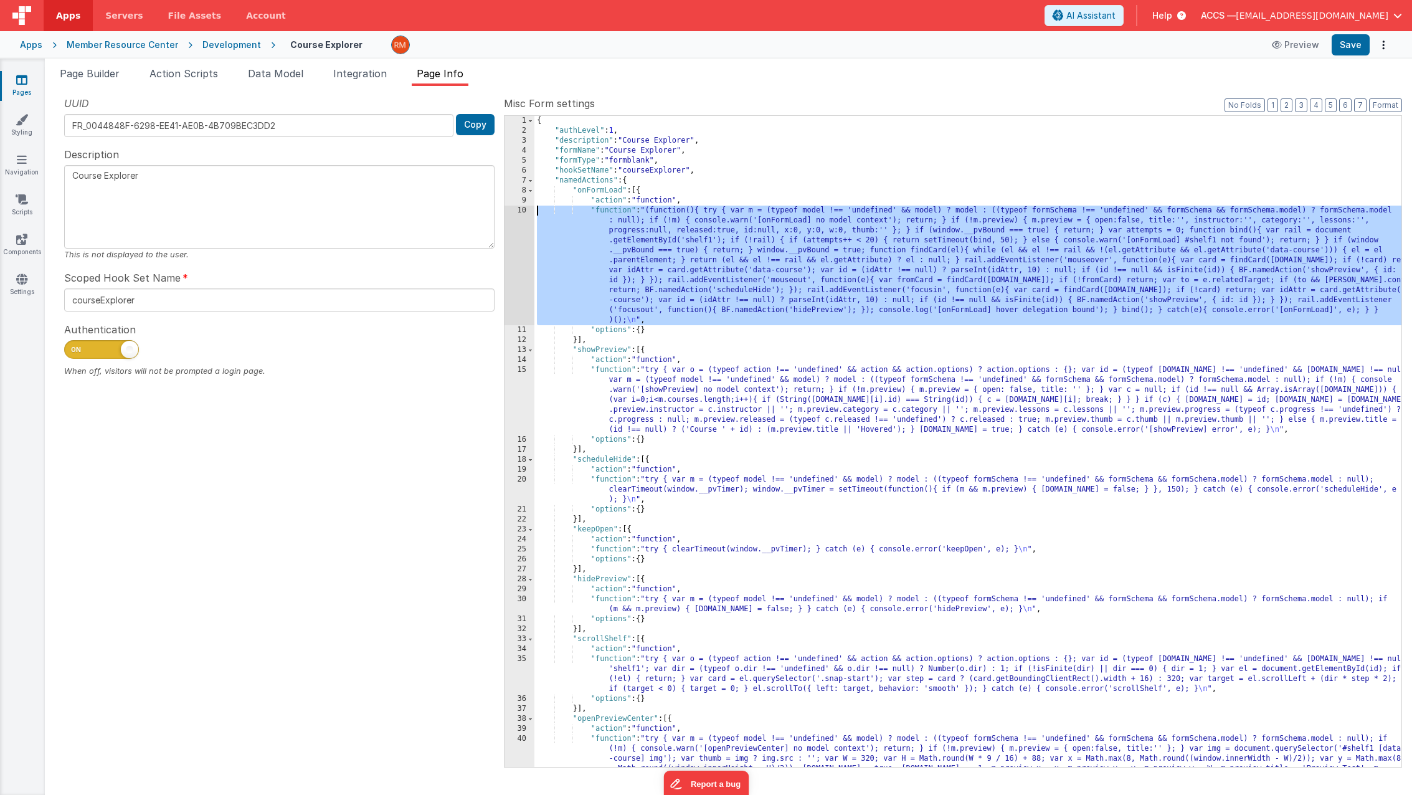
click at [620, 250] on div "{ "authLevel" : 1 , "description" : "Course Explorer" , "formName" : "Course Ex…" at bounding box center [968, 476] width 867 height 721
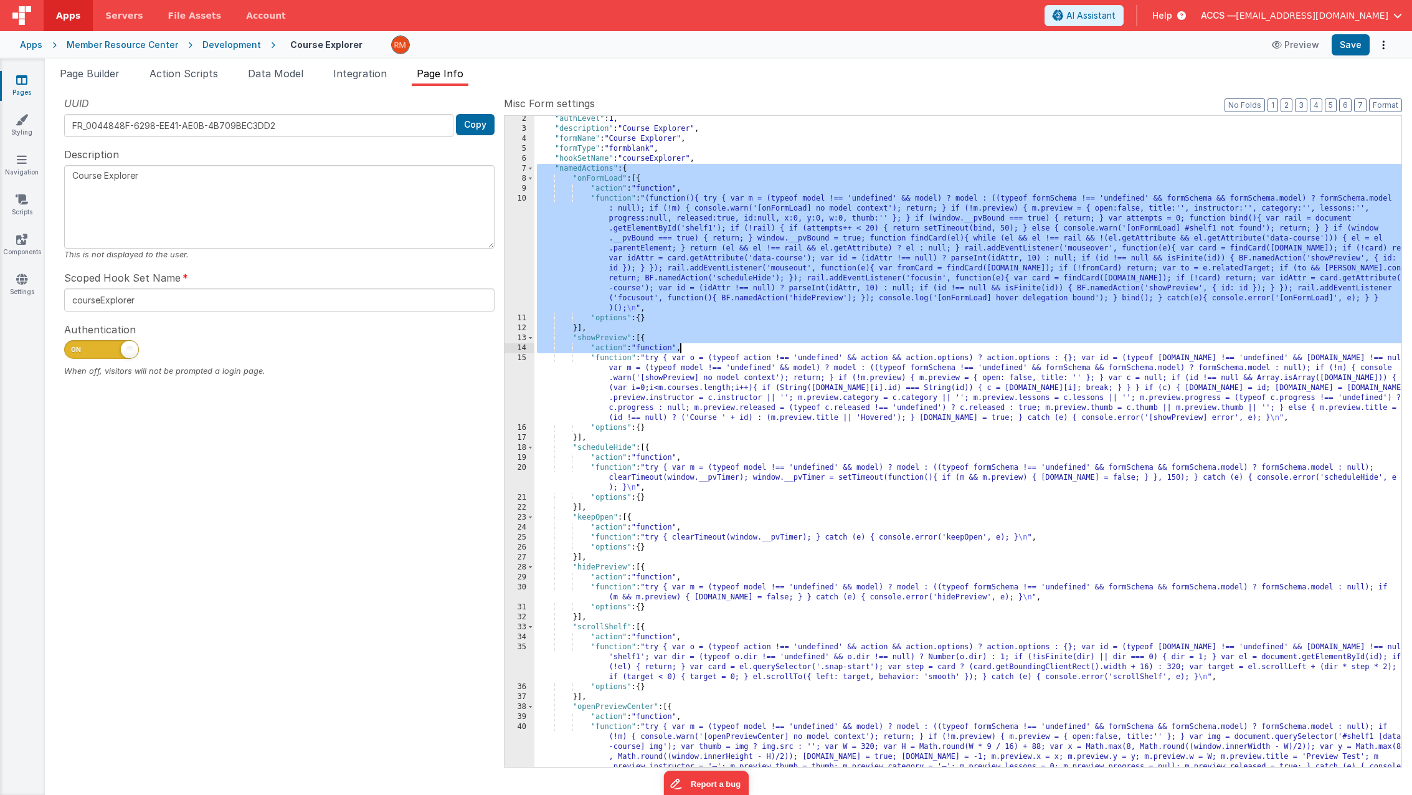
scroll to position [126, 0]
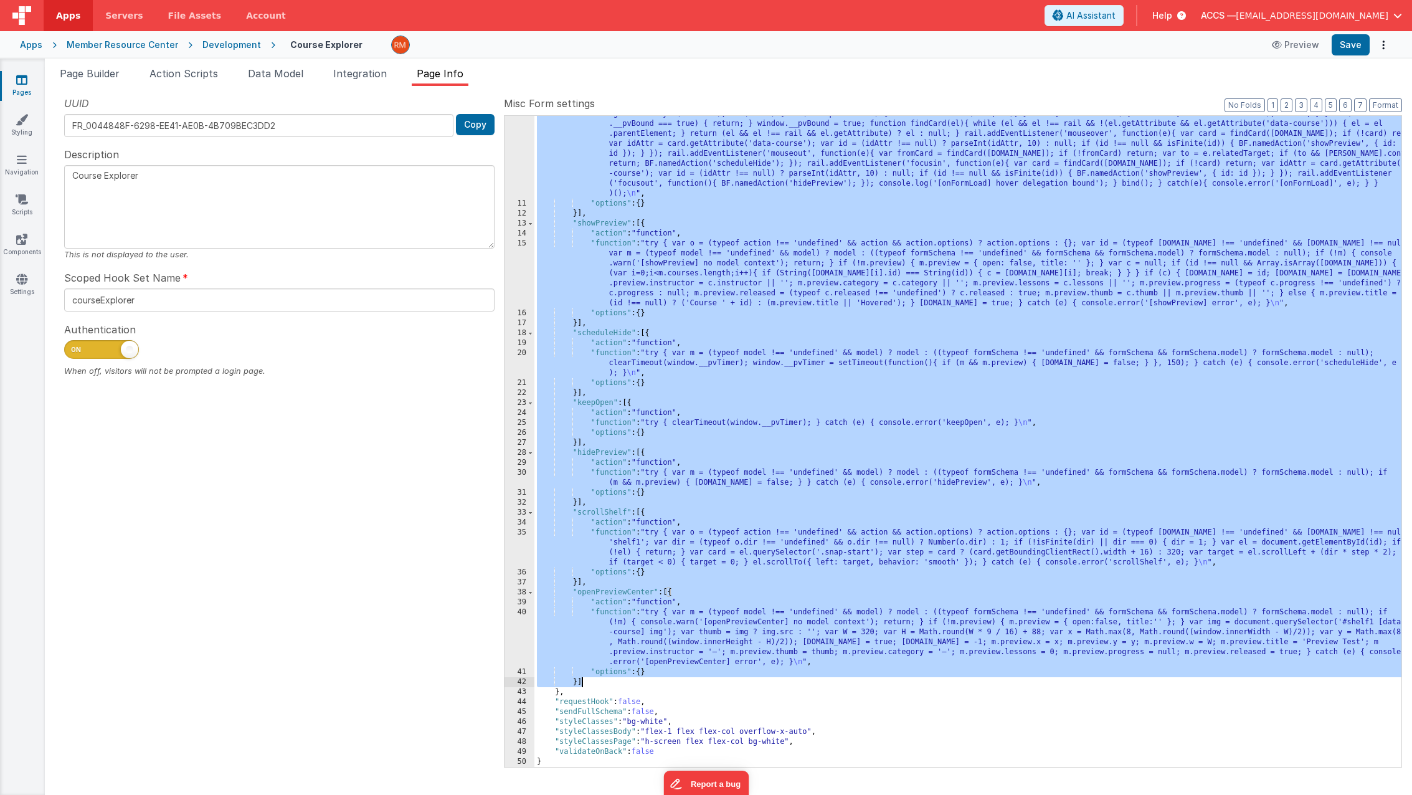
drag, startPoint x: 535, startPoint y: 181, endPoint x: 637, endPoint y: 683, distance: 513.0
click at [637, 683] on div ""function" : "(function(){ try { var m = (typeof model !== 'undefined' && model…" at bounding box center [968, 469] width 867 height 781
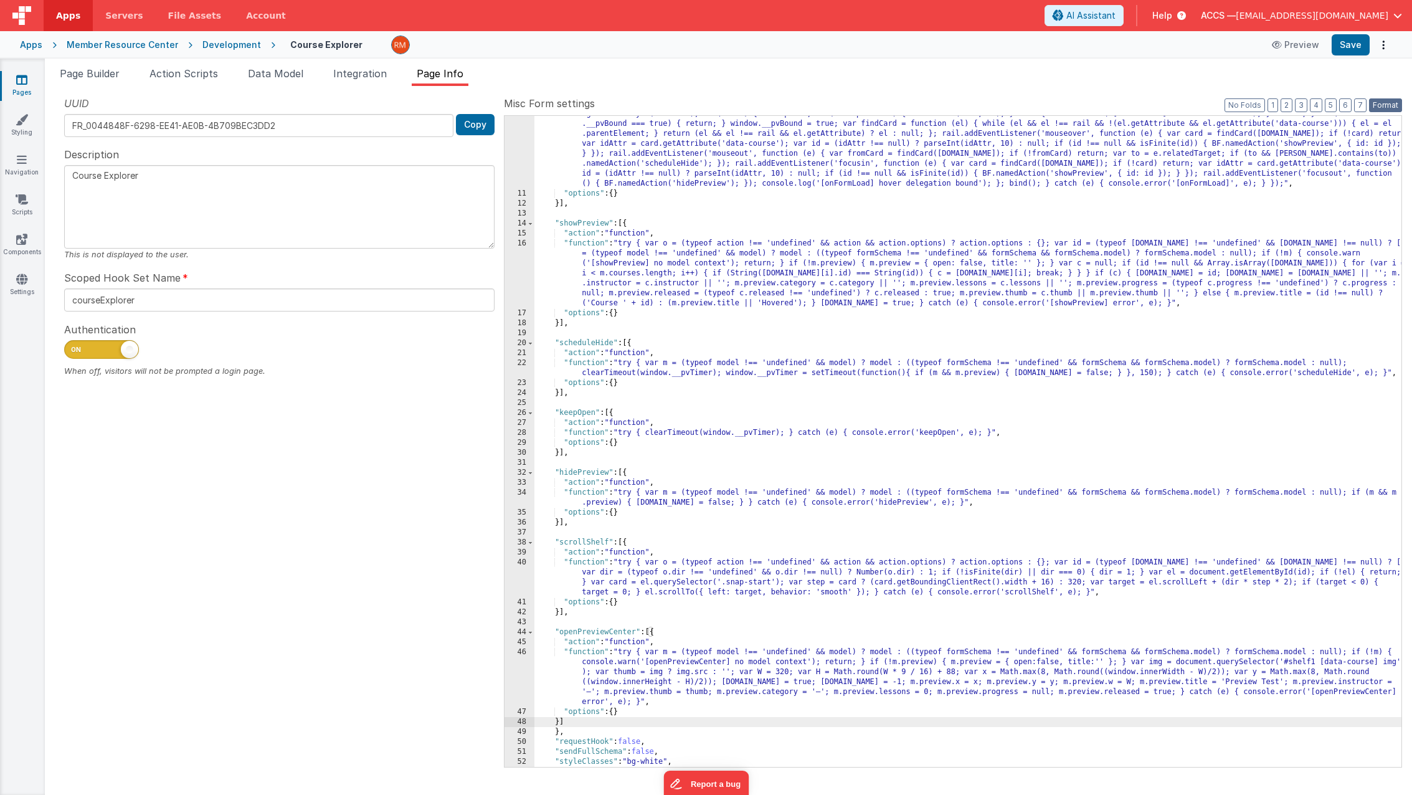
click at [1283, 110] on button "Format" at bounding box center [1385, 105] width 33 height 14
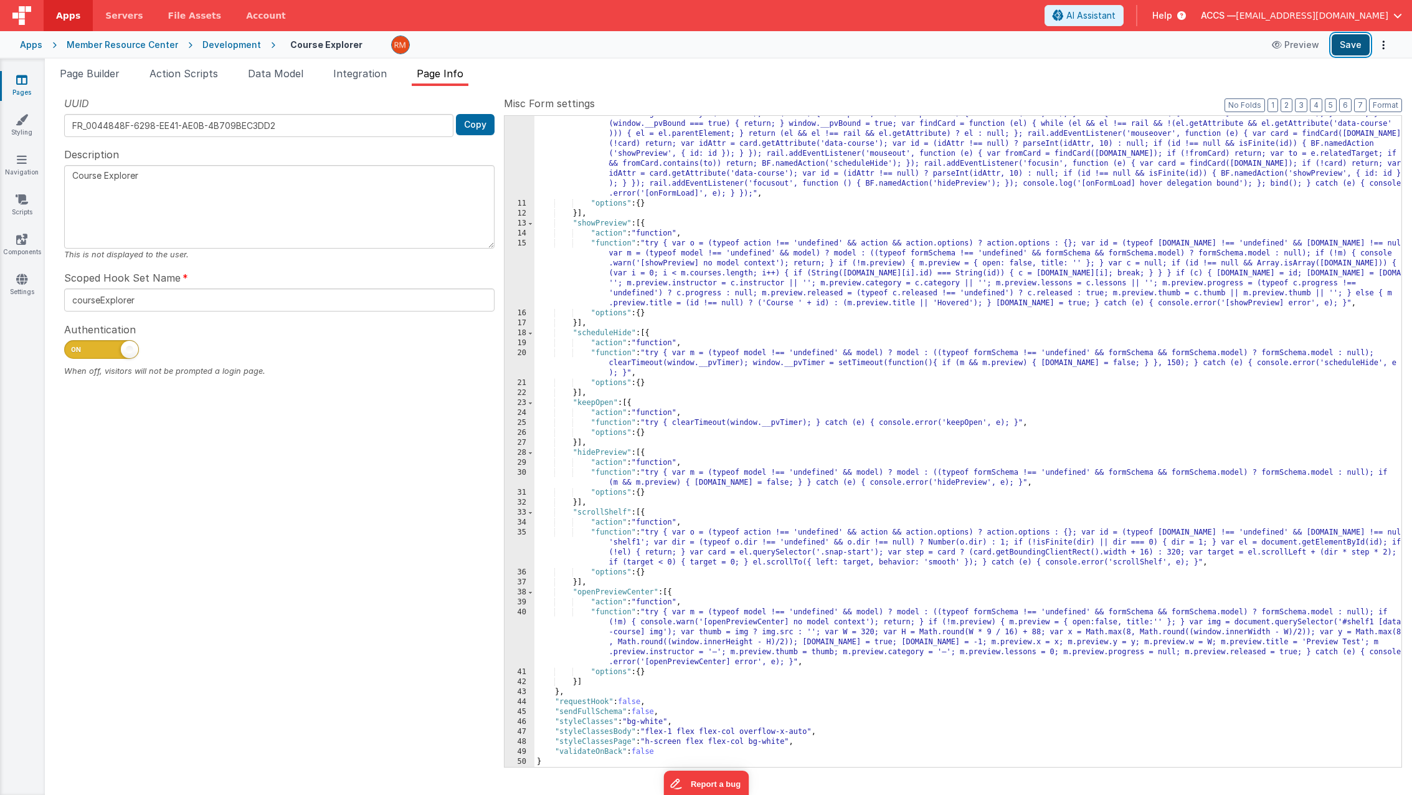
click at [1283, 45] on button "Save" at bounding box center [1351, 44] width 38 height 21
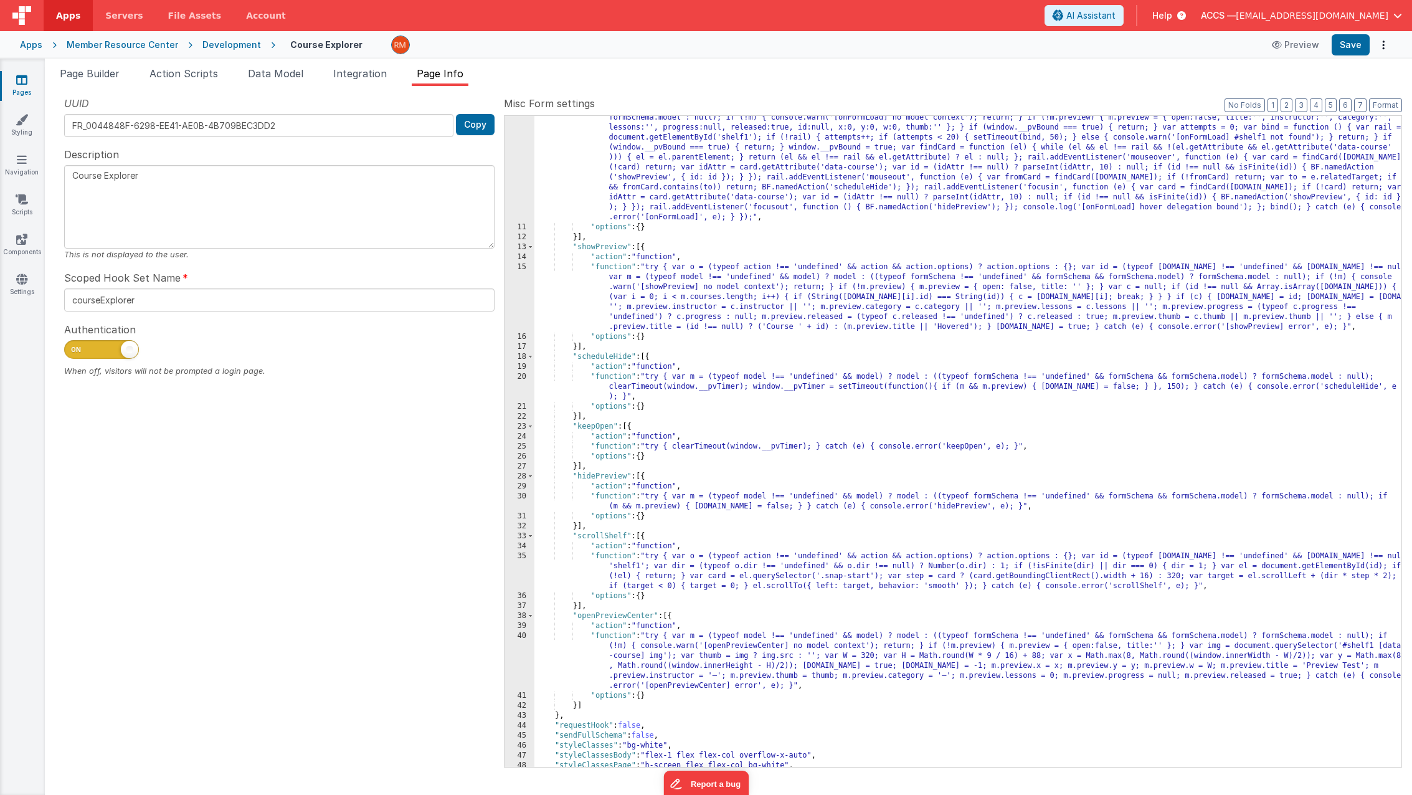
scroll to position [0, 0]
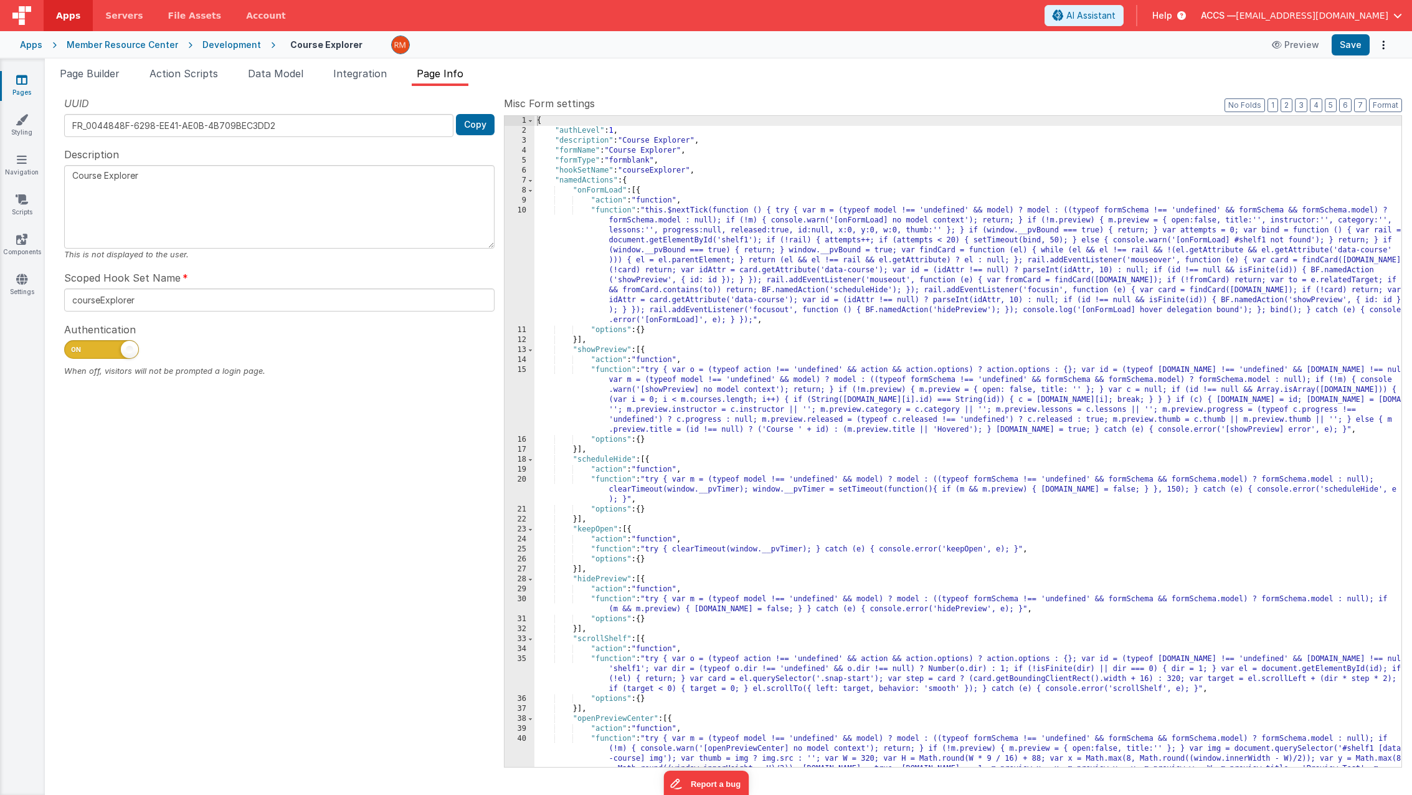
click at [620, 211] on div "{ "authLevel" : 1 , "description" : "Course Explorer" , "formName" : "Course Ex…" at bounding box center [968, 476] width 867 height 721
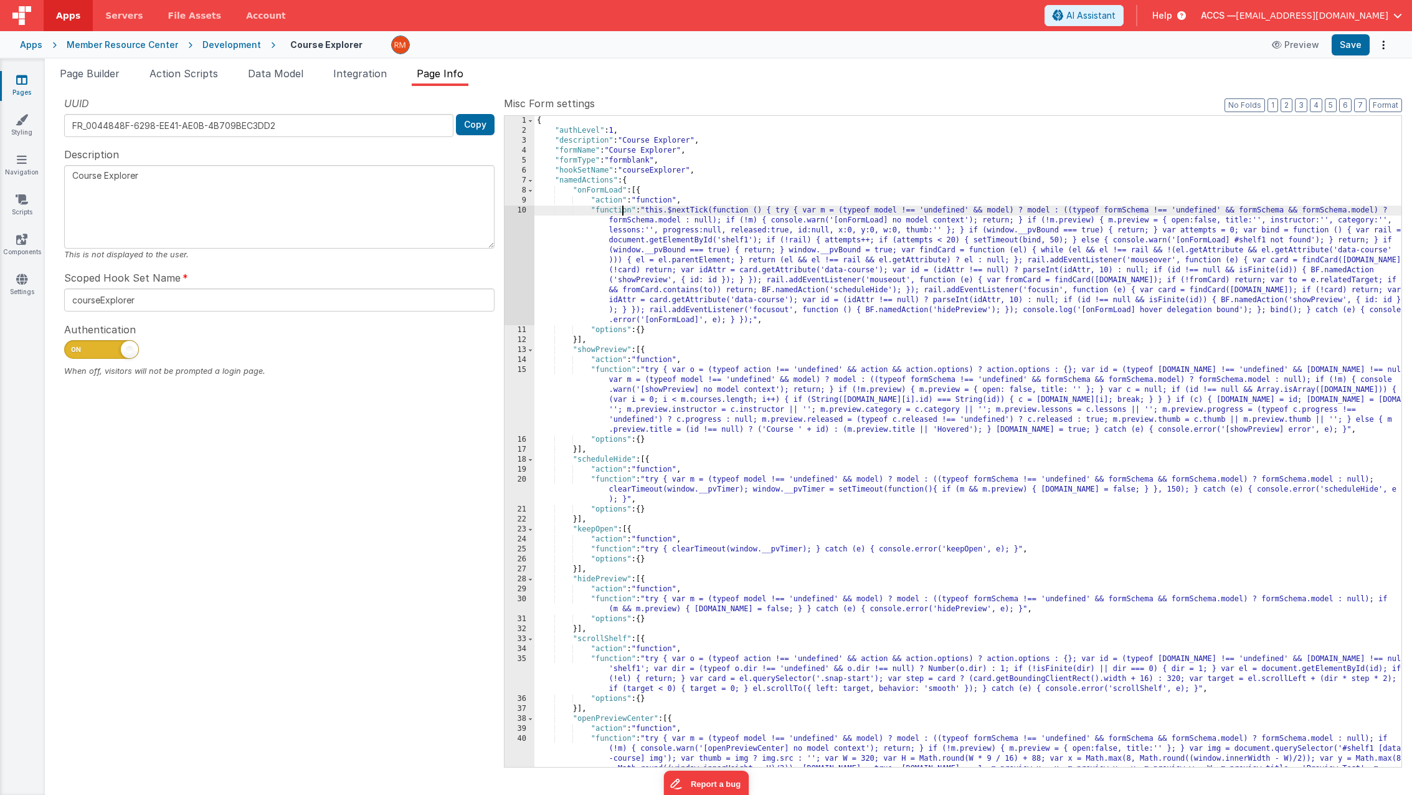
click at [526, 211] on div "10" at bounding box center [520, 266] width 30 height 120
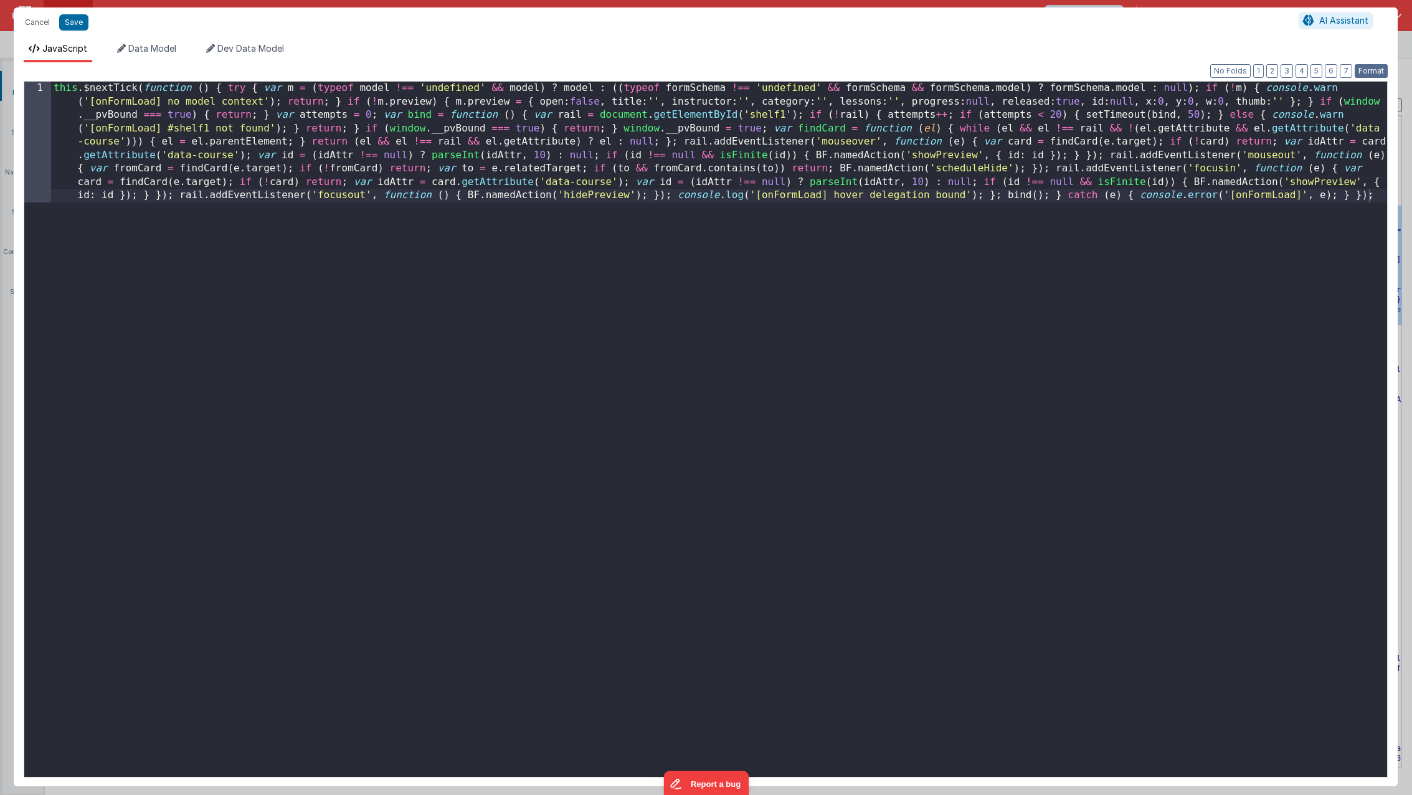
click at [1283, 70] on button "Format" at bounding box center [1371, 71] width 33 height 14
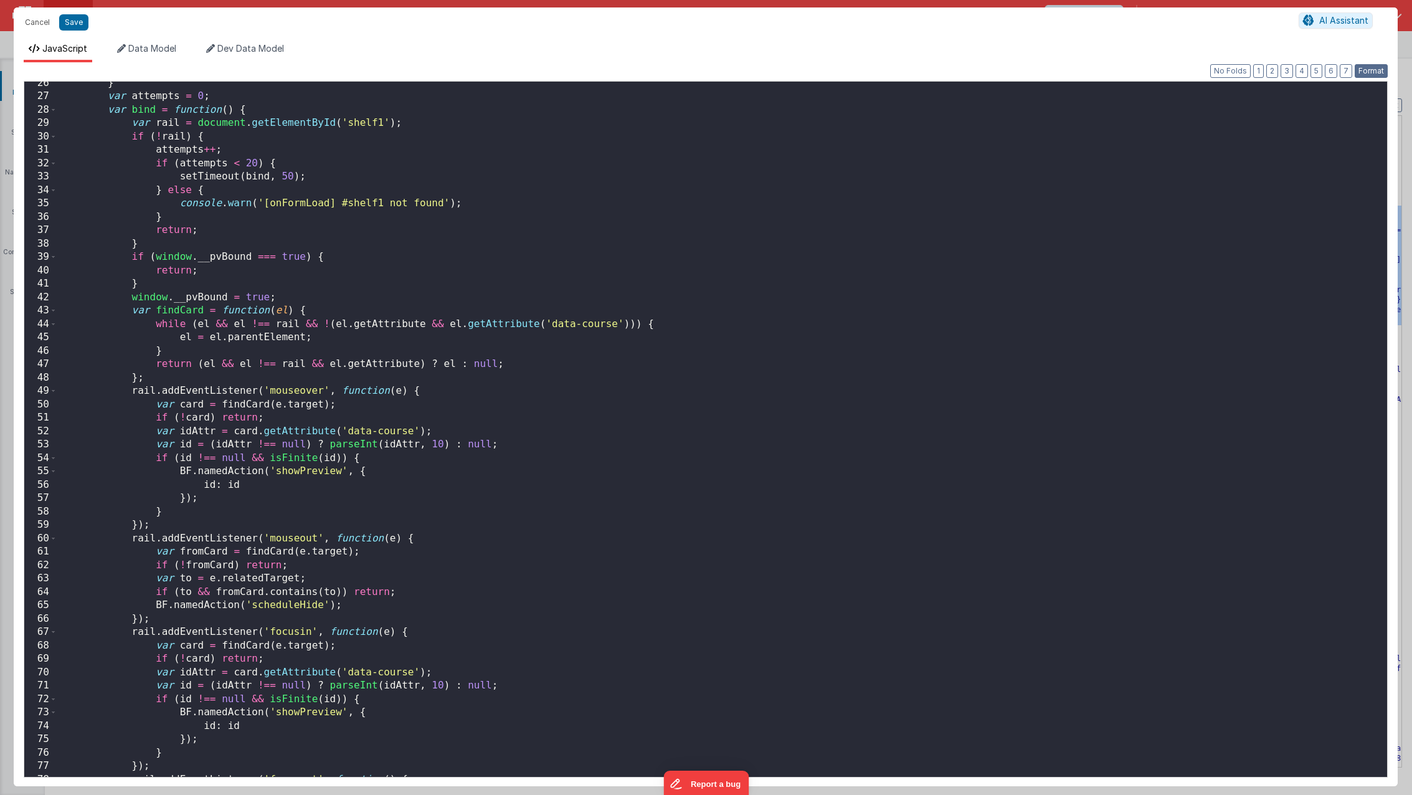
scroll to position [470, 0]
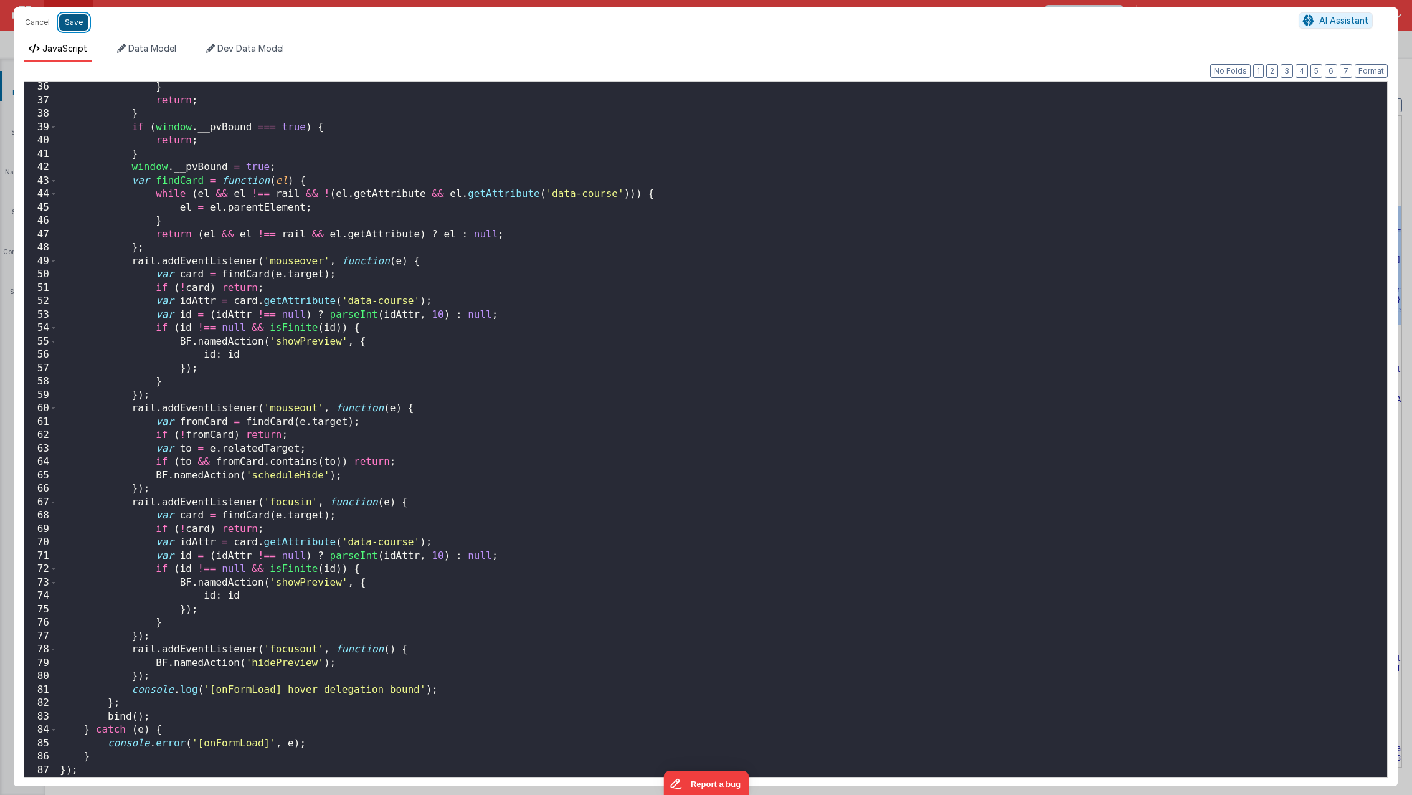
click at [80, 26] on button "Save" at bounding box center [73, 22] width 29 height 16
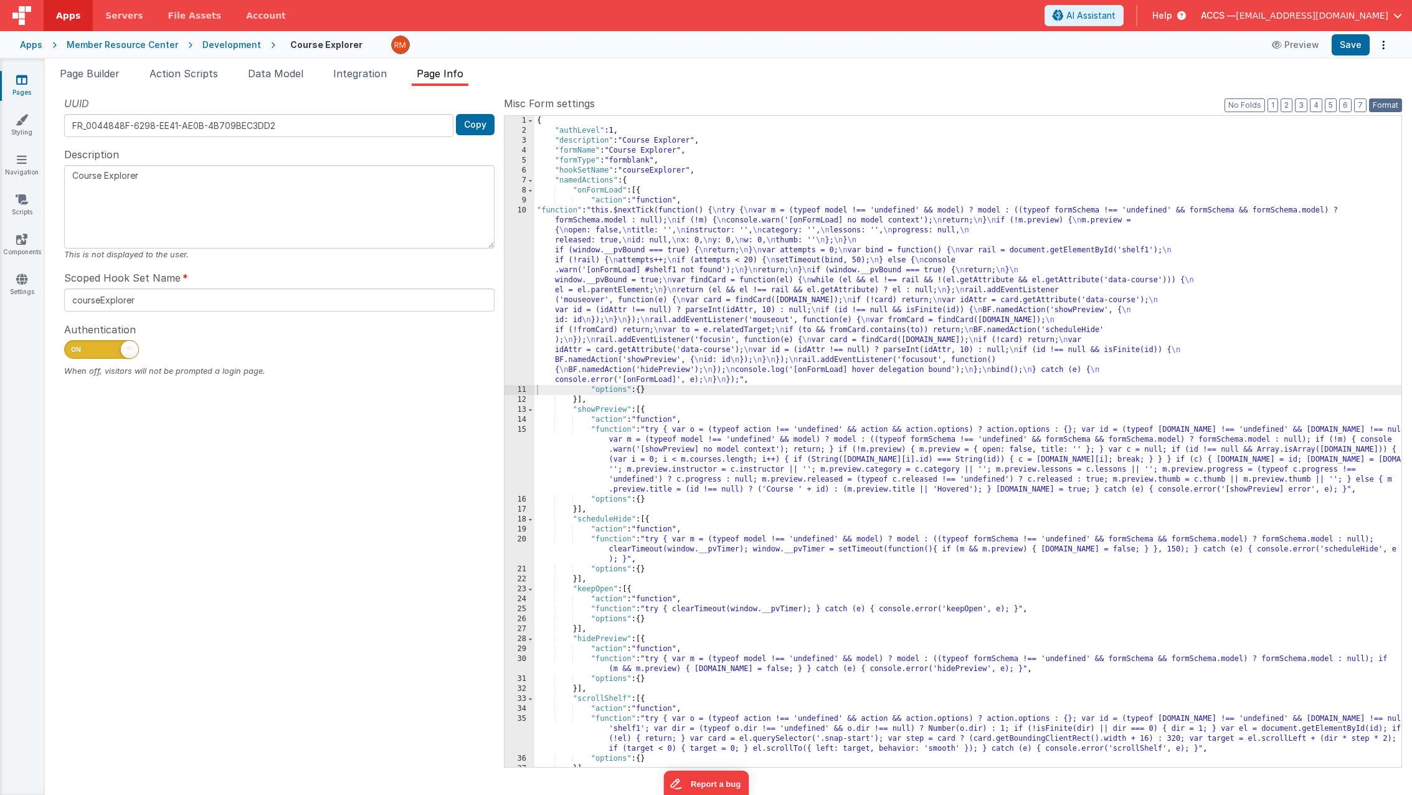
click at [1283, 106] on button "Format" at bounding box center [1385, 105] width 33 height 14
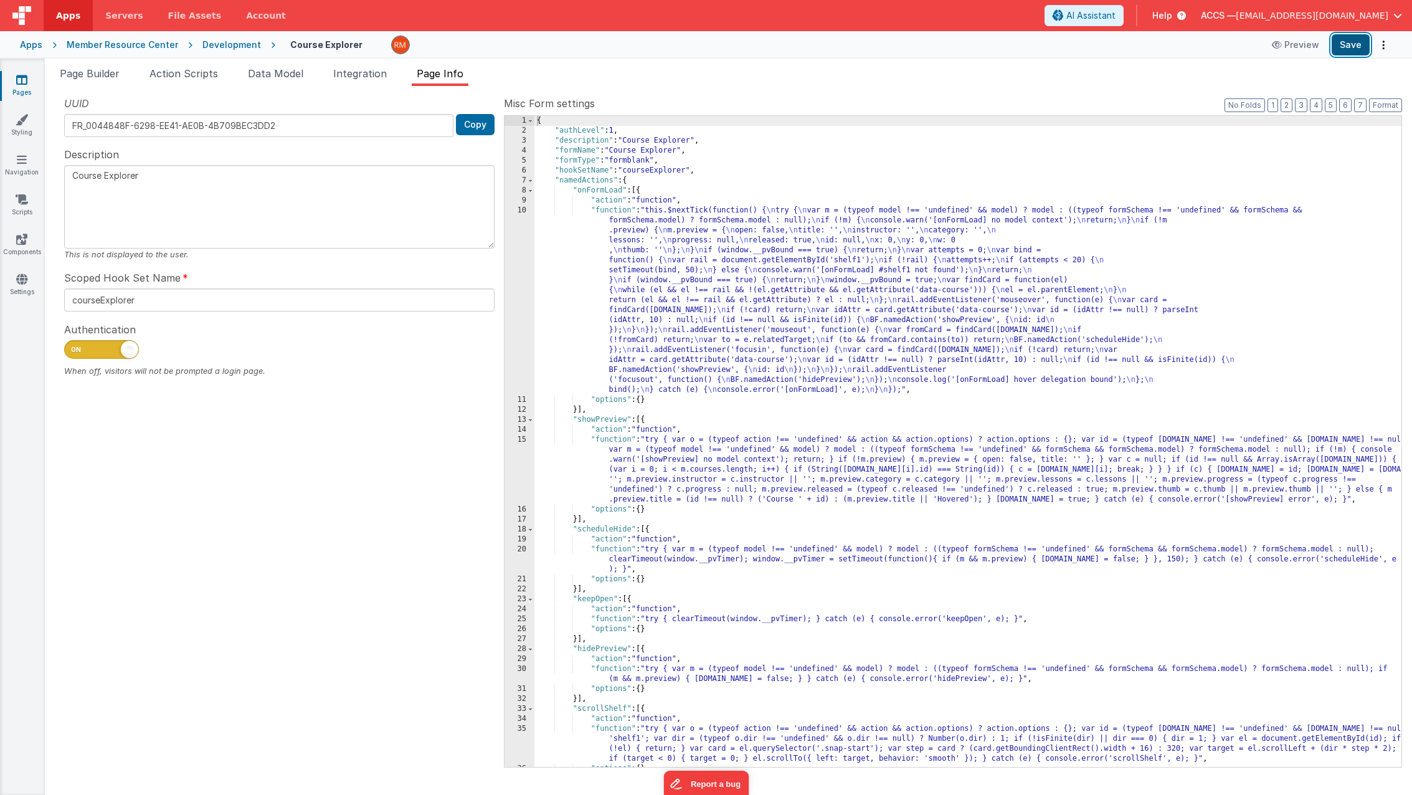
click at [1283, 50] on button "Save" at bounding box center [1351, 44] width 38 height 21
click at [606, 210] on div "{ "authLevel" : 1 , "description" : "Course Explorer" , "formName" : "Course Ex…" at bounding box center [968, 451] width 867 height 671
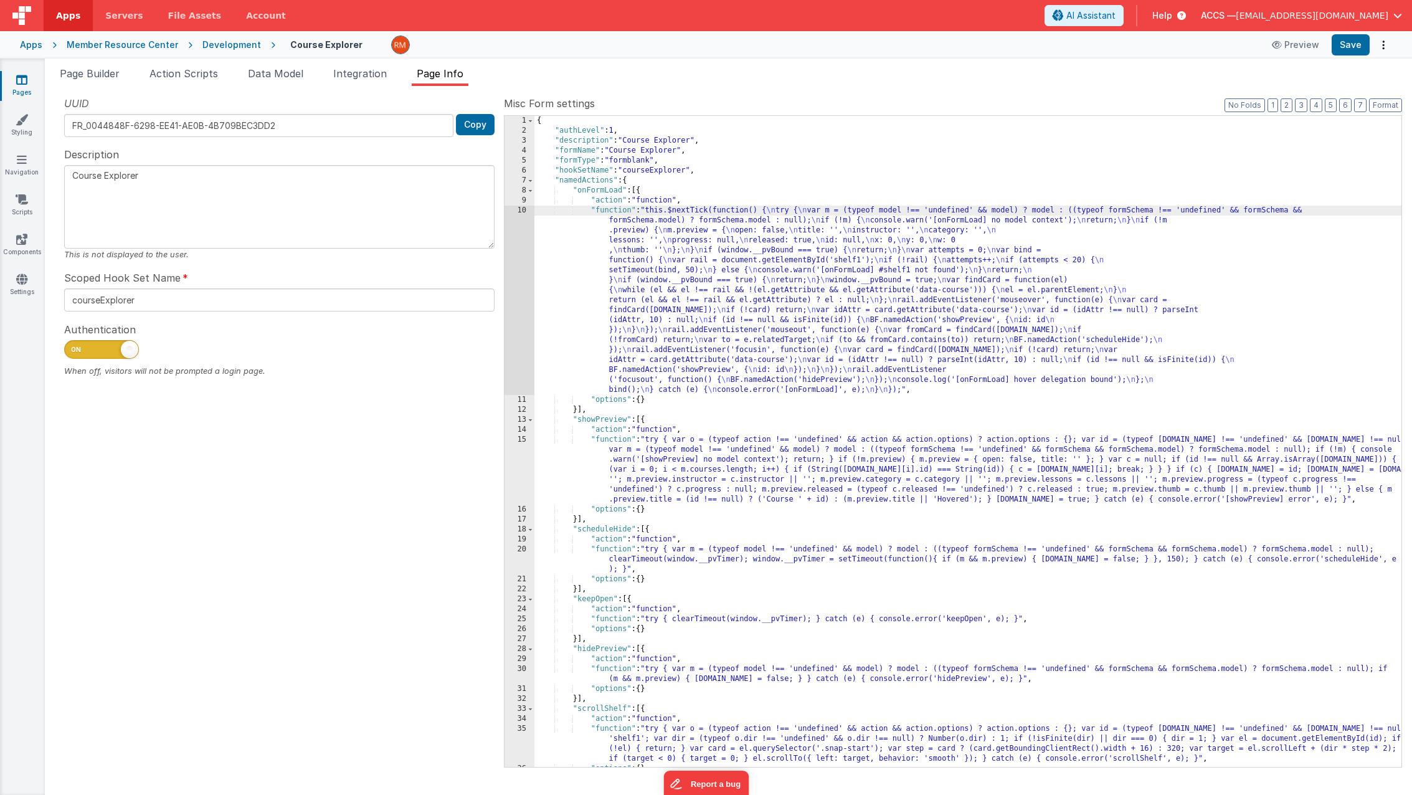
click at [521, 211] on div "10" at bounding box center [520, 300] width 30 height 189
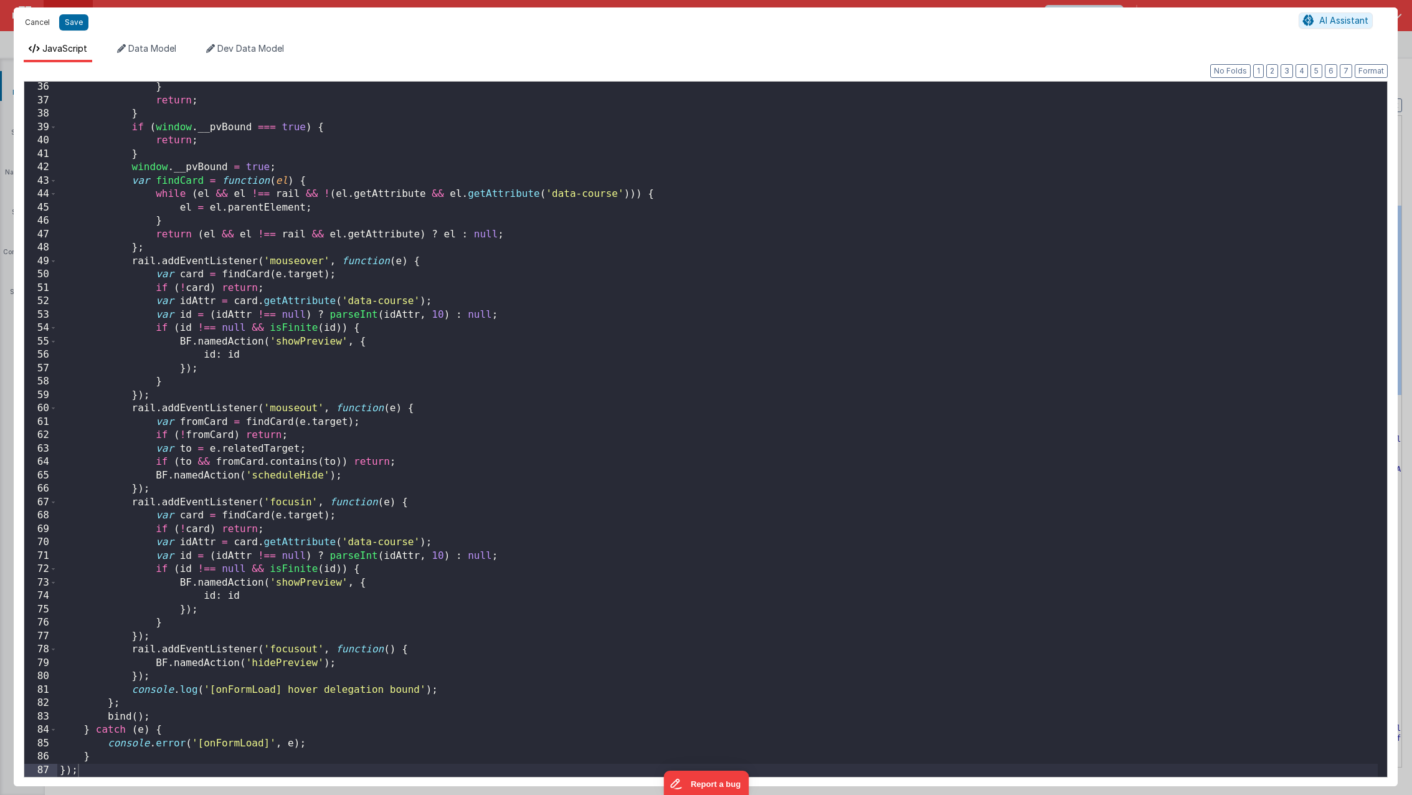
click at [32, 24] on button "Cancel" at bounding box center [37, 22] width 37 height 17
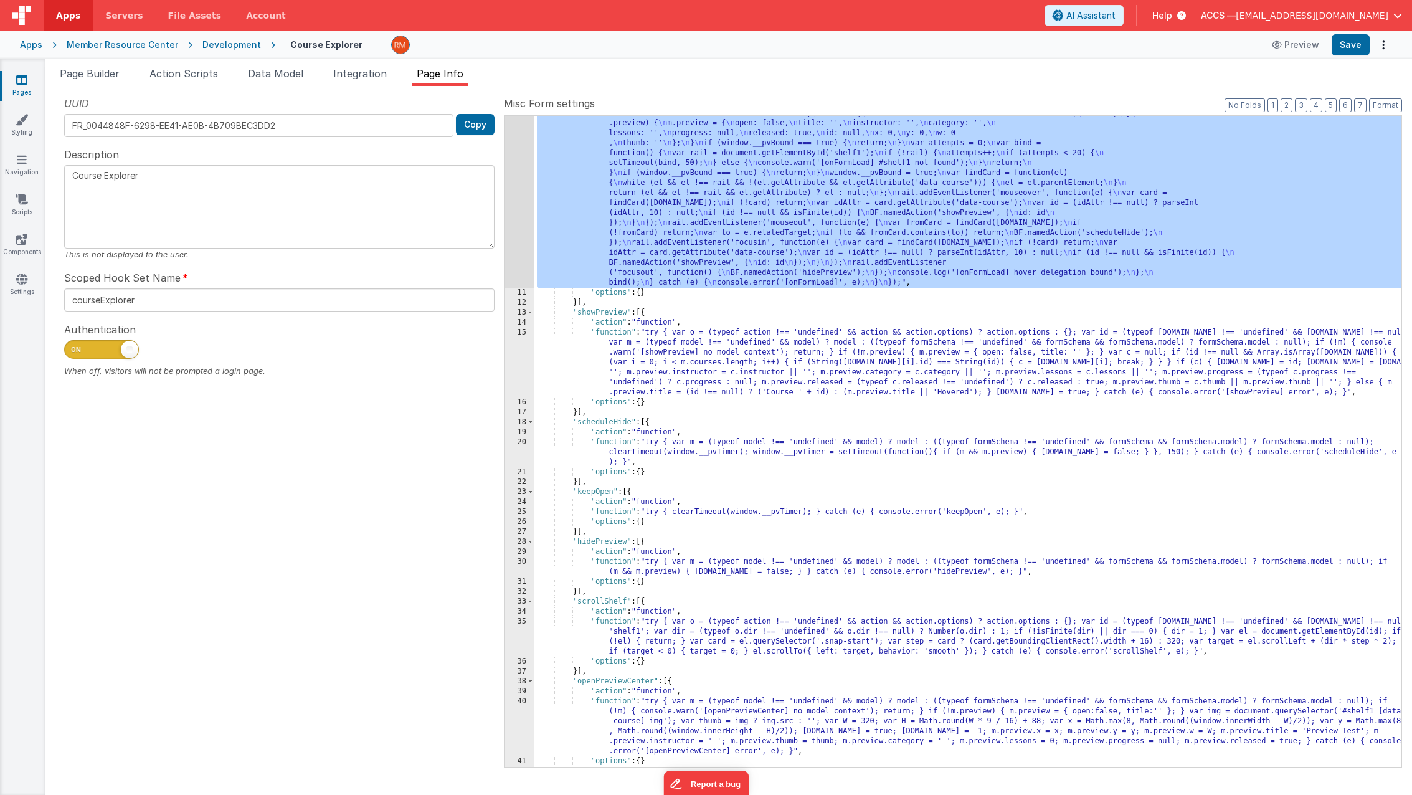
scroll to position [196, 0]
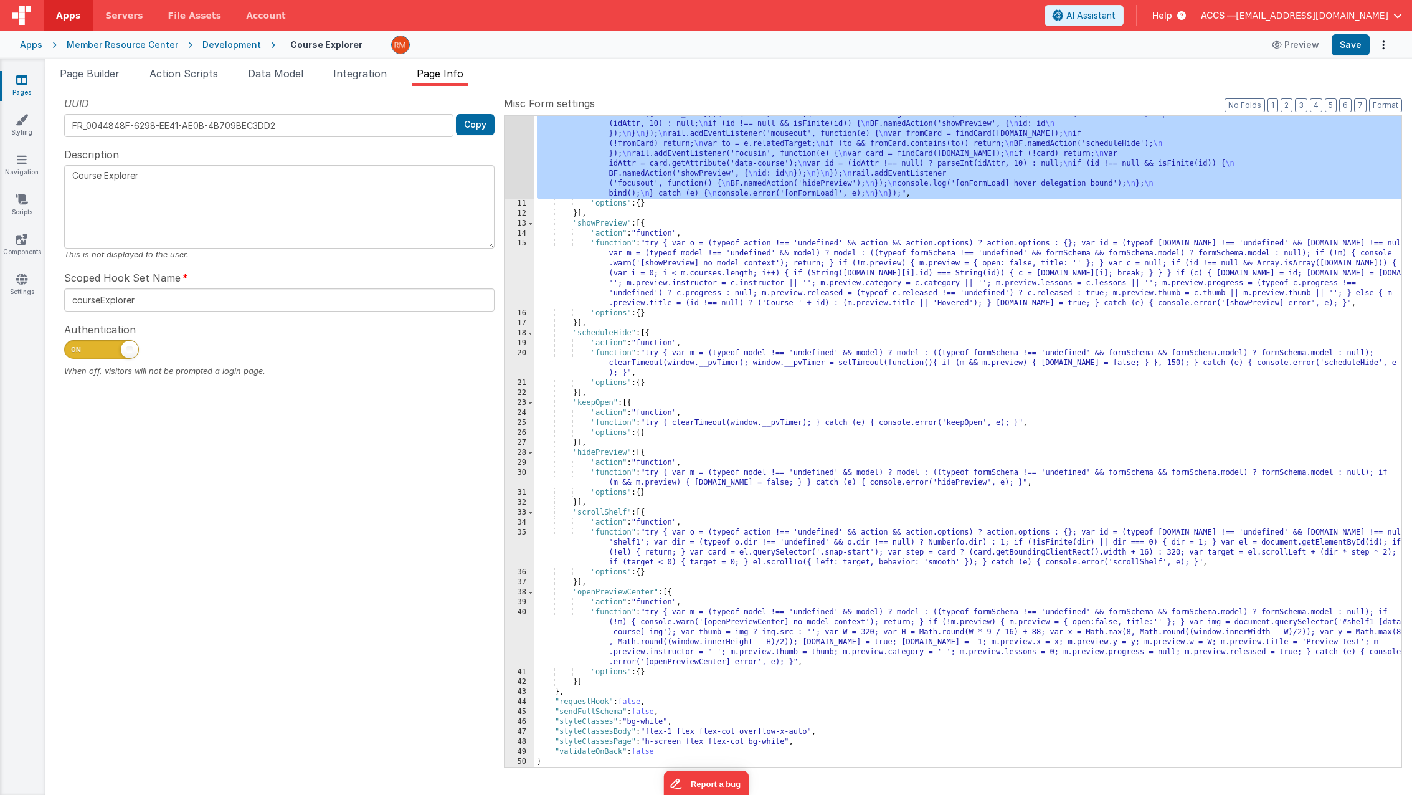
click at [609, 243] on div ""function" : "this.$nextTick(function() { \n try { \n var m = (typeof model !==…" at bounding box center [968, 434] width 867 height 850
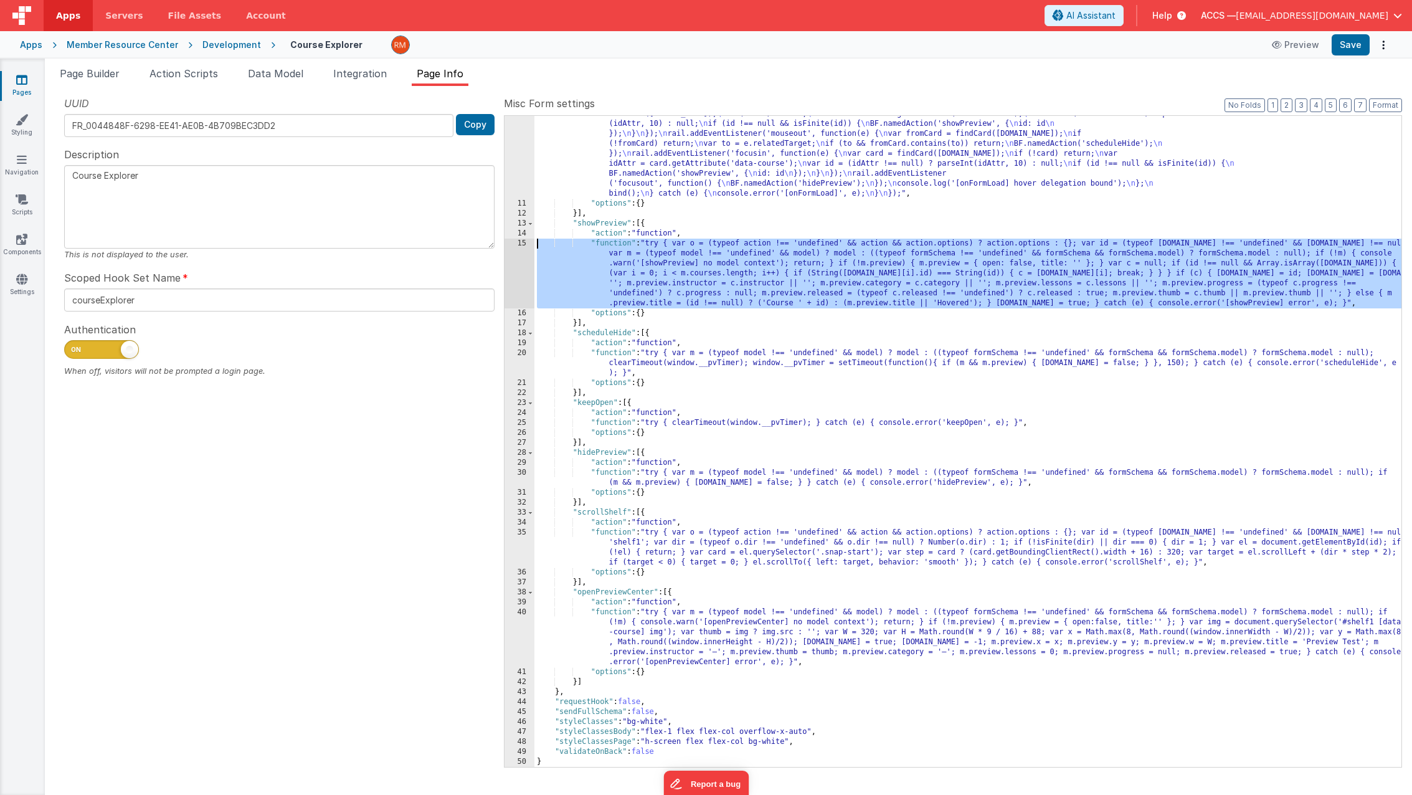
click at [524, 245] on div "15" at bounding box center [520, 274] width 30 height 70
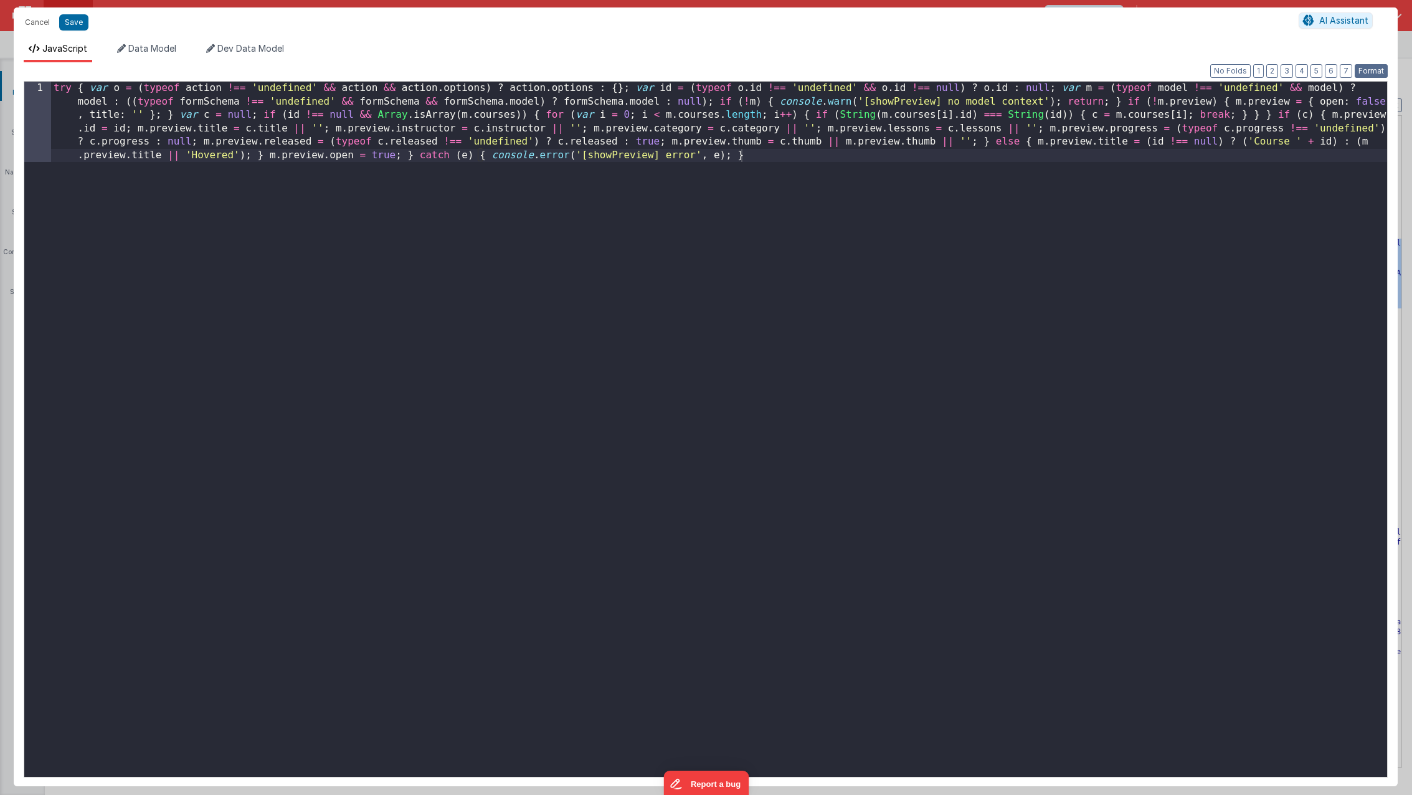
click at [1283, 76] on button "Format" at bounding box center [1371, 71] width 33 height 14
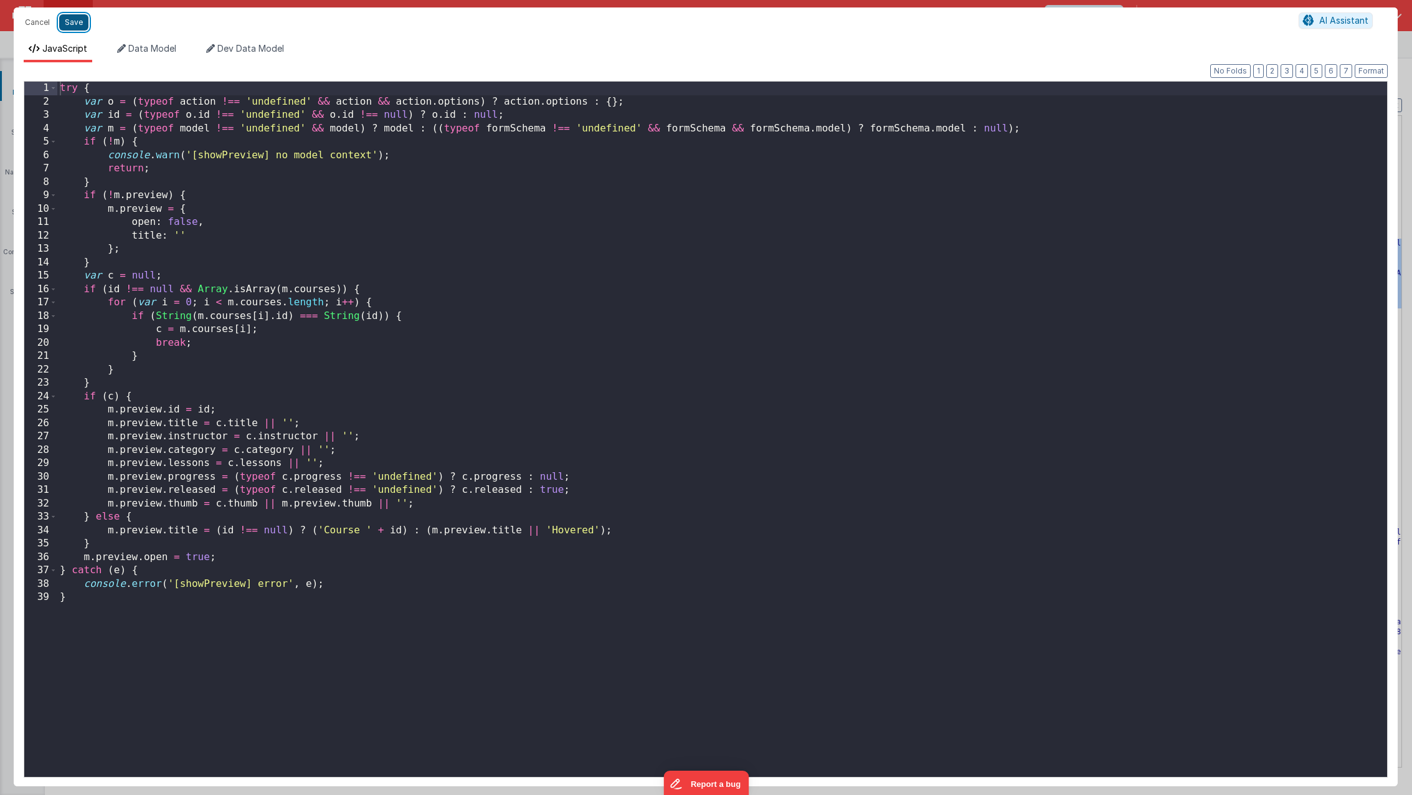
click at [82, 26] on button "Save" at bounding box center [73, 22] width 29 height 16
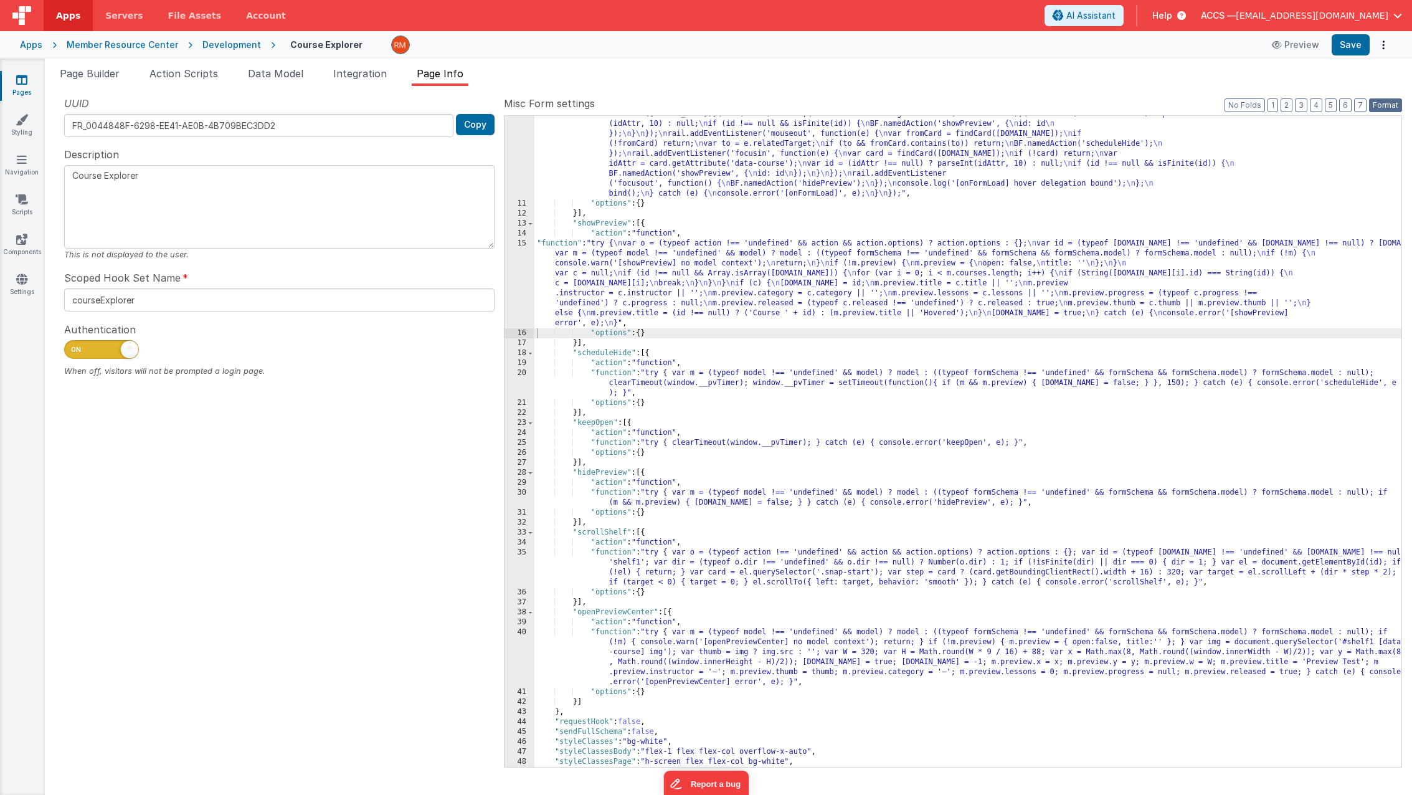
click at [1283, 100] on button "Format" at bounding box center [1385, 105] width 33 height 14
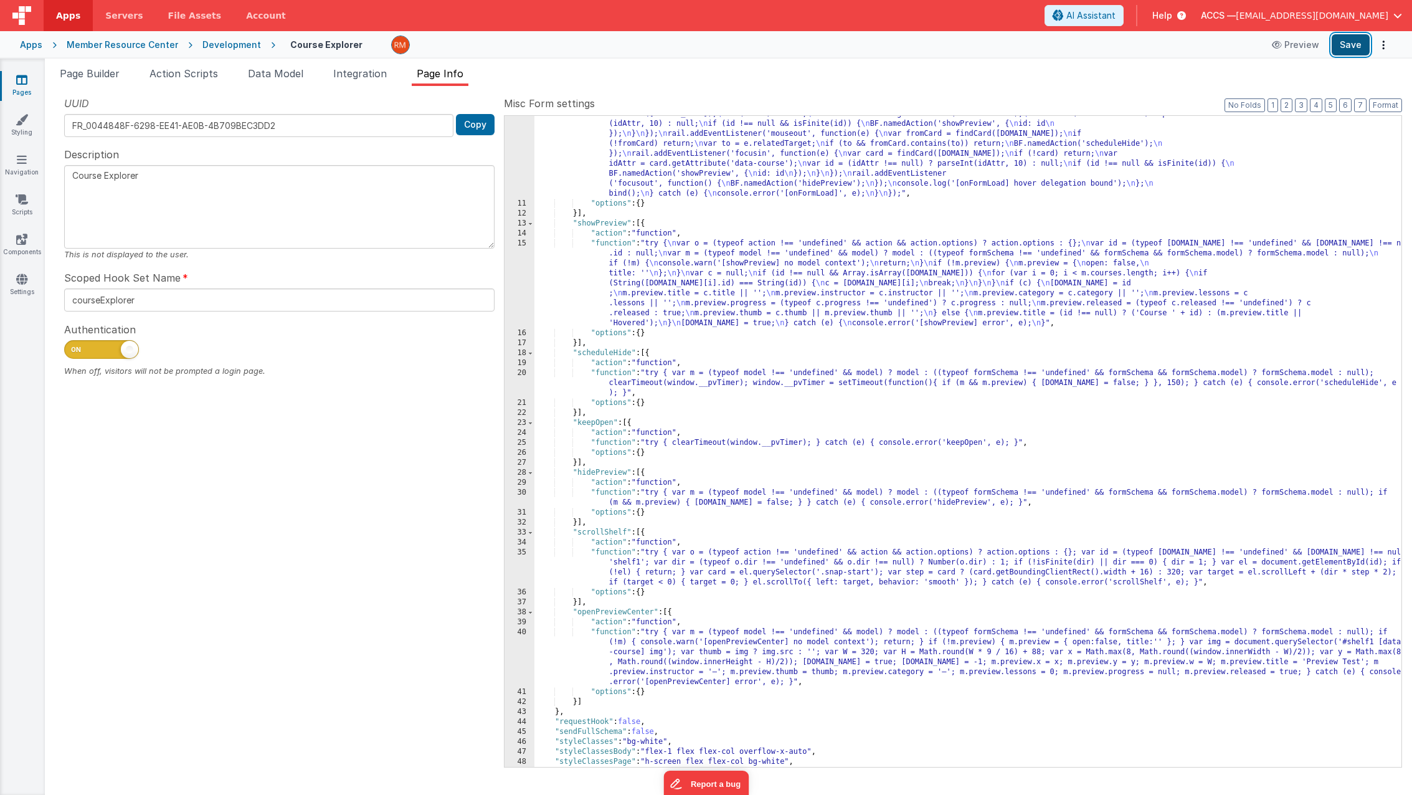
click at [1283, 47] on button "Save" at bounding box center [1351, 44] width 38 height 21
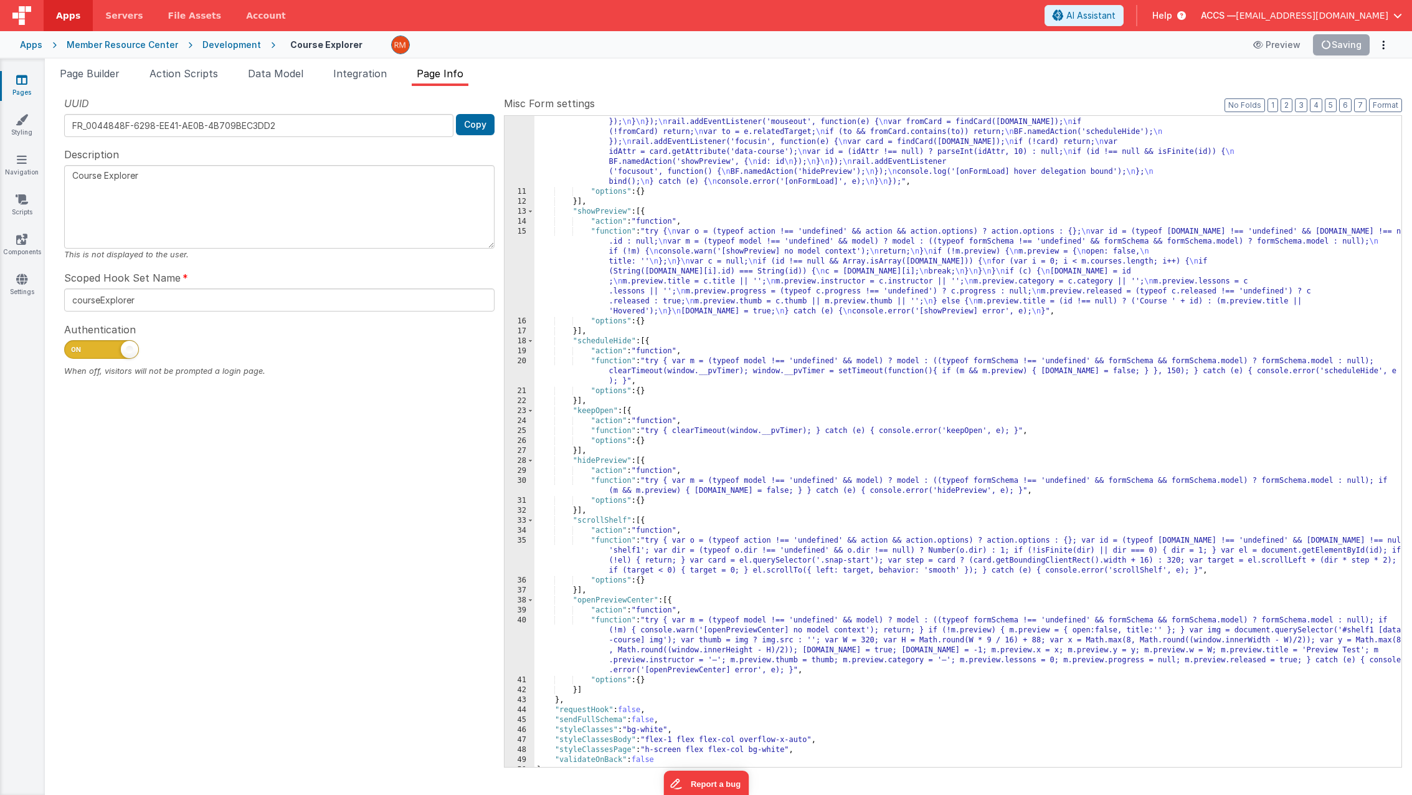
scroll to position [216, 0]
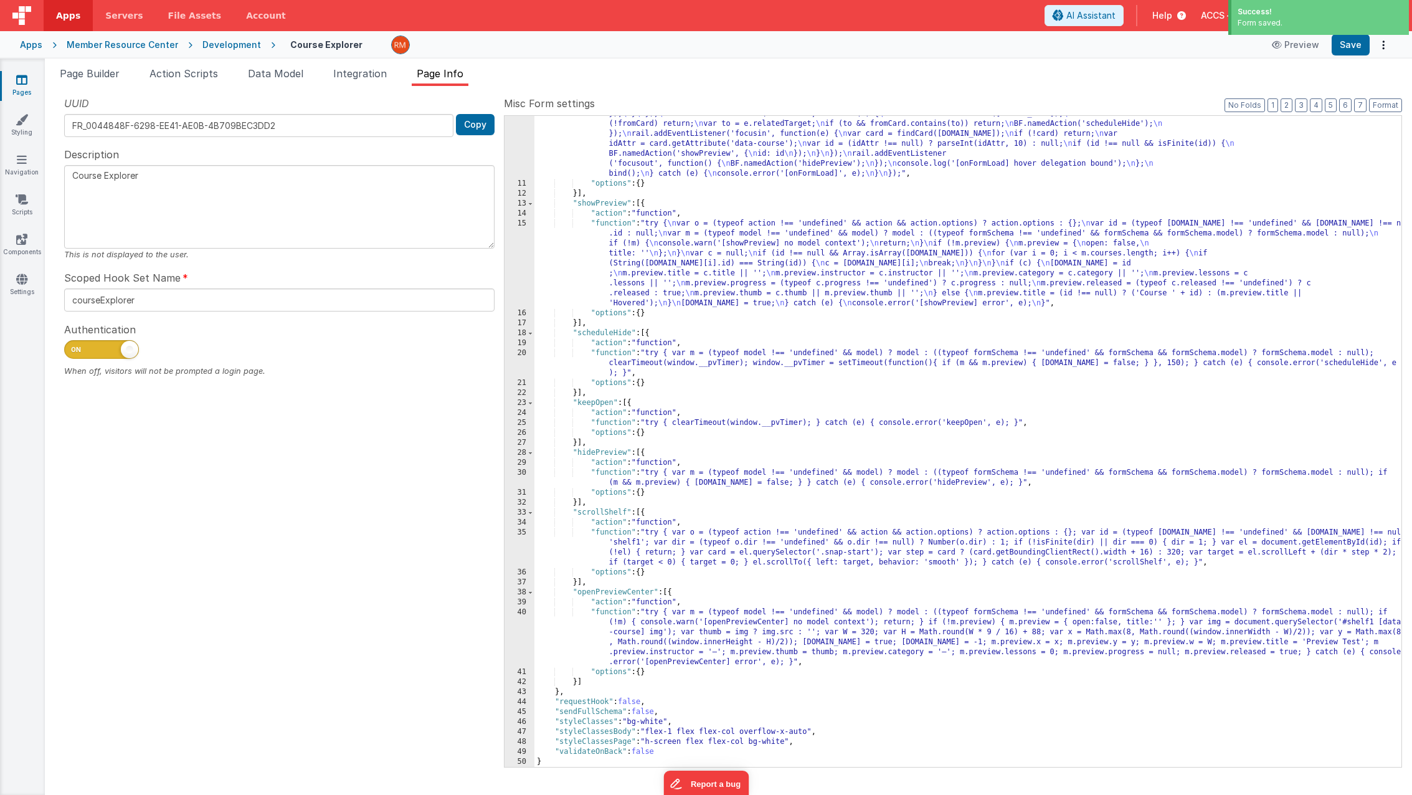
click at [612, 351] on div ""function" : "this.$nextTick(function() { \n try { \n var m = (typeof model !==…" at bounding box center [968, 414] width 867 height 850
click at [523, 353] on div "20" at bounding box center [520, 363] width 30 height 30
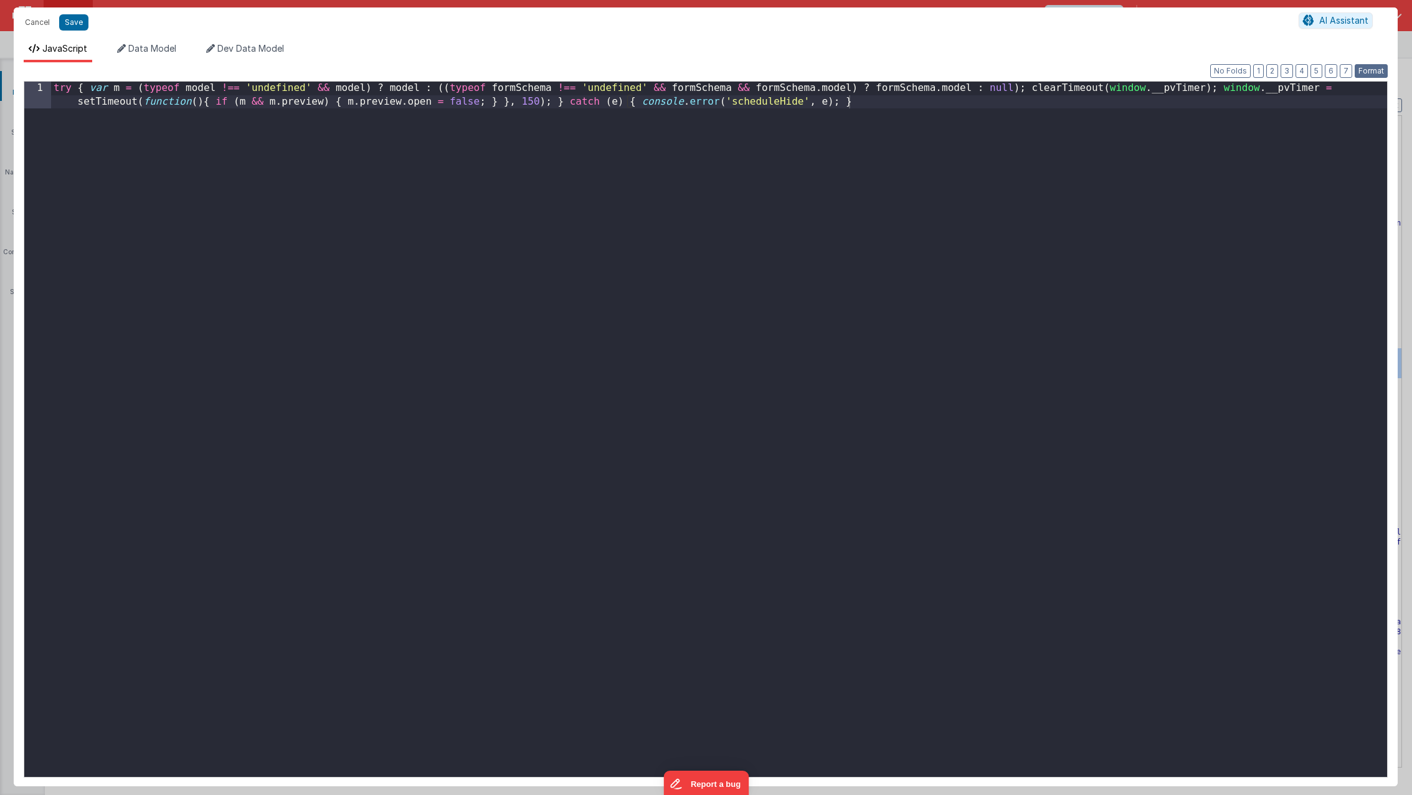
click at [1283, 71] on button "Format" at bounding box center [1371, 71] width 33 height 14
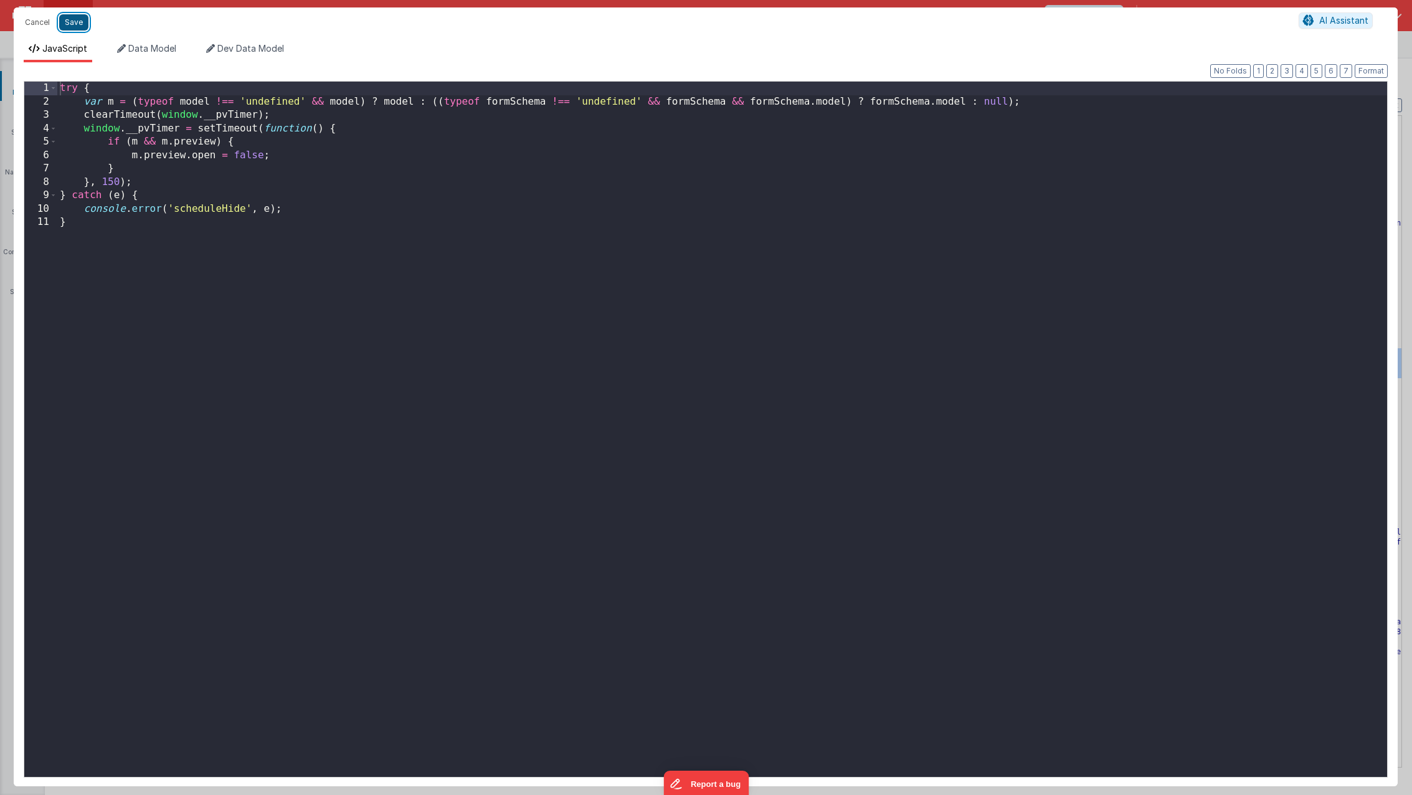
click at [74, 20] on button "Save" at bounding box center [73, 22] width 29 height 16
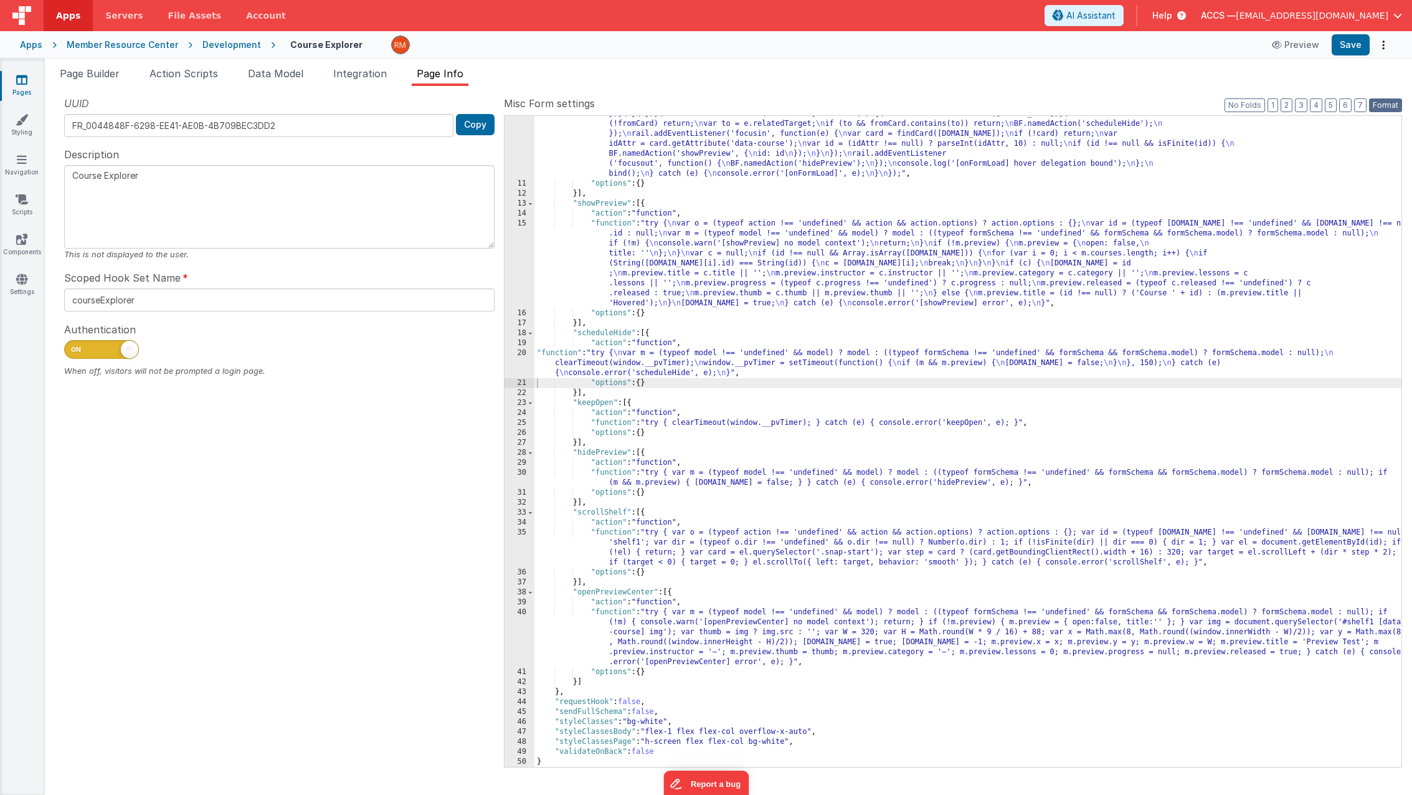
click at [1283, 105] on button "Format" at bounding box center [1385, 105] width 33 height 14
click at [1283, 42] on button "Save" at bounding box center [1351, 44] width 38 height 21
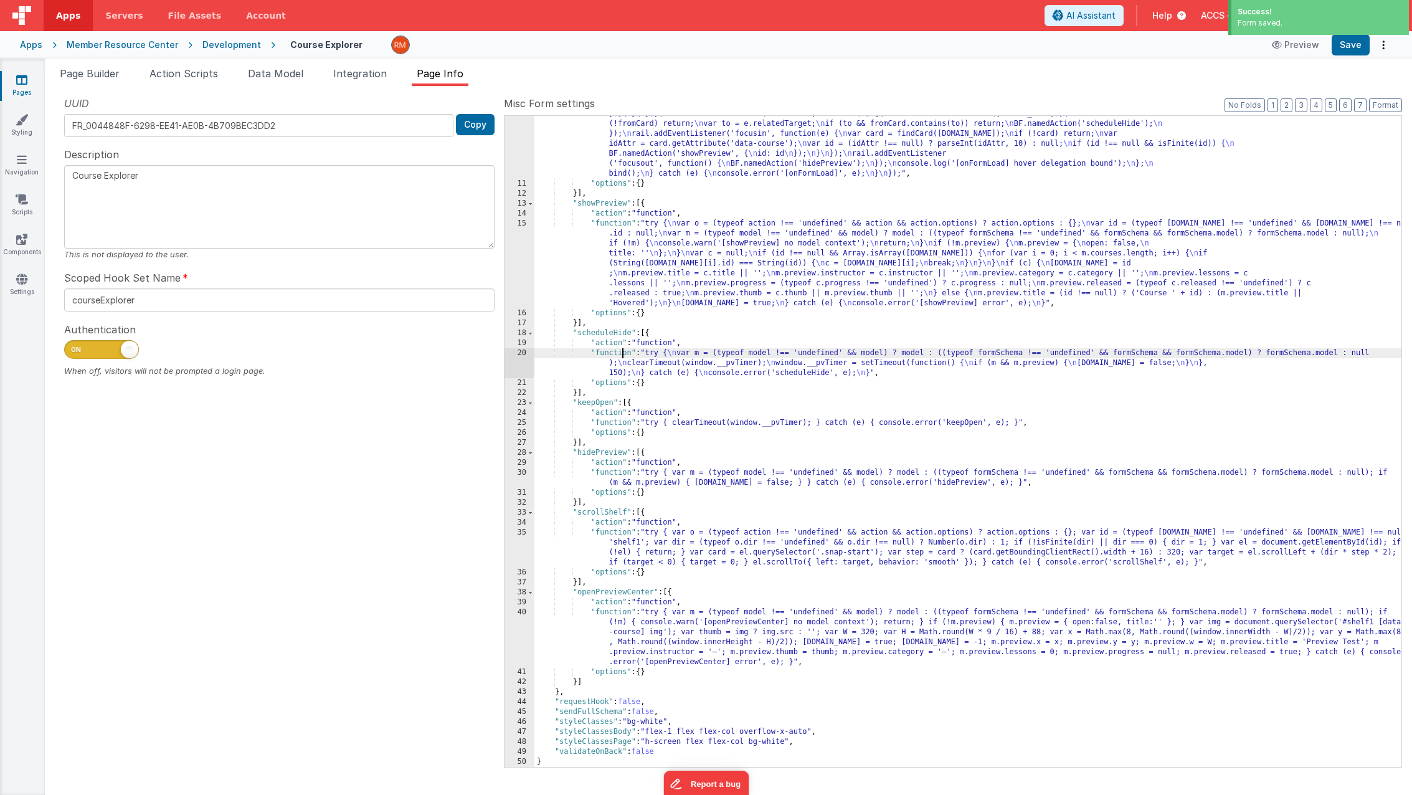
click at [620, 354] on div ""function" : "this.$nextTick(function() { \n try { \n var m = (typeof model !==…" at bounding box center [968, 414] width 867 height 850
click at [521, 354] on div "20" at bounding box center [520, 363] width 30 height 30
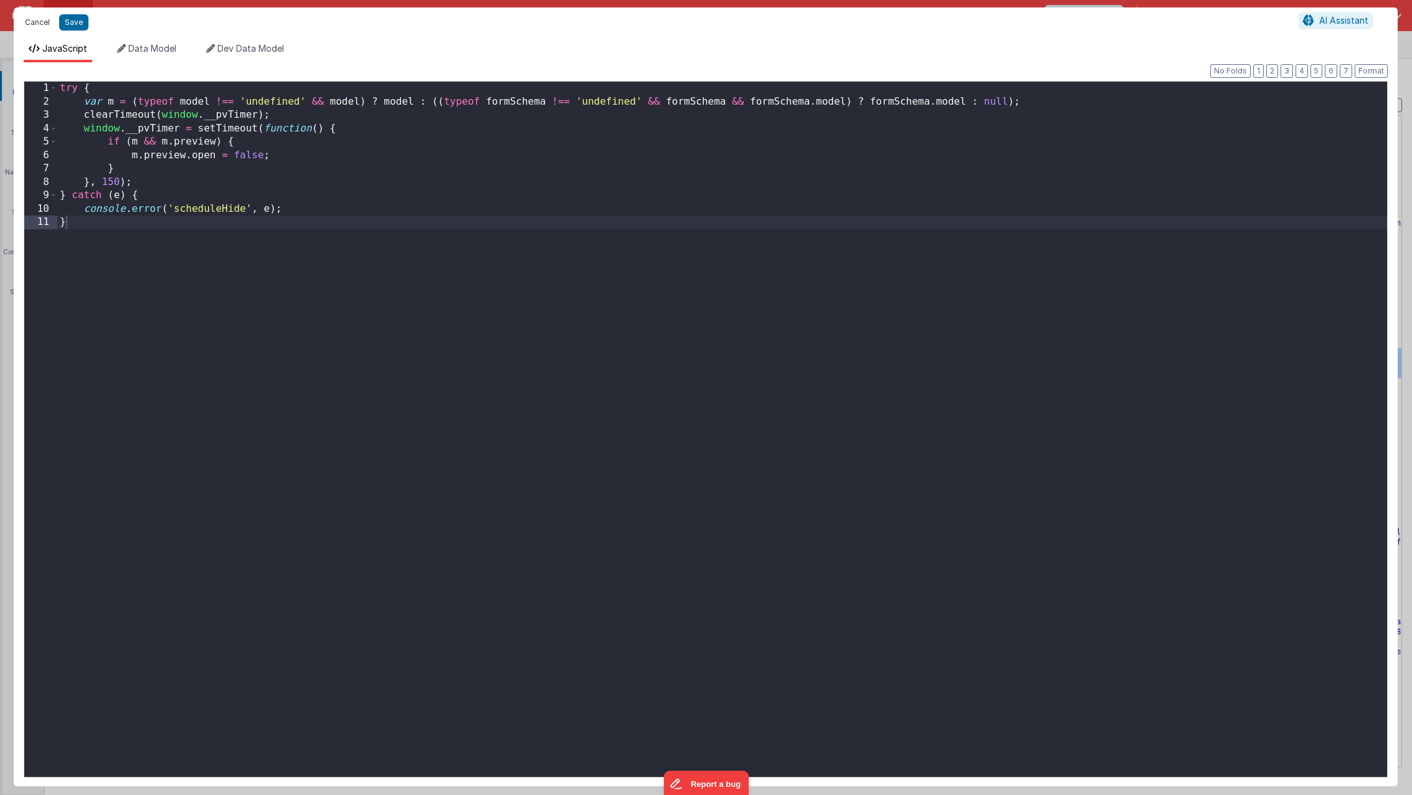
click at [42, 25] on button "Cancel" at bounding box center [37, 22] width 37 height 17
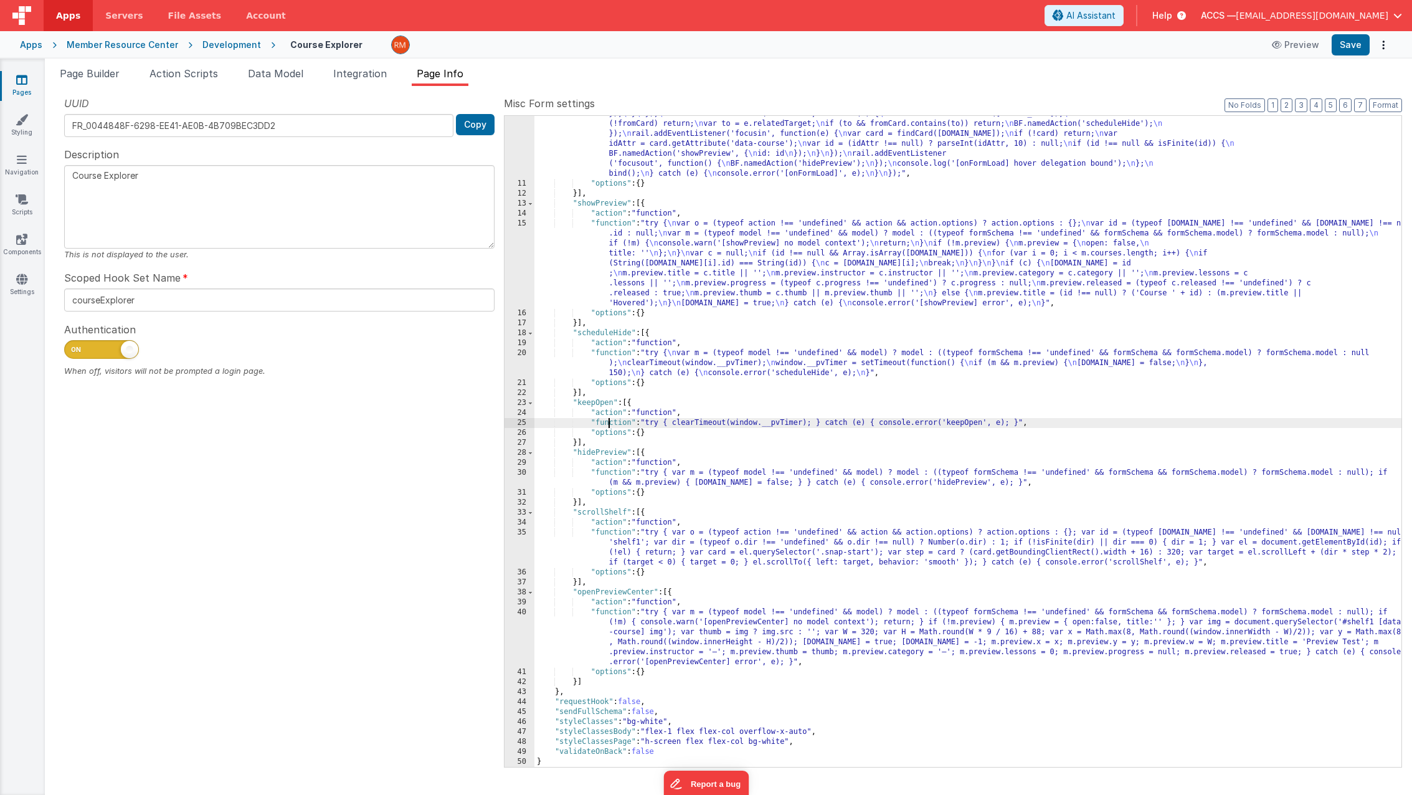
click at [609, 421] on div ""function" : "this.$nextTick(function() { \n try { \n var m = (typeof model !==…" at bounding box center [968, 414] width 867 height 850
click at [521, 423] on div "25" at bounding box center [520, 423] width 30 height 10
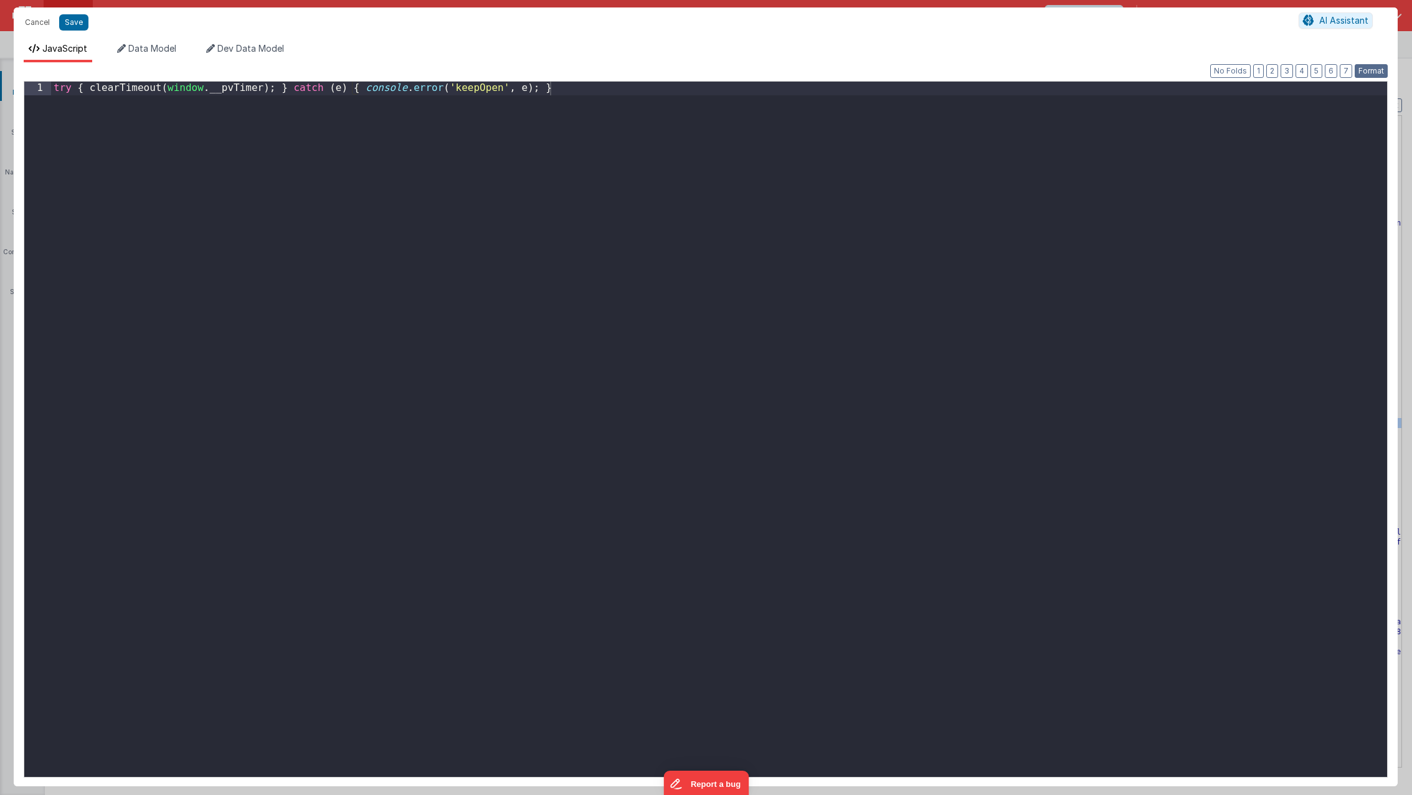
click at [1283, 72] on button "Format" at bounding box center [1371, 71] width 33 height 14
click at [82, 26] on button "Save" at bounding box center [73, 22] width 29 height 16
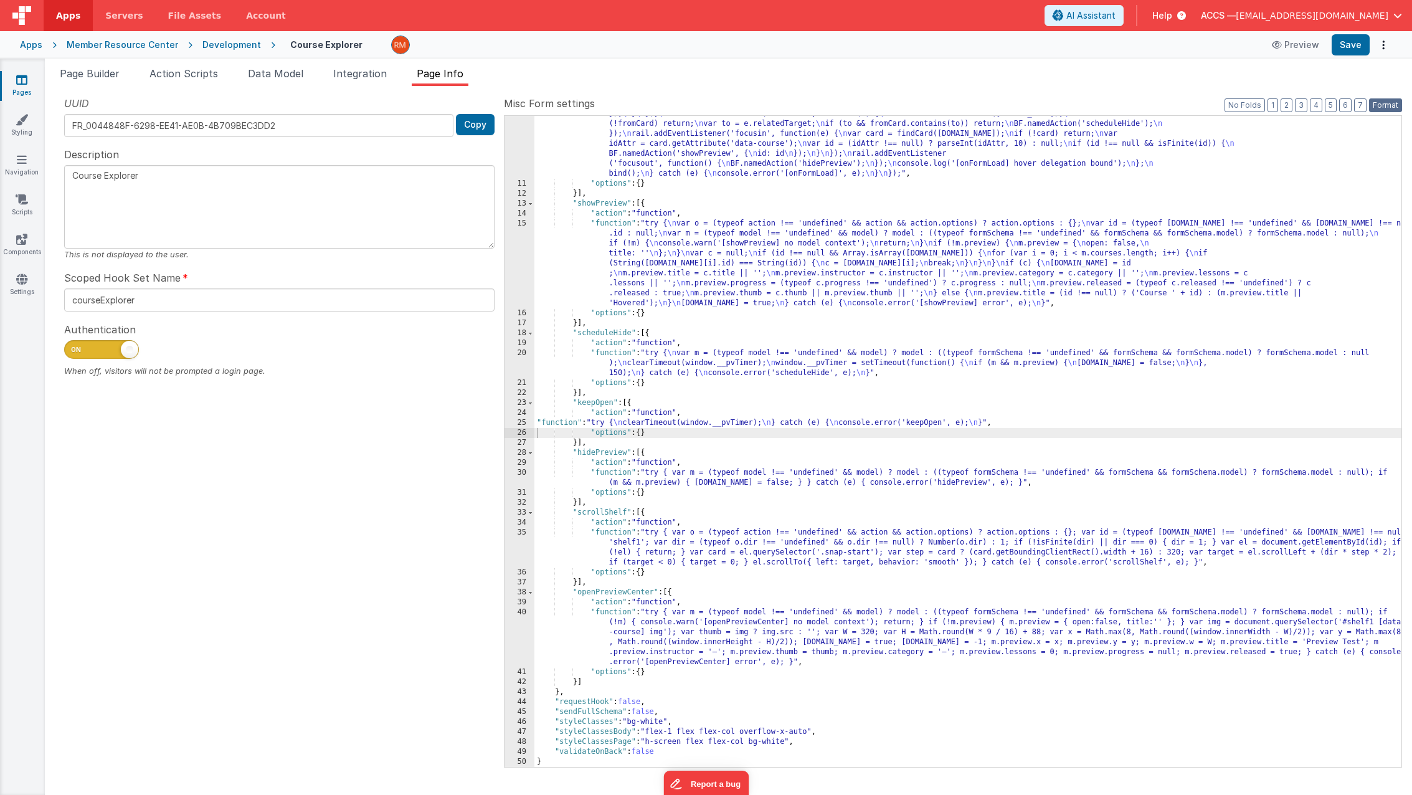
click at [1283, 106] on button "Format" at bounding box center [1385, 105] width 33 height 14
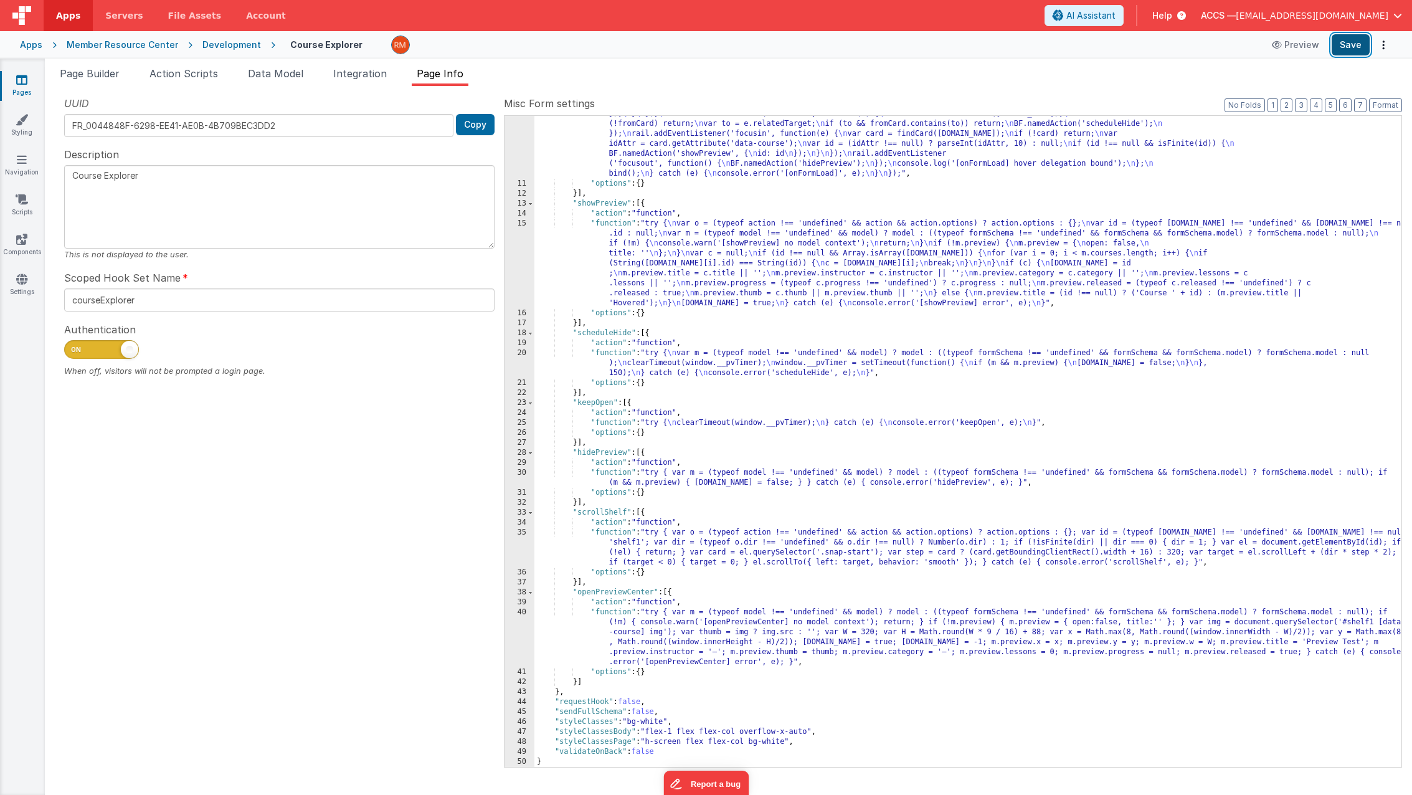
click at [1283, 47] on button "Save" at bounding box center [1351, 44] width 38 height 21
click at [615, 475] on div ""function" : "this.$nextTick(function() { \n try { \n var m = (typeof model !==…" at bounding box center [968, 414] width 867 height 850
click at [522, 472] on div "30" at bounding box center [520, 478] width 30 height 20
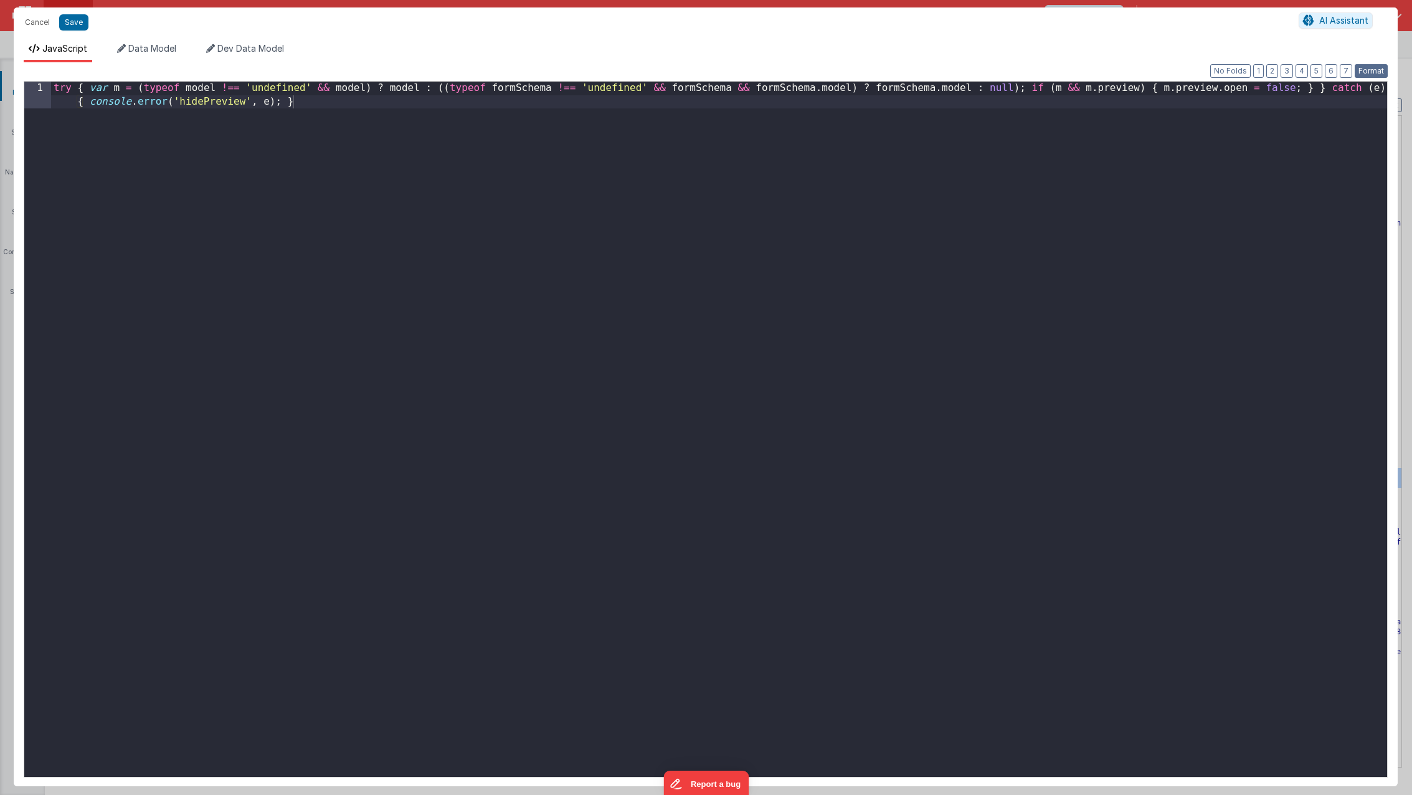
click at [1283, 75] on button "Format" at bounding box center [1371, 71] width 33 height 14
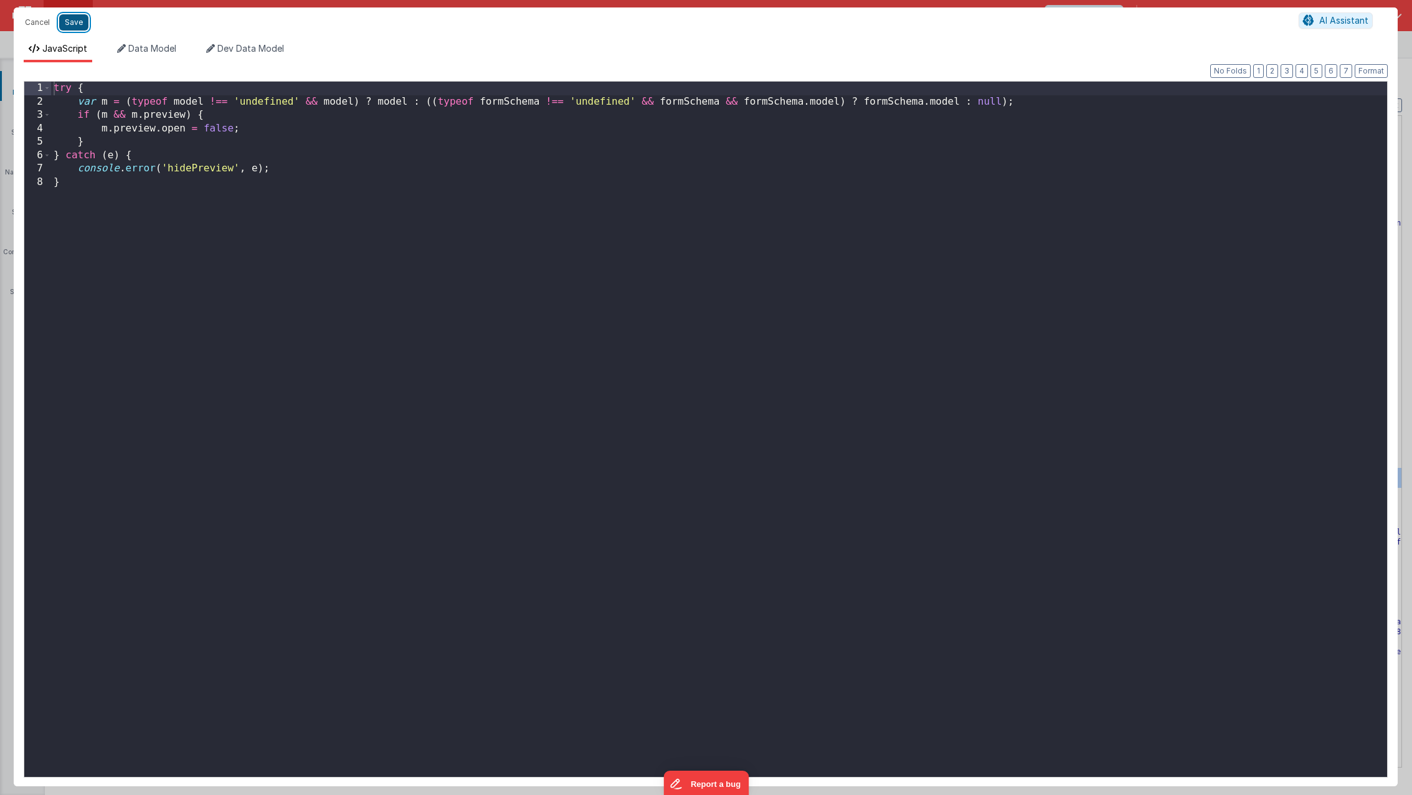
click at [80, 29] on button "Save" at bounding box center [73, 22] width 29 height 16
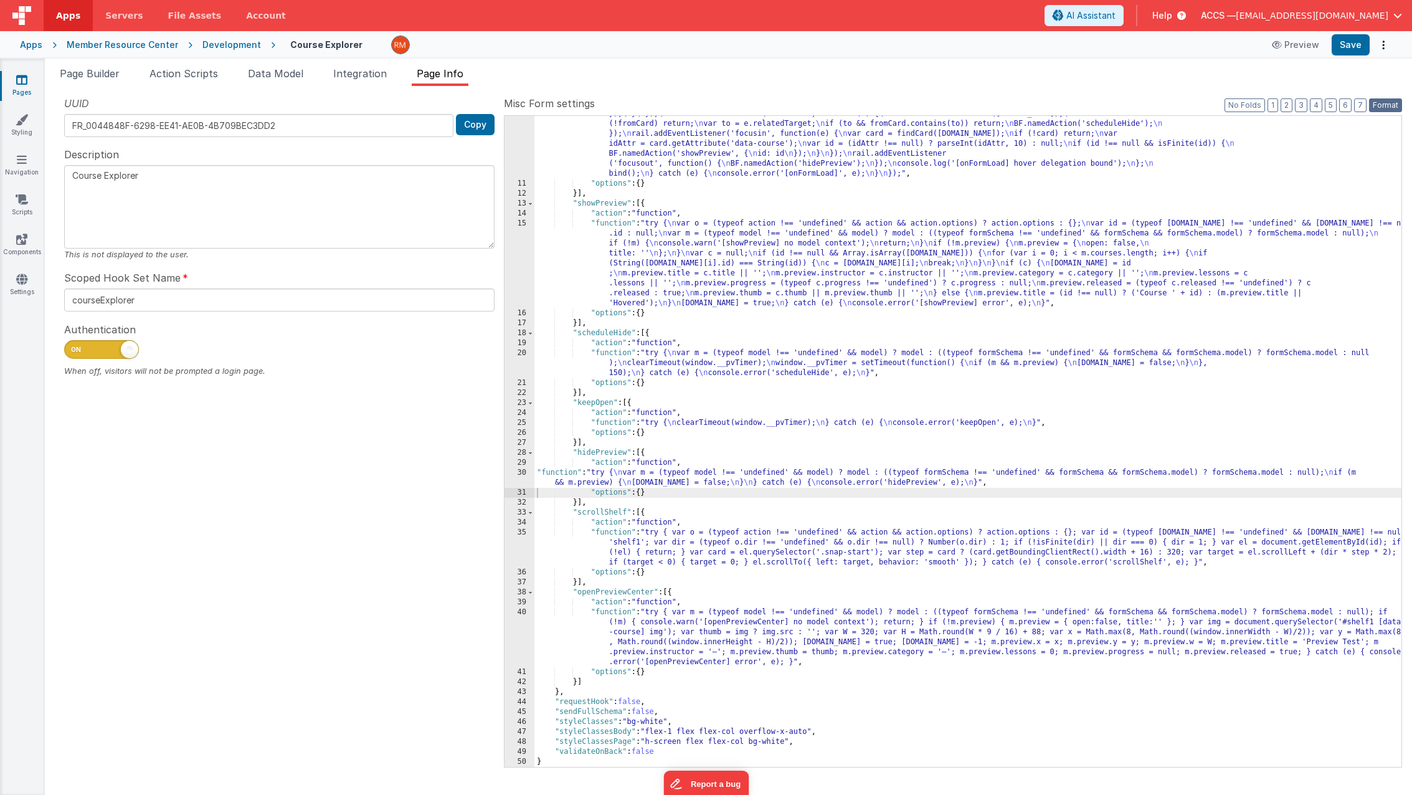
click at [1283, 108] on button "Format" at bounding box center [1385, 105] width 33 height 14
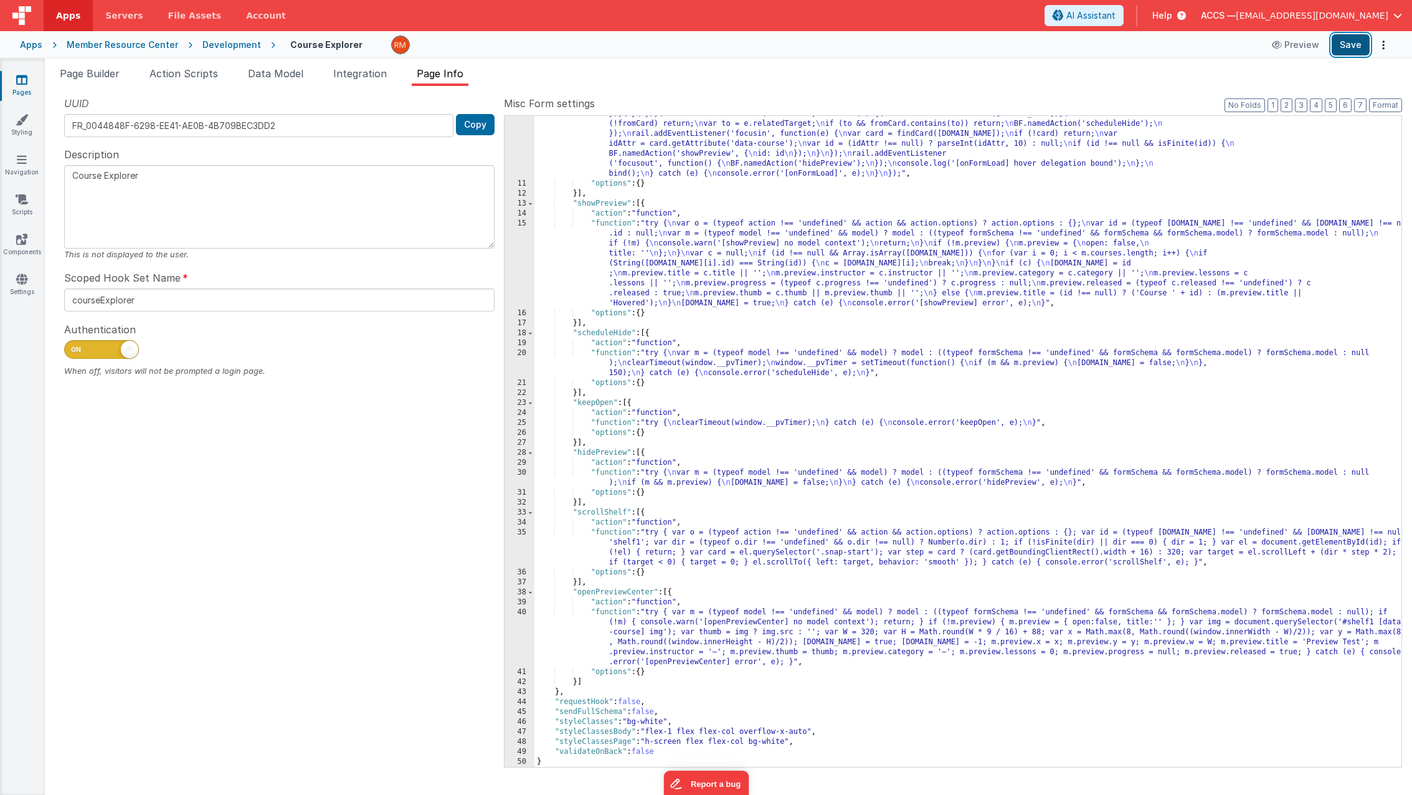
click at [1283, 49] on button "Save" at bounding box center [1351, 44] width 38 height 21
click at [615, 532] on div ""function" : "this.$nextTick(function() { \n try { \n var m = (typeof model !==…" at bounding box center [968, 414] width 867 height 850
click at [525, 533] on div "35" at bounding box center [520, 548] width 30 height 40
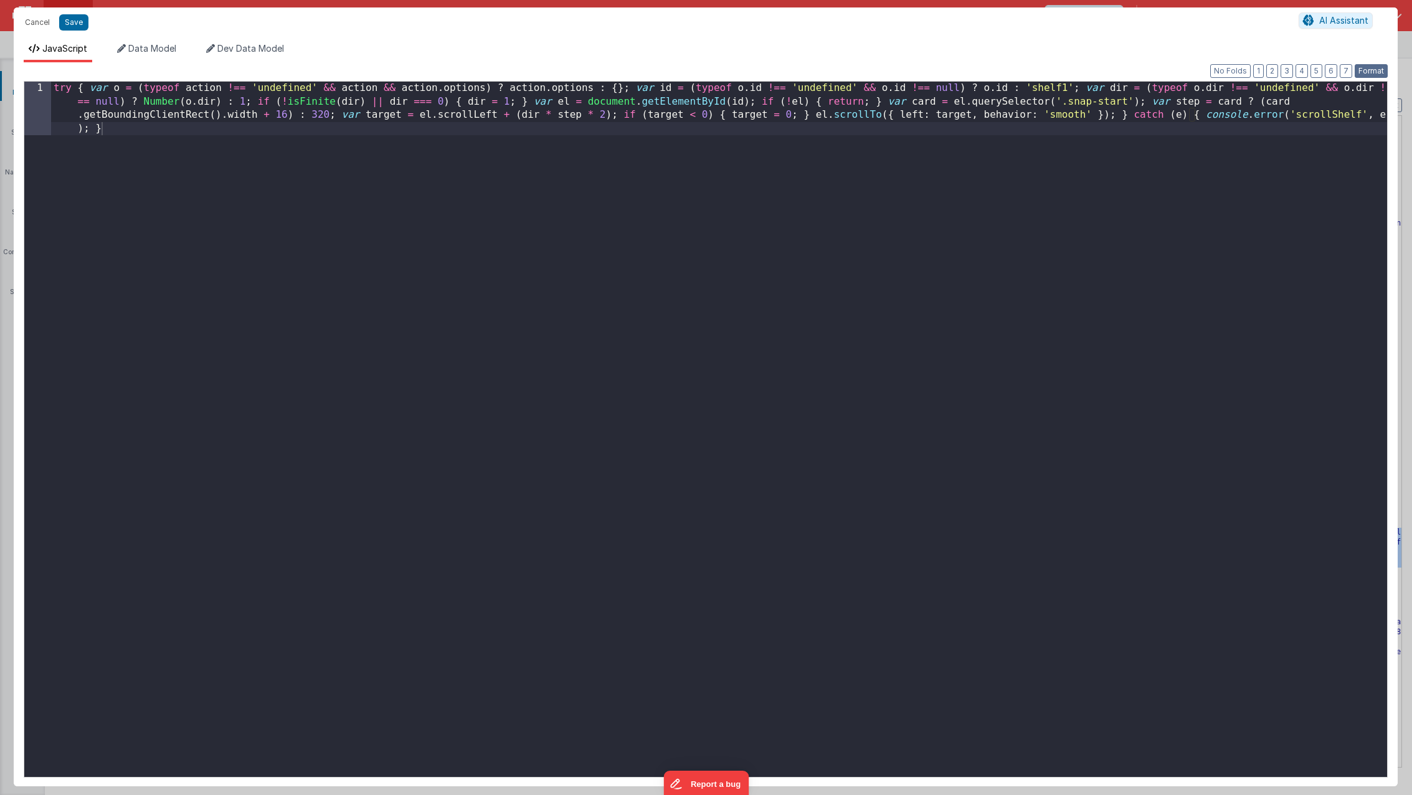
click at [1283, 72] on button "Format" at bounding box center [1371, 71] width 33 height 14
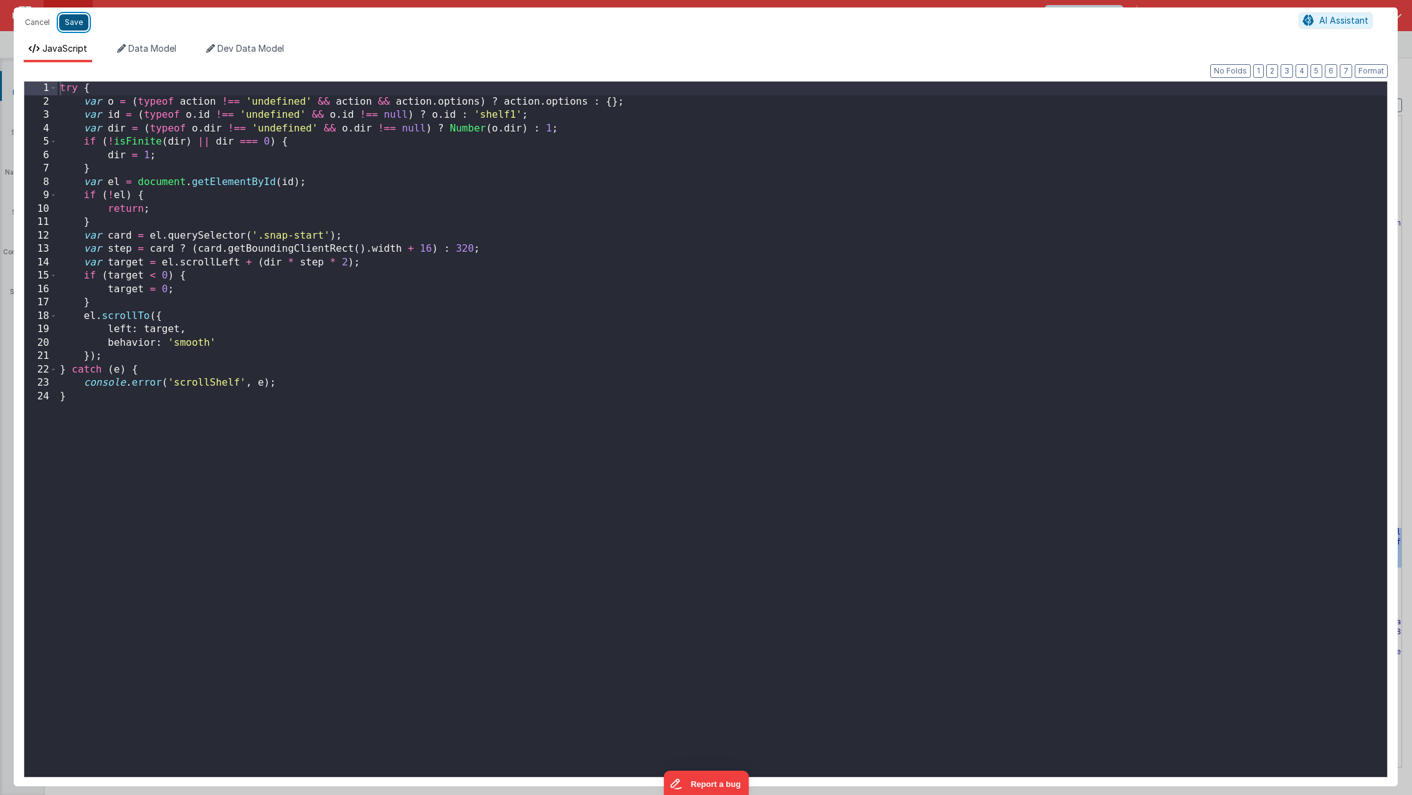
click at [70, 24] on button "Save" at bounding box center [73, 22] width 29 height 16
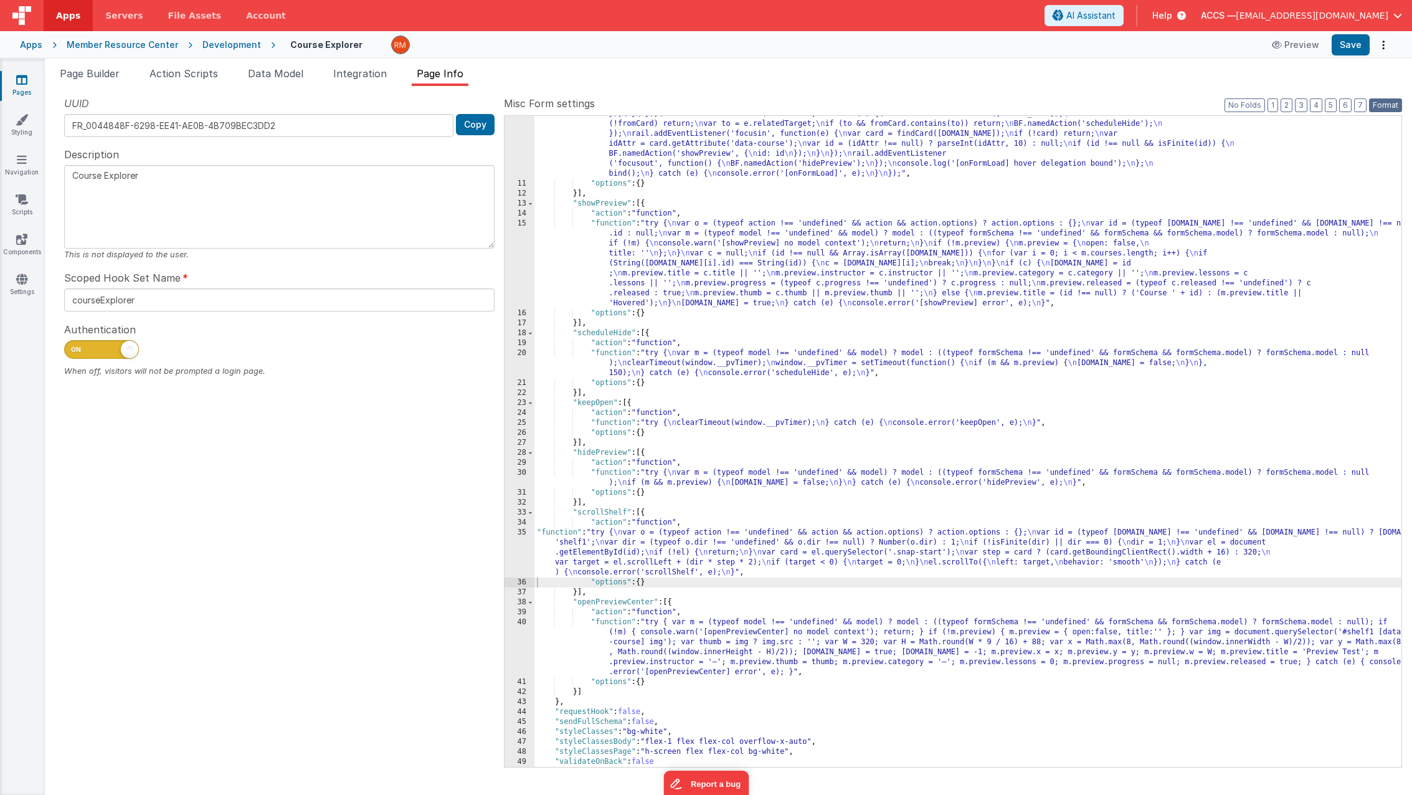
click at [1283, 101] on button "Format" at bounding box center [1385, 105] width 33 height 14
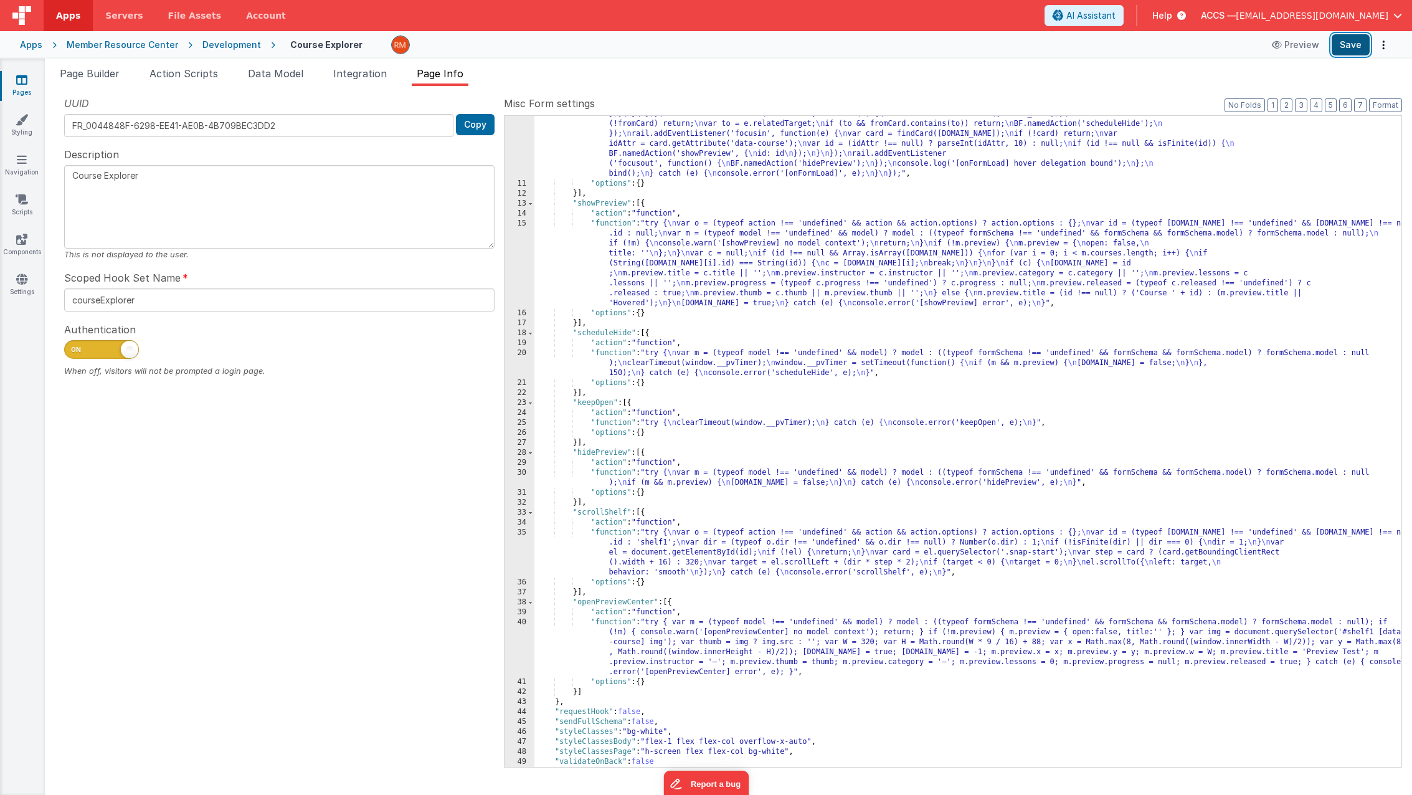
click at [1283, 47] on button "Save" at bounding box center [1351, 44] width 38 height 21
click at [617, 623] on div ""function" : "this.$nextTick(function() { \n try { \n var m = (typeof model !==…" at bounding box center [968, 414] width 867 height 850
click at [524, 620] on div "40" at bounding box center [520, 647] width 30 height 60
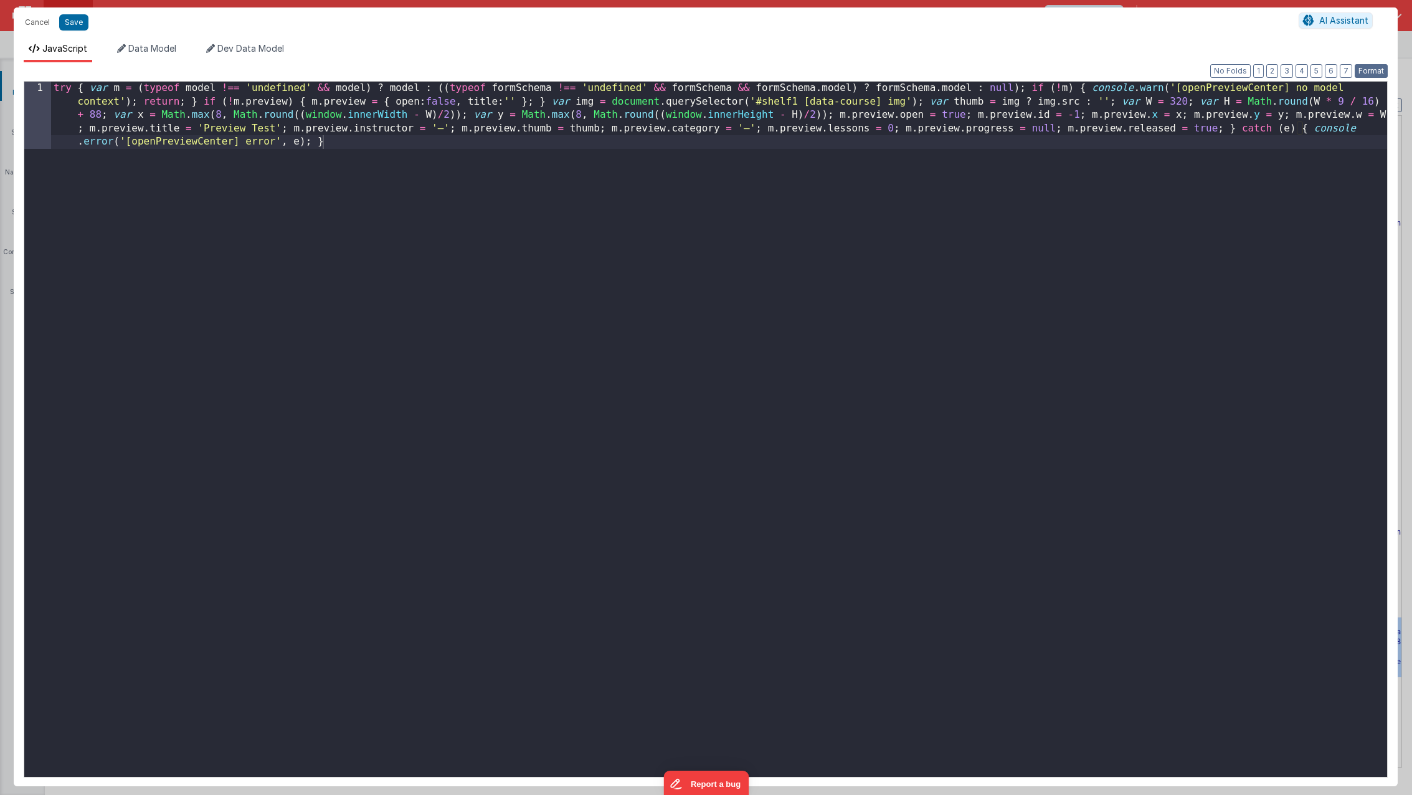
click at [1283, 74] on button "Format" at bounding box center [1371, 71] width 33 height 14
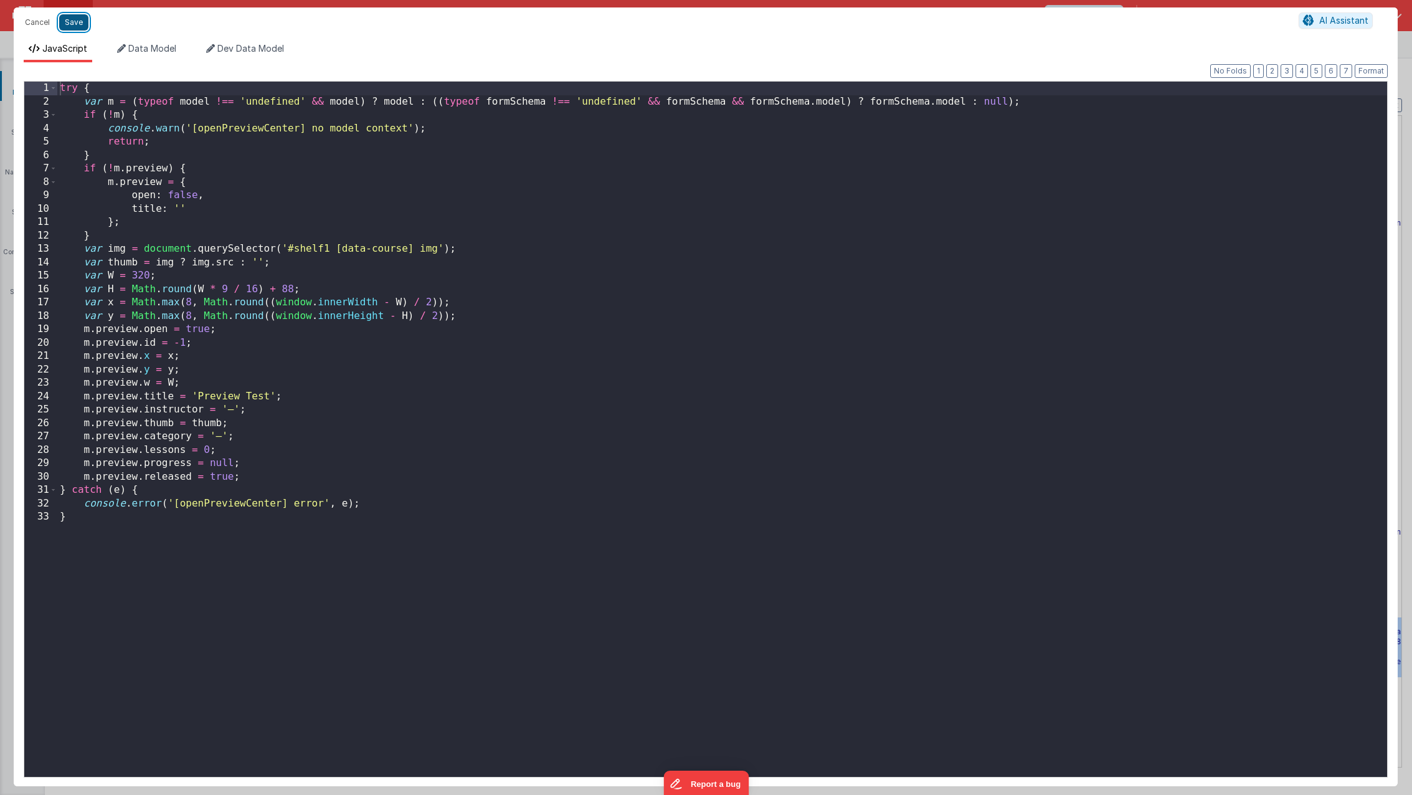
click at [77, 24] on button "Save" at bounding box center [73, 22] width 29 height 16
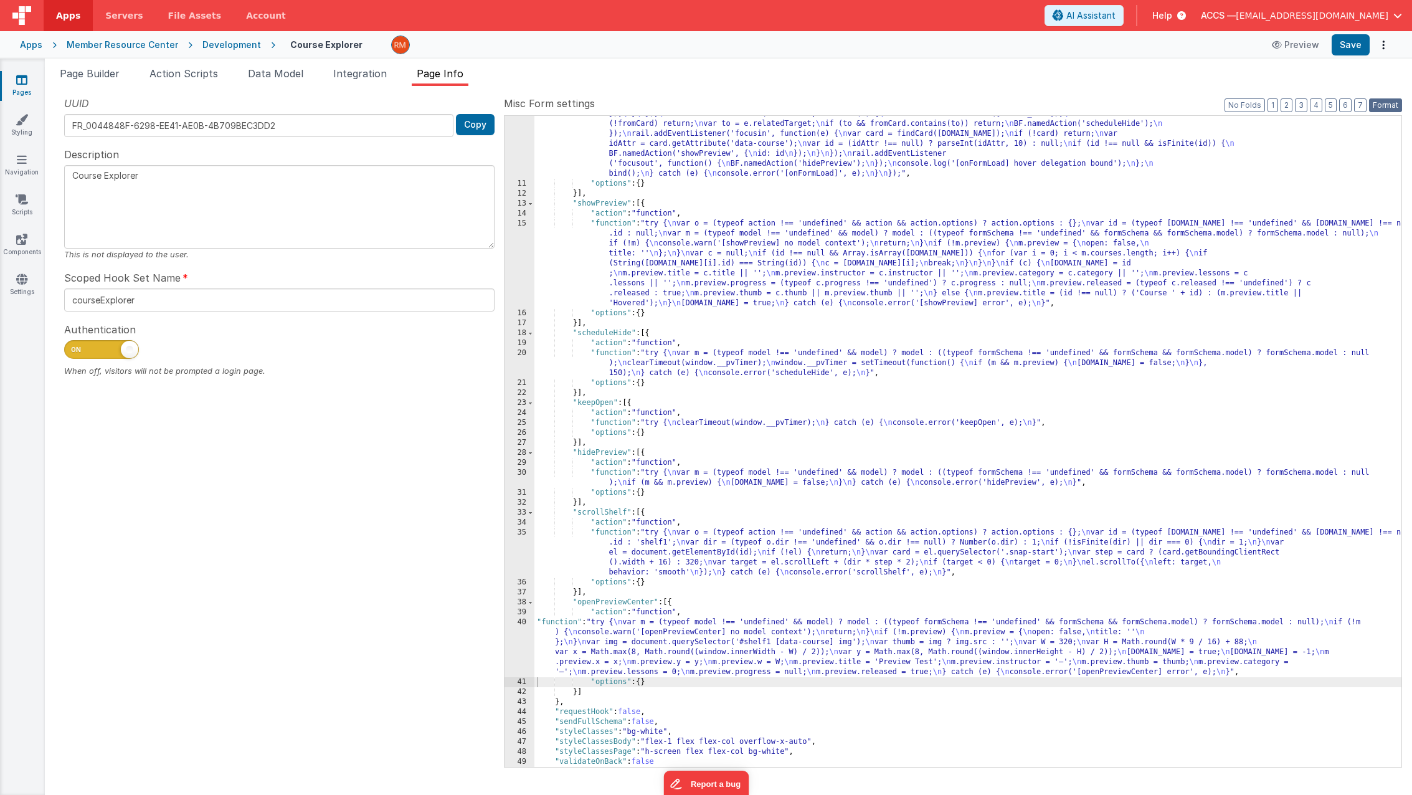
click at [1283, 105] on button "Format" at bounding box center [1385, 105] width 33 height 14
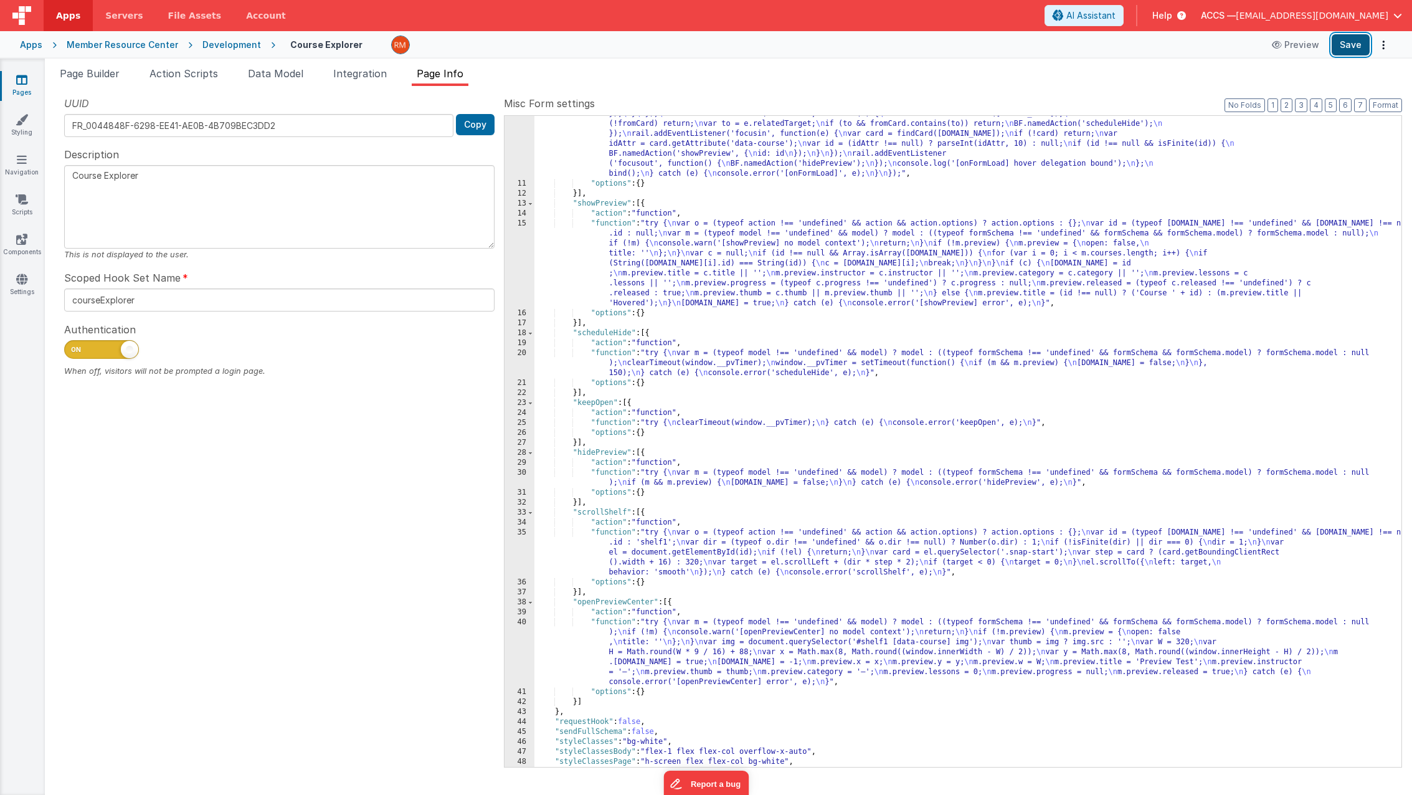
click at [1283, 49] on button "Save" at bounding box center [1351, 44] width 38 height 21
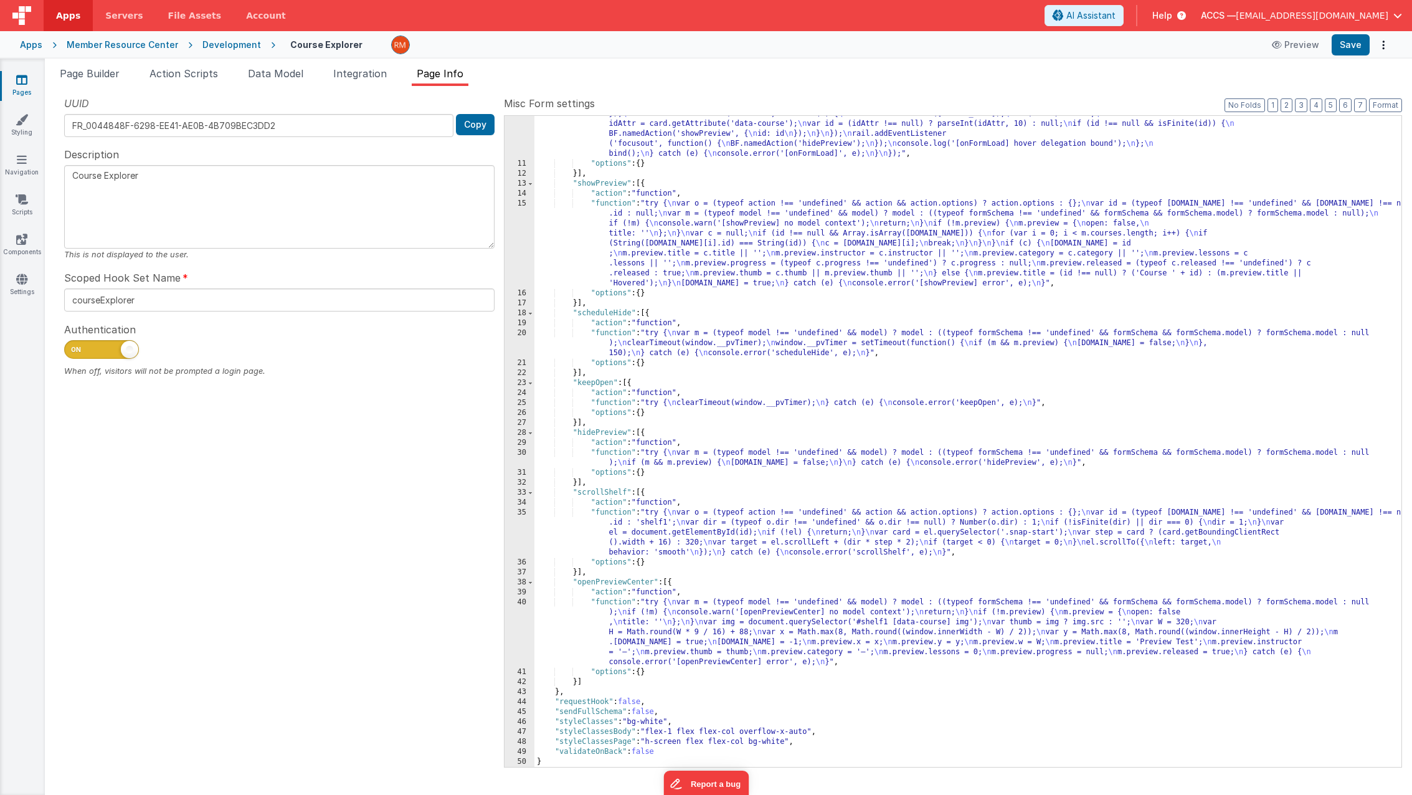
click at [1283, 19] on span "[EMAIL_ADDRESS][DOMAIN_NAME]" at bounding box center [1312, 15] width 153 height 12
click at [1262, 110] on div "Logout" at bounding box center [1302, 106] width 184 height 12
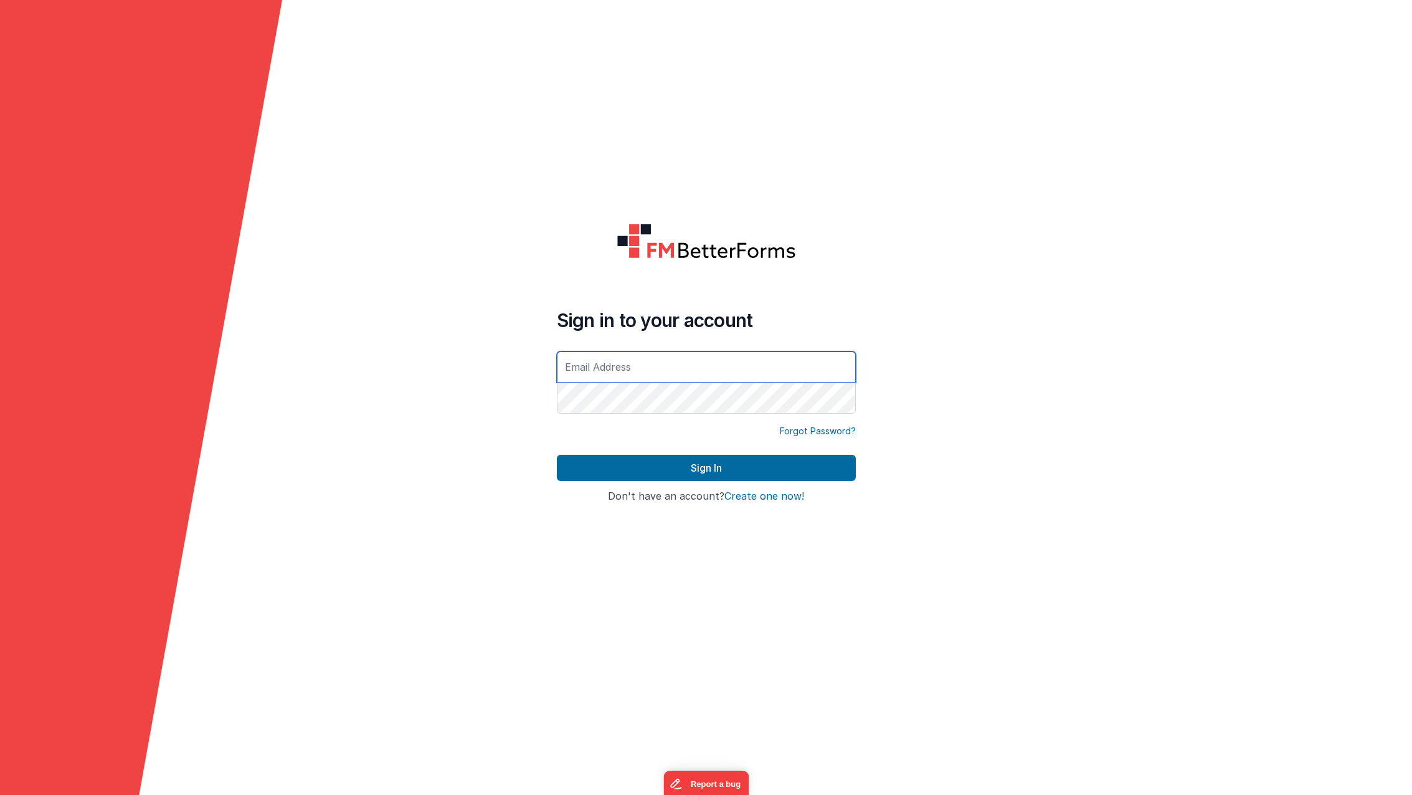
type input "[EMAIL_ADDRESS][DOMAIN_NAME]"
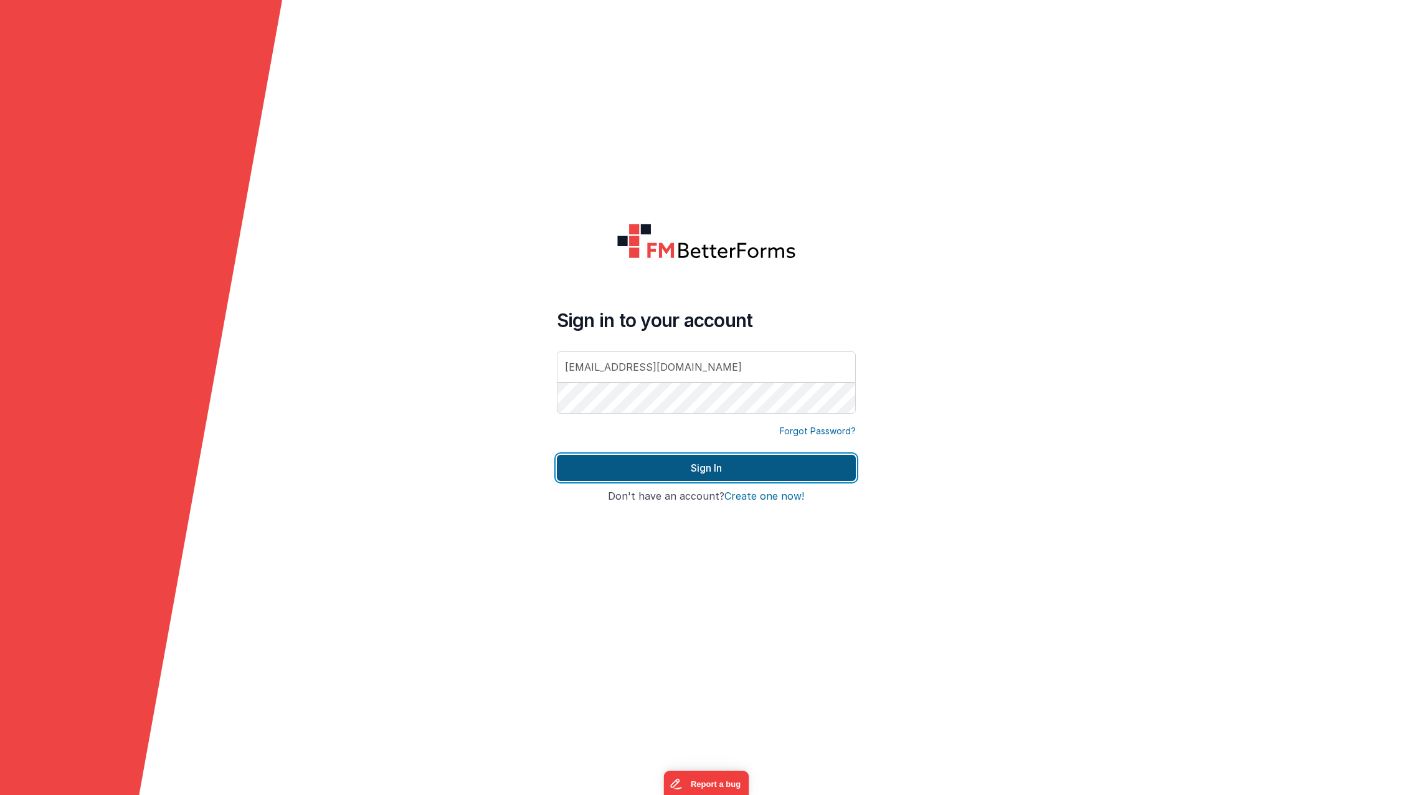
click at [766, 472] on button "Sign In" at bounding box center [706, 468] width 299 height 26
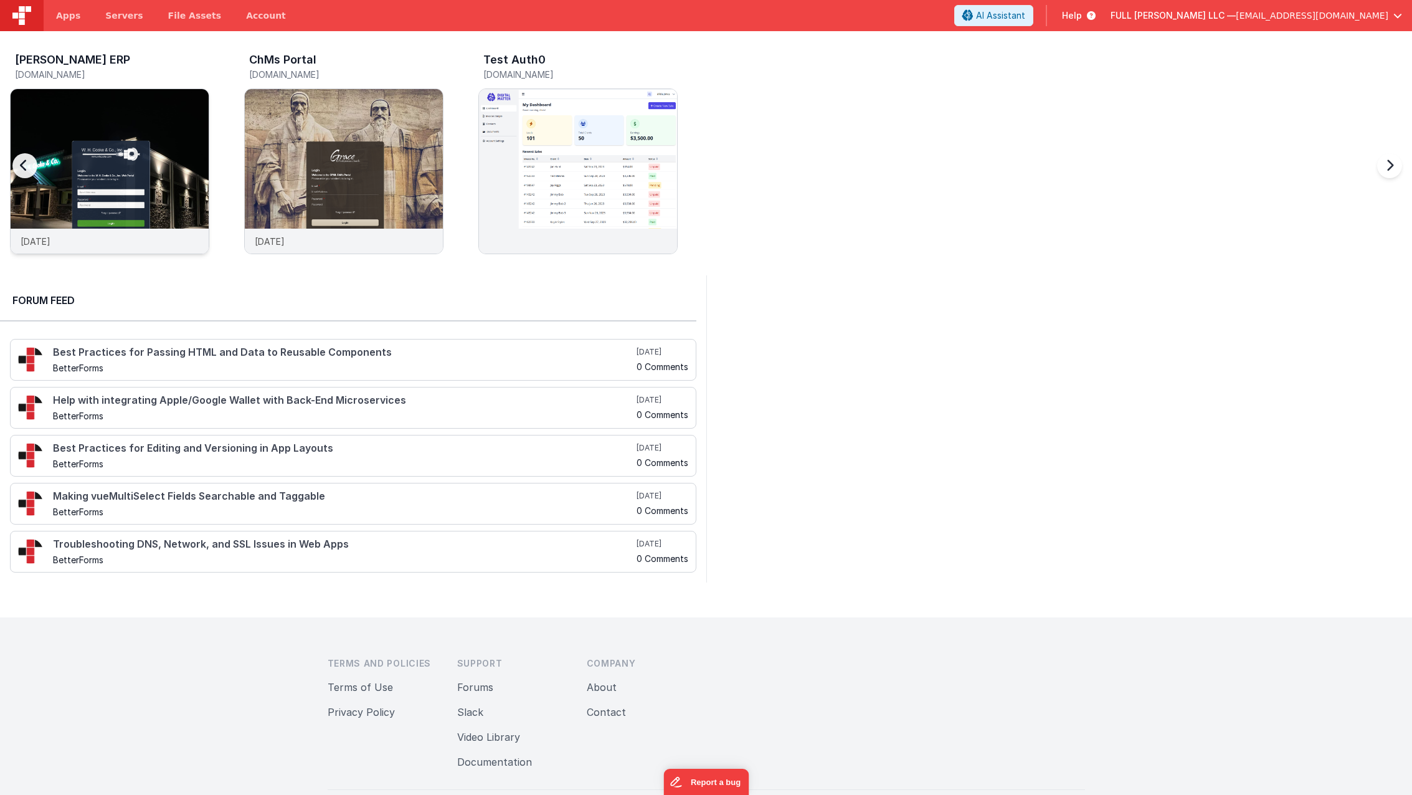
click at [127, 135] on img at bounding box center [110, 188] width 198 height 198
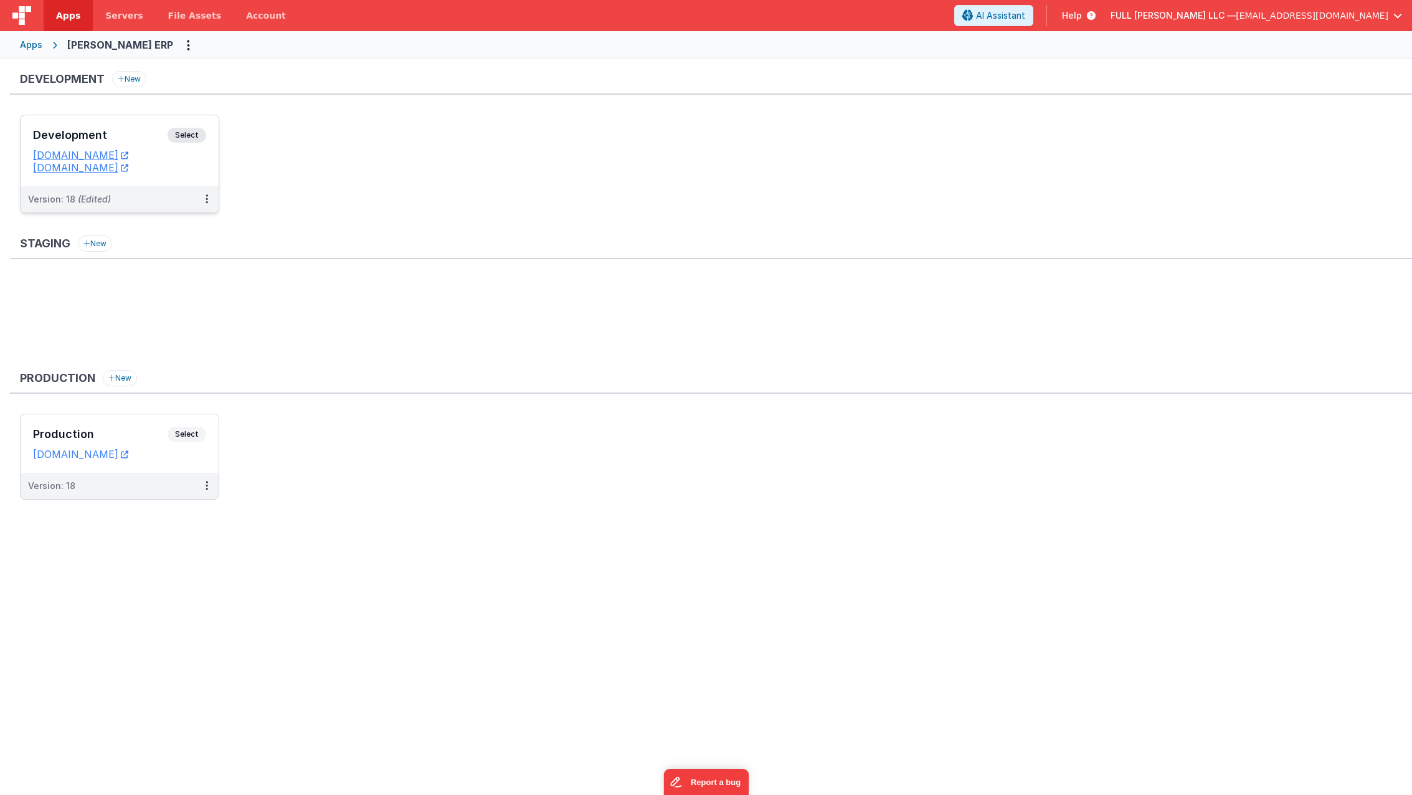
click at [143, 141] on div "Development Select" at bounding box center [119, 138] width 173 height 21
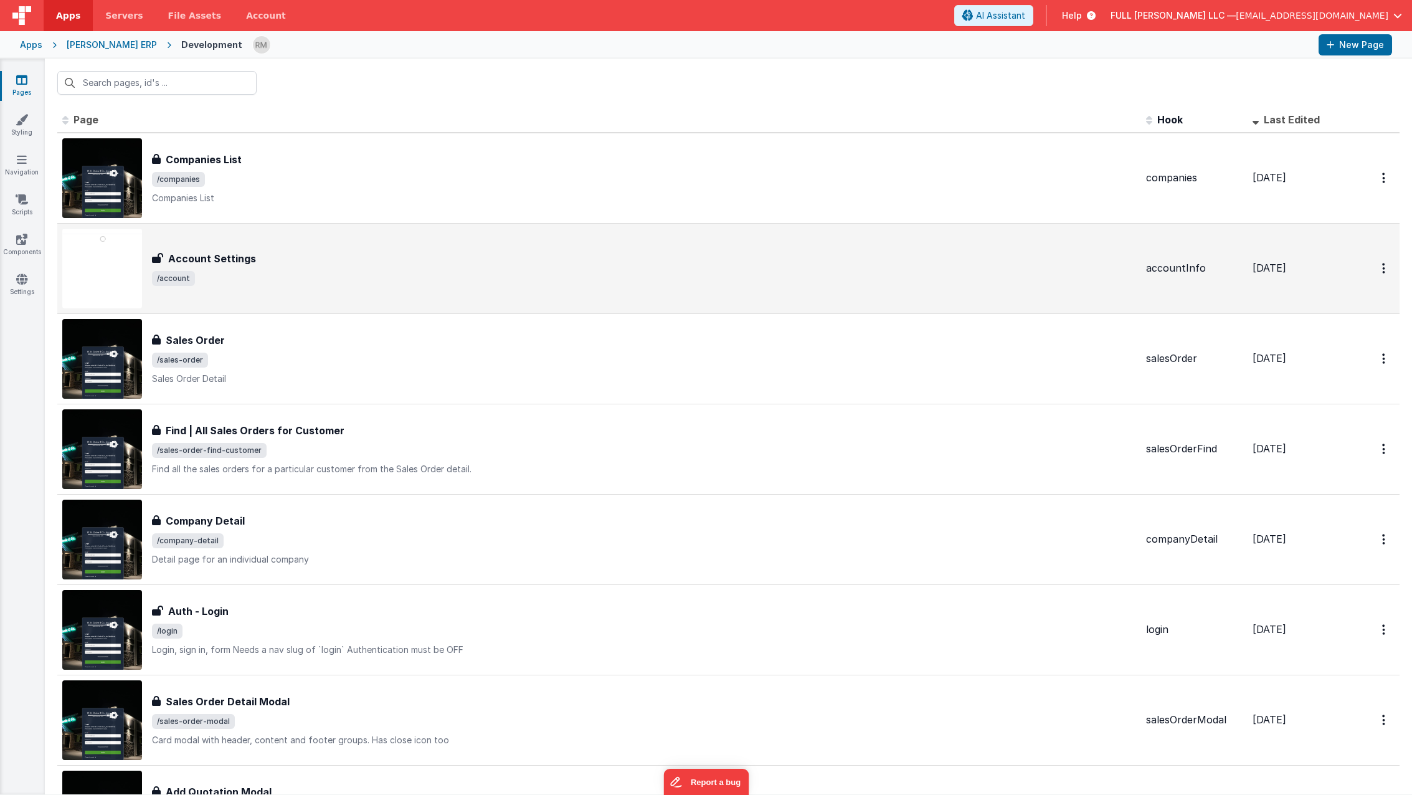
click at [215, 286] on div "Account Settings Account Settings /account" at bounding box center [599, 269] width 1074 height 80
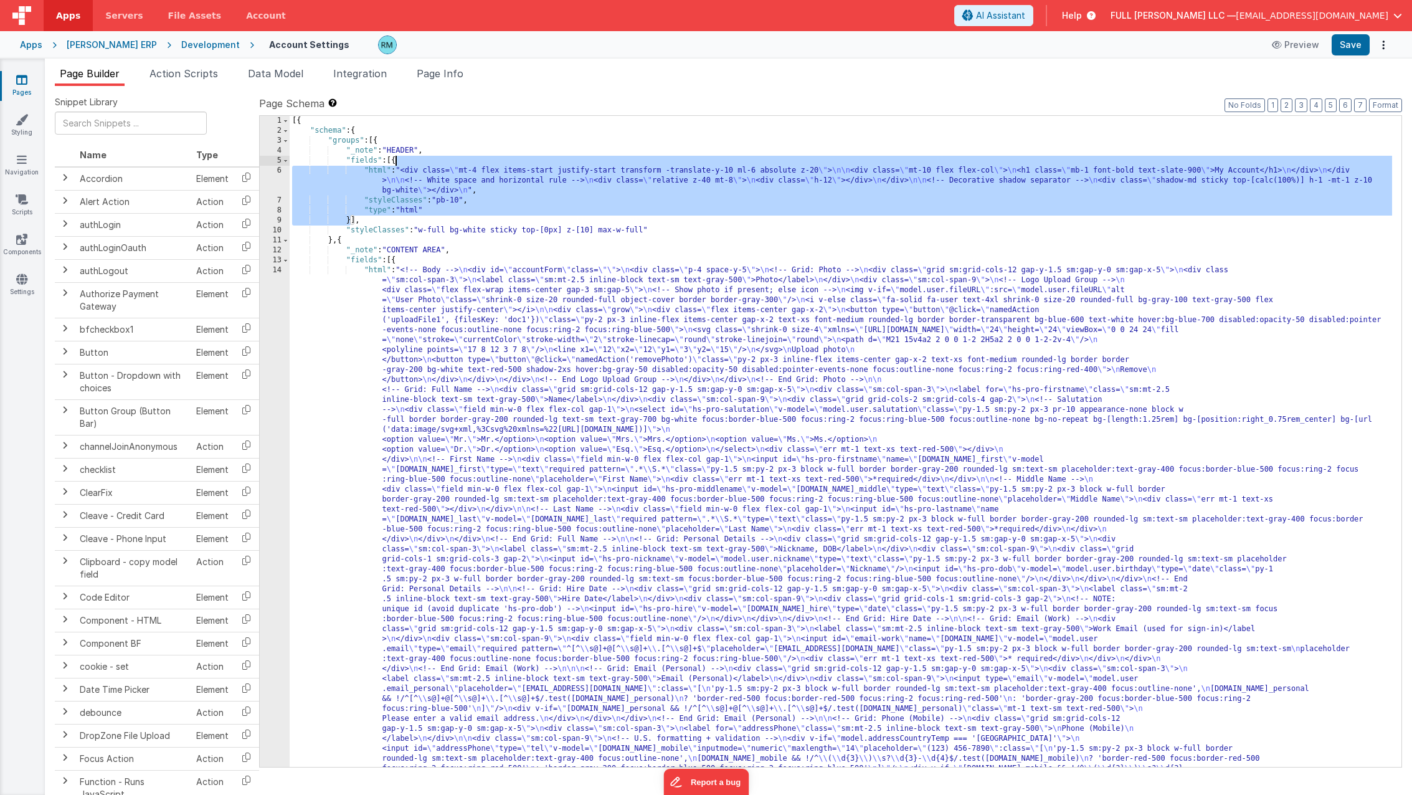
drag, startPoint x: 349, startPoint y: 221, endPoint x: 395, endPoint y: 165, distance: 72.2
click at [395, 165] on div "[{ "schema" : { "groups" : [{ "_note" : "HEADER" , "fields" : [{ "html" : "<div…" at bounding box center [841, 765] width 1103 height 1299
click at [1283, 21] on span "[EMAIL_ADDRESS][DOMAIN_NAME]" at bounding box center [1312, 15] width 153 height 12
click at [1268, 105] on div "Logout" at bounding box center [1302, 106] width 184 height 12
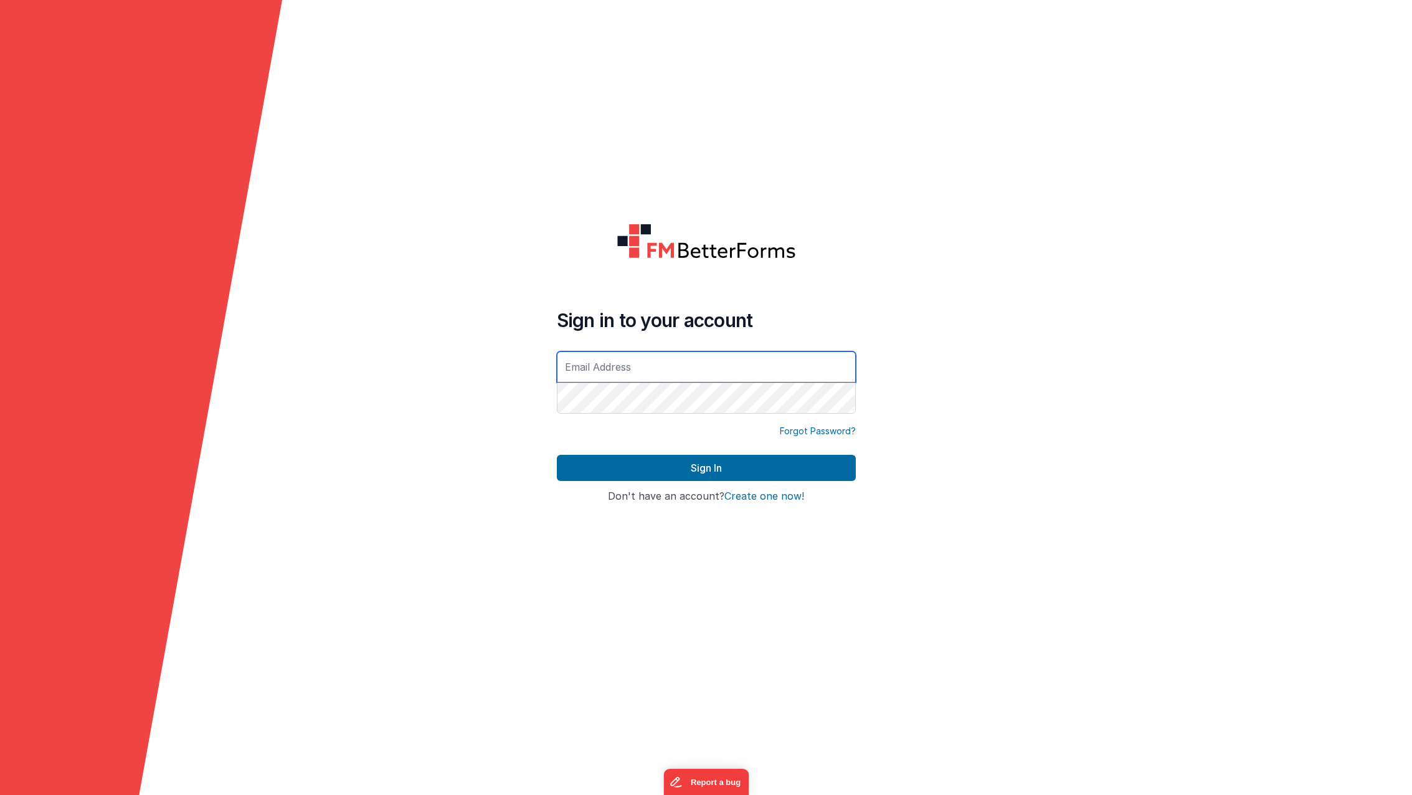
type input "[EMAIL_ADDRESS][DOMAIN_NAME]"
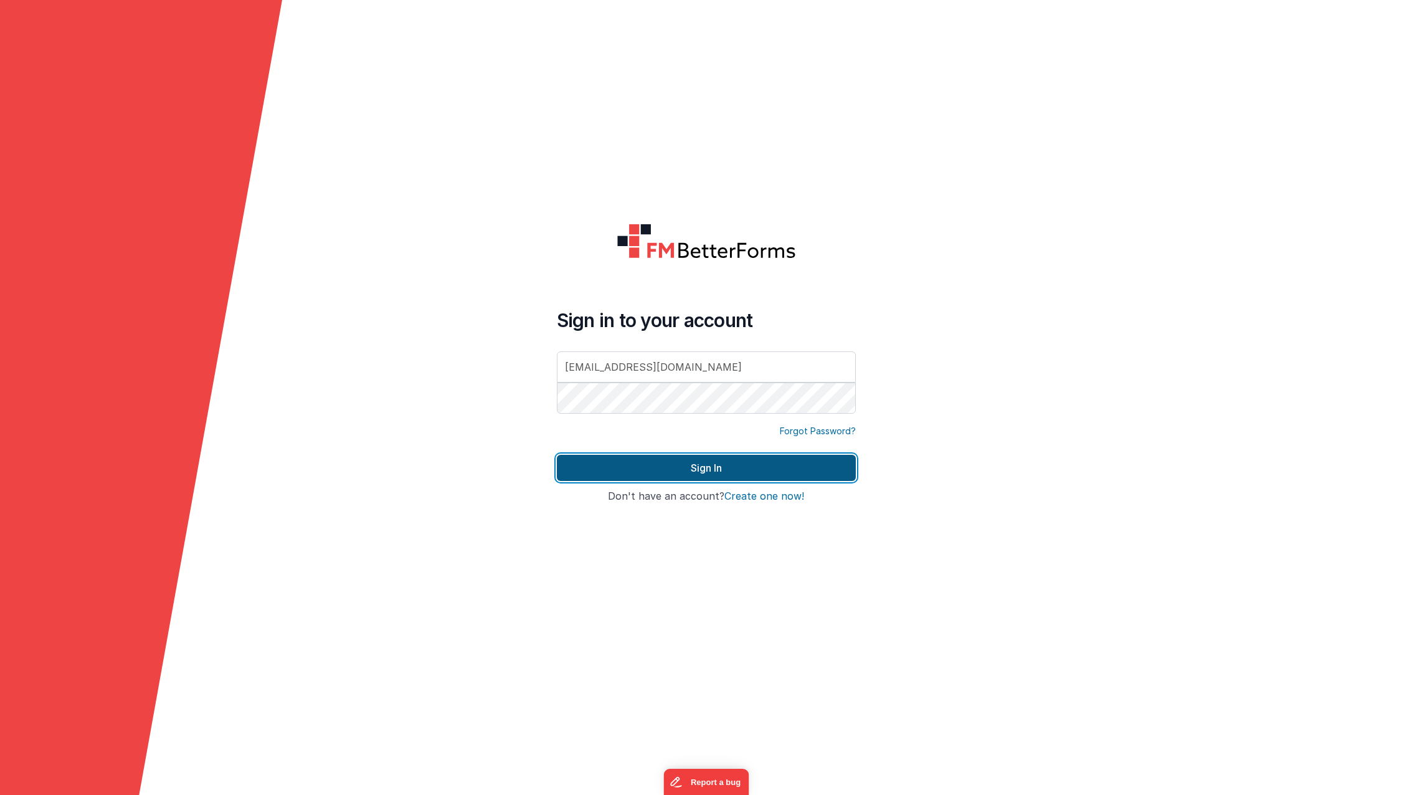
click at [762, 470] on button "Sign In" at bounding box center [706, 468] width 299 height 26
